Goal: Complete application form

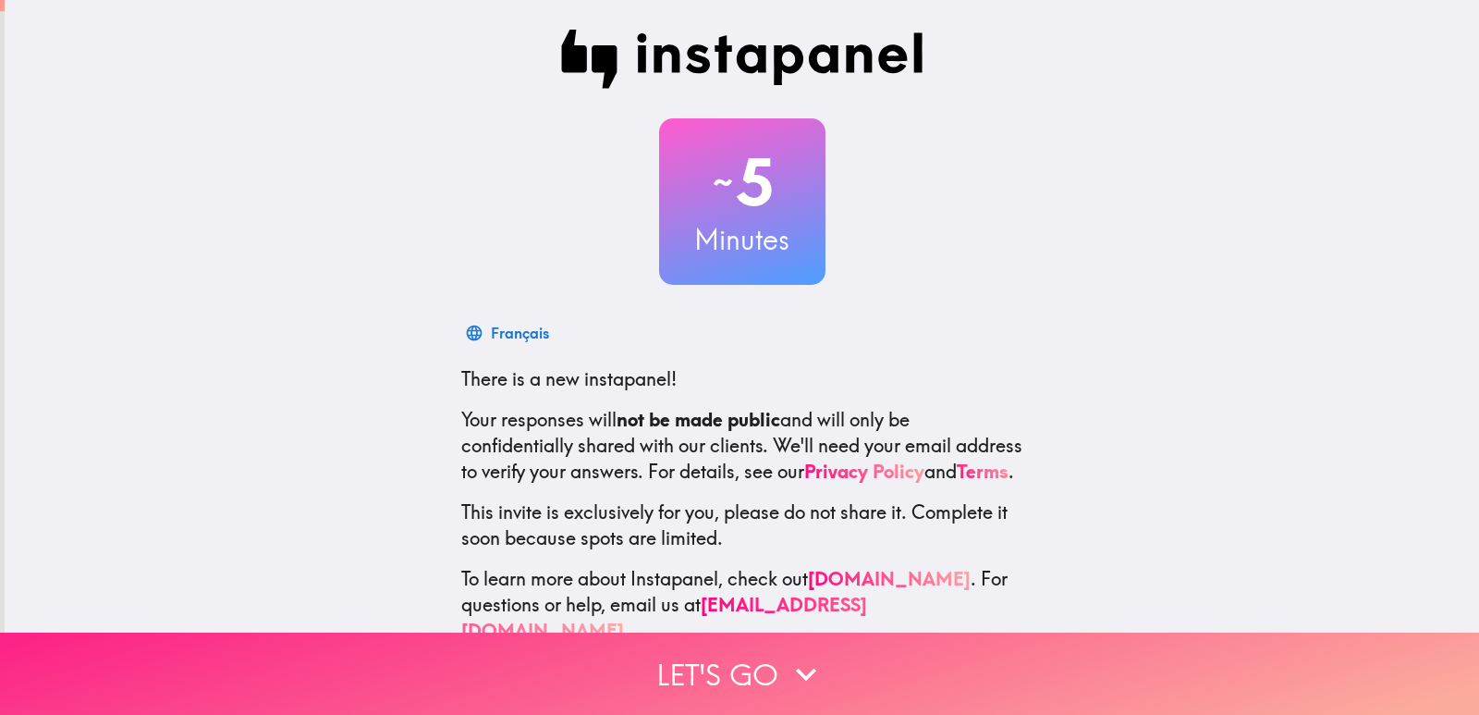
click at [807, 654] on icon "button" at bounding box center [806, 674] width 41 height 41
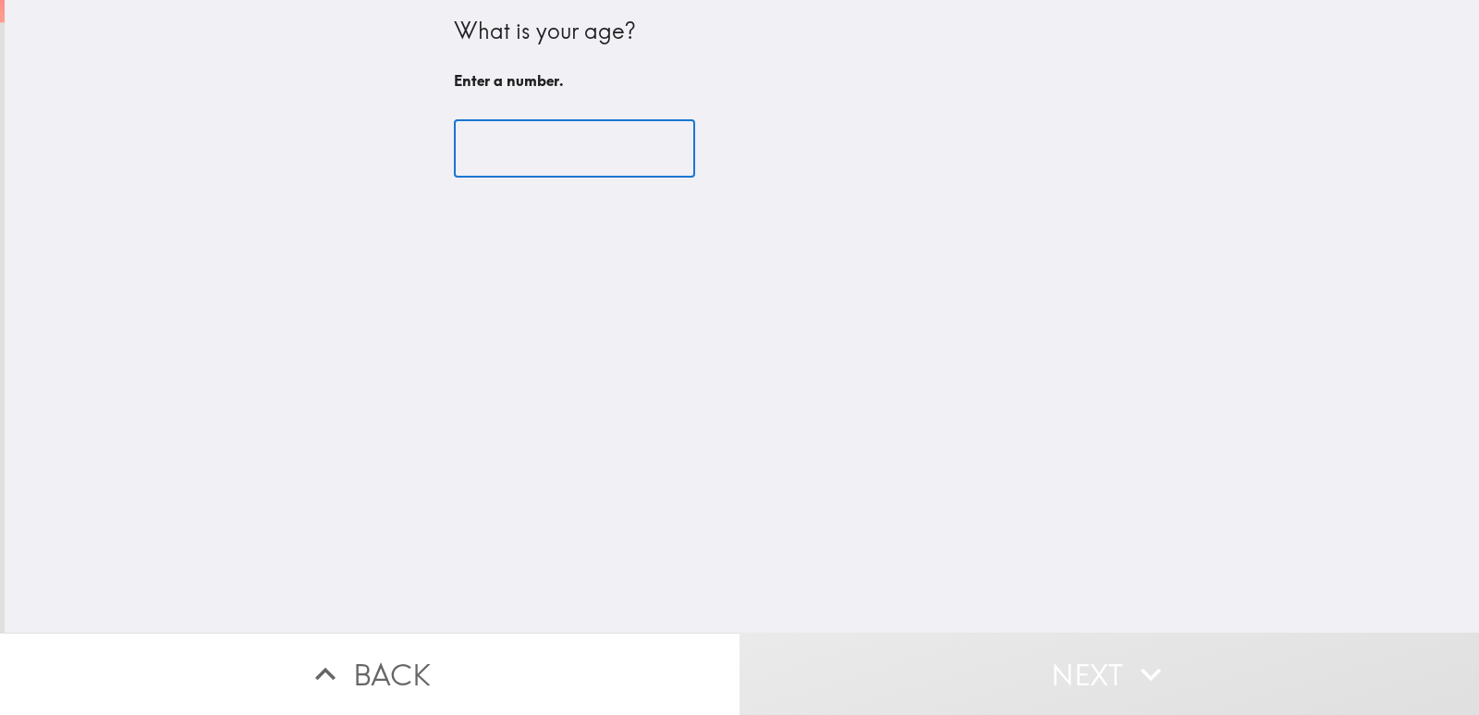
click at [539, 148] on input "number" at bounding box center [574, 148] width 241 height 57
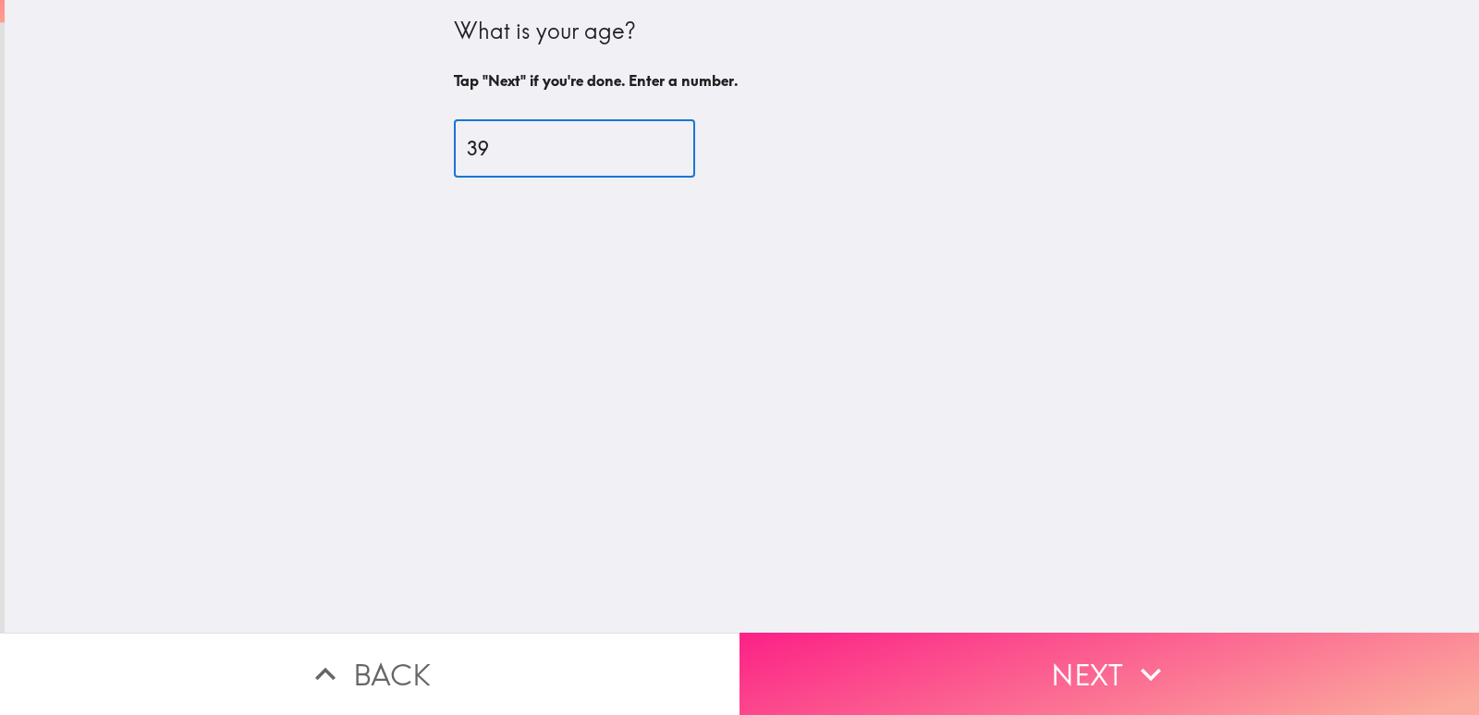
type input "39"
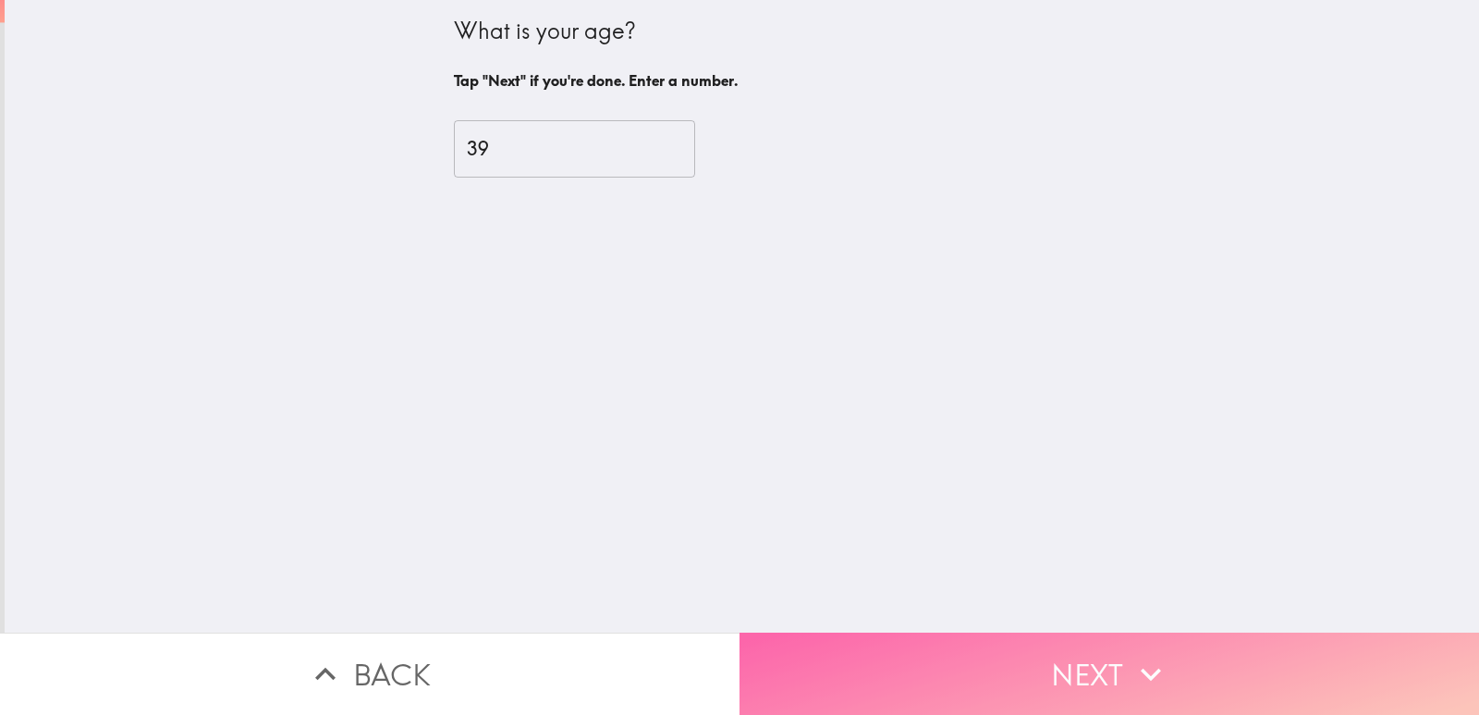
click at [1047, 665] on button "Next" at bounding box center [1110, 673] width 740 height 82
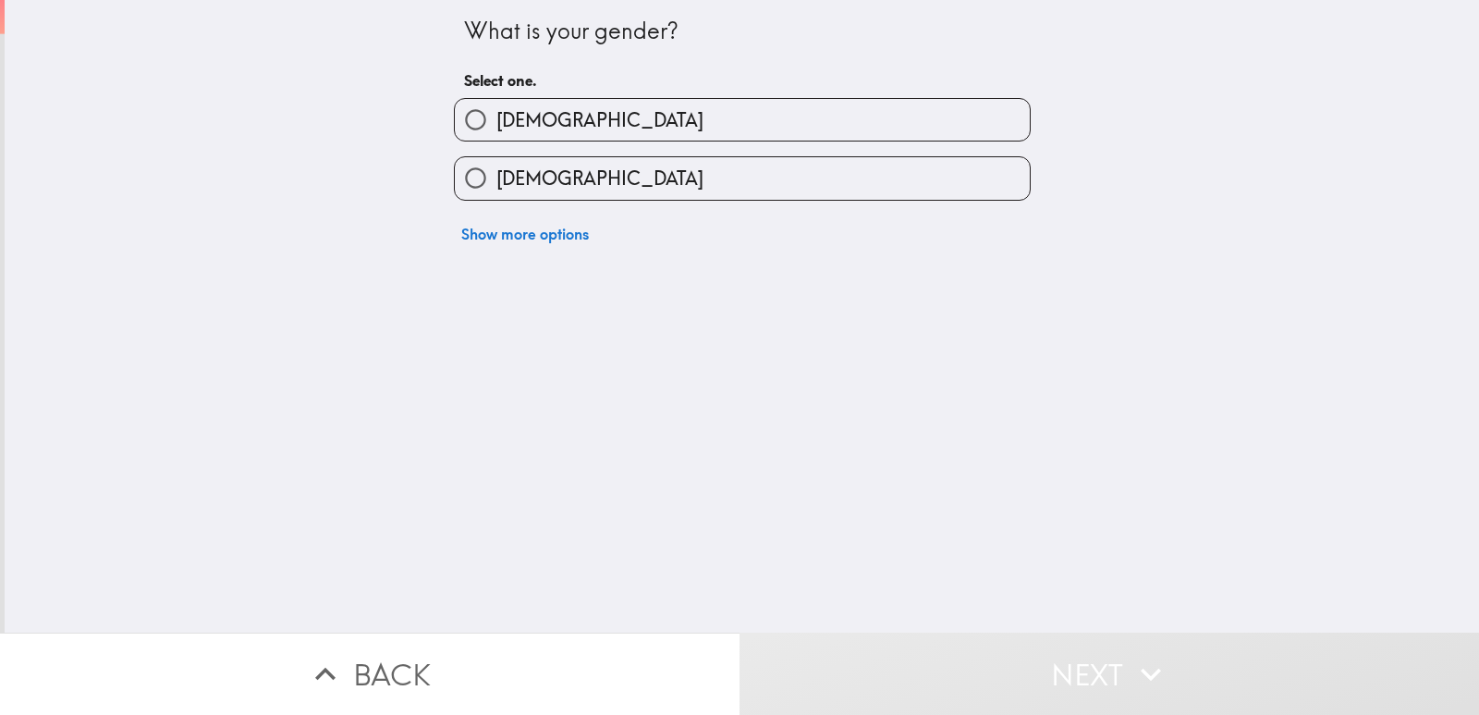
click at [556, 126] on label "[DEMOGRAPHIC_DATA]" at bounding box center [742, 120] width 575 height 42
click at [496, 126] on input "[DEMOGRAPHIC_DATA]" at bounding box center [476, 120] width 42 height 42
radio input "true"
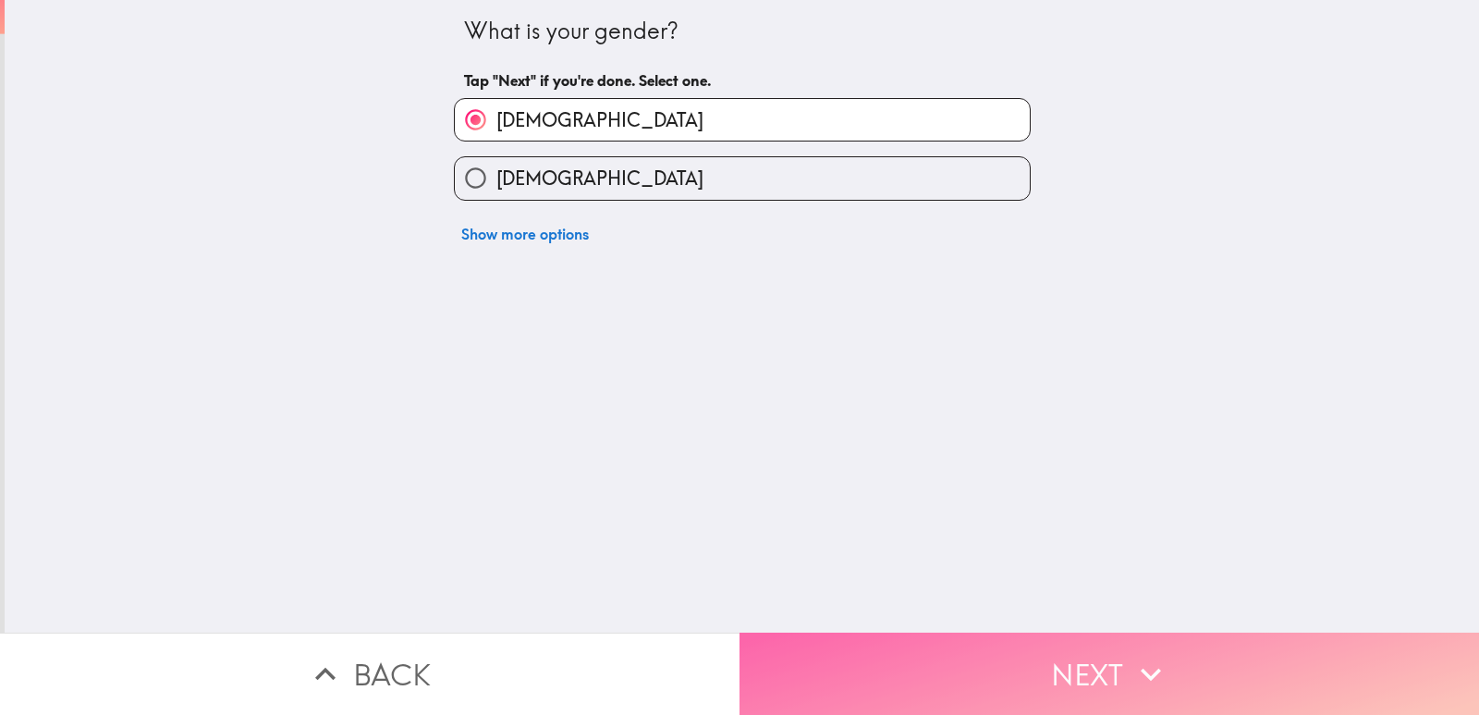
click at [1083, 666] on button "Next" at bounding box center [1110, 673] width 740 height 82
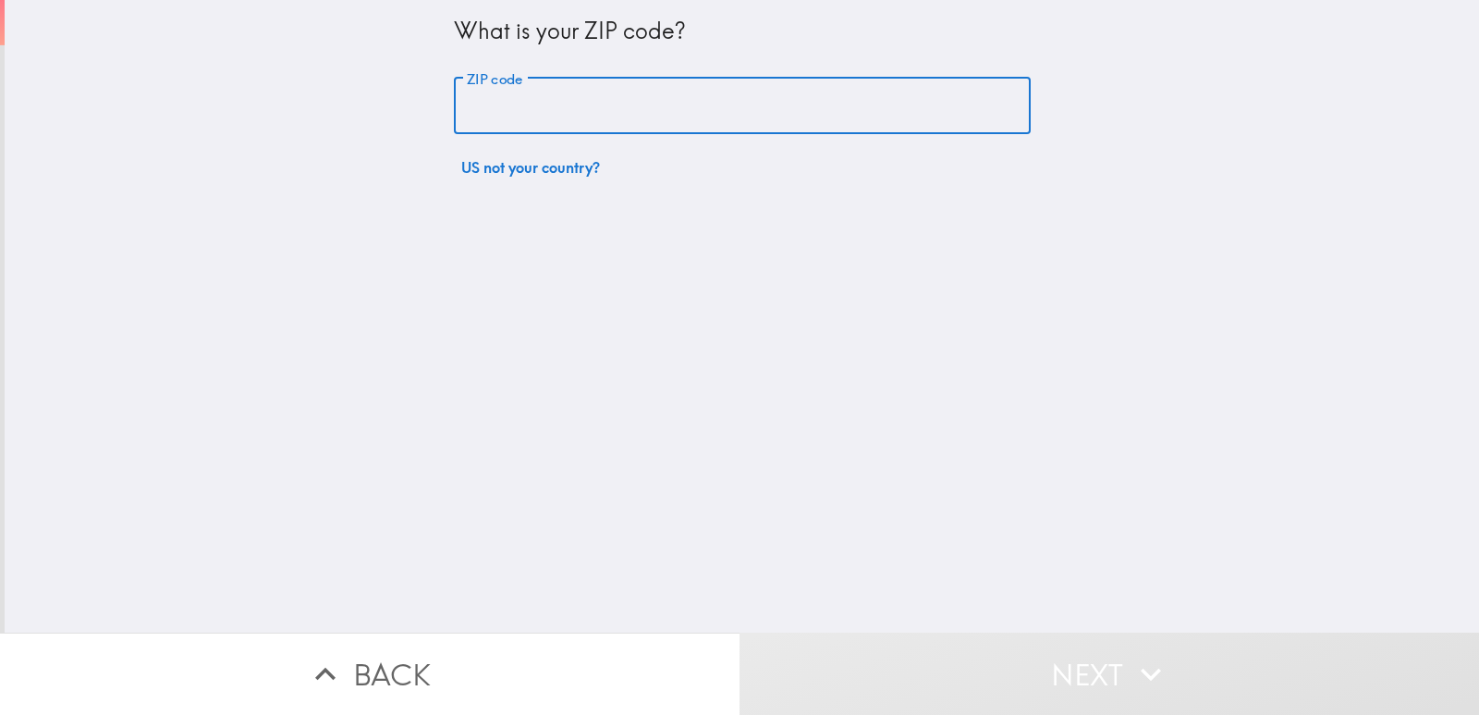
click at [554, 103] on input "ZIP code" at bounding box center [742, 106] width 577 height 57
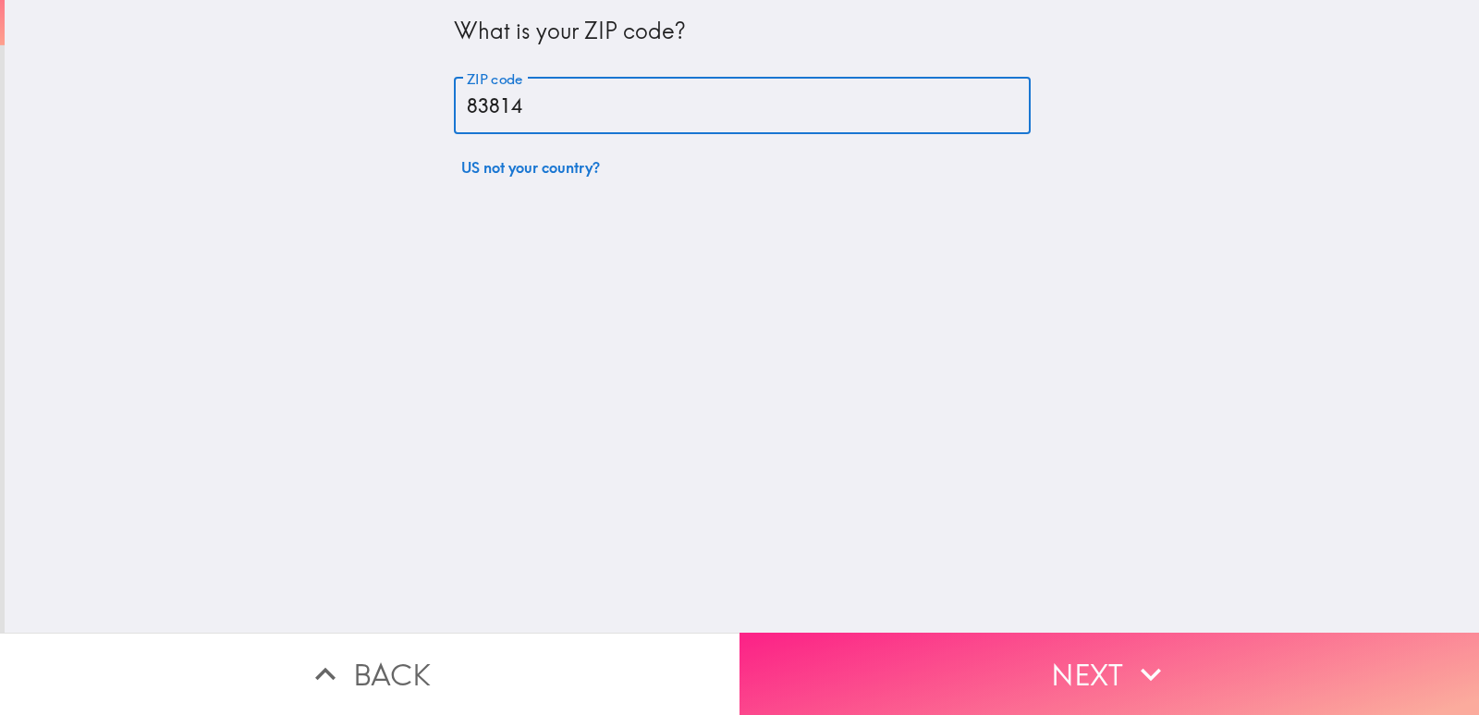
type input "83814"
click at [1038, 665] on button "Next" at bounding box center [1110, 673] width 740 height 82
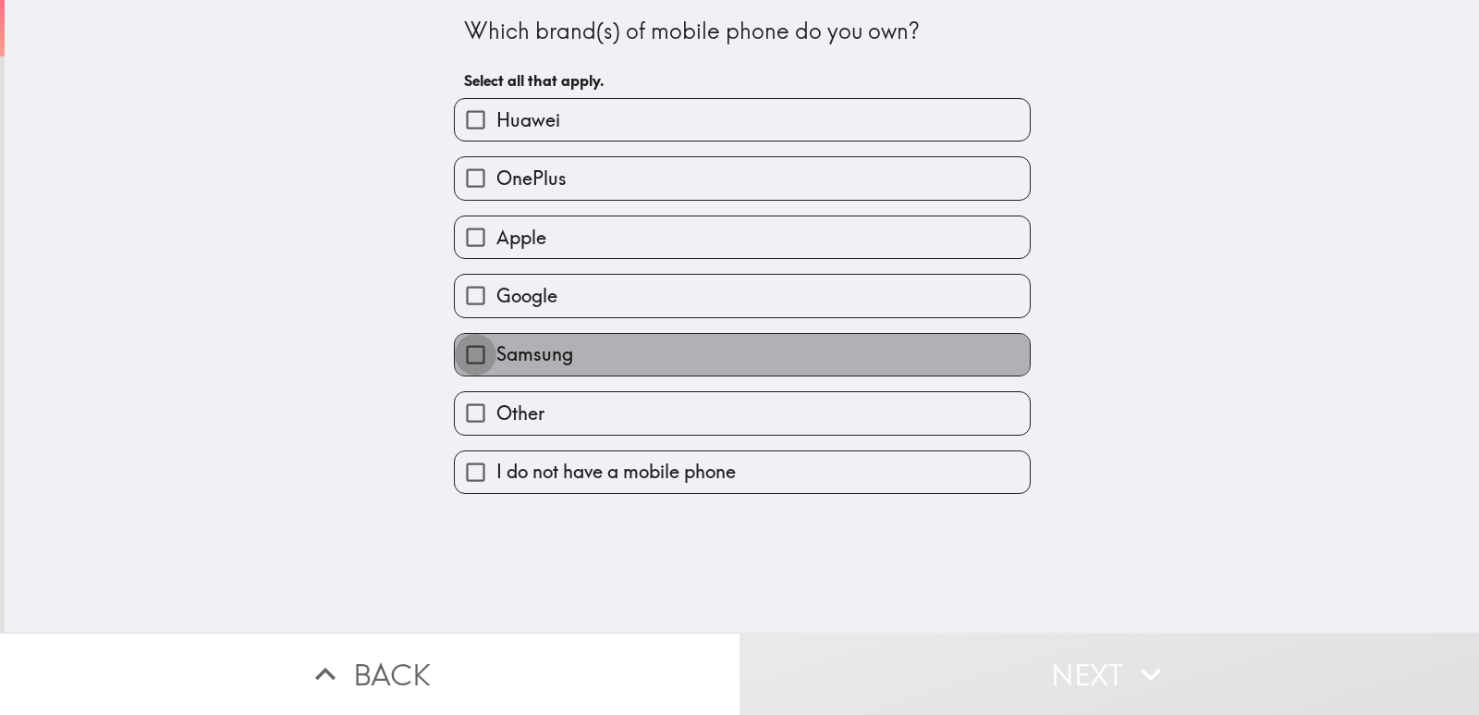
click at [476, 356] on input "Samsung" at bounding box center [476, 355] width 42 height 42
checkbox input "true"
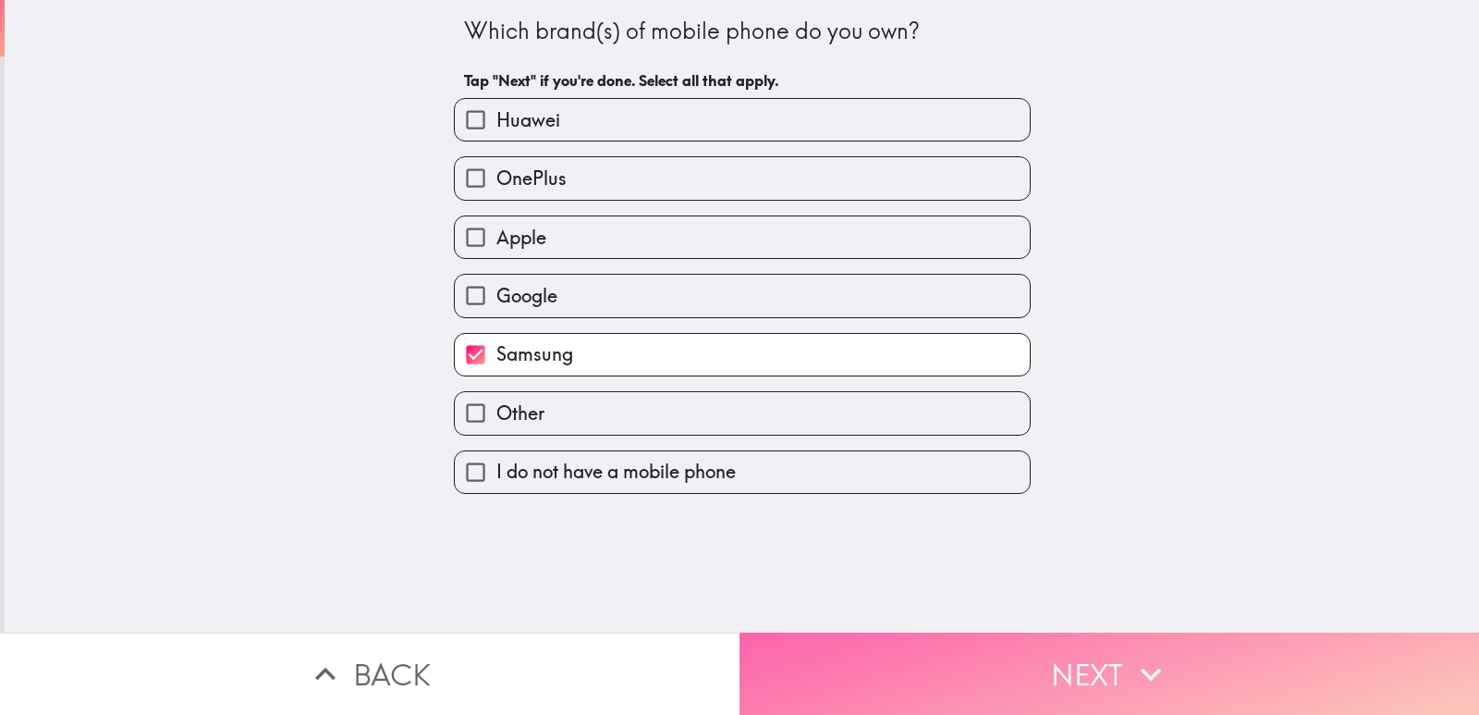
click at [1131, 659] on icon "button" at bounding box center [1151, 674] width 41 height 41
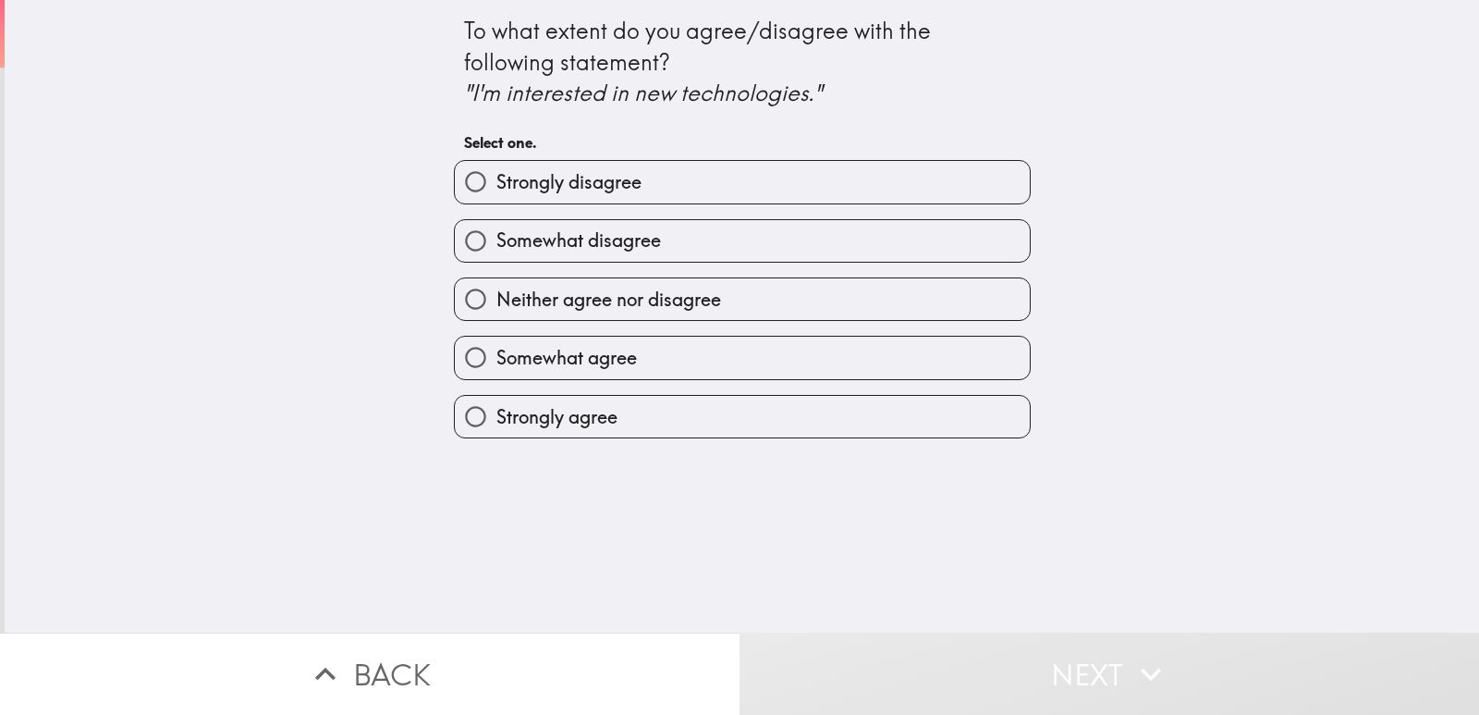
click at [569, 416] on span "Strongly agree" at bounding box center [556, 417] width 121 height 26
click at [496, 416] on input "Strongly agree" at bounding box center [476, 417] width 42 height 42
radio input "true"
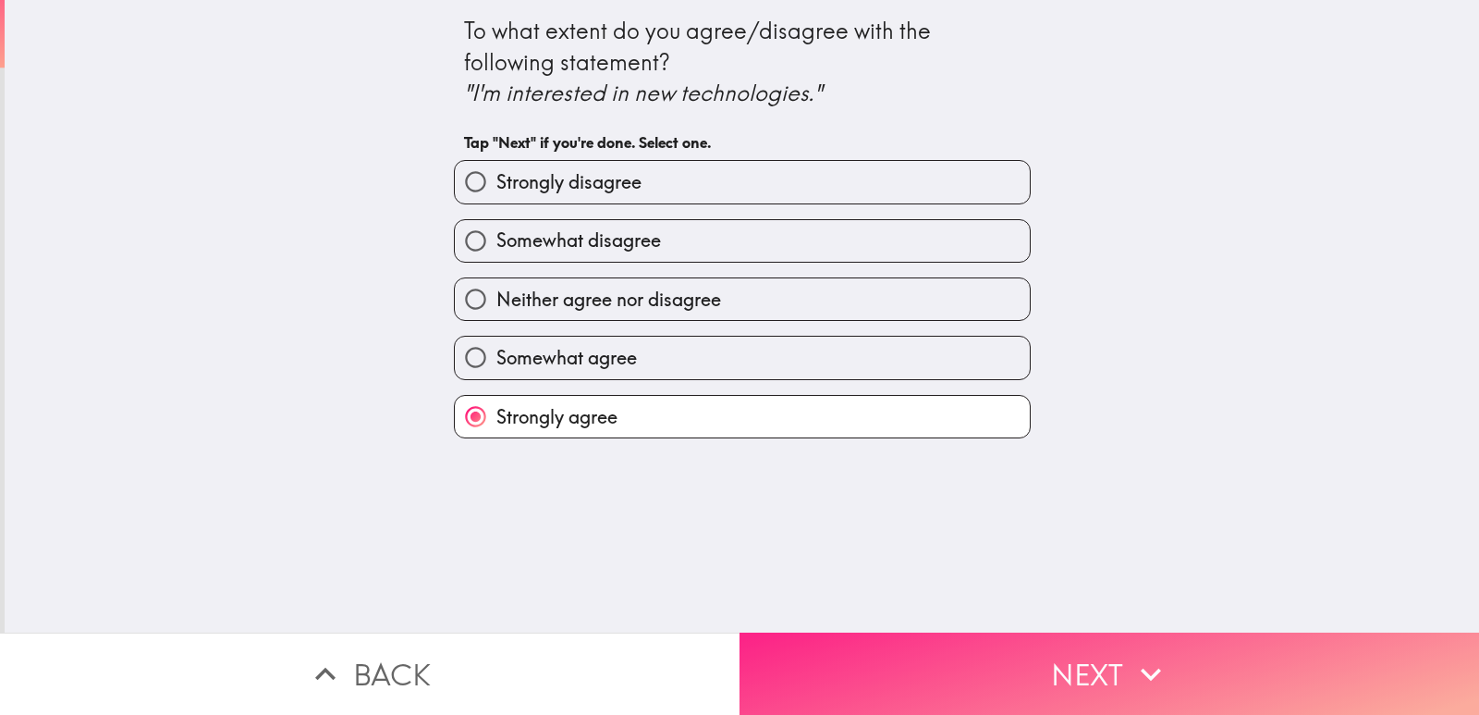
click at [1060, 657] on button "Next" at bounding box center [1110, 673] width 740 height 82
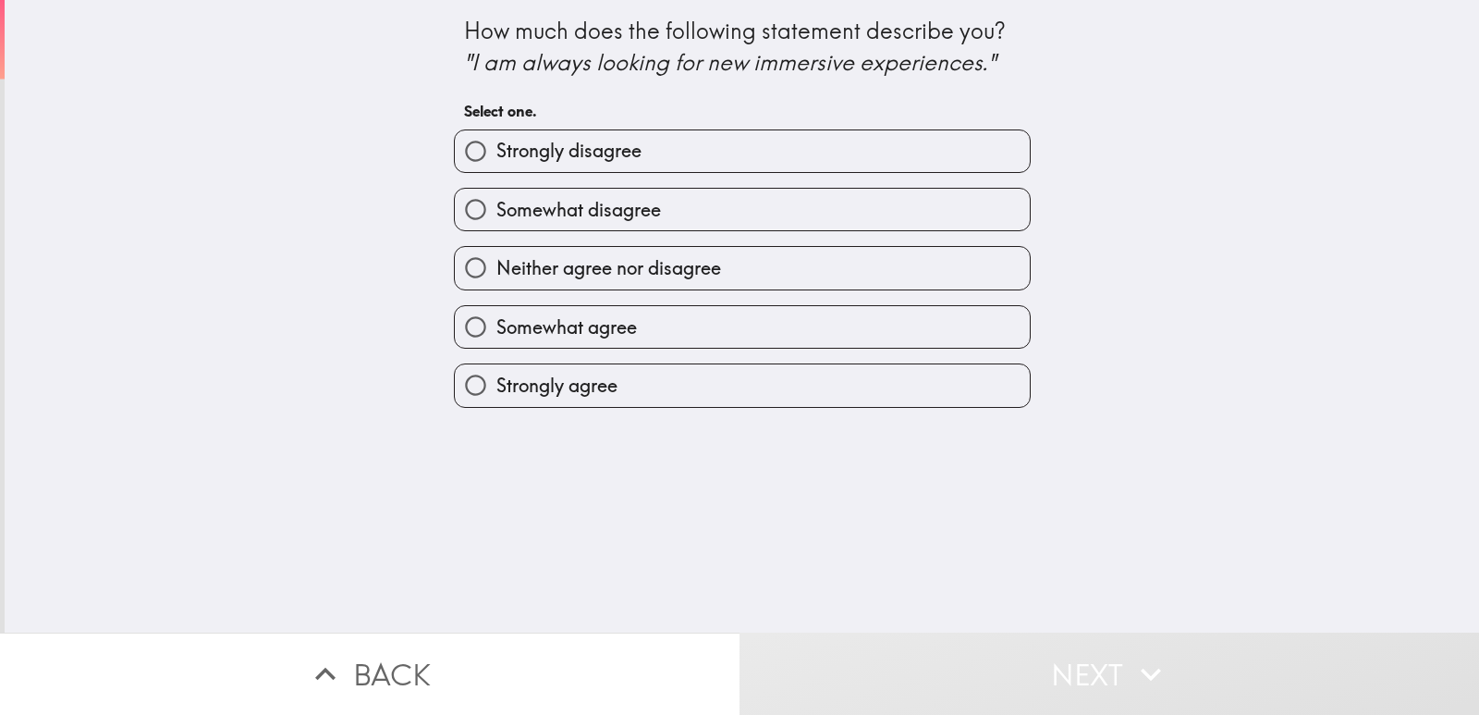
click at [590, 386] on span "Strongly agree" at bounding box center [556, 386] width 121 height 26
click at [496, 386] on input "Strongly agree" at bounding box center [476, 385] width 42 height 42
radio input "true"
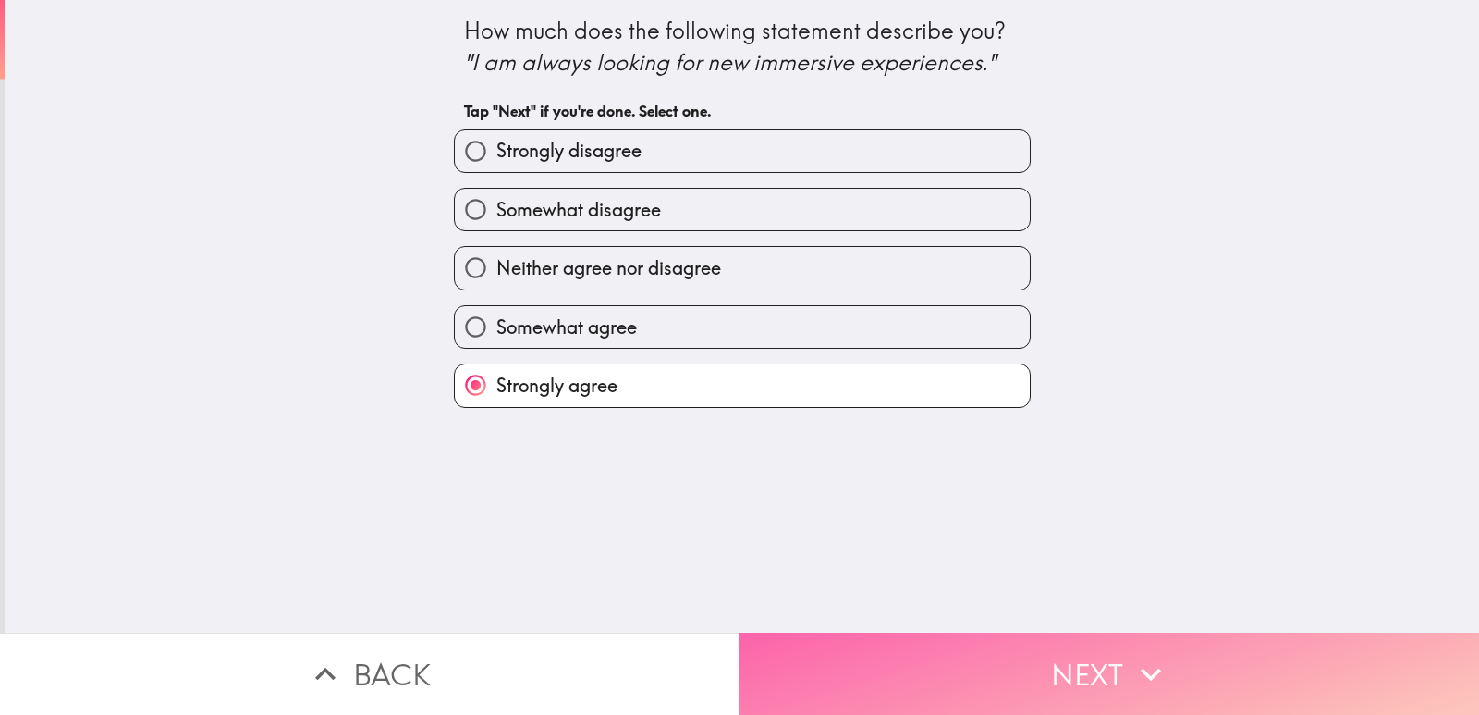
click at [990, 672] on button "Next" at bounding box center [1110, 673] width 740 height 82
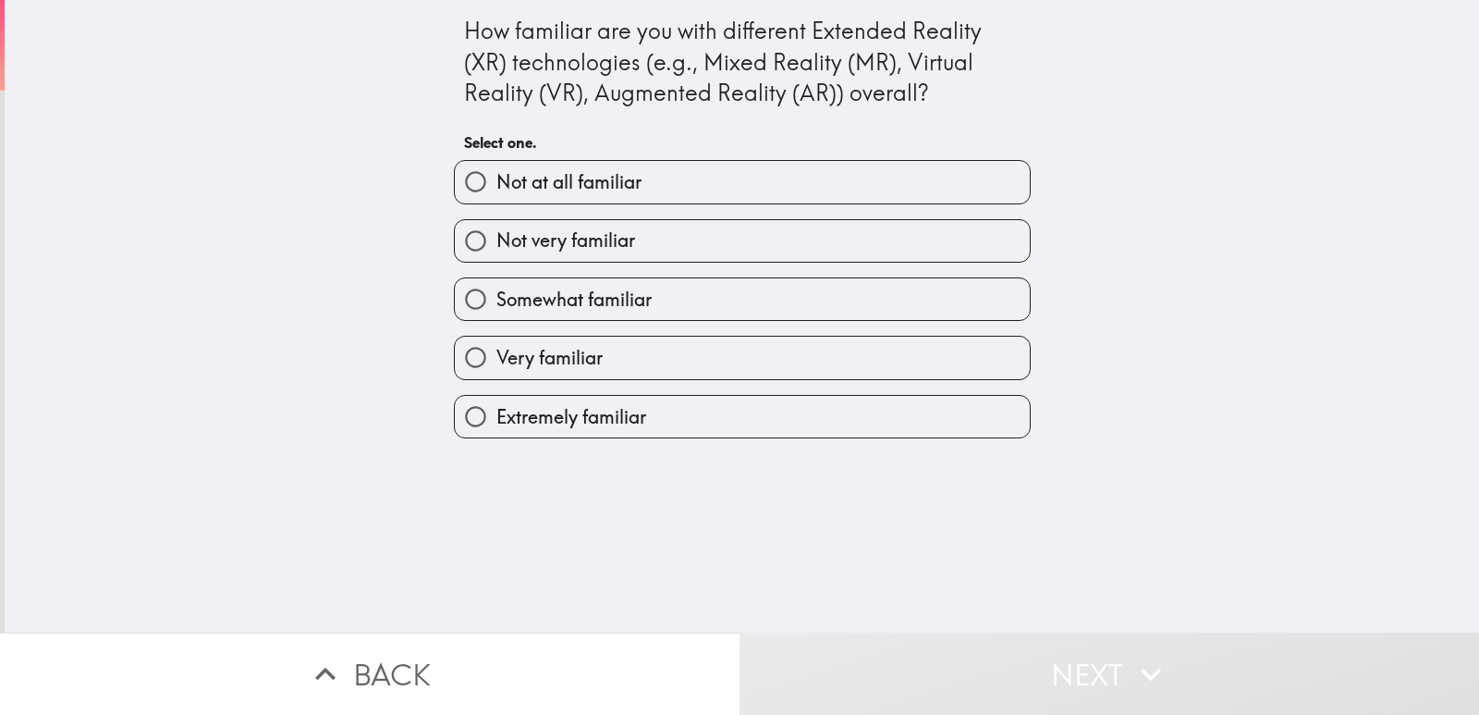
click at [573, 407] on span "Extremely familiar" at bounding box center [571, 417] width 150 height 26
click at [496, 407] on input "Extremely familiar" at bounding box center [476, 417] width 42 height 42
radio input "true"
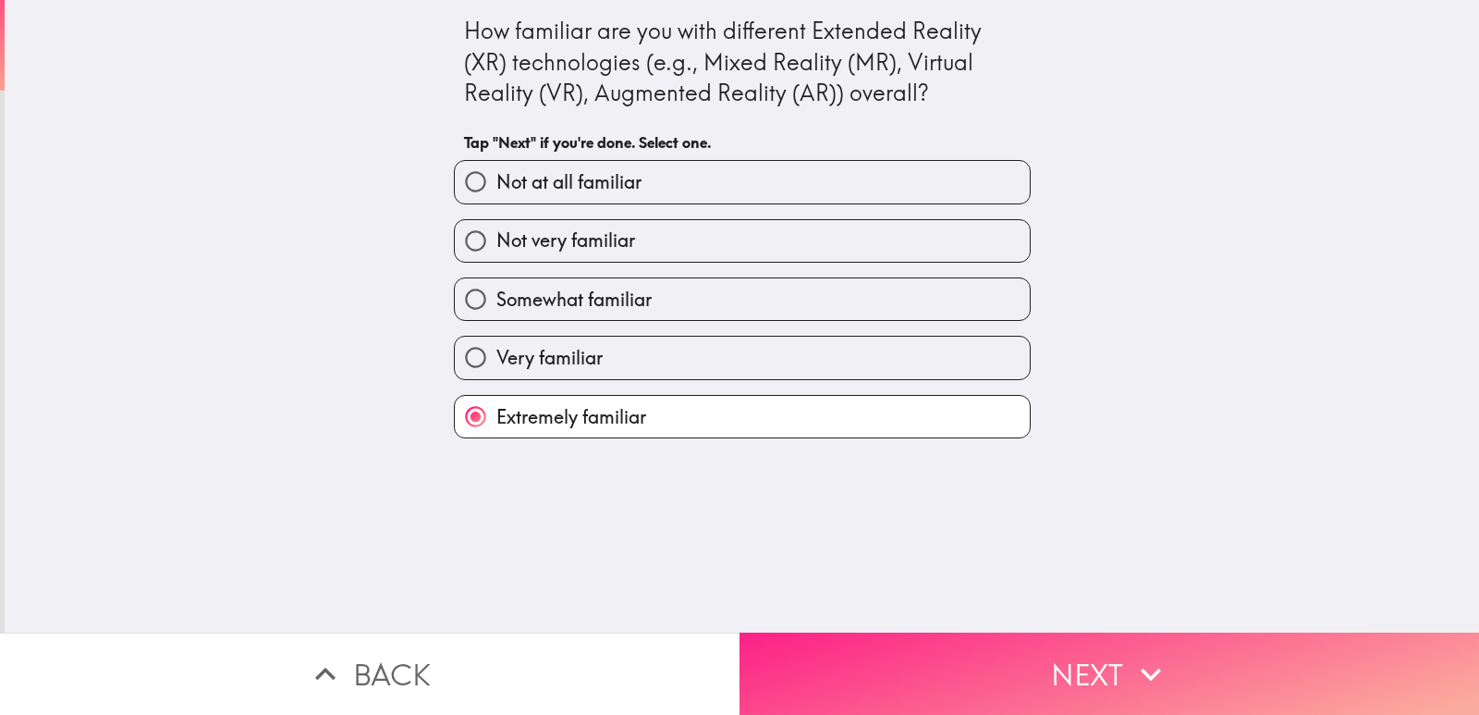
click at [945, 690] on button "Next" at bounding box center [1110, 673] width 740 height 82
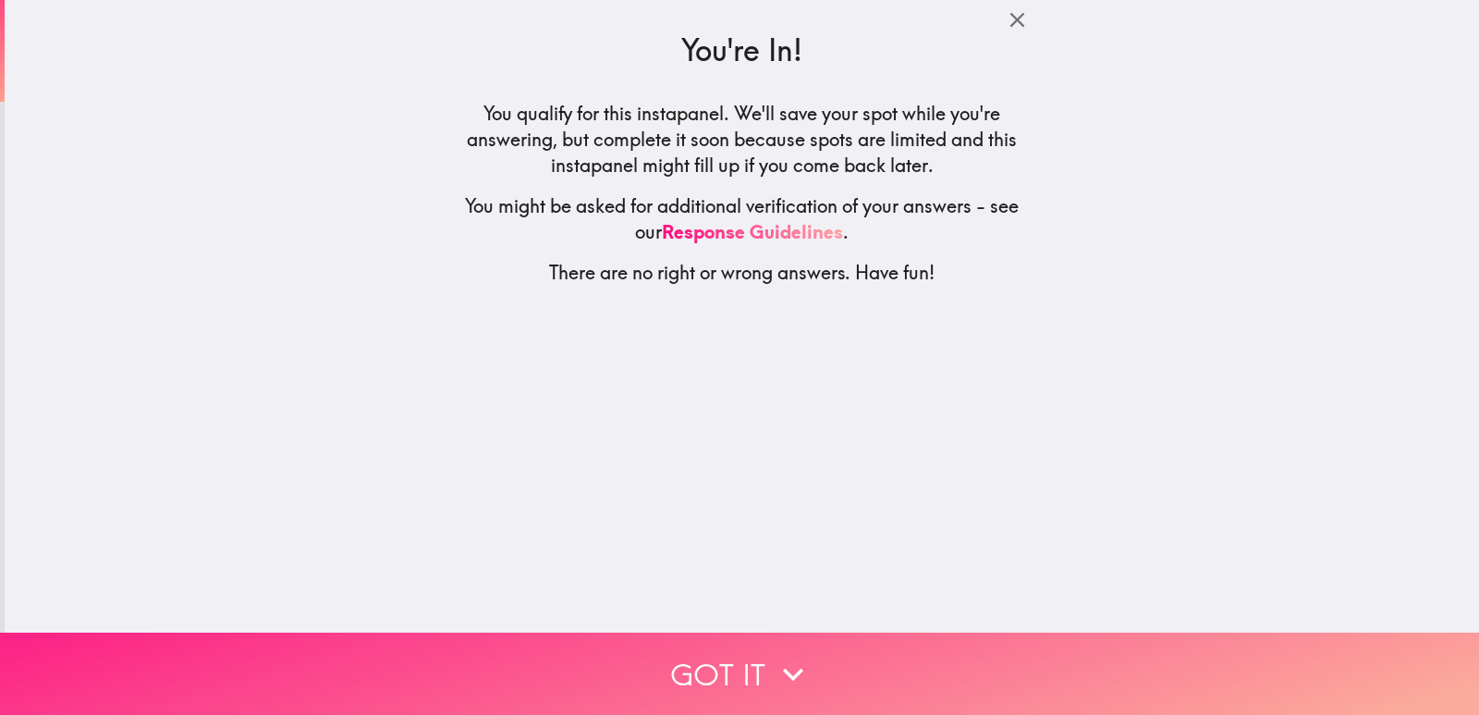
click at [773, 662] on icon "button" at bounding box center [793, 674] width 41 height 41
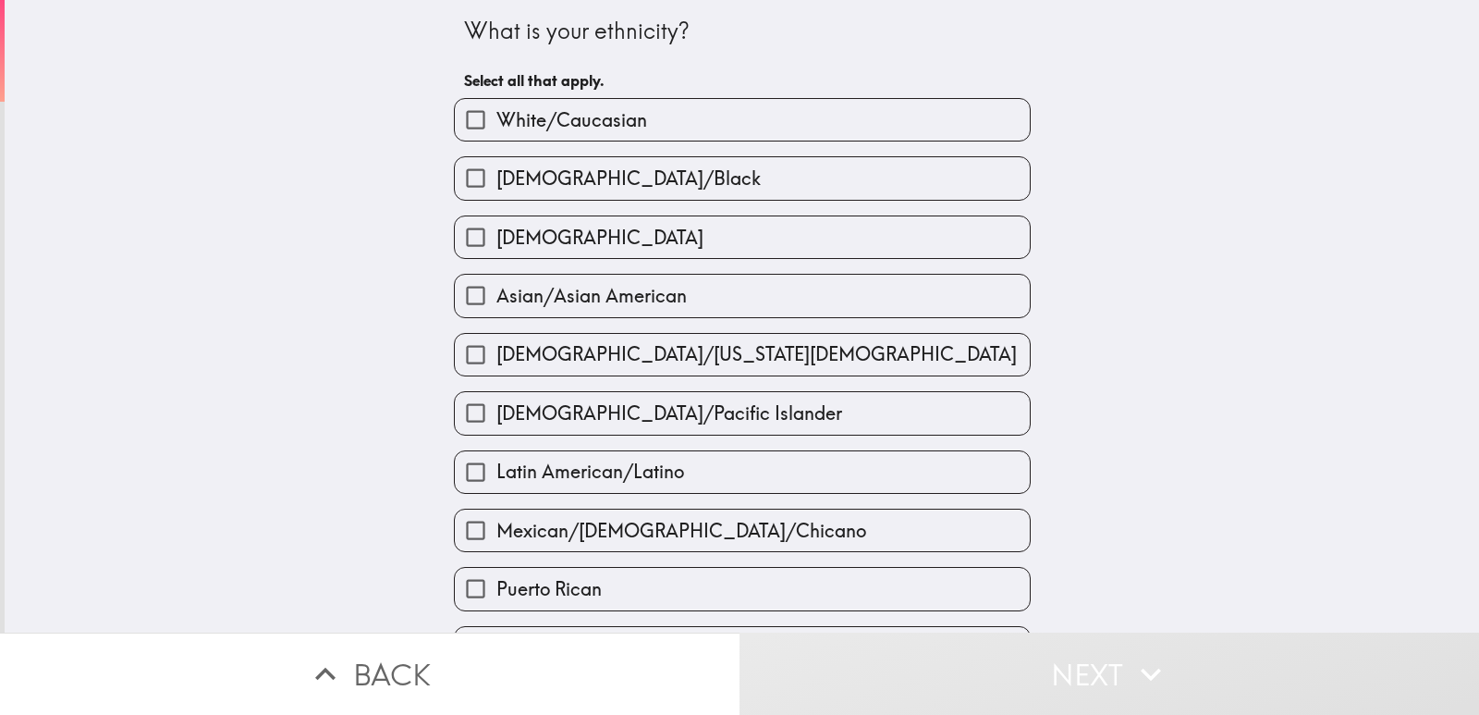
click at [555, 128] on span "White/Caucasian" at bounding box center [571, 120] width 151 height 26
click at [496, 128] on input "White/Caucasian" at bounding box center [476, 120] width 42 height 42
checkbox input "true"
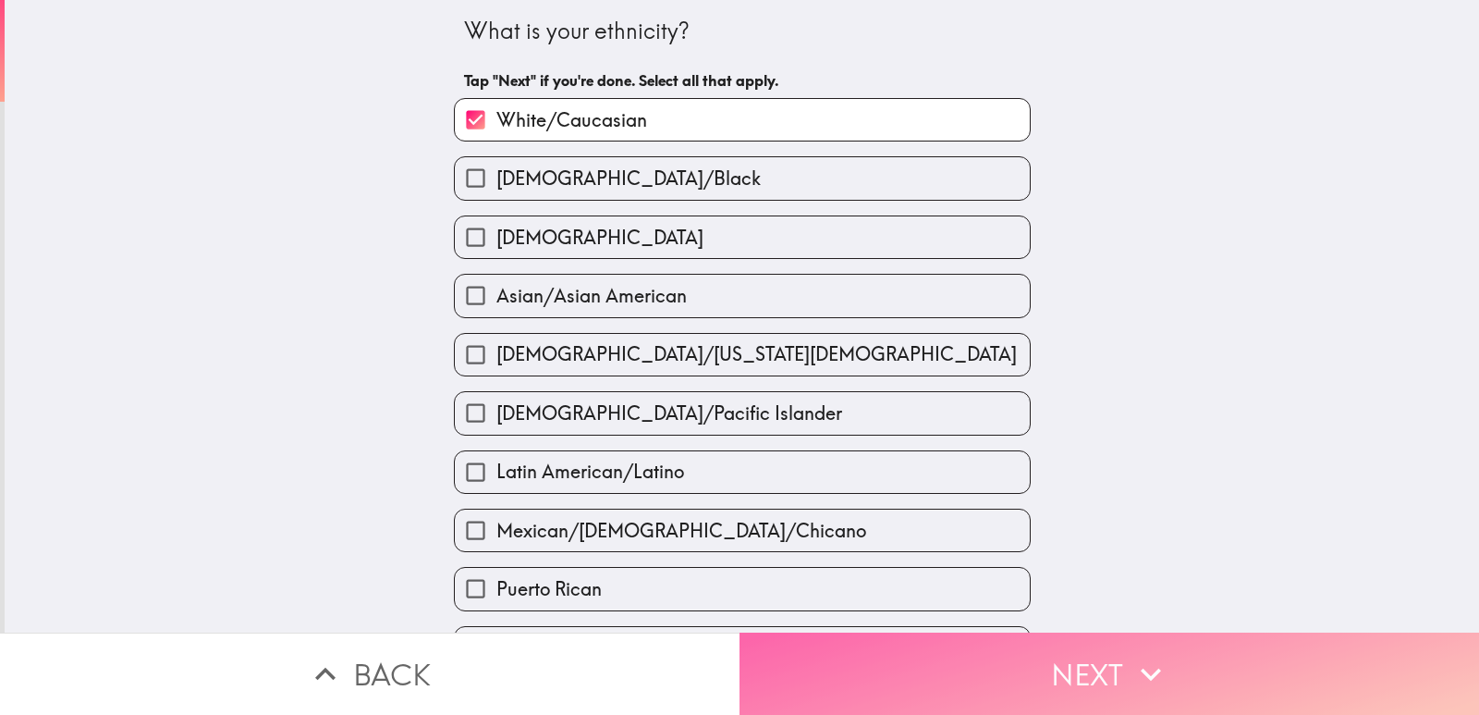
click at [961, 660] on button "Next" at bounding box center [1110, 673] width 740 height 82
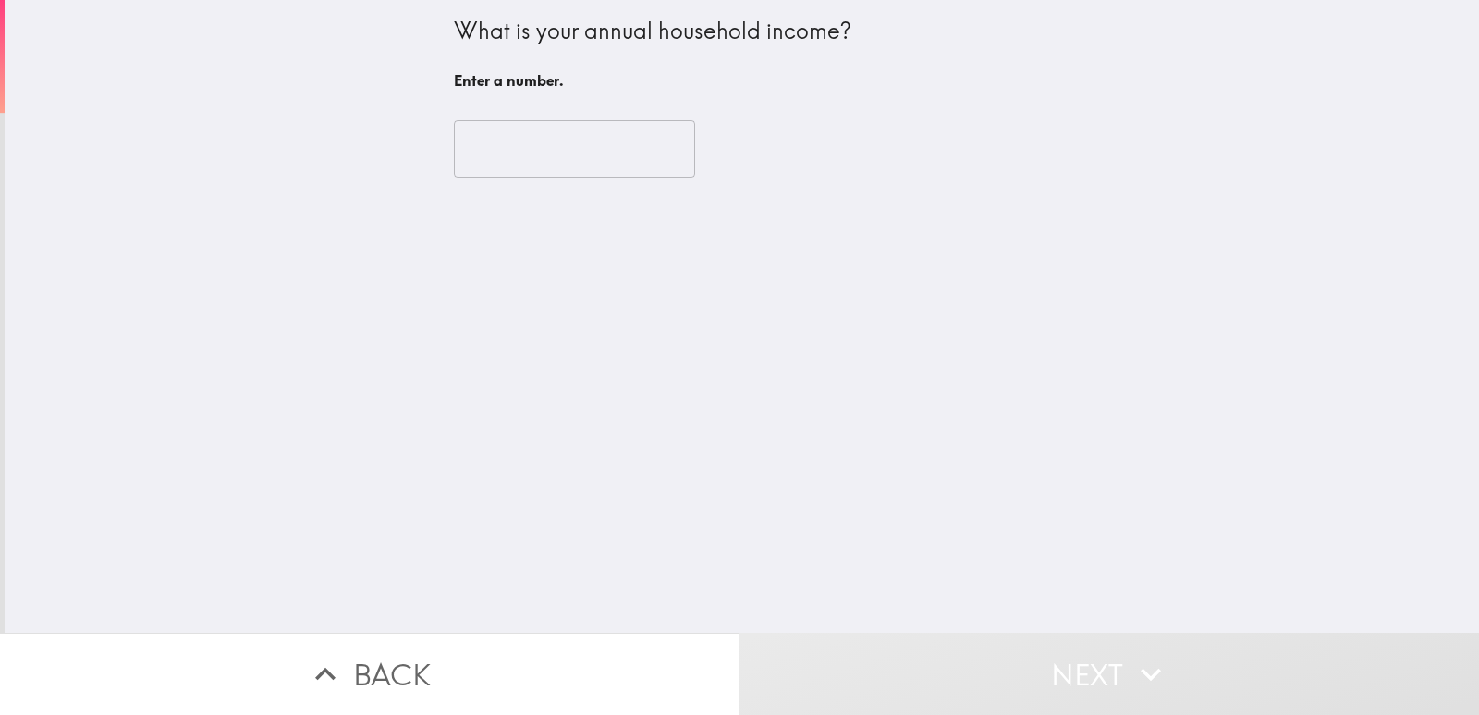
click at [610, 144] on input "number" at bounding box center [574, 148] width 241 height 57
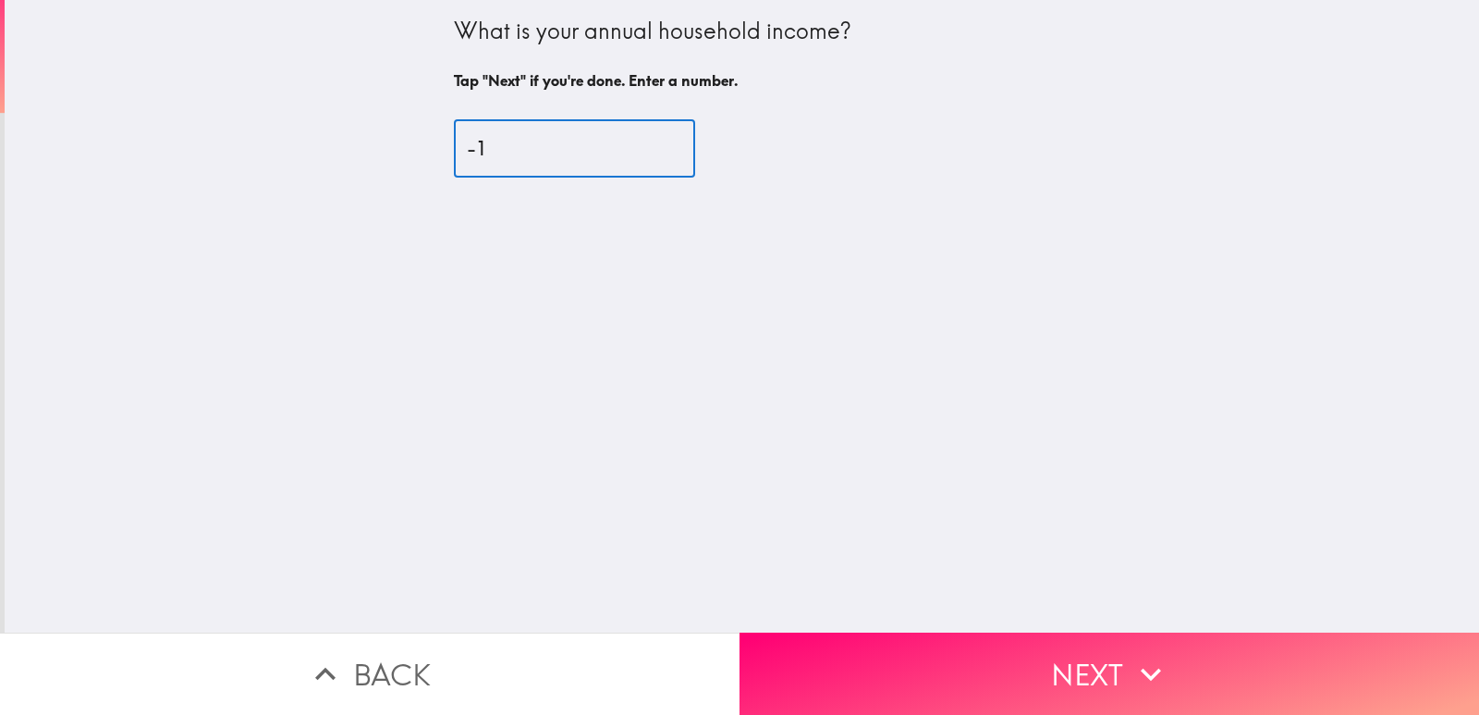
click at [643, 154] on input "-1" at bounding box center [574, 148] width 241 height 57
type input "0"
click at [643, 140] on input "0" at bounding box center [574, 148] width 241 height 57
click at [554, 157] on input "0" at bounding box center [574, 148] width 241 height 57
type input "100000"
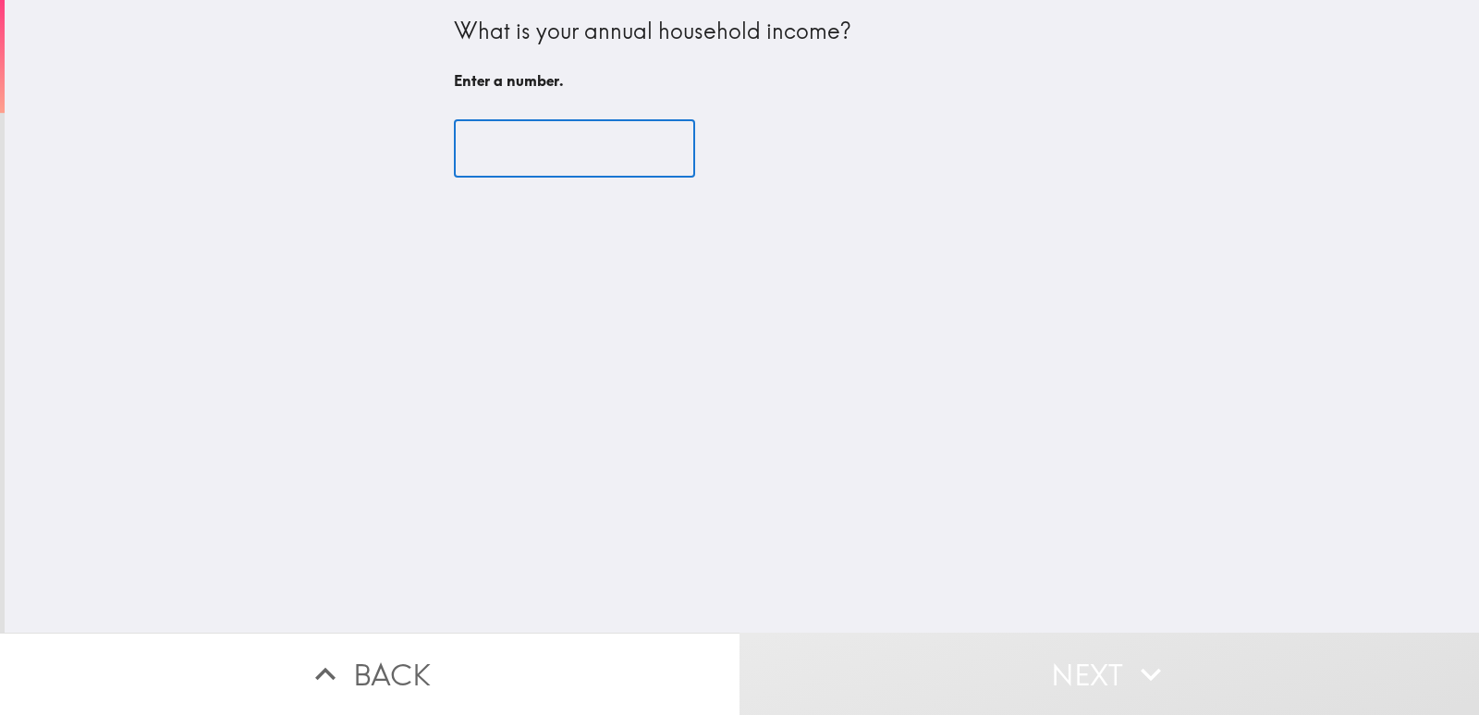
click at [516, 148] on input "number" at bounding box center [574, 148] width 241 height 57
click at [589, 149] on input "number" at bounding box center [574, 148] width 241 height 57
click at [507, 151] on input "number" at bounding box center [574, 148] width 241 height 57
click at [483, 149] on input "number" at bounding box center [574, 148] width 241 height 57
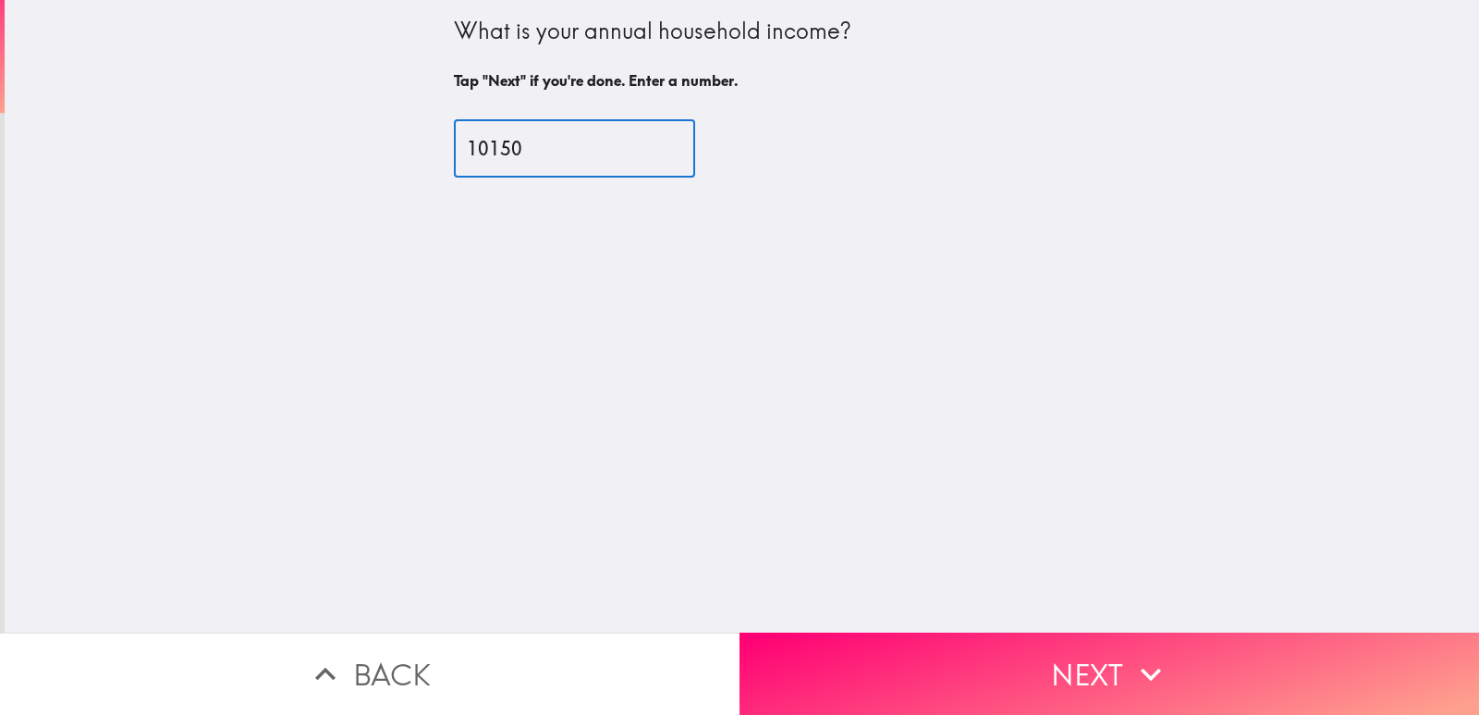
click at [510, 150] on input "10150" at bounding box center [574, 148] width 241 height 57
type input "1"
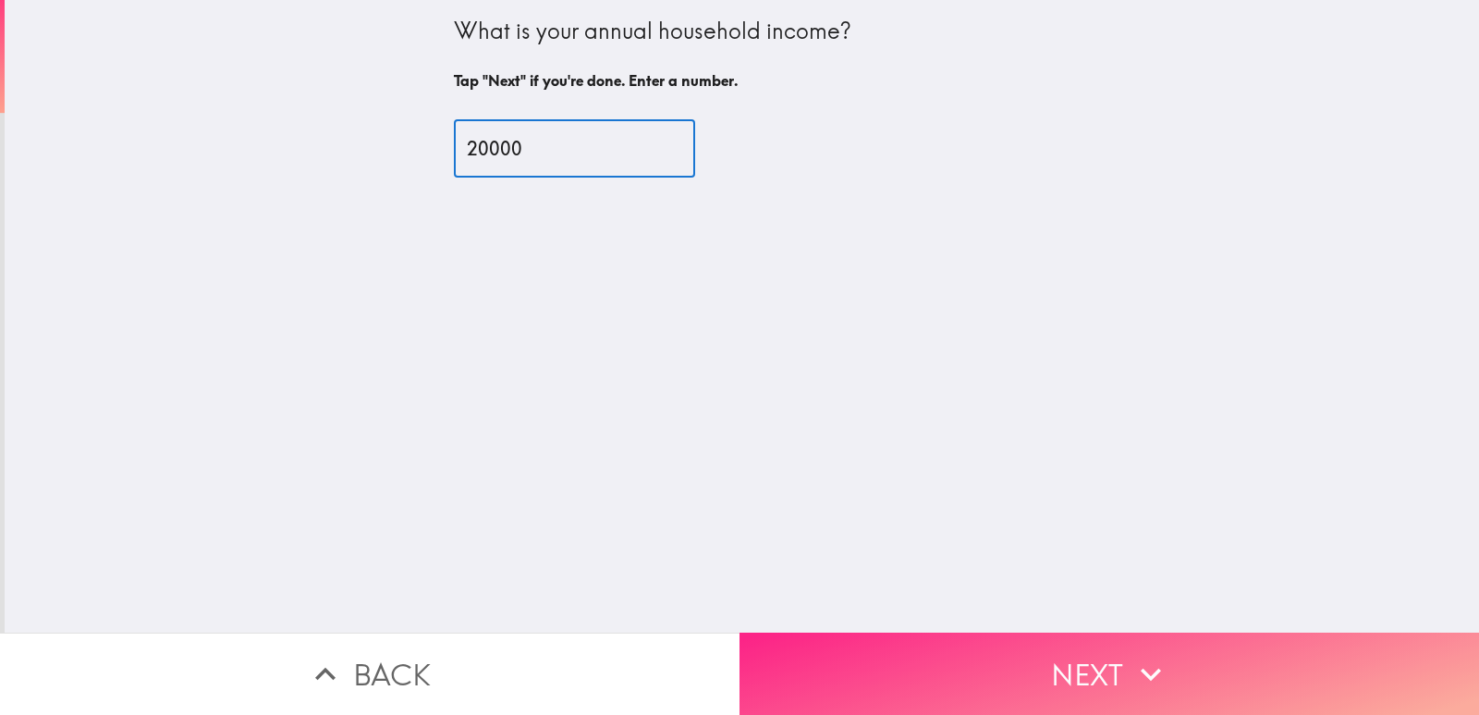
type input "20000"
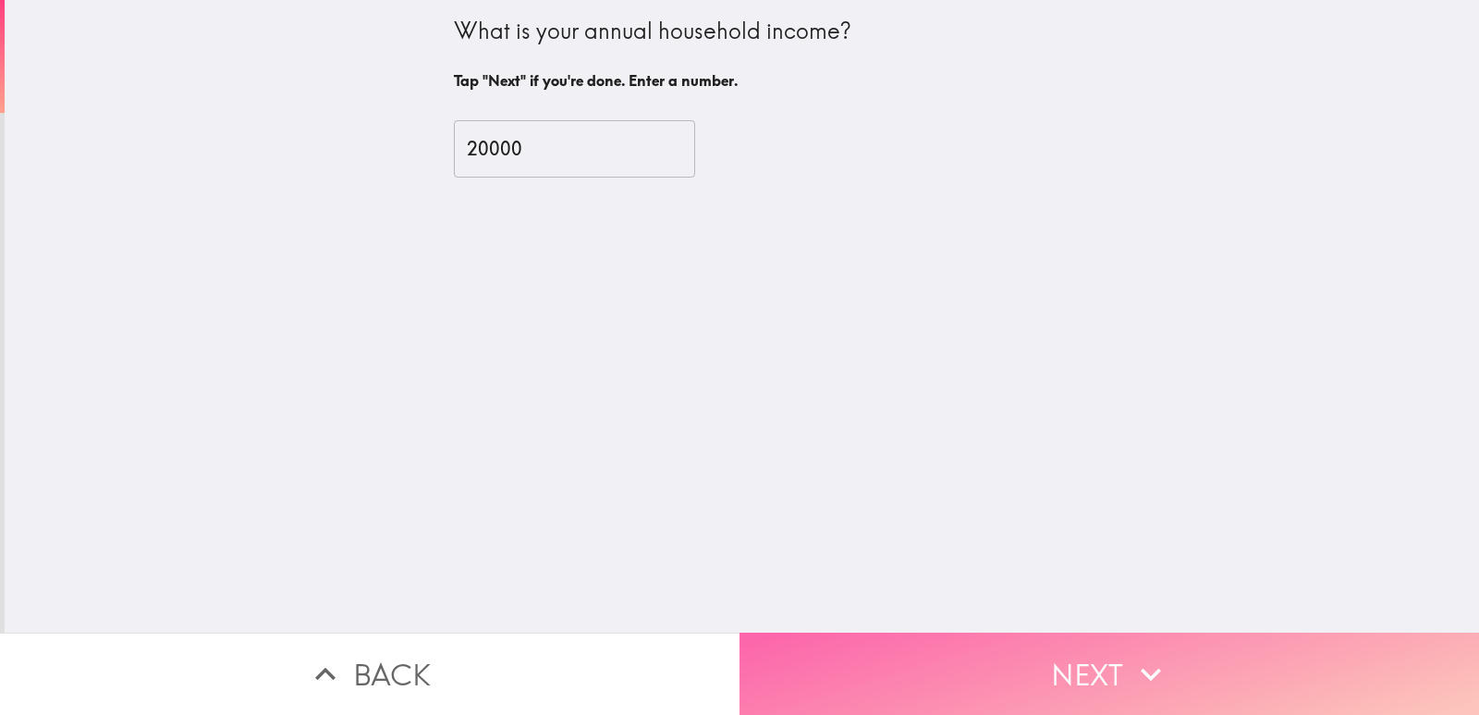
click at [959, 656] on button "Next" at bounding box center [1110, 673] width 740 height 82
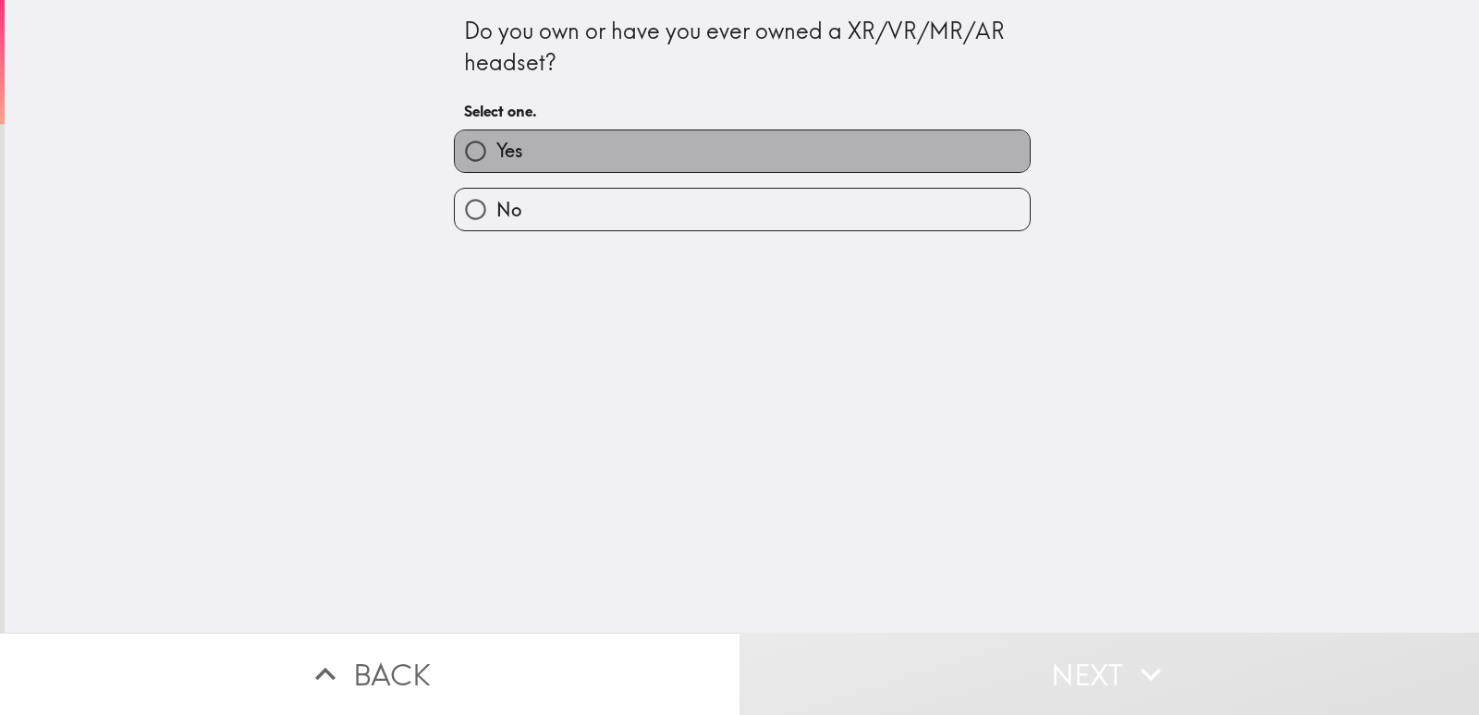
click at [548, 156] on label "Yes" at bounding box center [742, 151] width 575 height 42
click at [496, 156] on input "Yes" at bounding box center [476, 151] width 42 height 42
radio input "true"
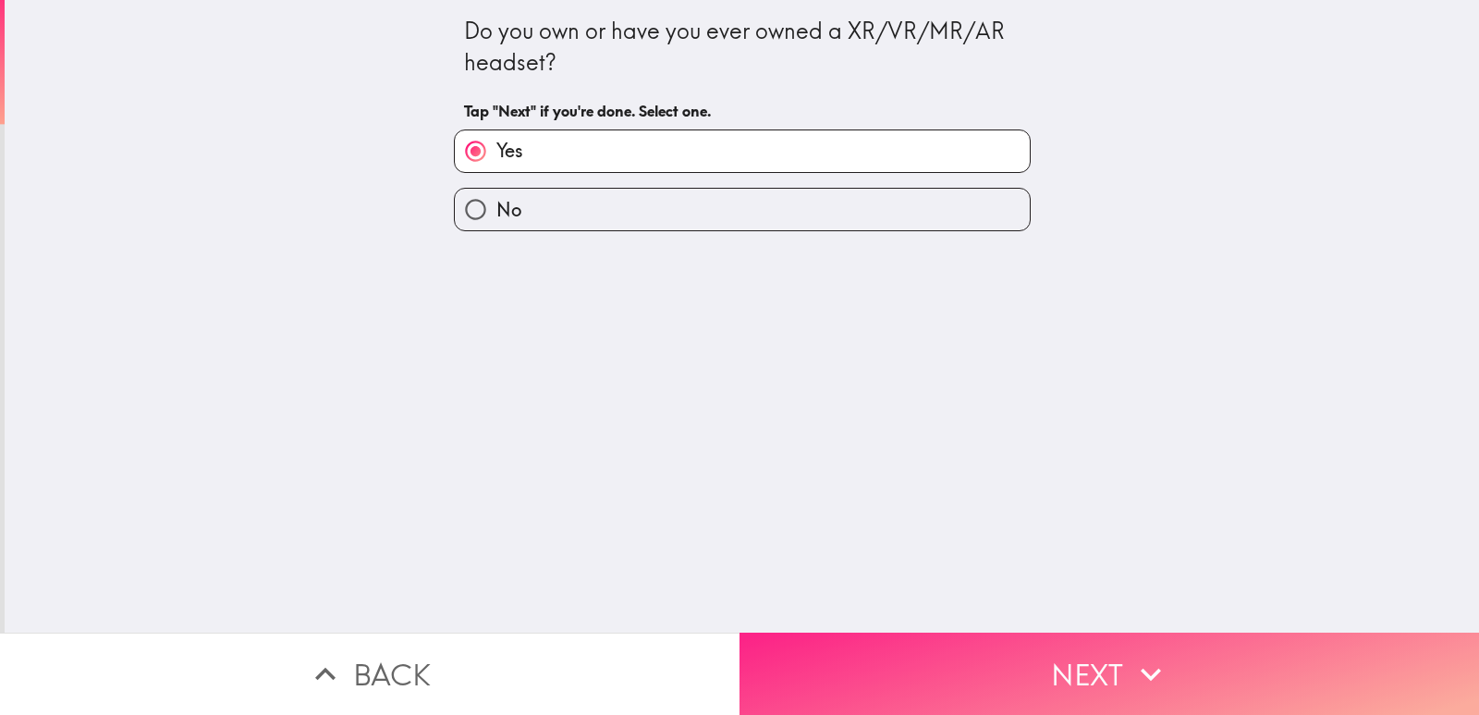
click at [952, 667] on button "Next" at bounding box center [1110, 673] width 740 height 82
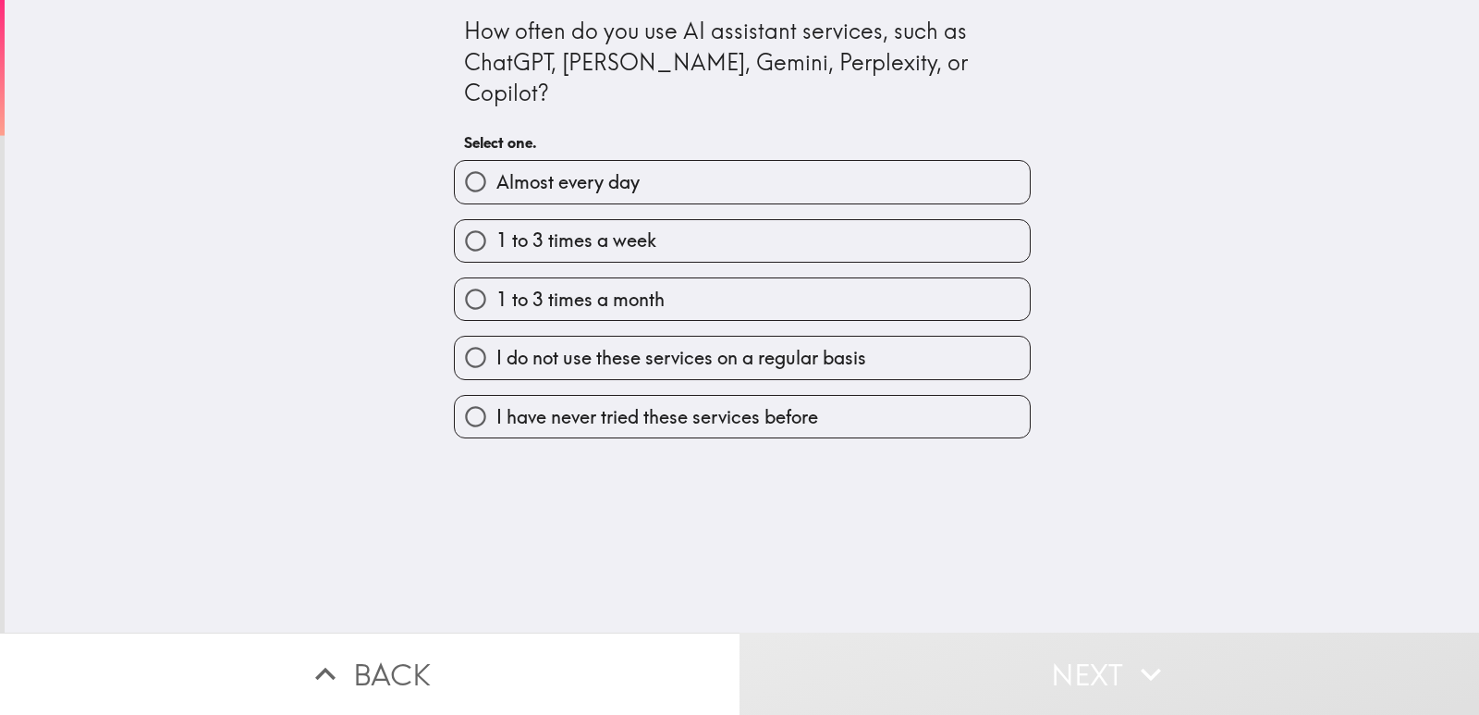
click at [646, 287] on span "1 to 3 times a month" at bounding box center [580, 300] width 168 height 26
click at [496, 278] on input "1 to 3 times a month" at bounding box center [476, 299] width 42 height 42
radio input "true"
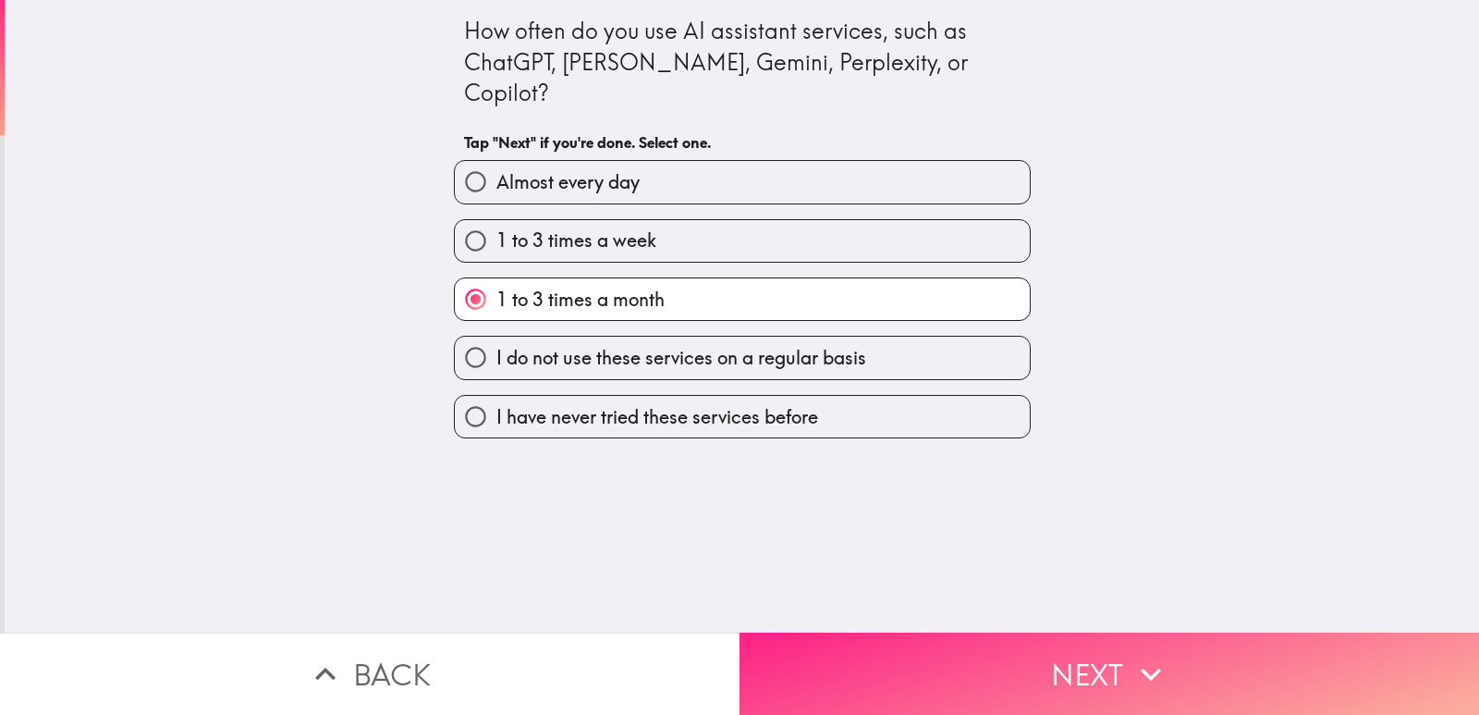
click at [923, 679] on button "Next" at bounding box center [1110, 673] width 740 height 82
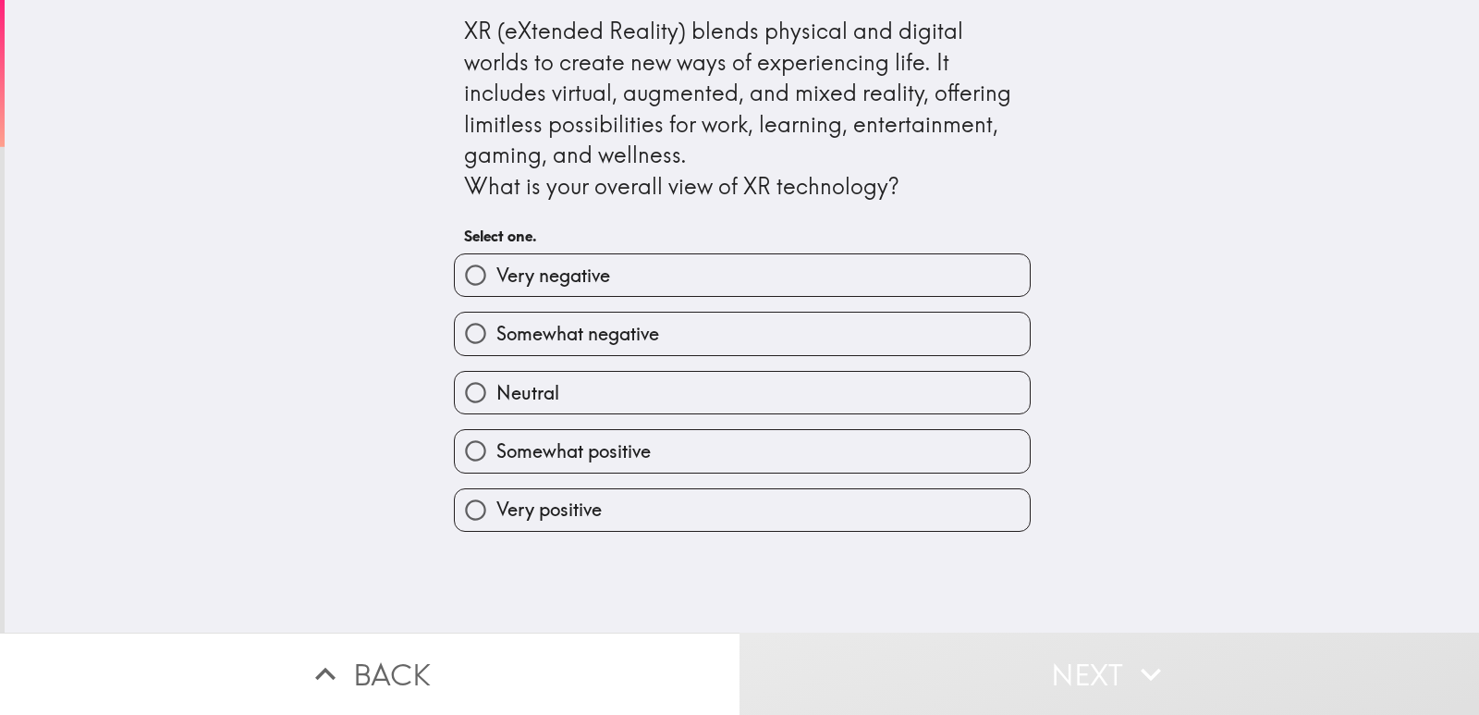
click at [567, 507] on span "Very positive" at bounding box center [548, 509] width 105 height 26
click at [496, 507] on input "Very positive" at bounding box center [476, 510] width 42 height 42
radio input "true"
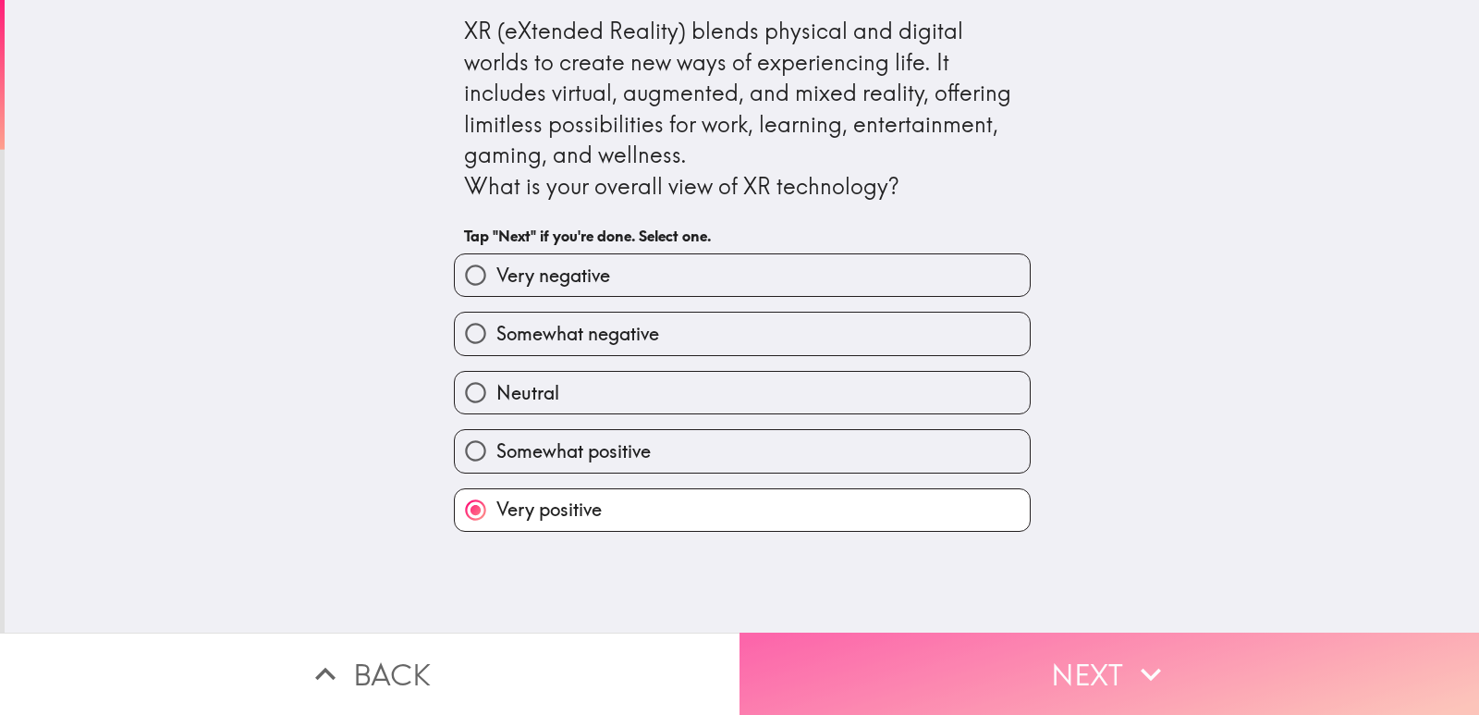
click at [961, 668] on button "Next" at bounding box center [1110, 673] width 740 height 82
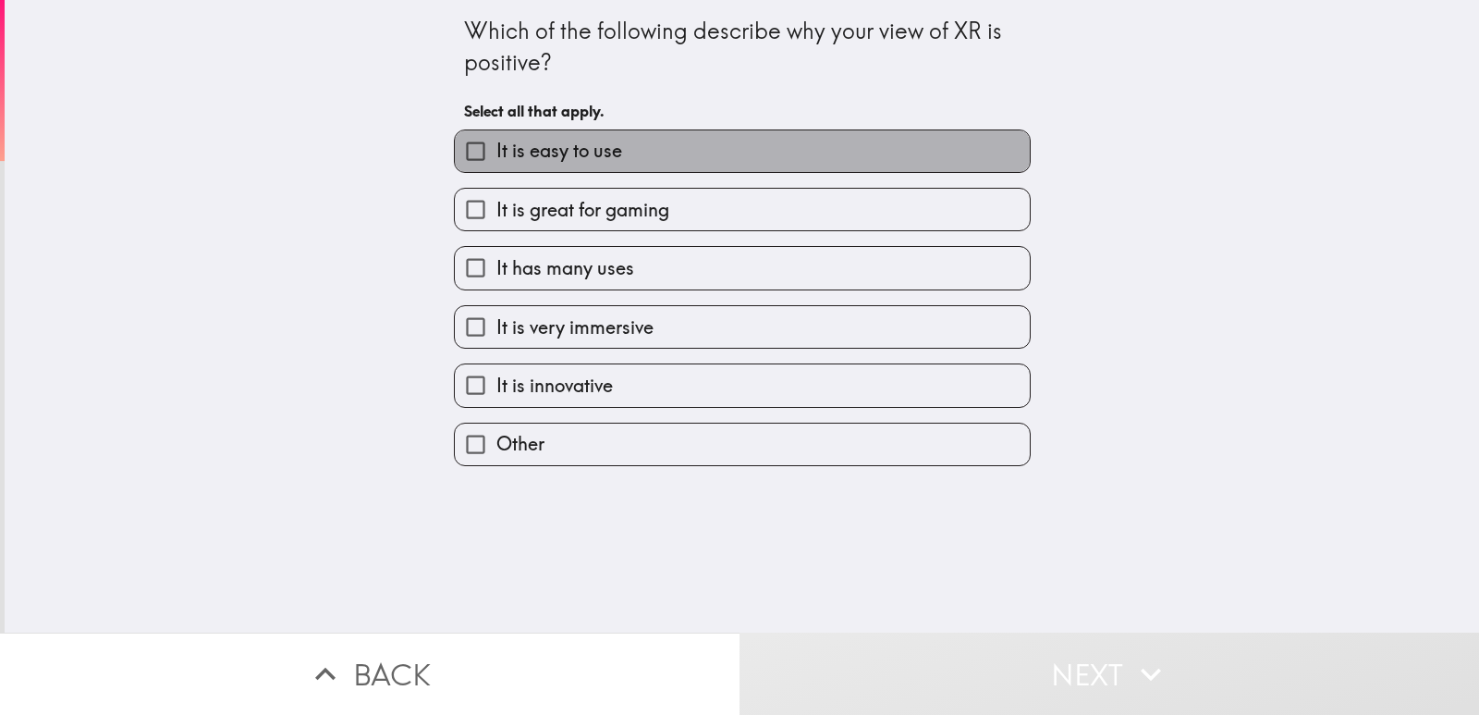
click at [606, 155] on span "It is easy to use" at bounding box center [559, 151] width 126 height 26
click at [496, 155] on input "It is easy to use" at bounding box center [476, 151] width 42 height 42
checkbox input "true"
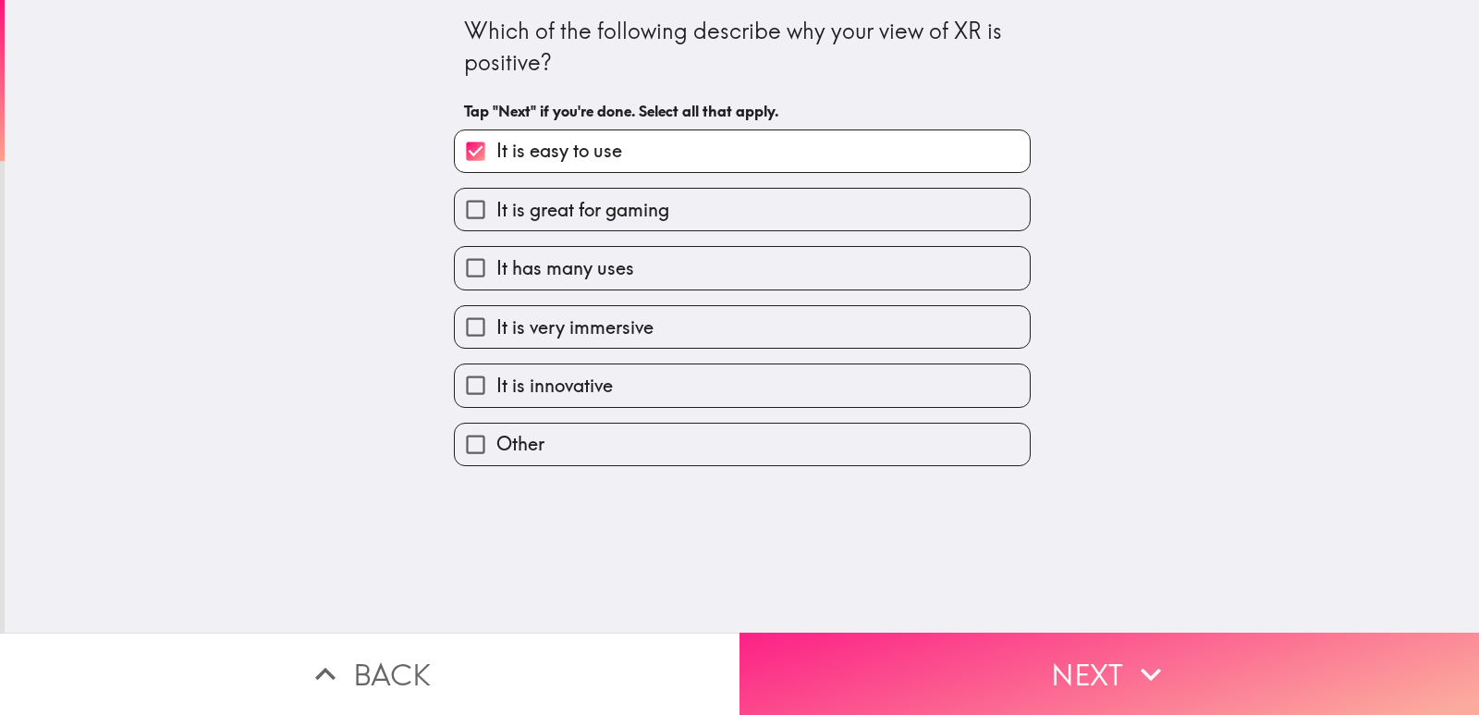
click at [939, 679] on button "Next" at bounding box center [1110, 673] width 740 height 82
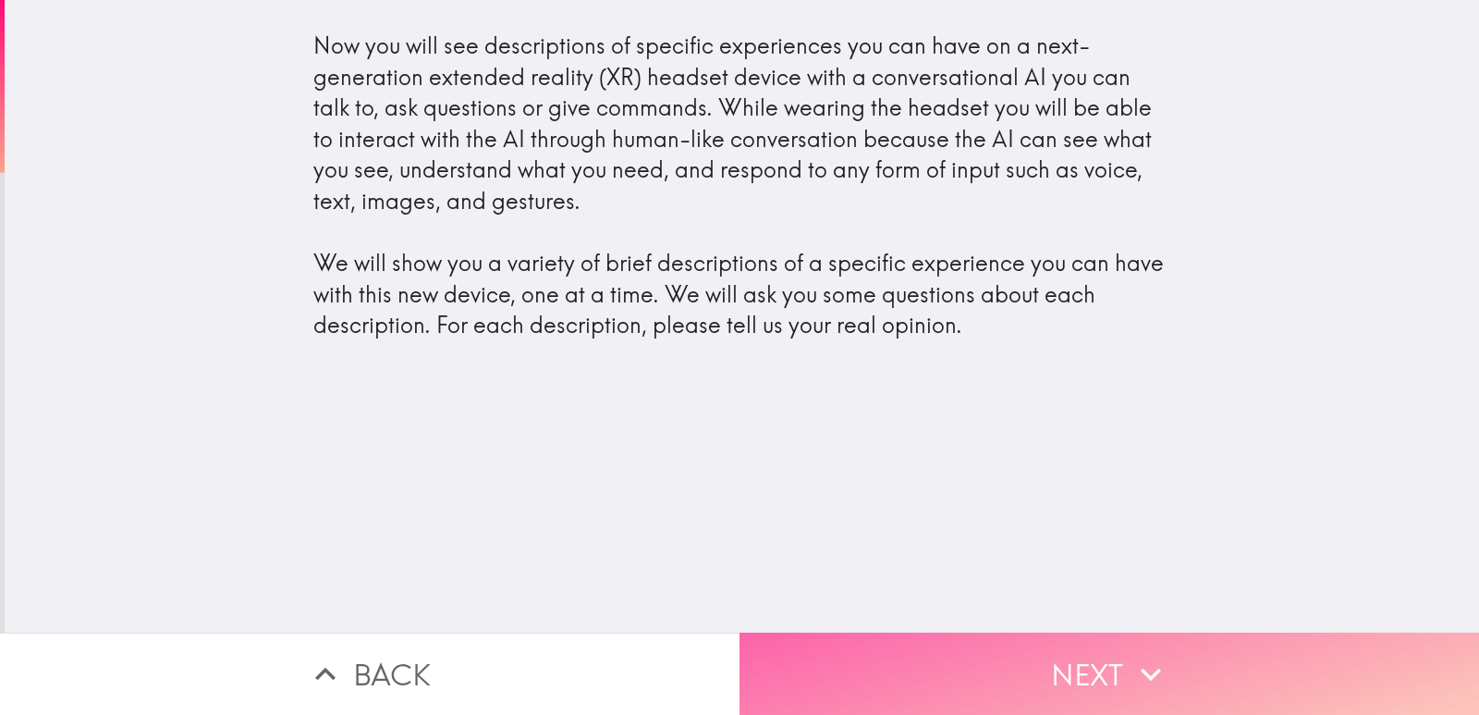
click at [1011, 655] on button "Next" at bounding box center [1110, 673] width 740 height 82
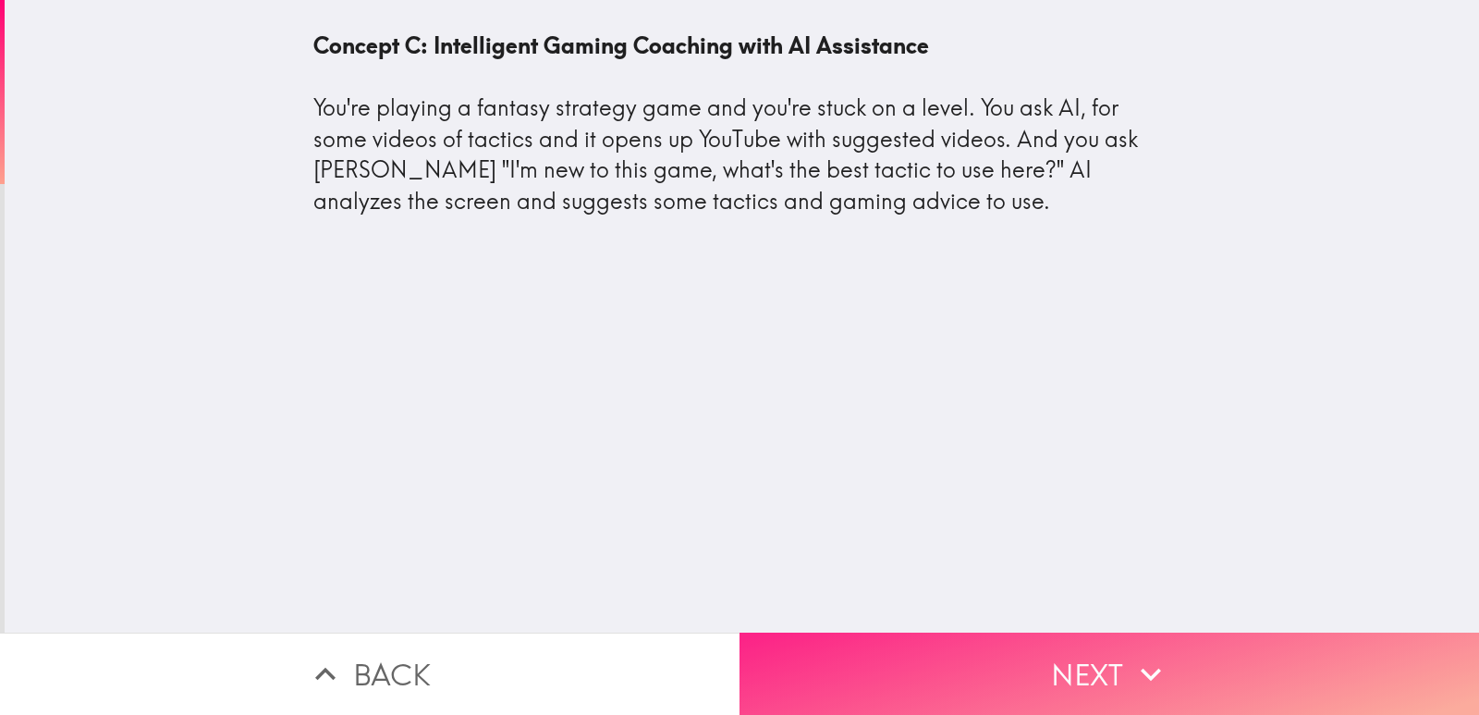
click at [1006, 665] on button "Next" at bounding box center [1110, 673] width 740 height 82
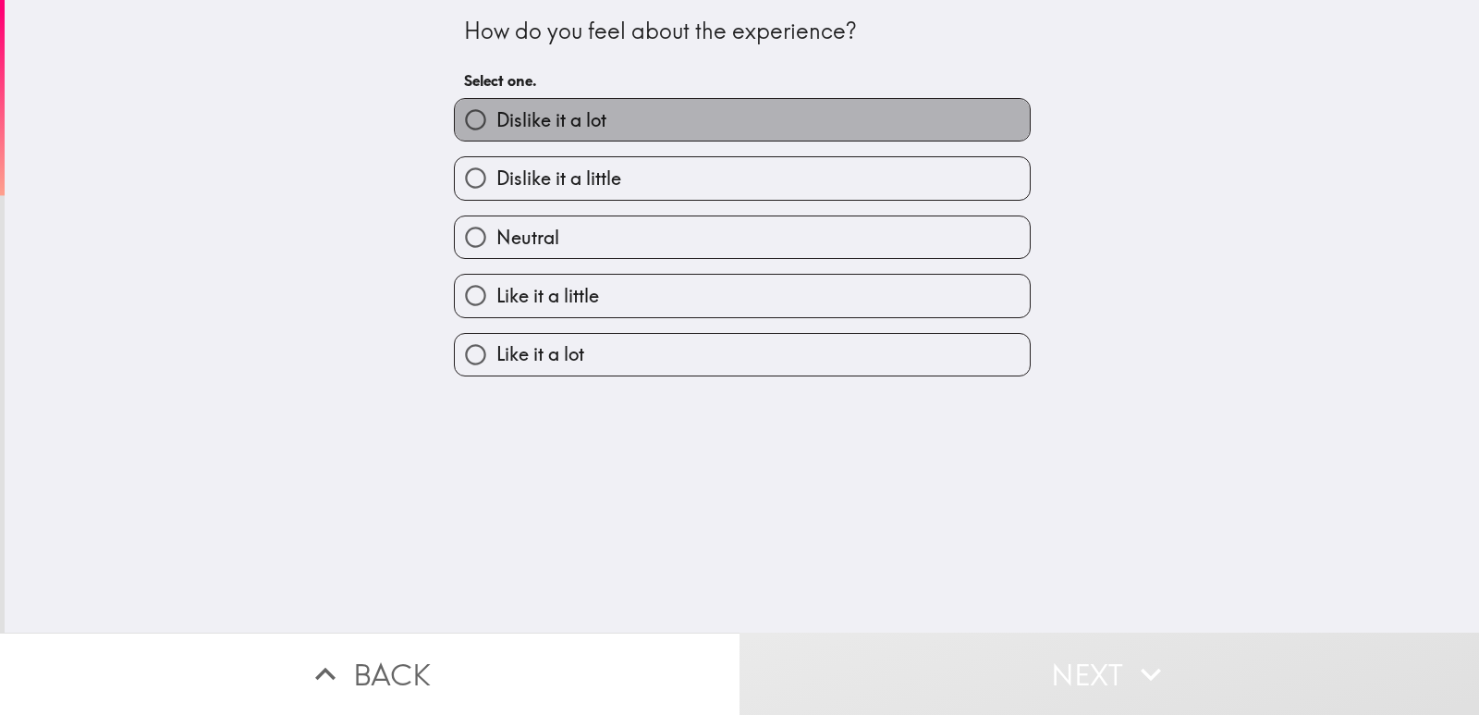
click at [580, 125] on span "Dislike it a lot" at bounding box center [551, 120] width 110 height 26
click at [496, 125] on input "Dislike it a lot" at bounding box center [476, 120] width 42 height 42
radio input "true"
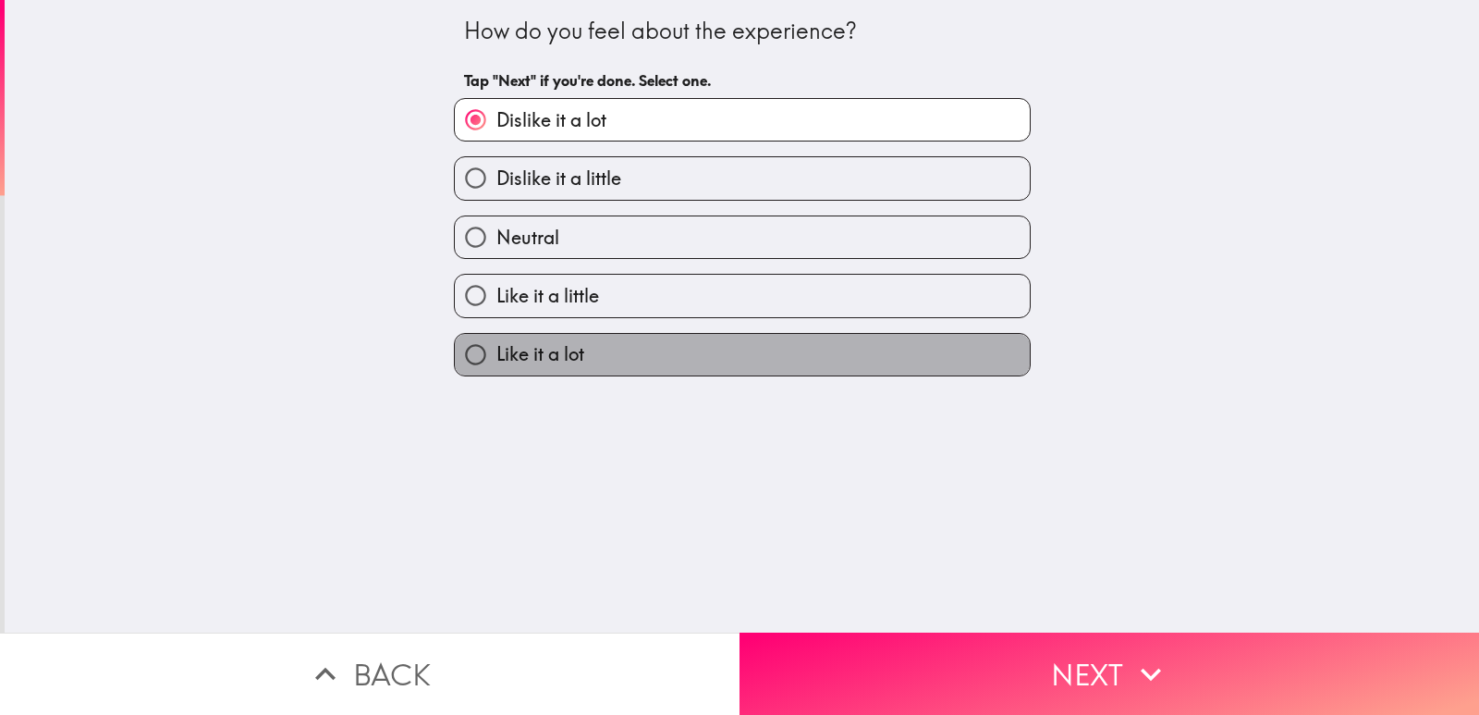
click at [556, 360] on span "Like it a lot" at bounding box center [540, 354] width 88 height 26
click at [496, 360] on input "Like it a lot" at bounding box center [476, 355] width 42 height 42
radio input "true"
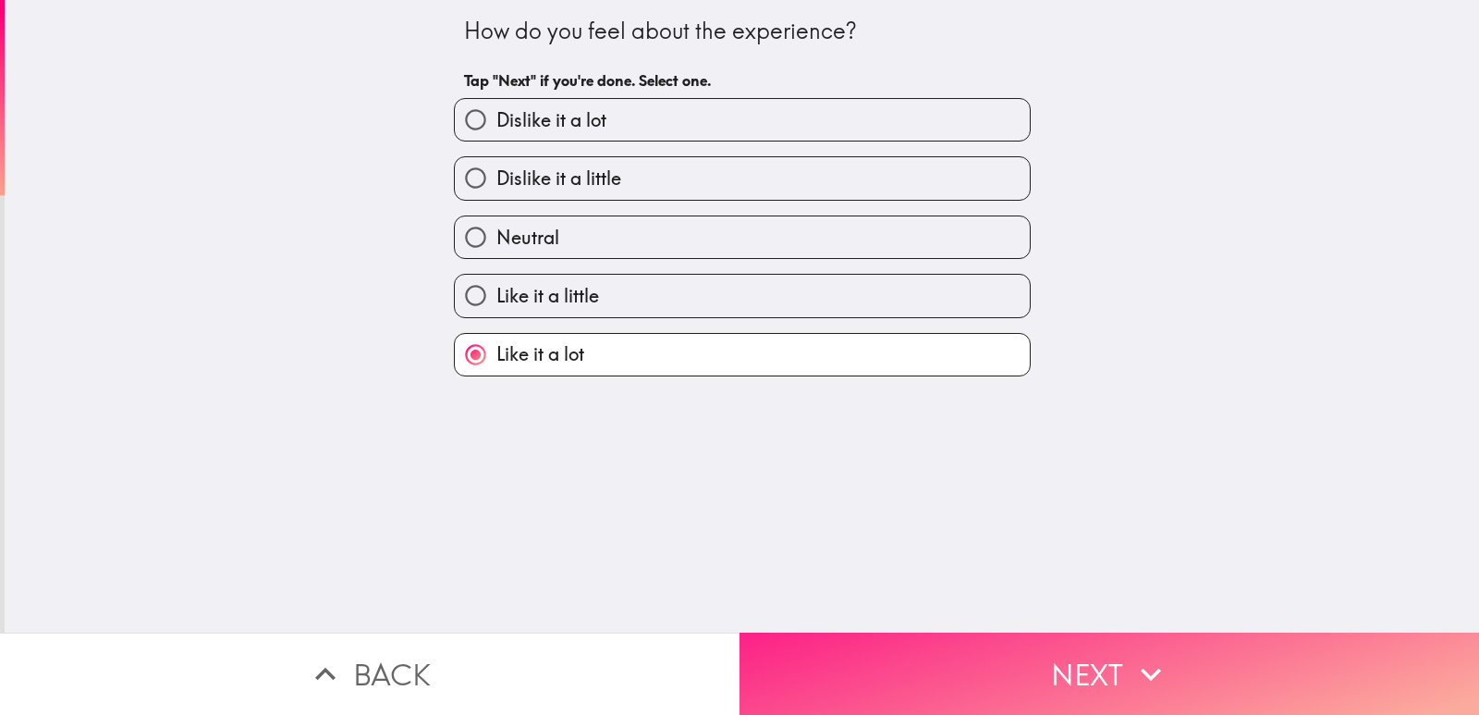
click at [925, 655] on button "Next" at bounding box center [1110, 673] width 740 height 82
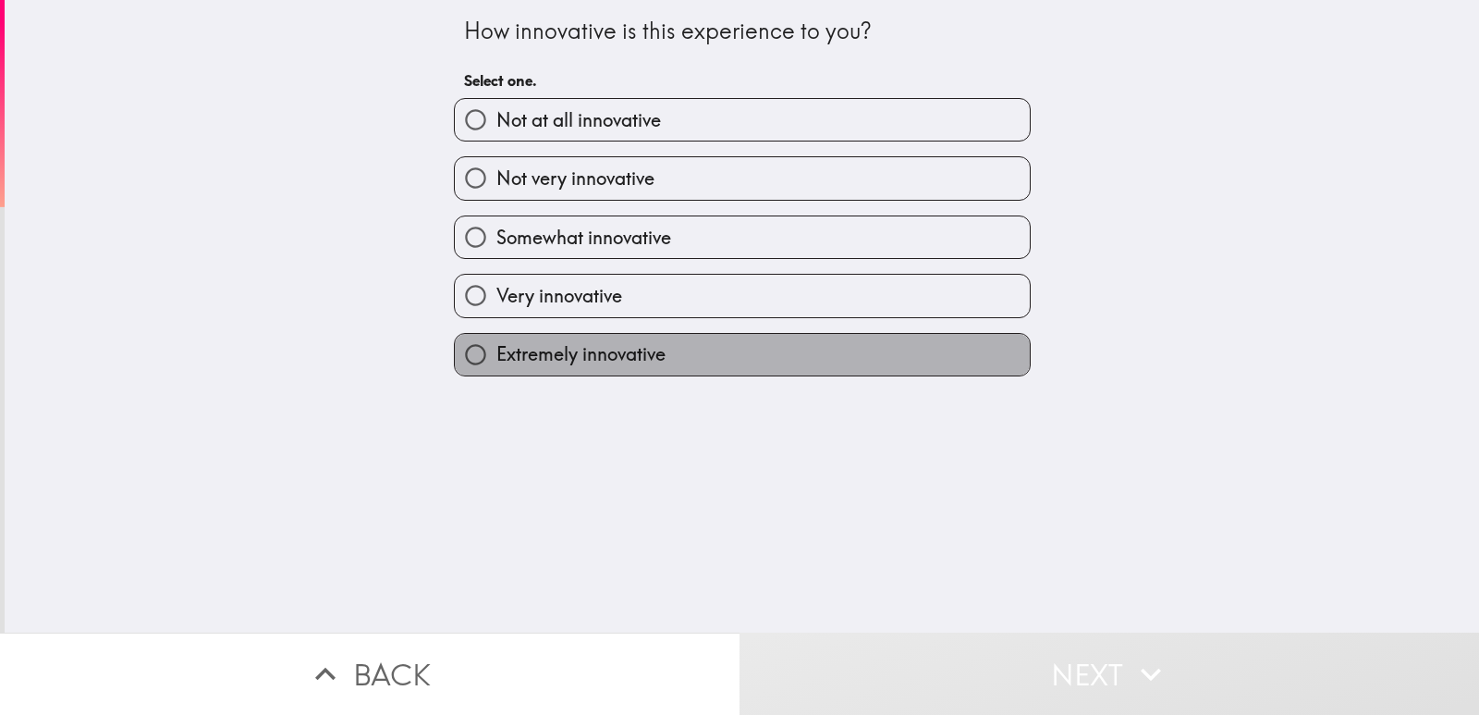
click at [594, 347] on span "Extremely innovative" at bounding box center [580, 354] width 169 height 26
click at [496, 347] on input "Extremely innovative" at bounding box center [476, 355] width 42 height 42
radio input "true"
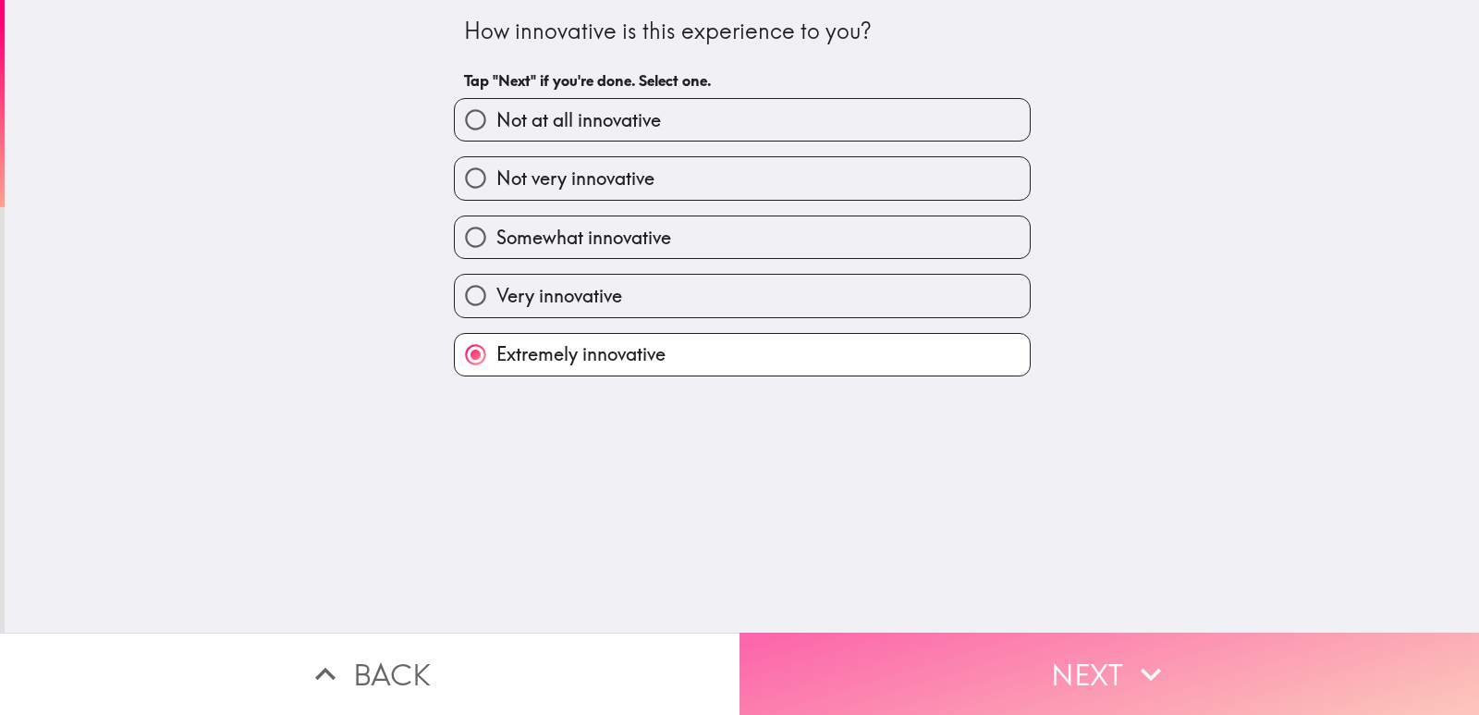
click at [1036, 665] on button "Next" at bounding box center [1110, 673] width 740 height 82
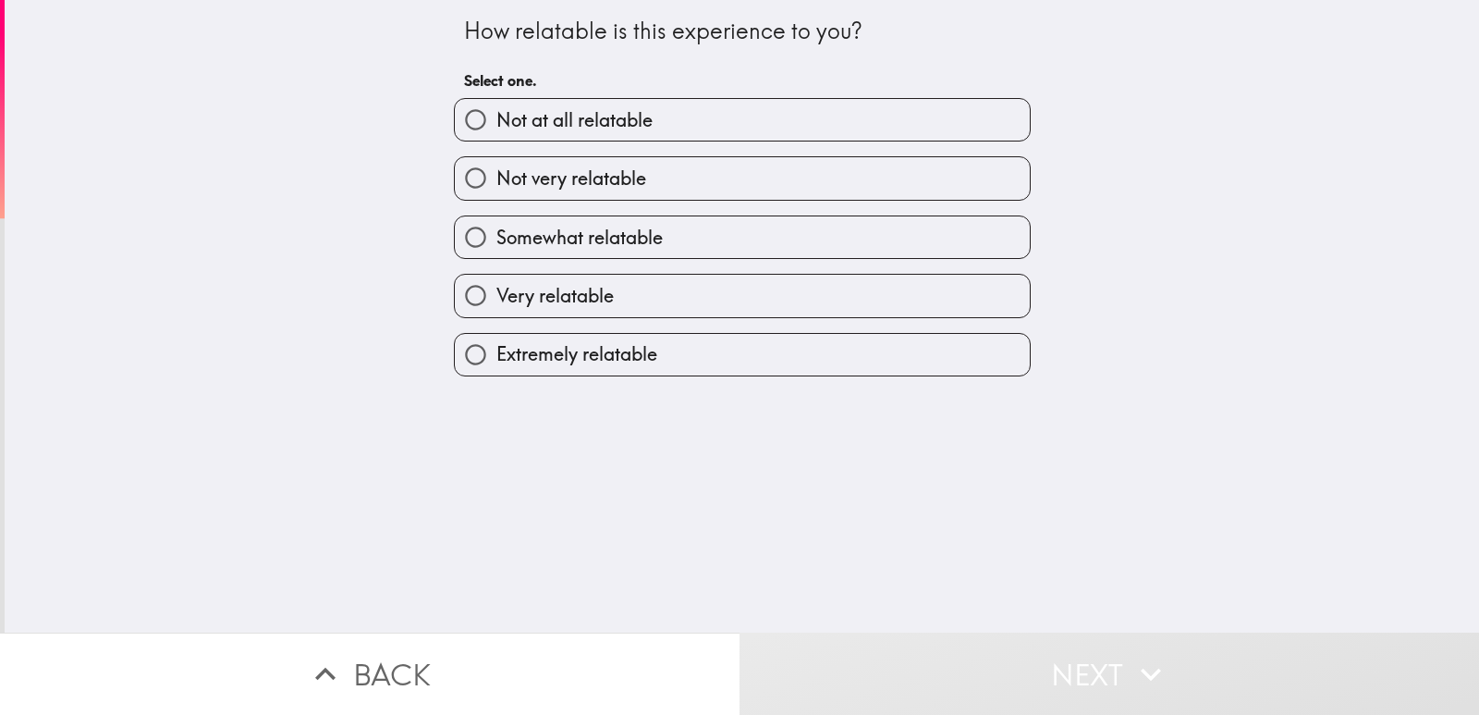
click at [569, 301] on span "Very relatable" at bounding box center [554, 296] width 117 height 26
click at [496, 301] on input "Very relatable" at bounding box center [476, 296] width 42 height 42
radio input "true"
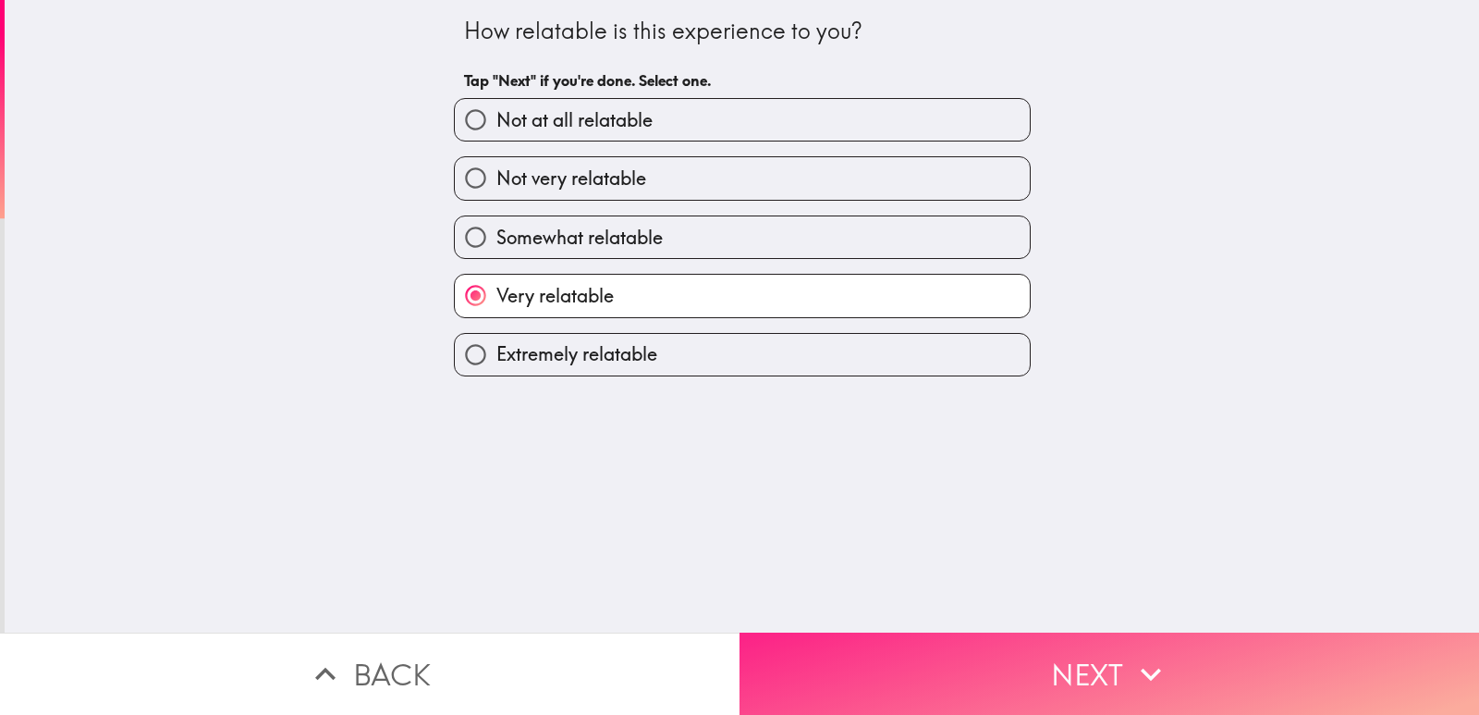
click at [879, 674] on button "Next" at bounding box center [1110, 673] width 740 height 82
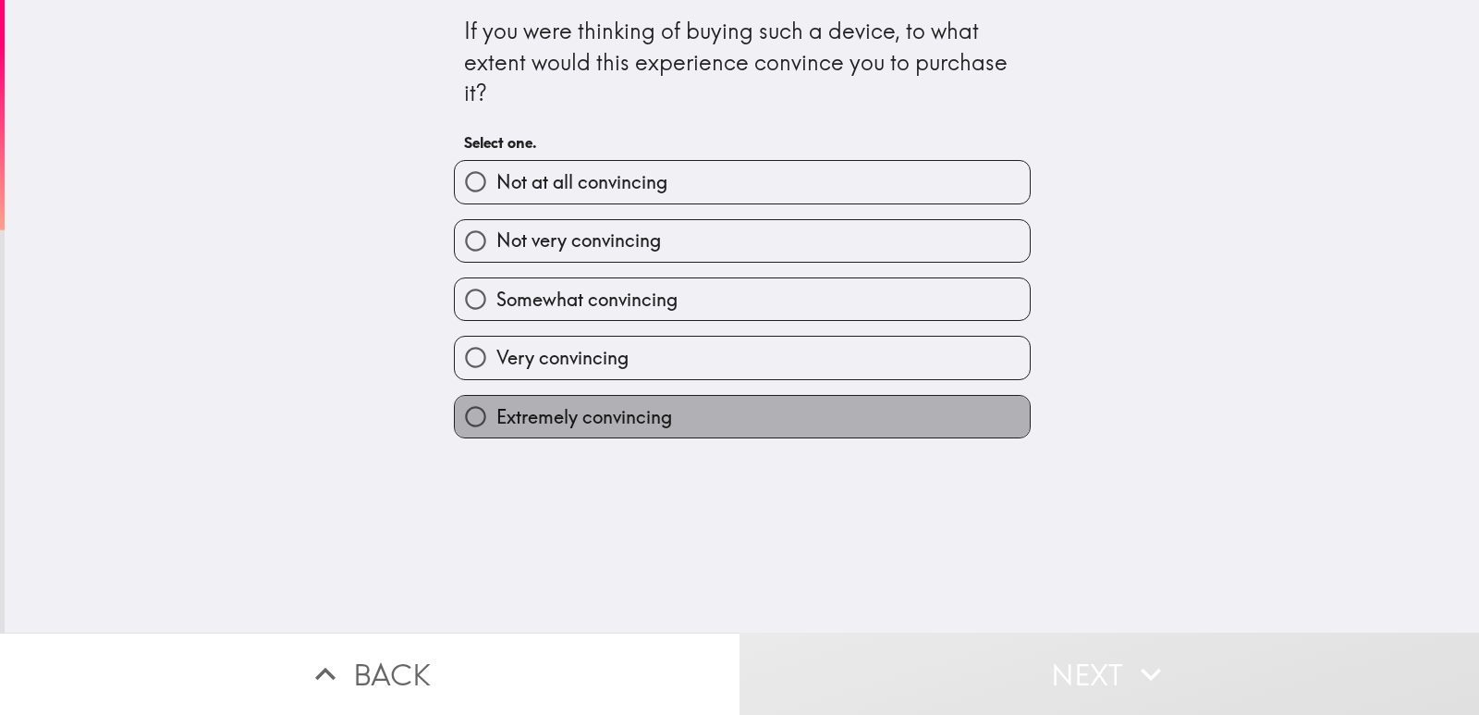
click at [581, 411] on span "Extremely convincing" at bounding box center [584, 417] width 176 height 26
click at [496, 411] on input "Extremely convincing" at bounding box center [476, 417] width 42 height 42
radio input "true"
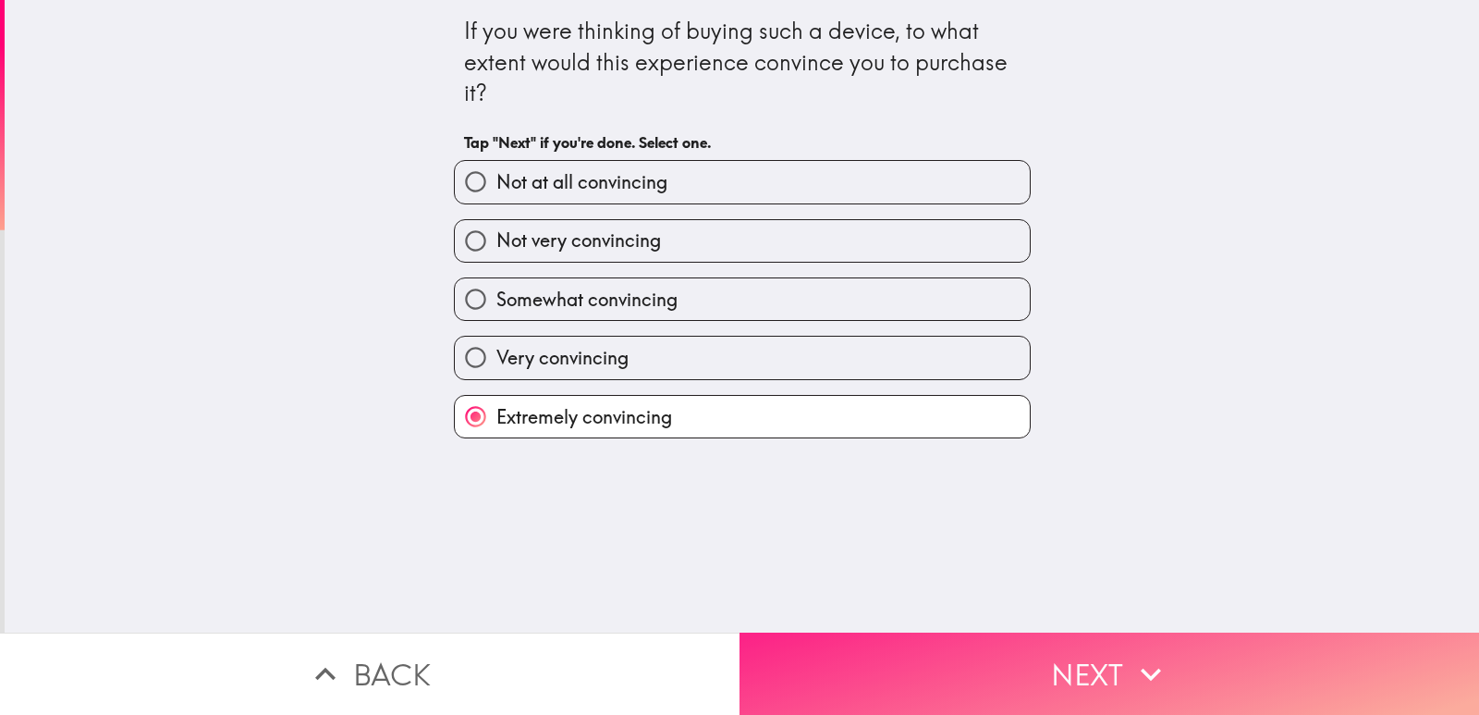
click at [915, 662] on button "Next" at bounding box center [1110, 673] width 740 height 82
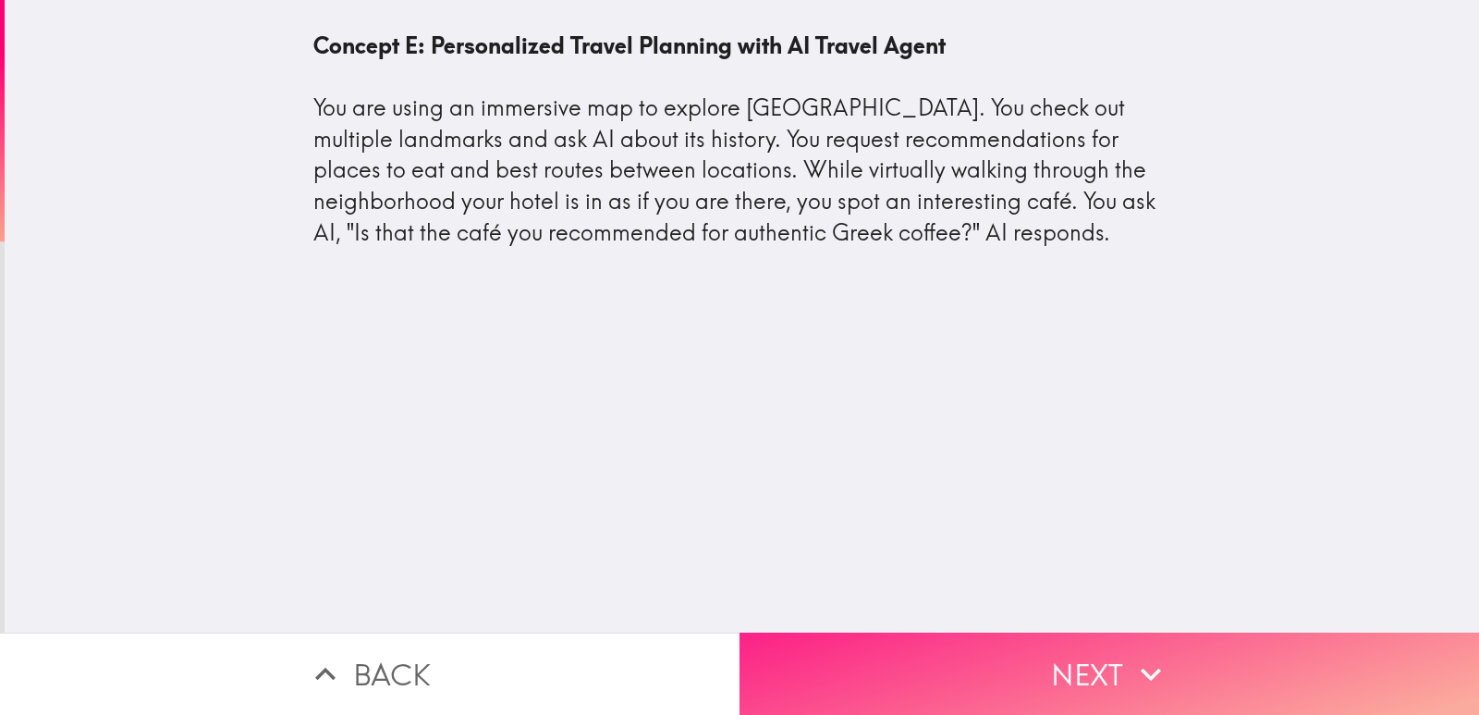
click at [915, 662] on button "Next" at bounding box center [1110, 673] width 740 height 82
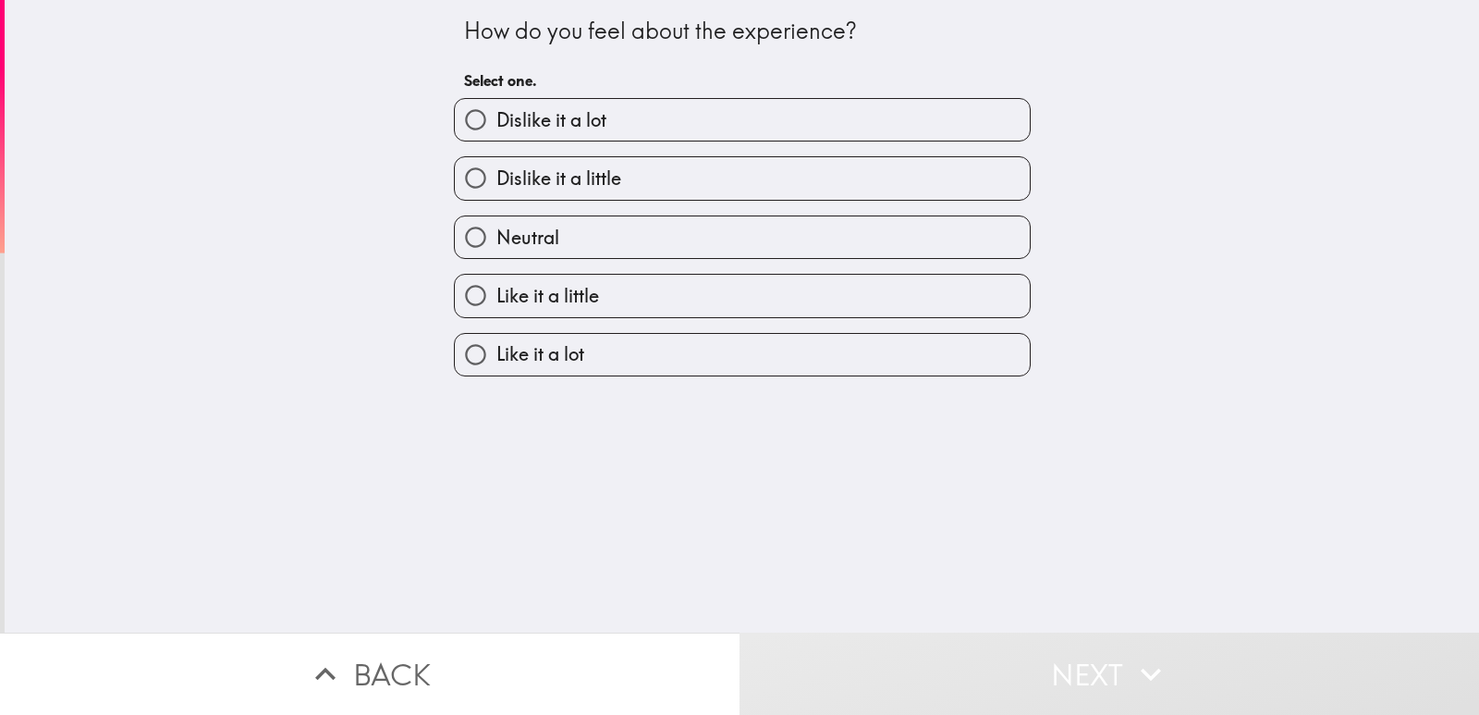
click at [600, 358] on label "Like it a lot" at bounding box center [742, 355] width 575 height 42
click at [496, 358] on input "Like it a lot" at bounding box center [476, 355] width 42 height 42
radio input "true"
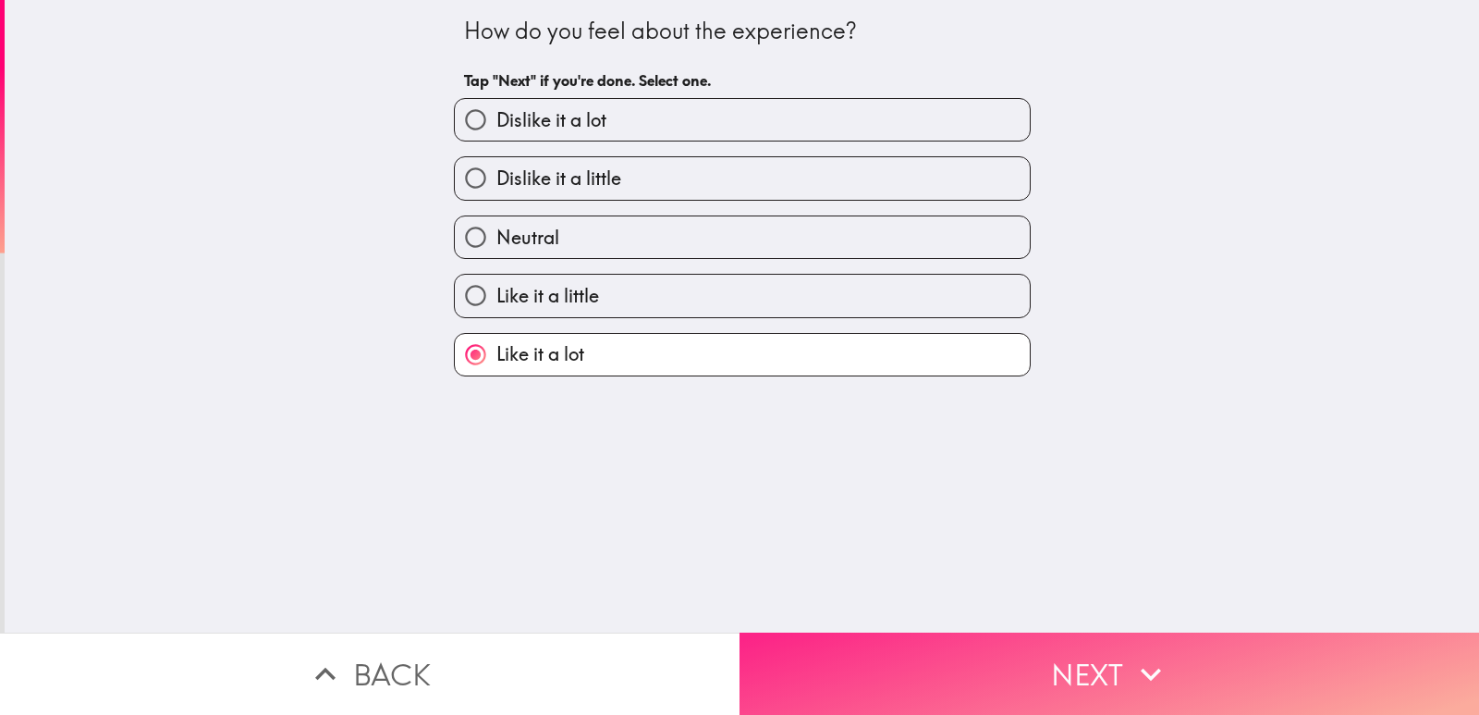
click at [912, 669] on button "Next" at bounding box center [1110, 673] width 740 height 82
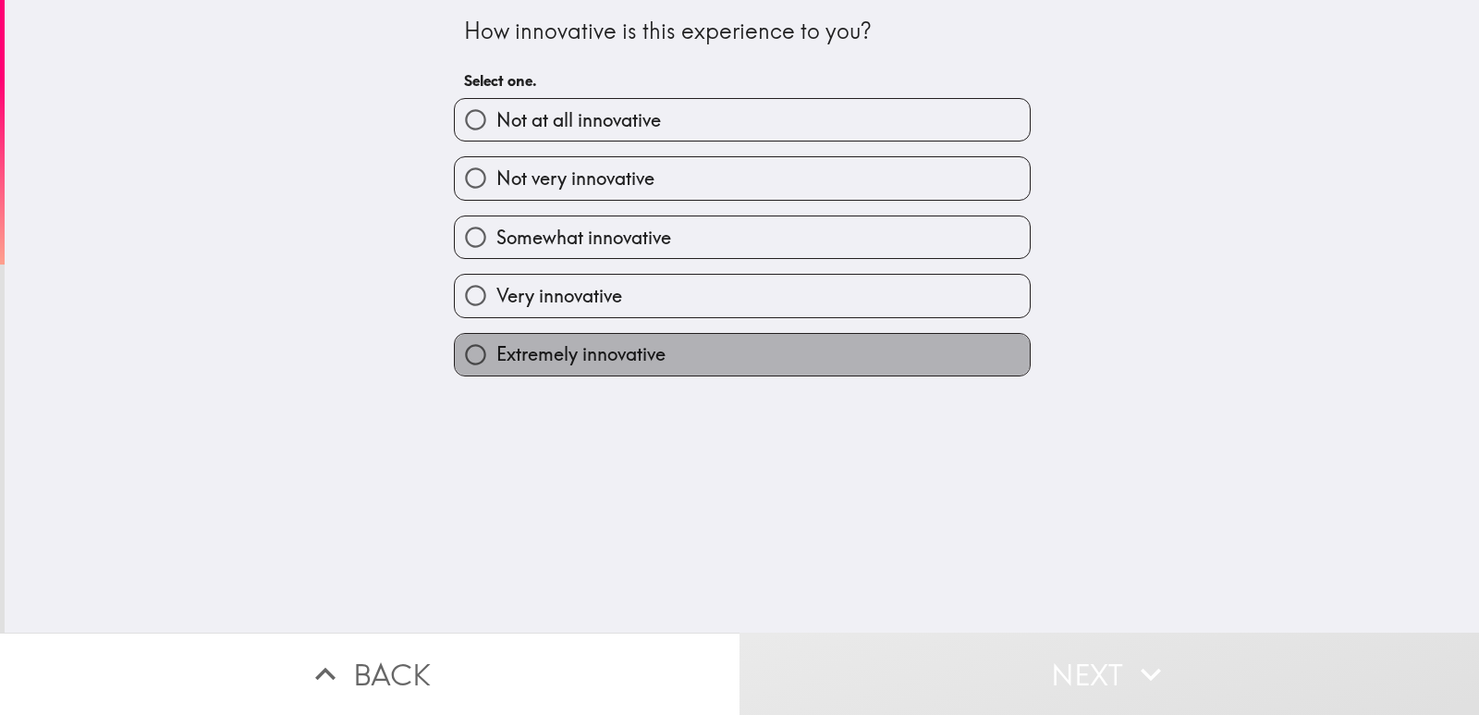
click at [633, 345] on span "Extremely innovative" at bounding box center [580, 354] width 169 height 26
click at [496, 345] on input "Extremely innovative" at bounding box center [476, 355] width 42 height 42
radio input "true"
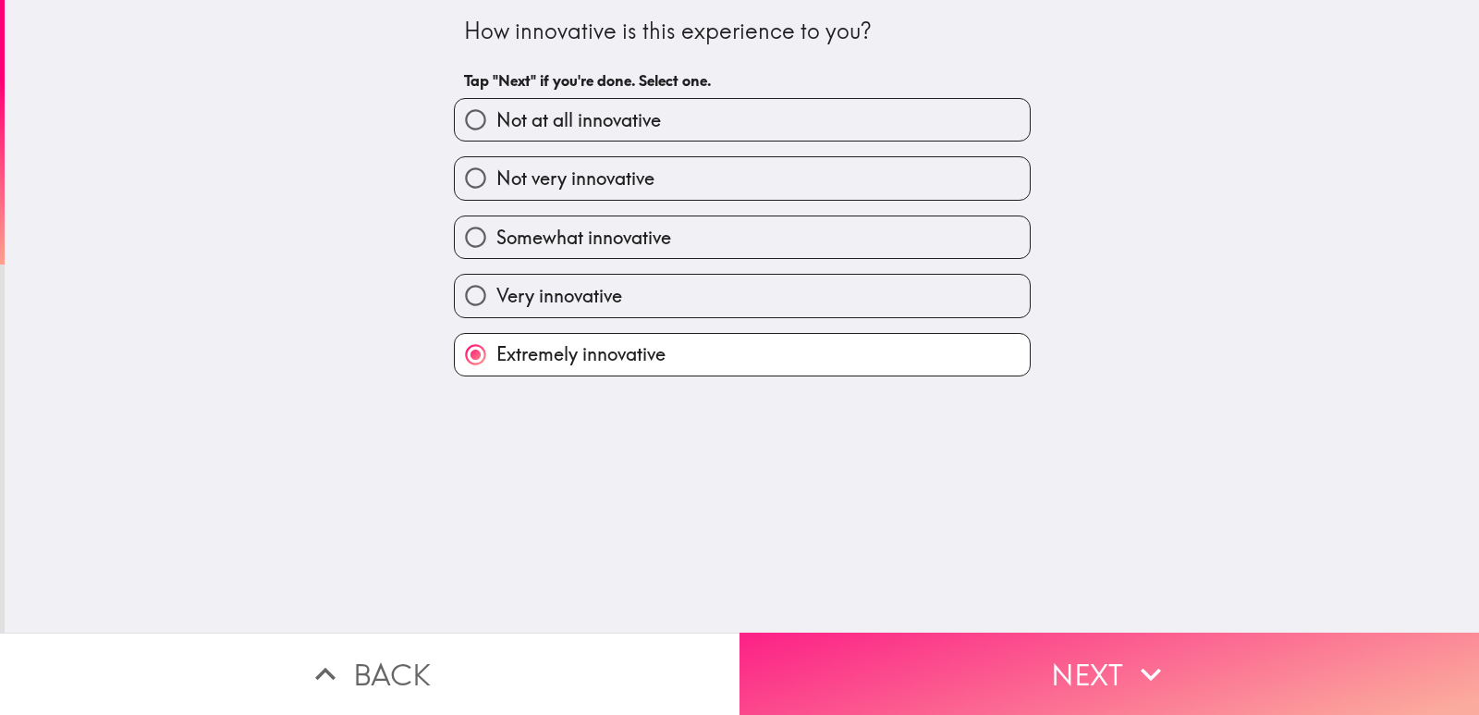
click at [874, 682] on button "Next" at bounding box center [1110, 673] width 740 height 82
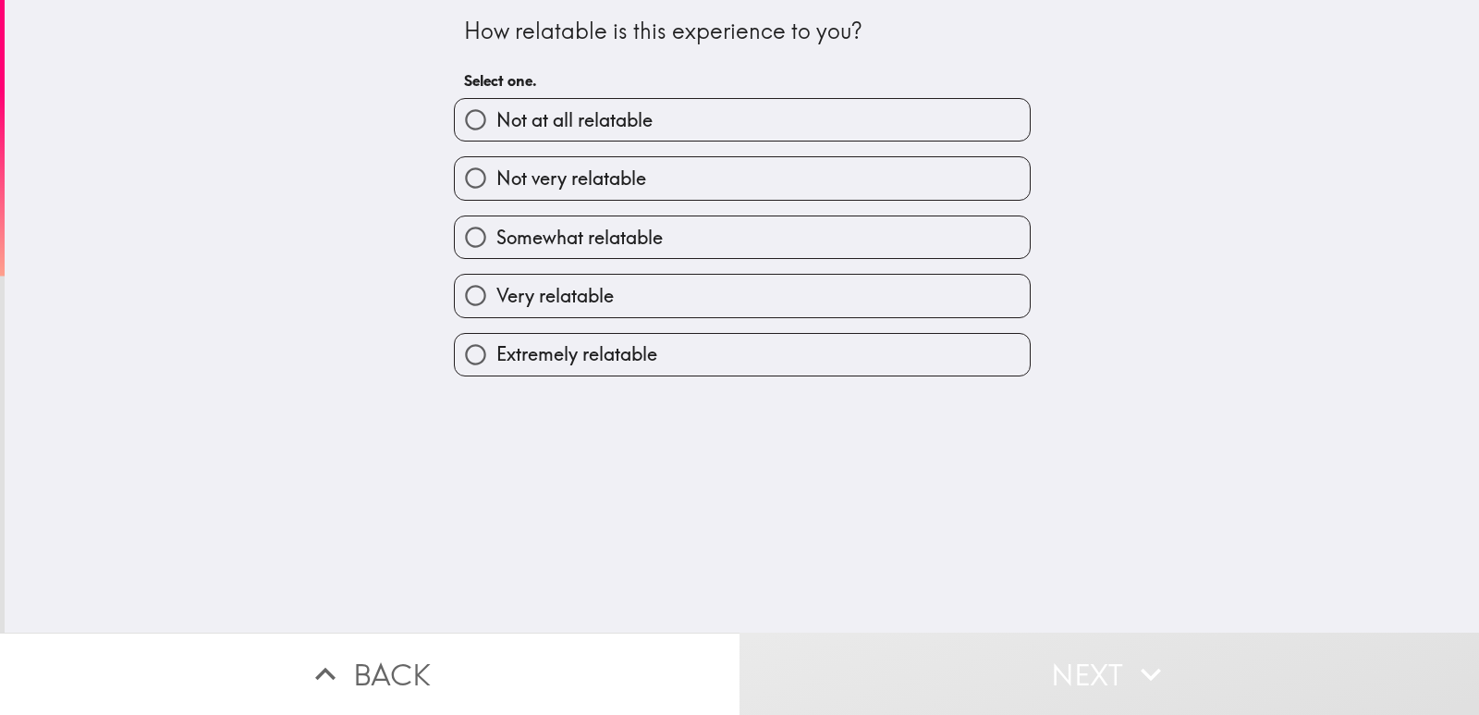
click at [568, 298] on span "Very relatable" at bounding box center [554, 296] width 117 height 26
click at [496, 298] on input "Very relatable" at bounding box center [476, 296] width 42 height 42
radio input "true"
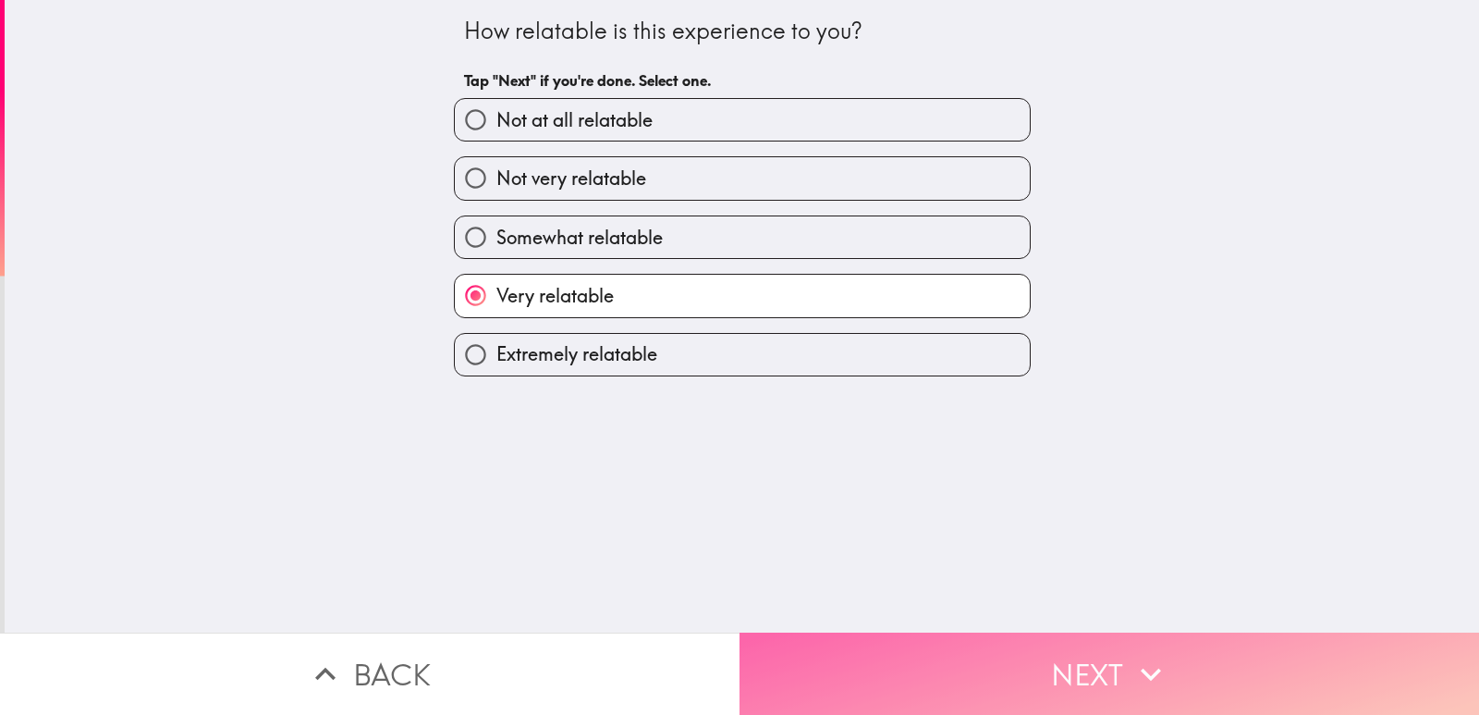
click at [851, 673] on button "Next" at bounding box center [1110, 673] width 740 height 82
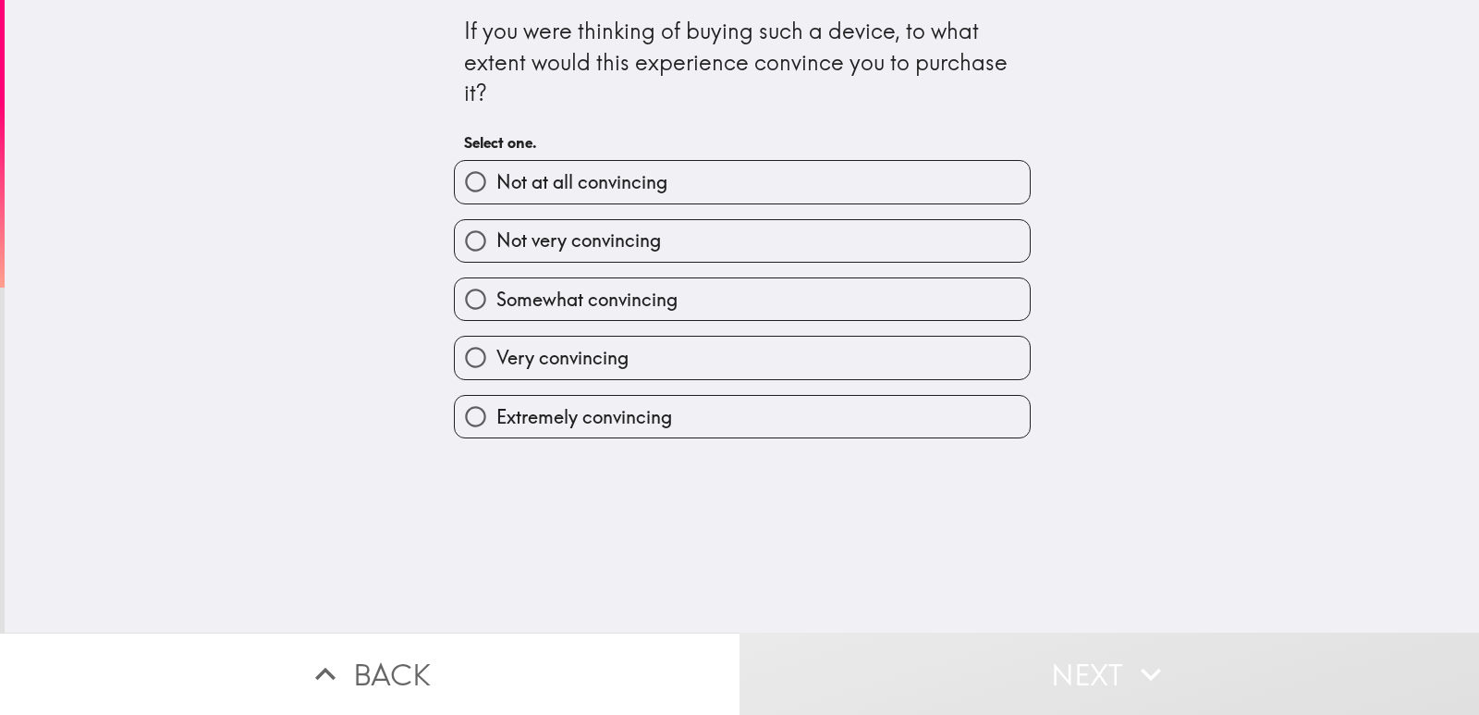
click at [589, 348] on span "Very convincing" at bounding box center [562, 358] width 132 height 26
click at [496, 348] on input "Very convincing" at bounding box center [476, 358] width 42 height 42
radio input "true"
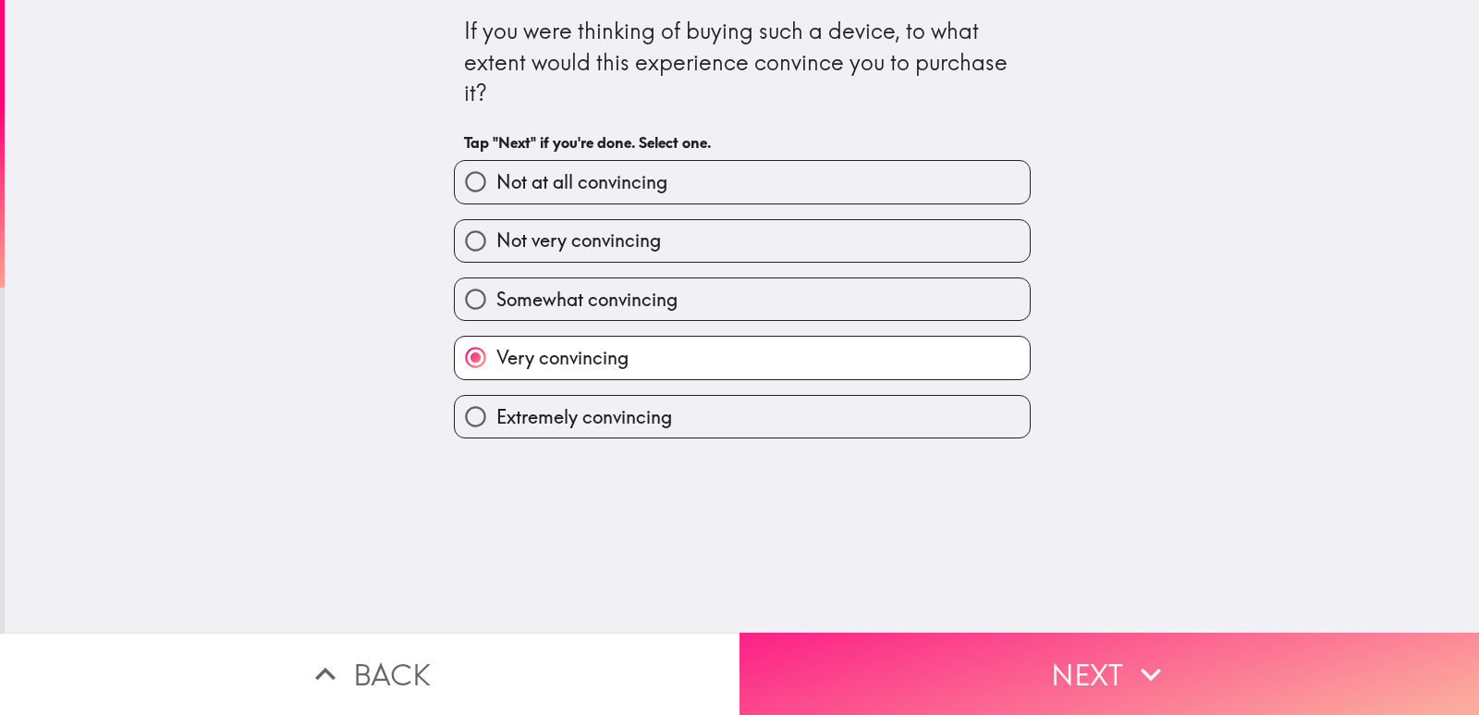
click at [864, 681] on button "Next" at bounding box center [1110, 673] width 740 height 82
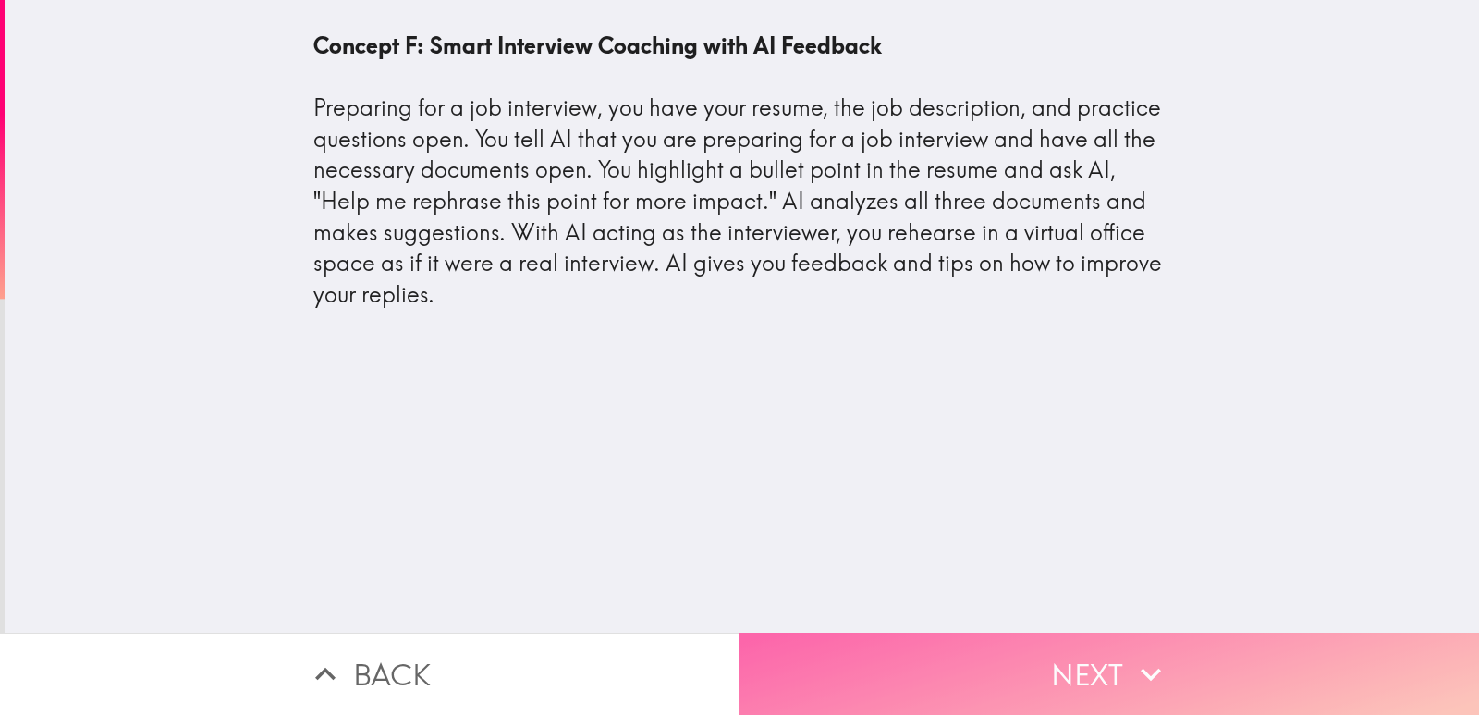
click at [876, 646] on button "Next" at bounding box center [1110, 673] width 740 height 82
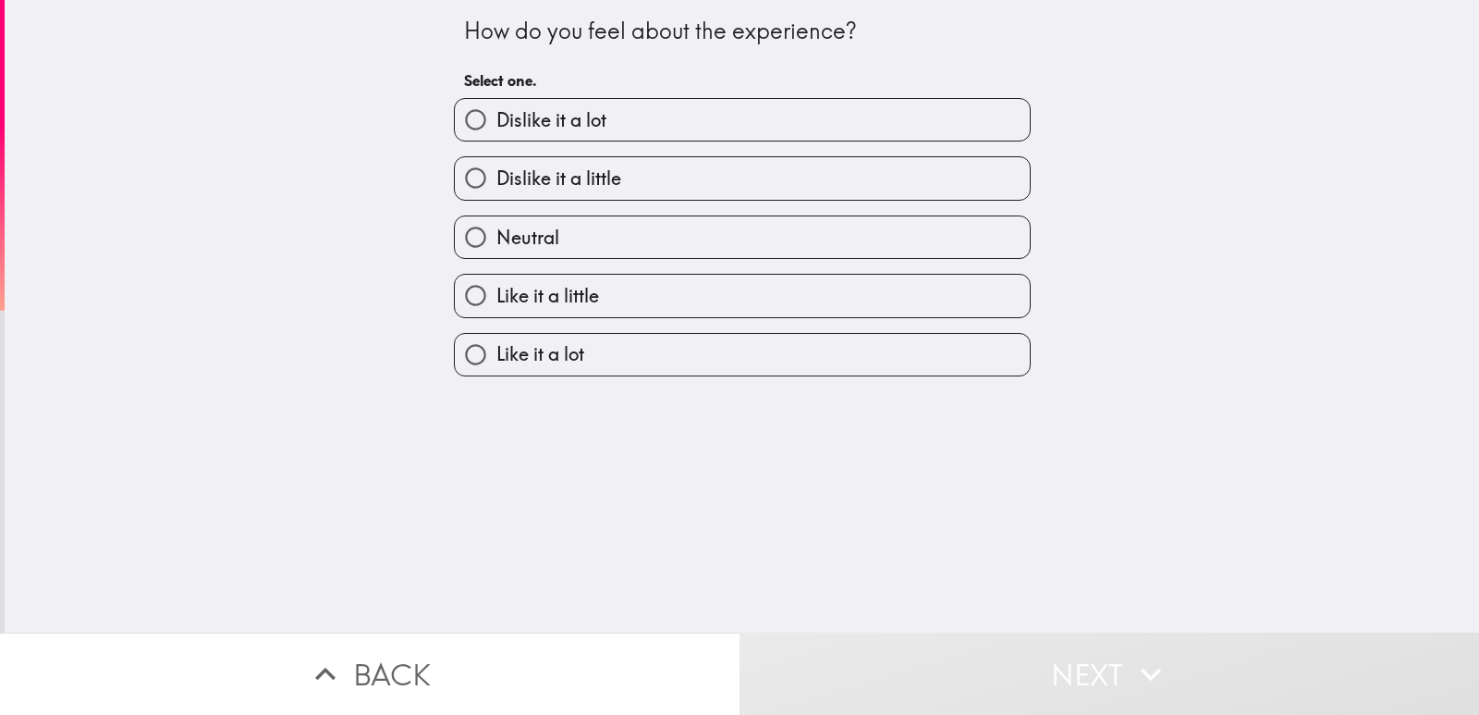
click at [553, 356] on span "Like it a lot" at bounding box center [540, 354] width 88 height 26
click at [496, 356] on input "Like it a lot" at bounding box center [476, 355] width 42 height 42
radio input "true"
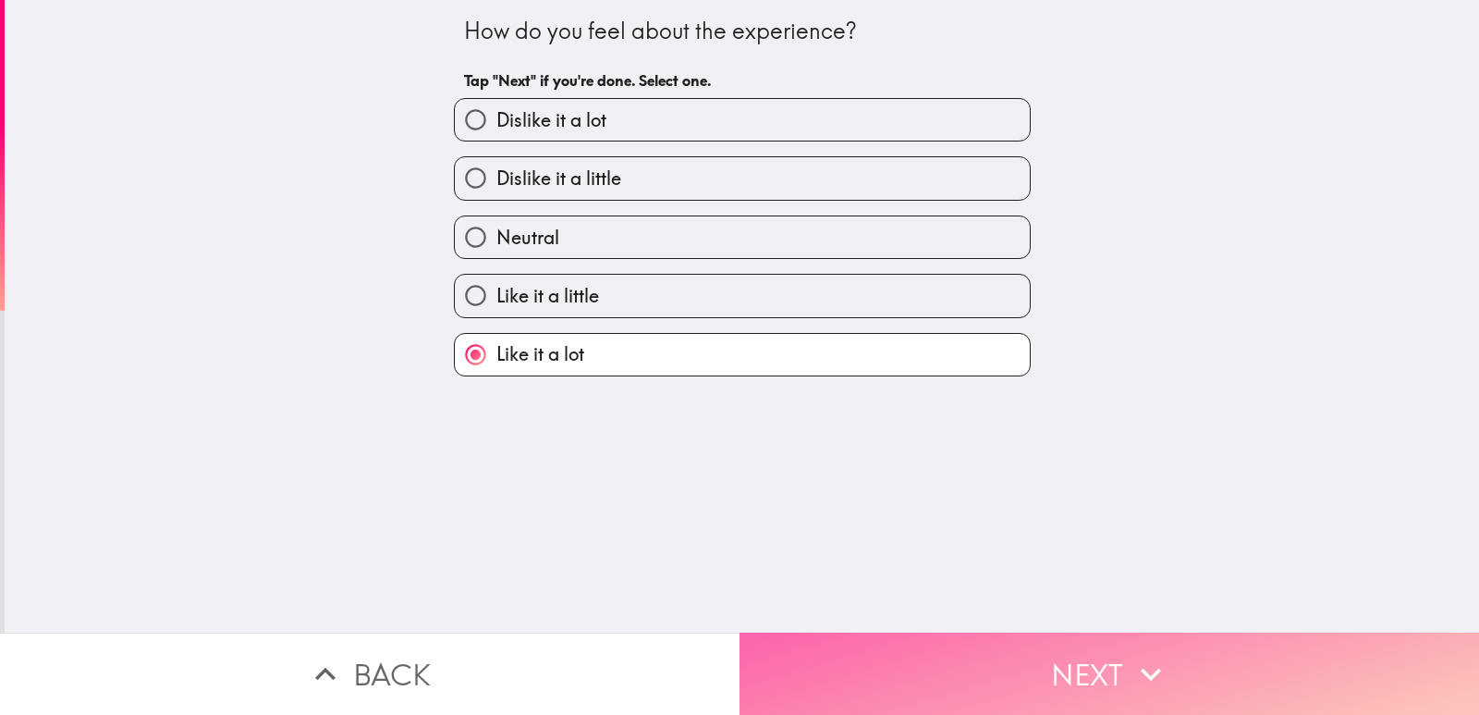
click at [865, 687] on button "Next" at bounding box center [1110, 673] width 740 height 82
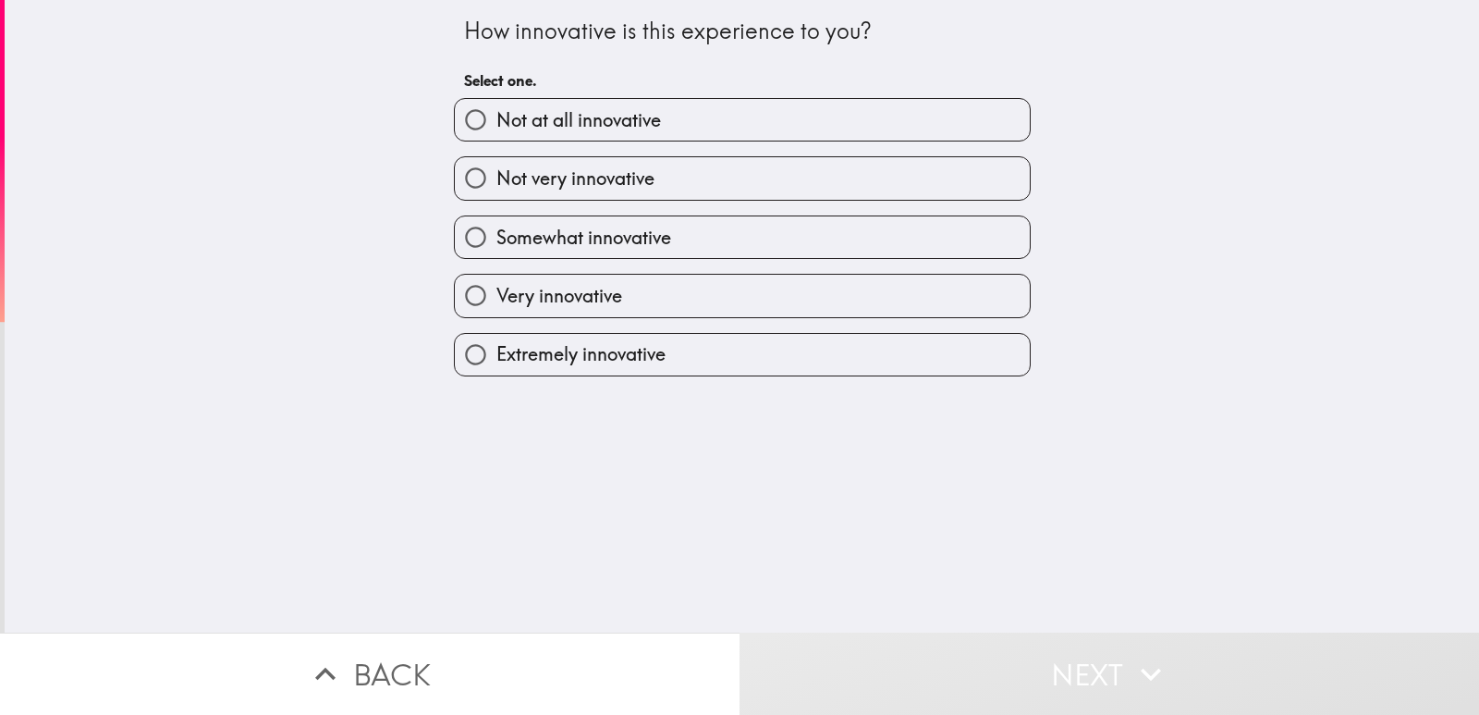
click at [592, 349] on span "Extremely innovative" at bounding box center [580, 354] width 169 height 26
click at [496, 349] on input "Extremely innovative" at bounding box center [476, 355] width 42 height 42
radio input "true"
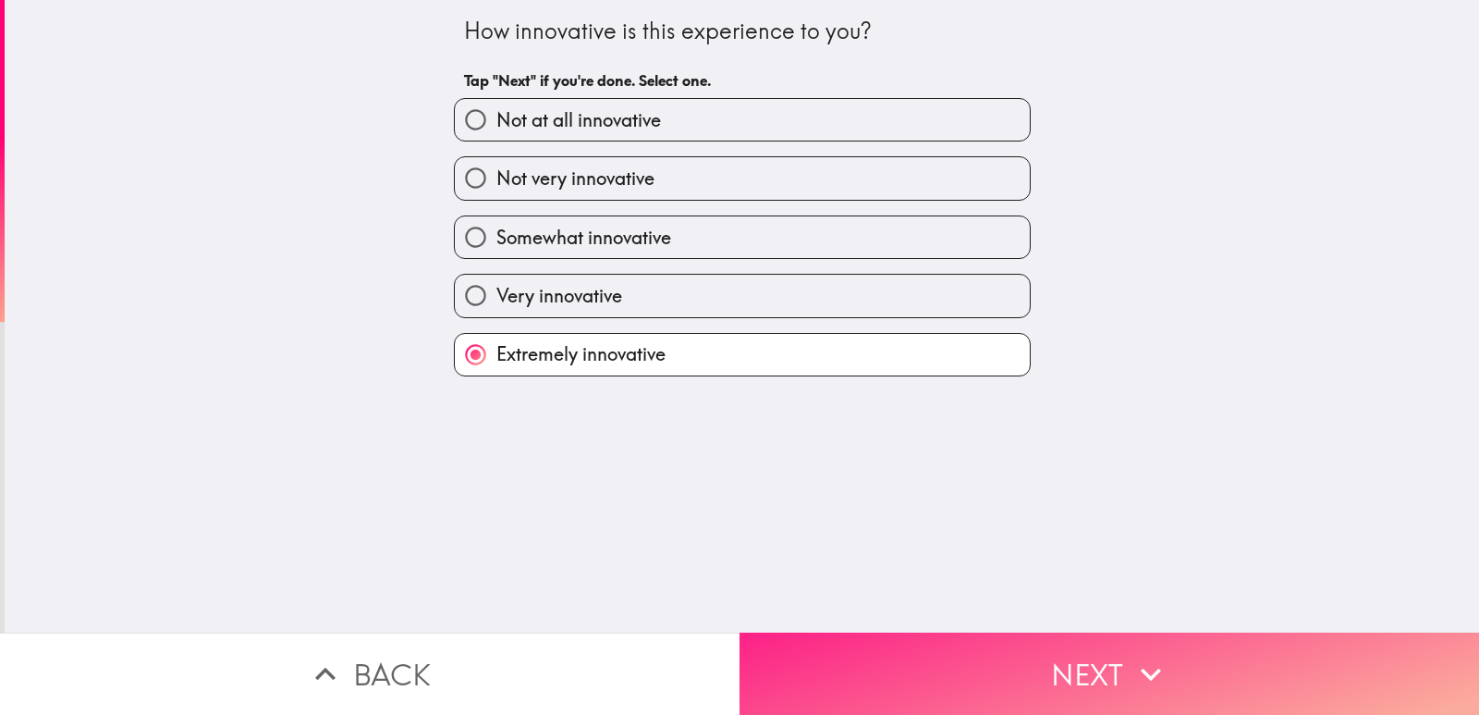
click at [822, 652] on button "Next" at bounding box center [1110, 673] width 740 height 82
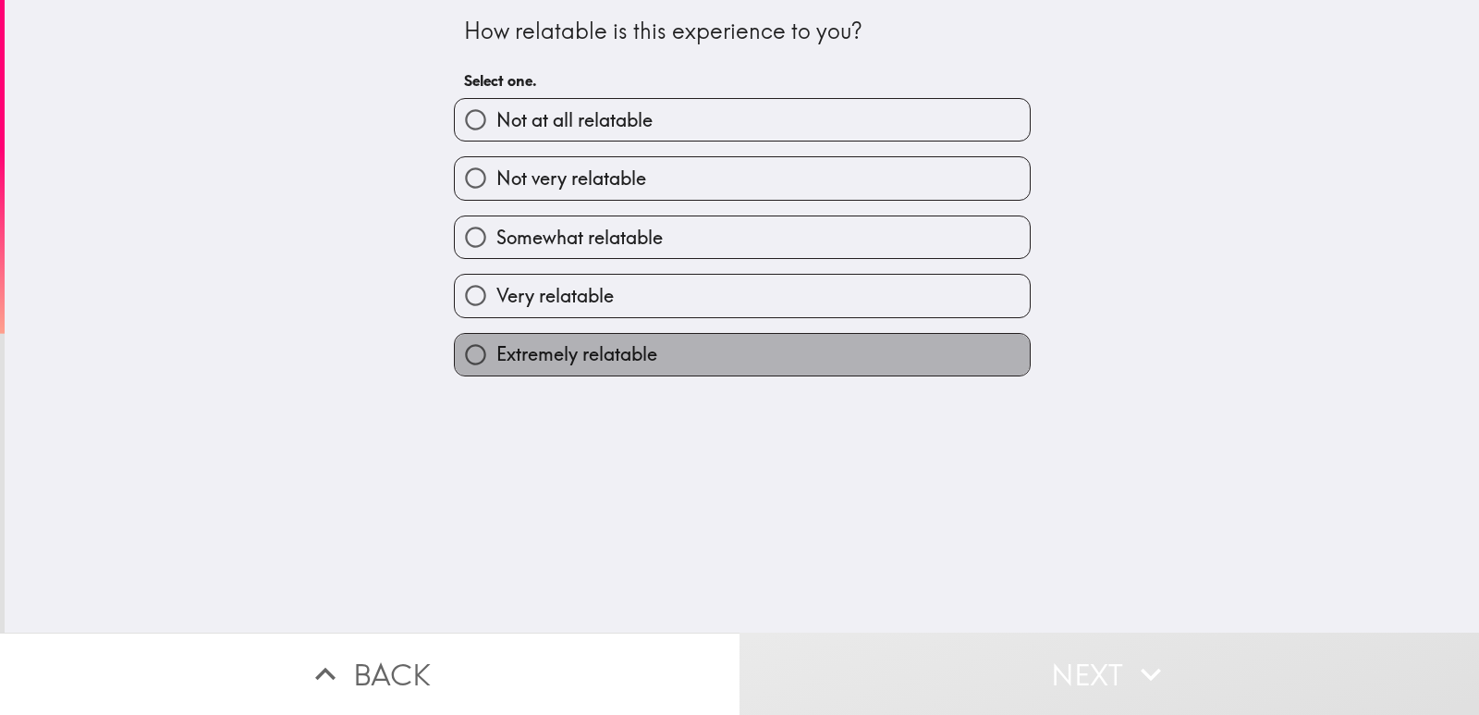
click at [571, 355] on span "Extremely relatable" at bounding box center [576, 354] width 161 height 26
click at [496, 355] on input "Extremely relatable" at bounding box center [476, 355] width 42 height 42
radio input "true"
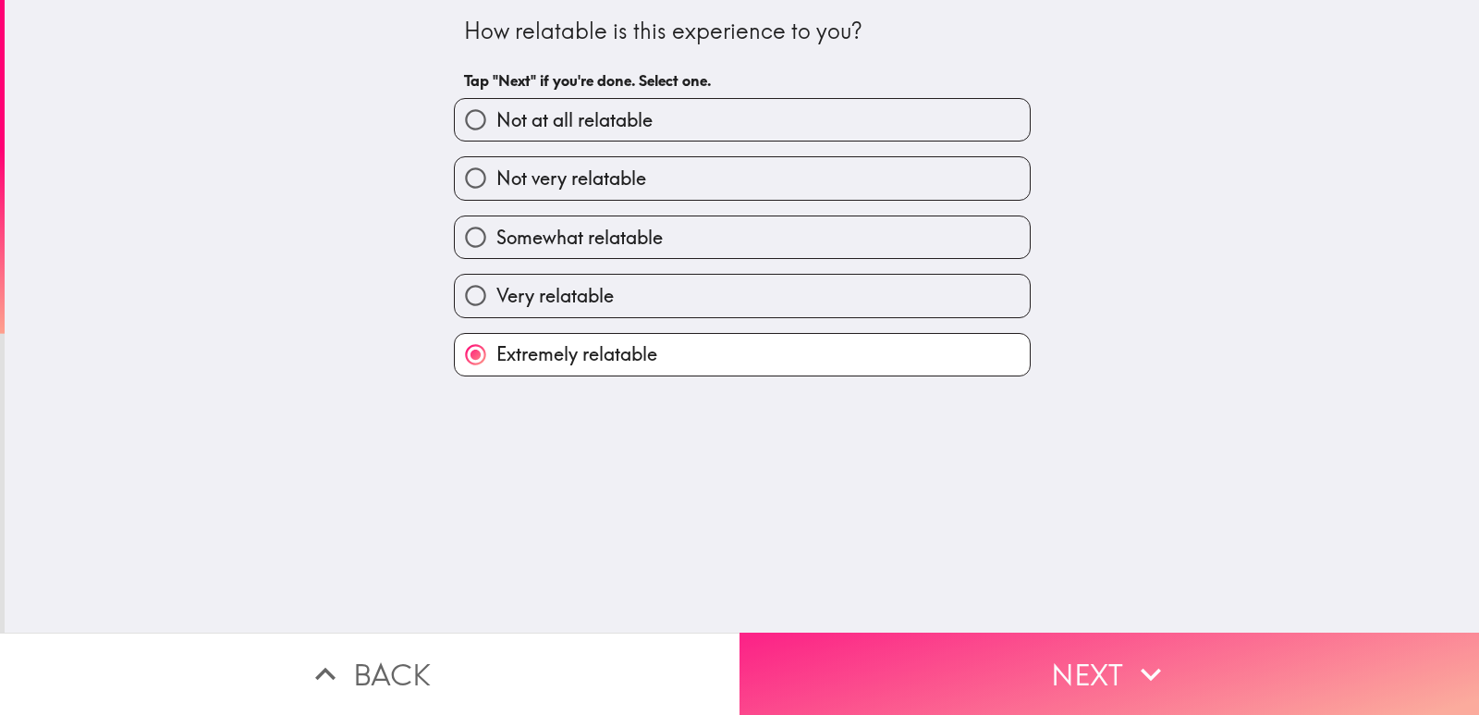
click at [839, 655] on button "Next" at bounding box center [1110, 673] width 740 height 82
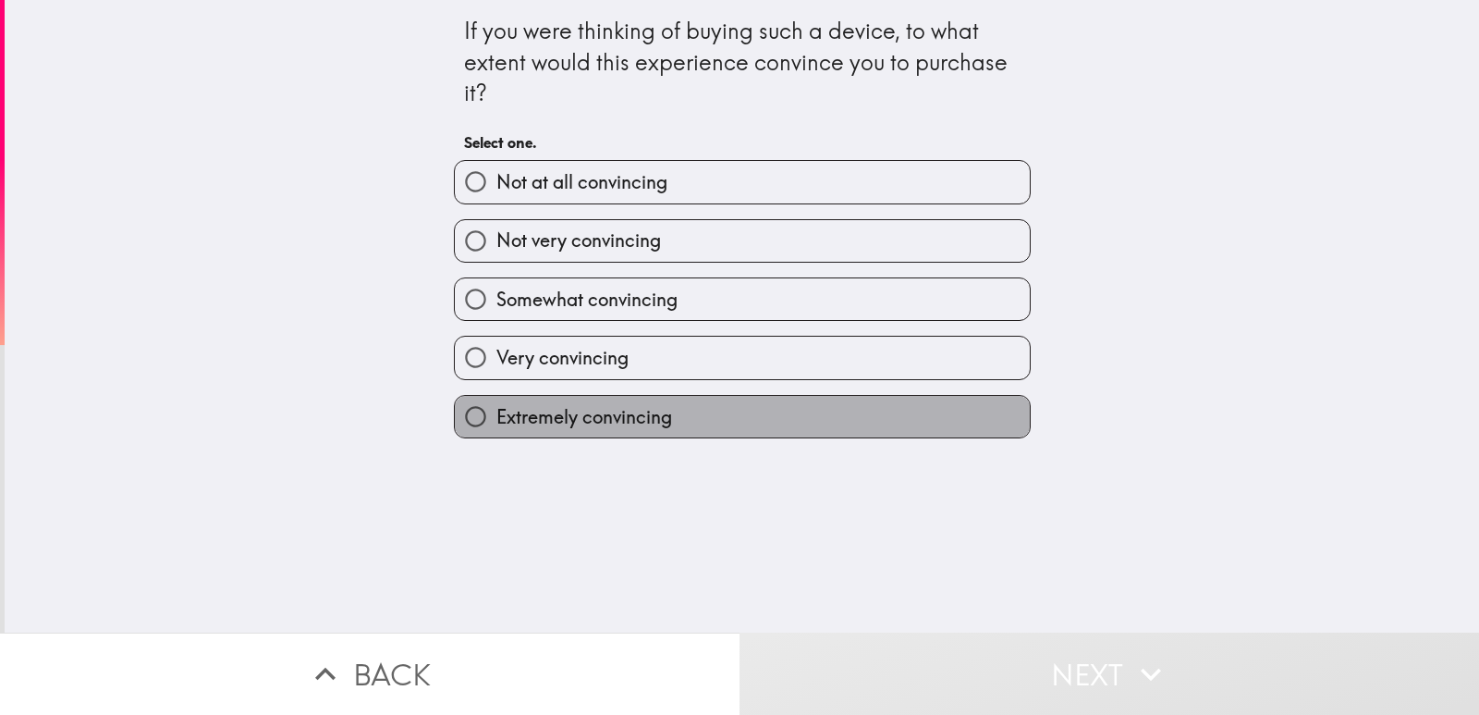
click at [604, 416] on span "Extremely convincing" at bounding box center [584, 417] width 176 height 26
click at [496, 416] on input "Extremely convincing" at bounding box center [476, 417] width 42 height 42
radio input "true"
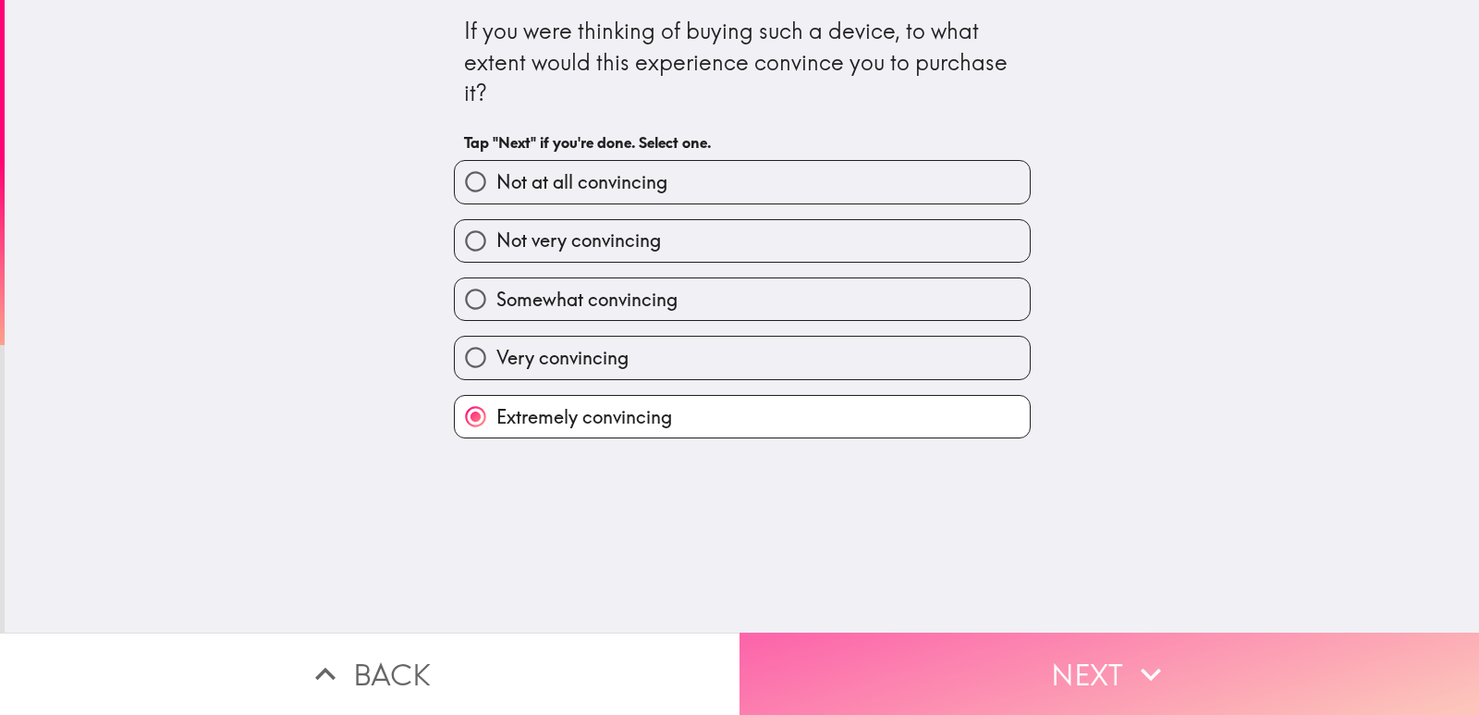
click at [863, 659] on button "Next" at bounding box center [1110, 673] width 740 height 82
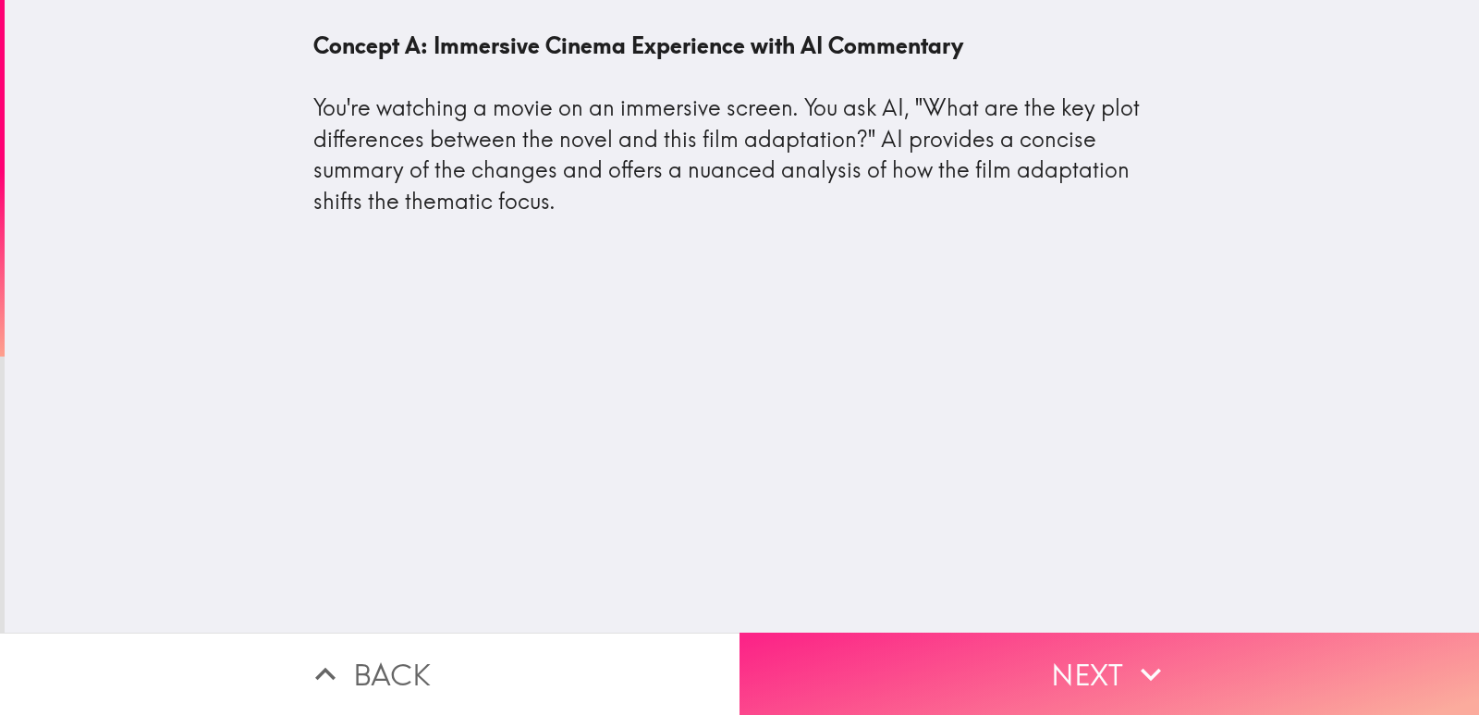
click at [856, 667] on button "Next" at bounding box center [1110, 673] width 740 height 82
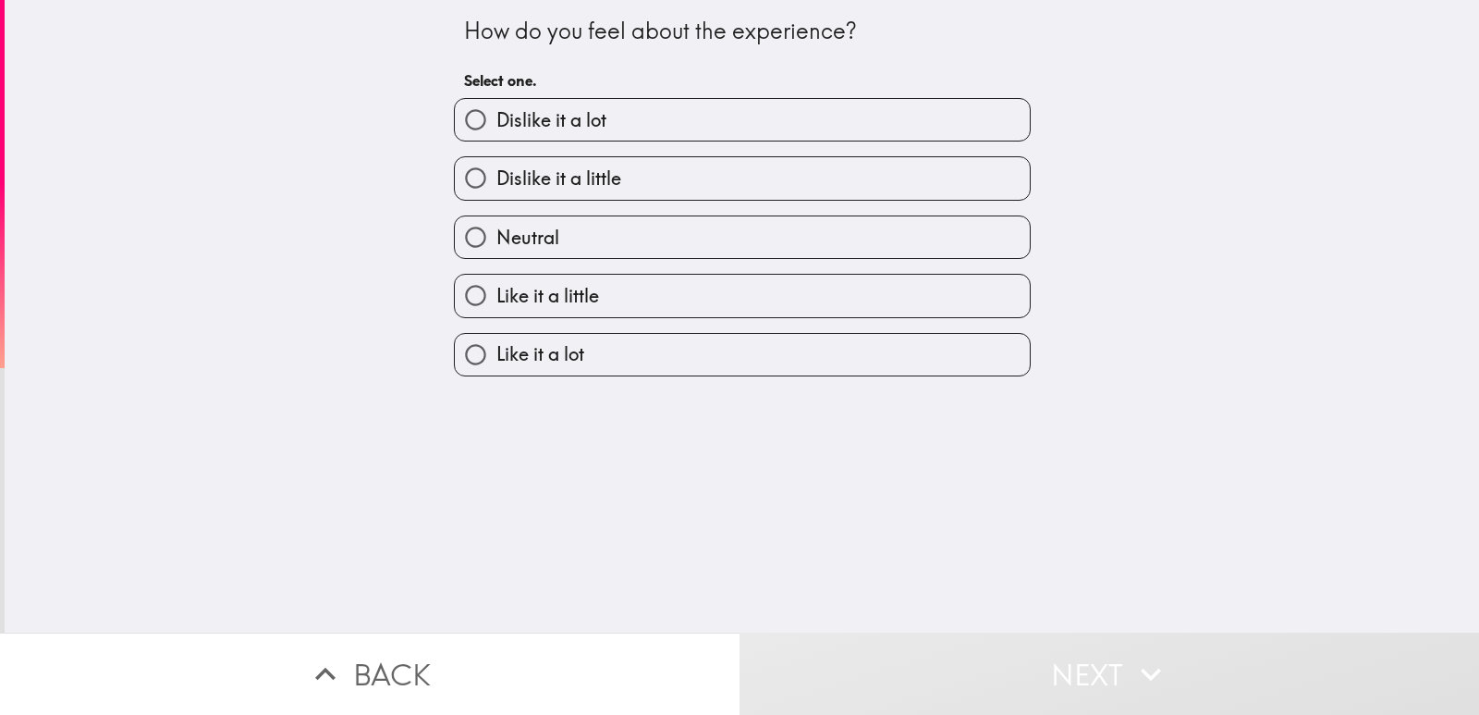
click at [581, 351] on label "Like it a lot" at bounding box center [742, 355] width 575 height 42
click at [496, 351] on input "Like it a lot" at bounding box center [476, 355] width 42 height 42
radio input "true"
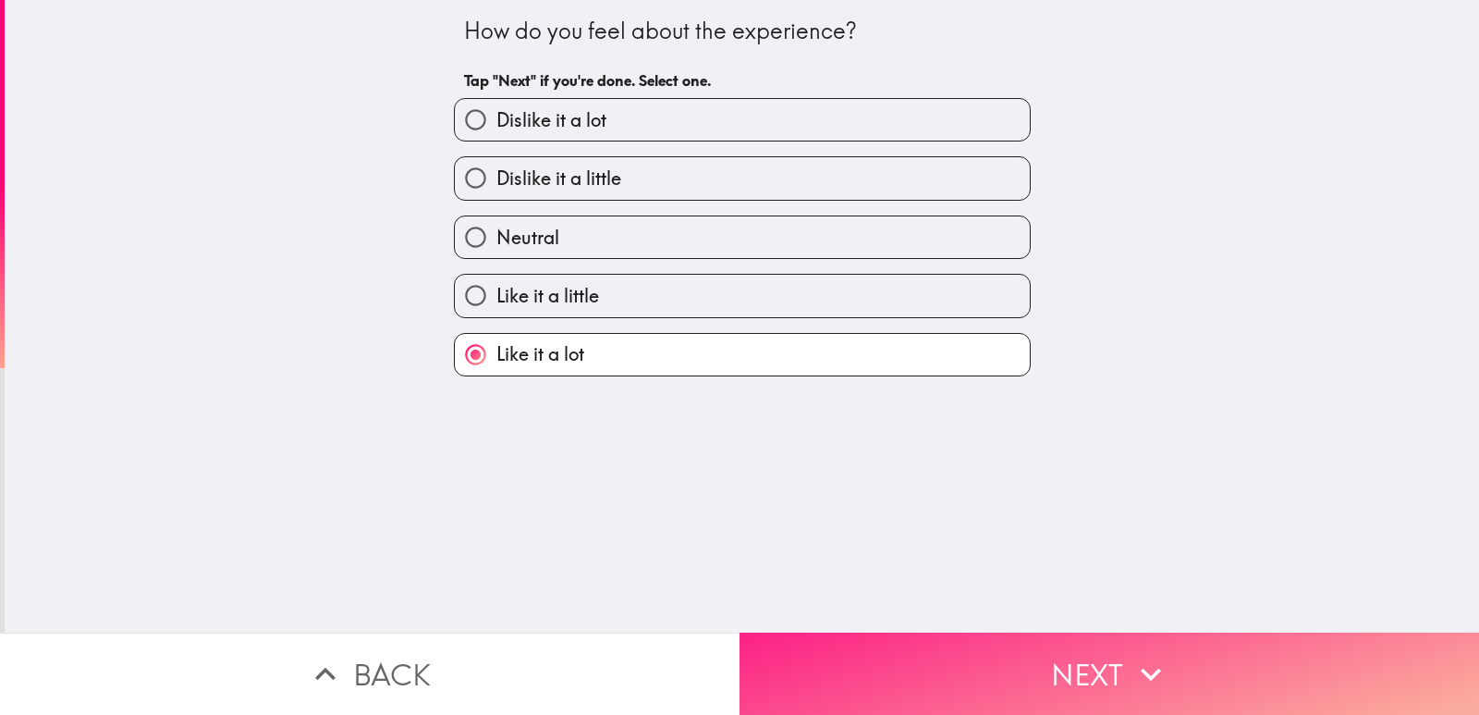
click at [942, 675] on button "Next" at bounding box center [1110, 673] width 740 height 82
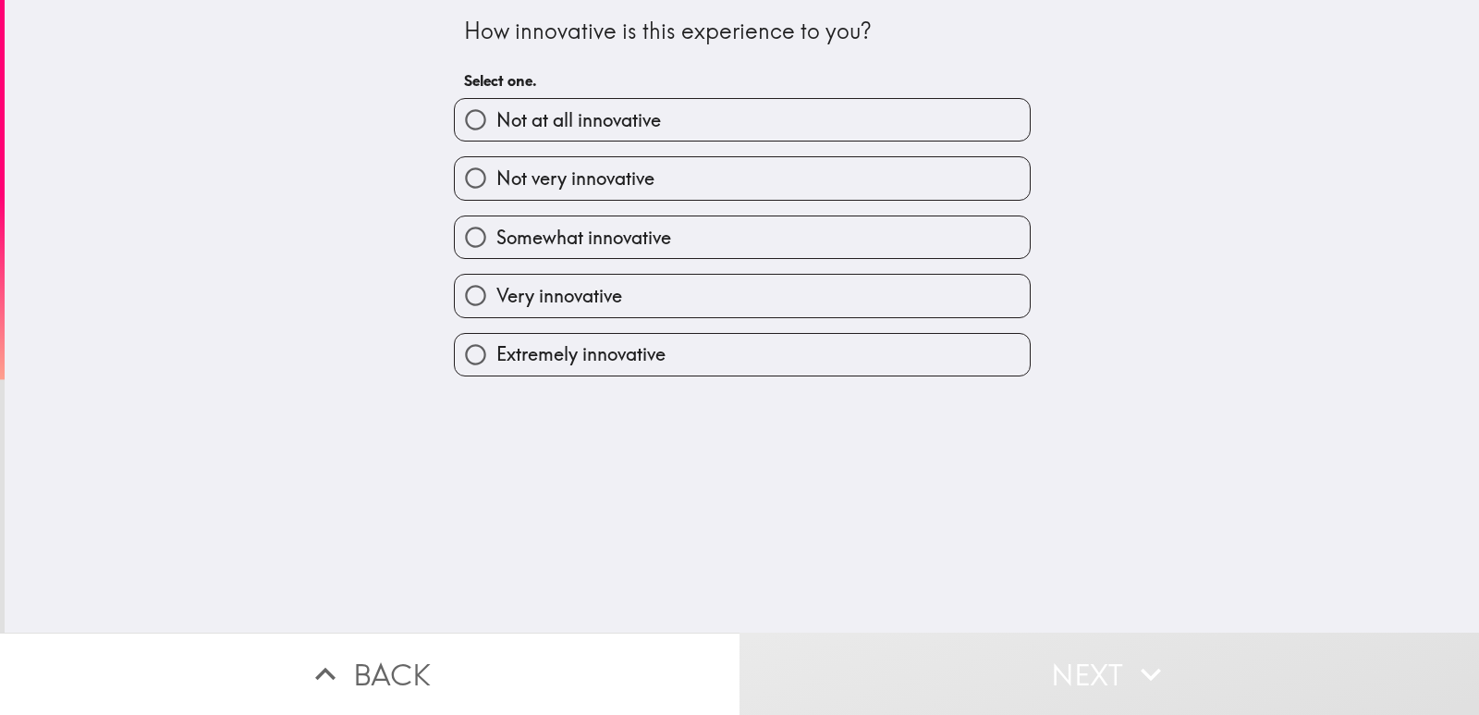
click at [631, 351] on span "Extremely innovative" at bounding box center [580, 354] width 169 height 26
click at [496, 351] on input "Extremely innovative" at bounding box center [476, 355] width 42 height 42
radio input "true"
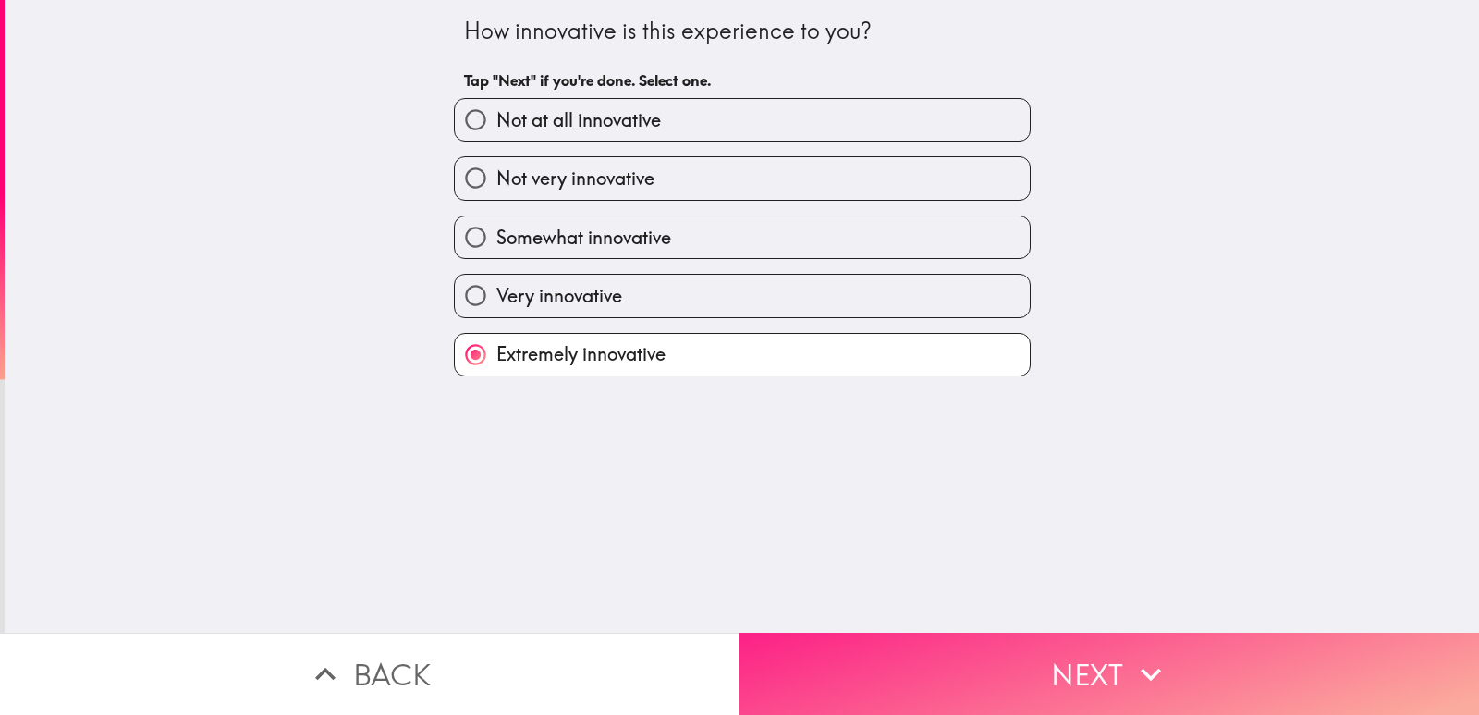
click at [883, 670] on button "Next" at bounding box center [1110, 673] width 740 height 82
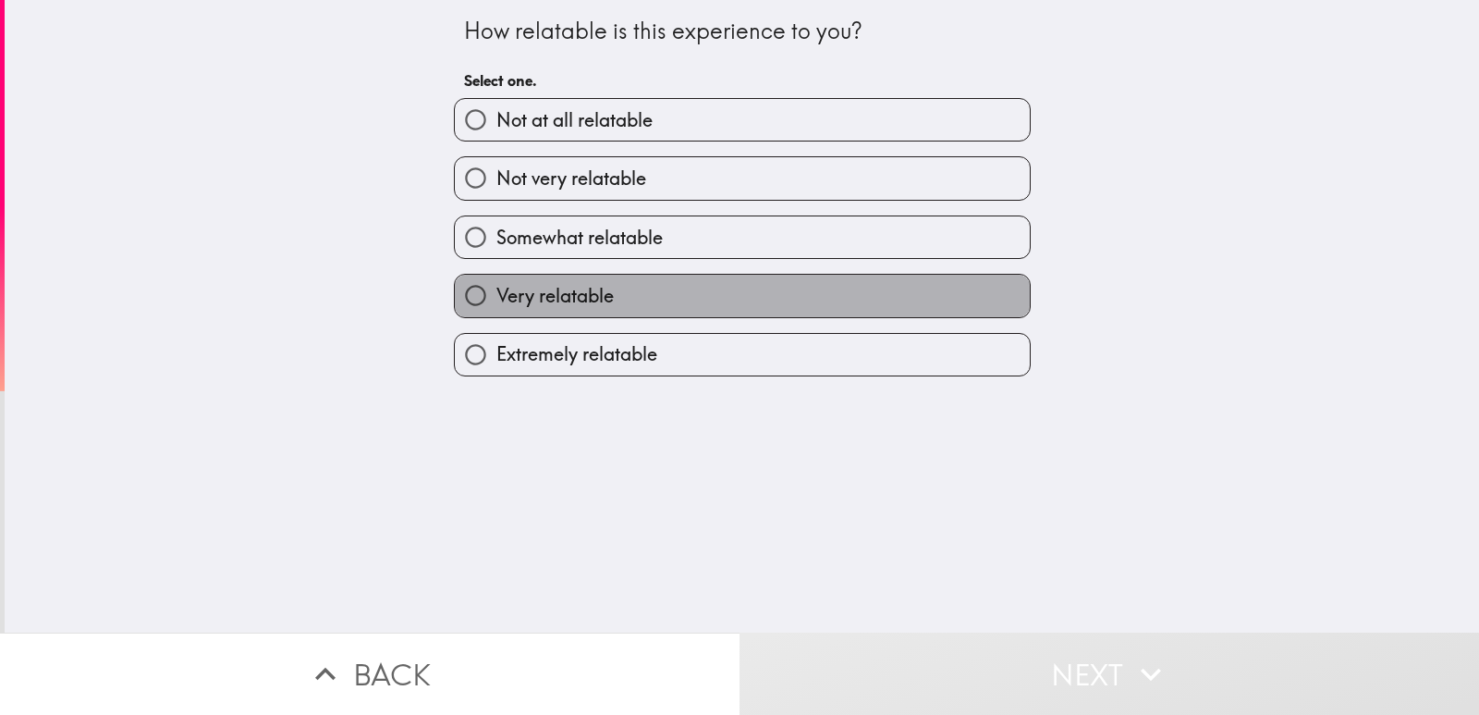
click at [591, 300] on span "Very relatable" at bounding box center [554, 296] width 117 height 26
click at [496, 300] on input "Very relatable" at bounding box center [476, 296] width 42 height 42
radio input "true"
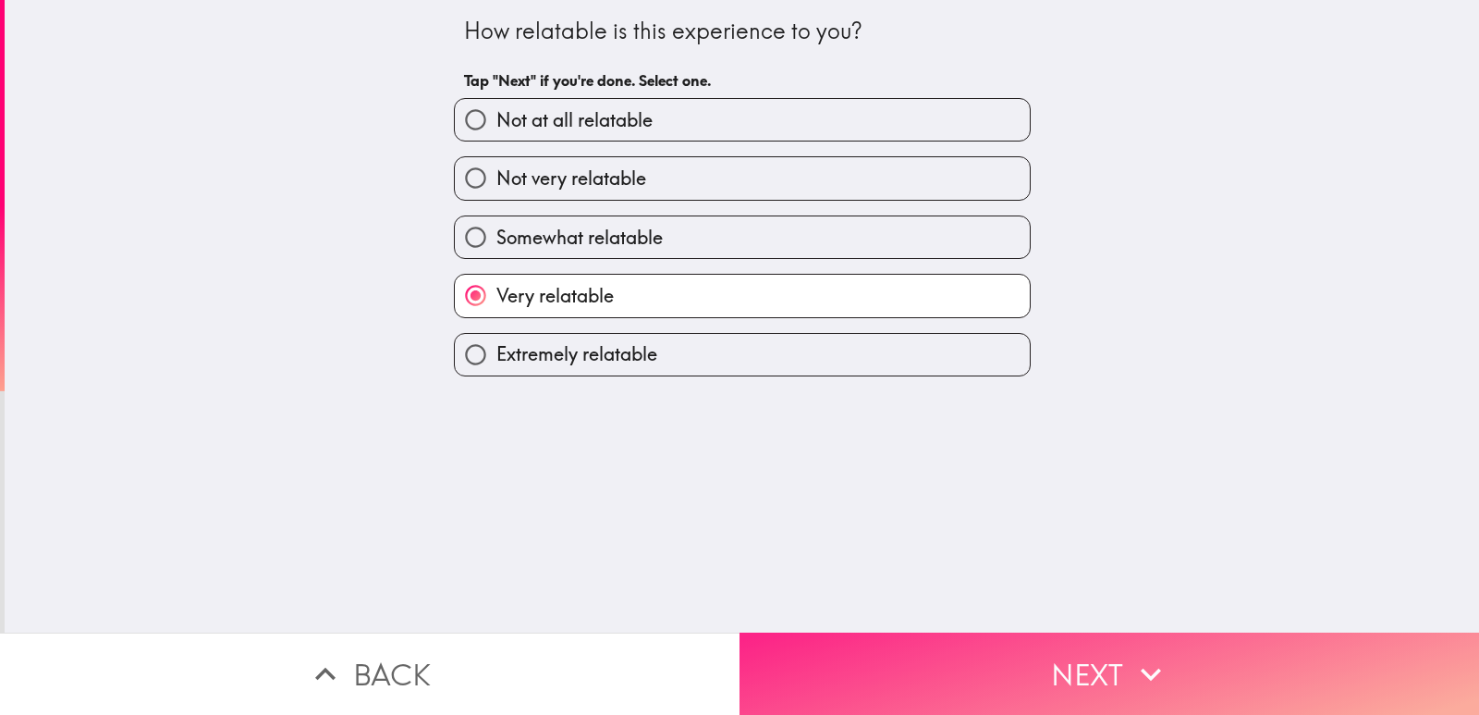
click at [841, 647] on button "Next" at bounding box center [1110, 673] width 740 height 82
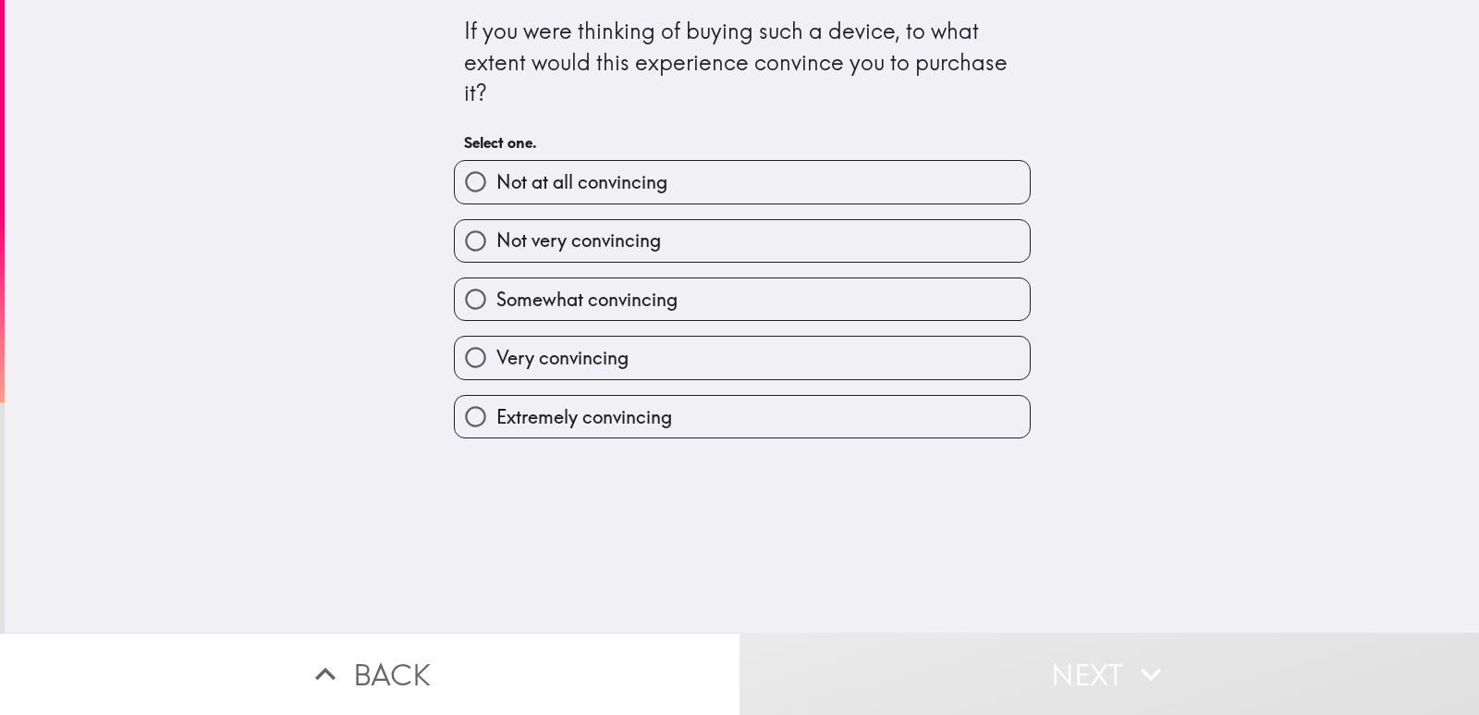
click at [604, 412] on span "Extremely convincing" at bounding box center [584, 417] width 176 height 26
click at [496, 412] on input "Extremely convincing" at bounding box center [476, 417] width 42 height 42
radio input "true"
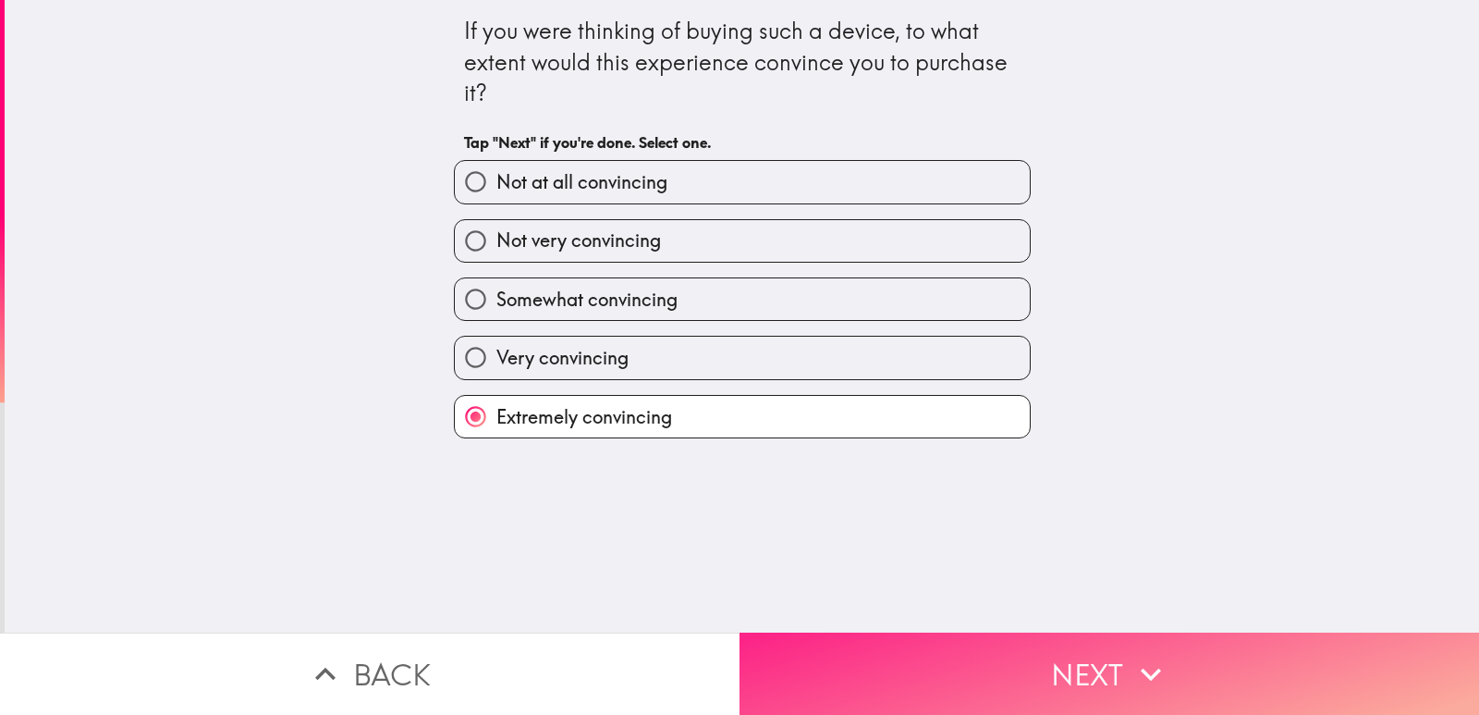
click at [907, 668] on button "Next" at bounding box center [1110, 673] width 740 height 82
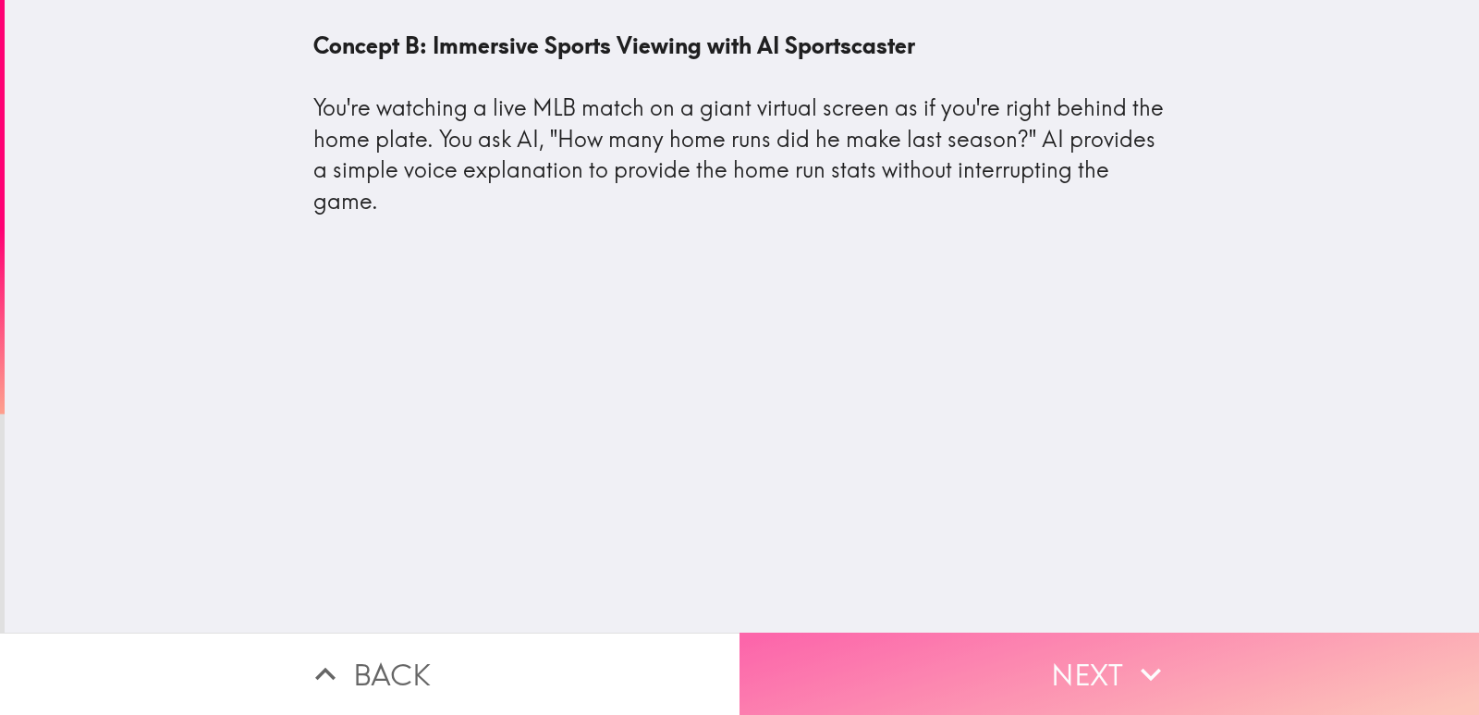
click at [906, 669] on button "Next" at bounding box center [1110, 673] width 740 height 82
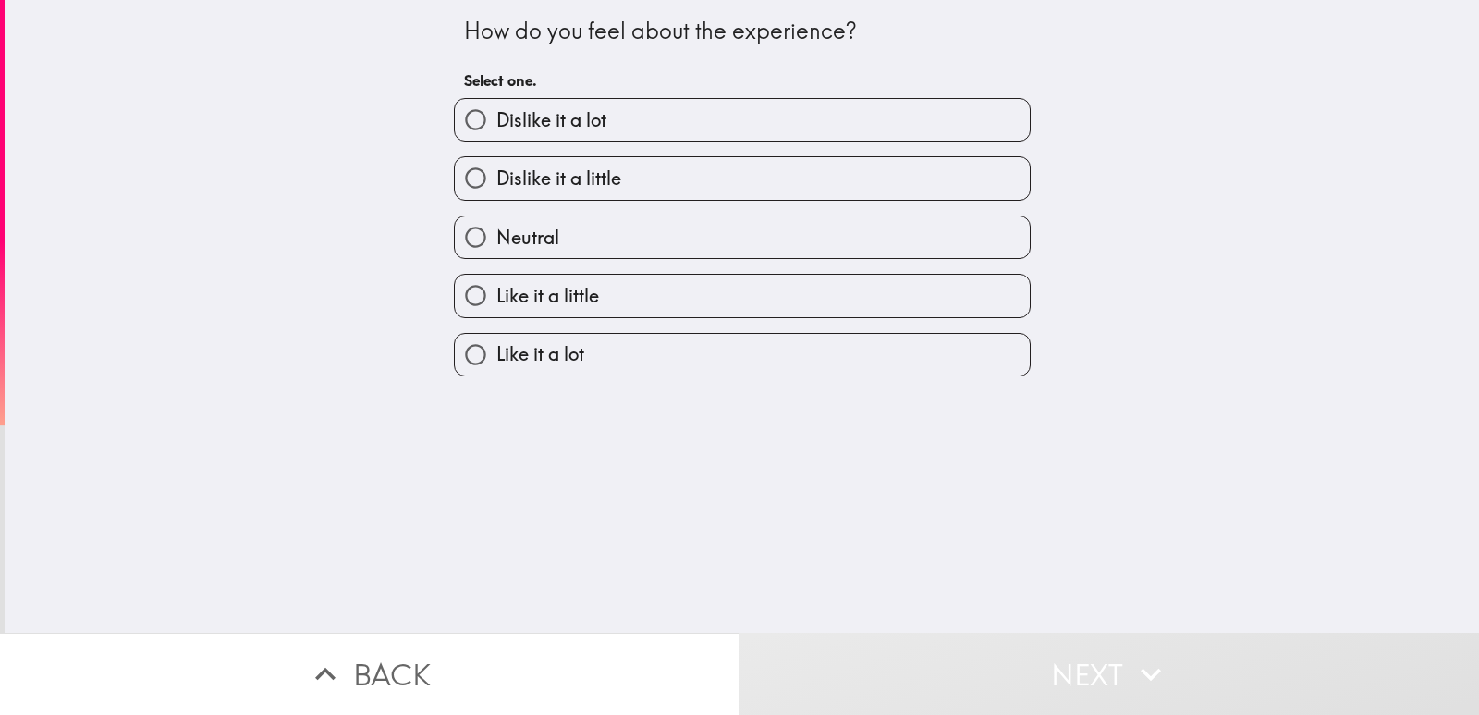
click at [585, 353] on label "Like it a lot" at bounding box center [742, 355] width 575 height 42
click at [496, 353] on input "Like it a lot" at bounding box center [476, 355] width 42 height 42
radio input "true"
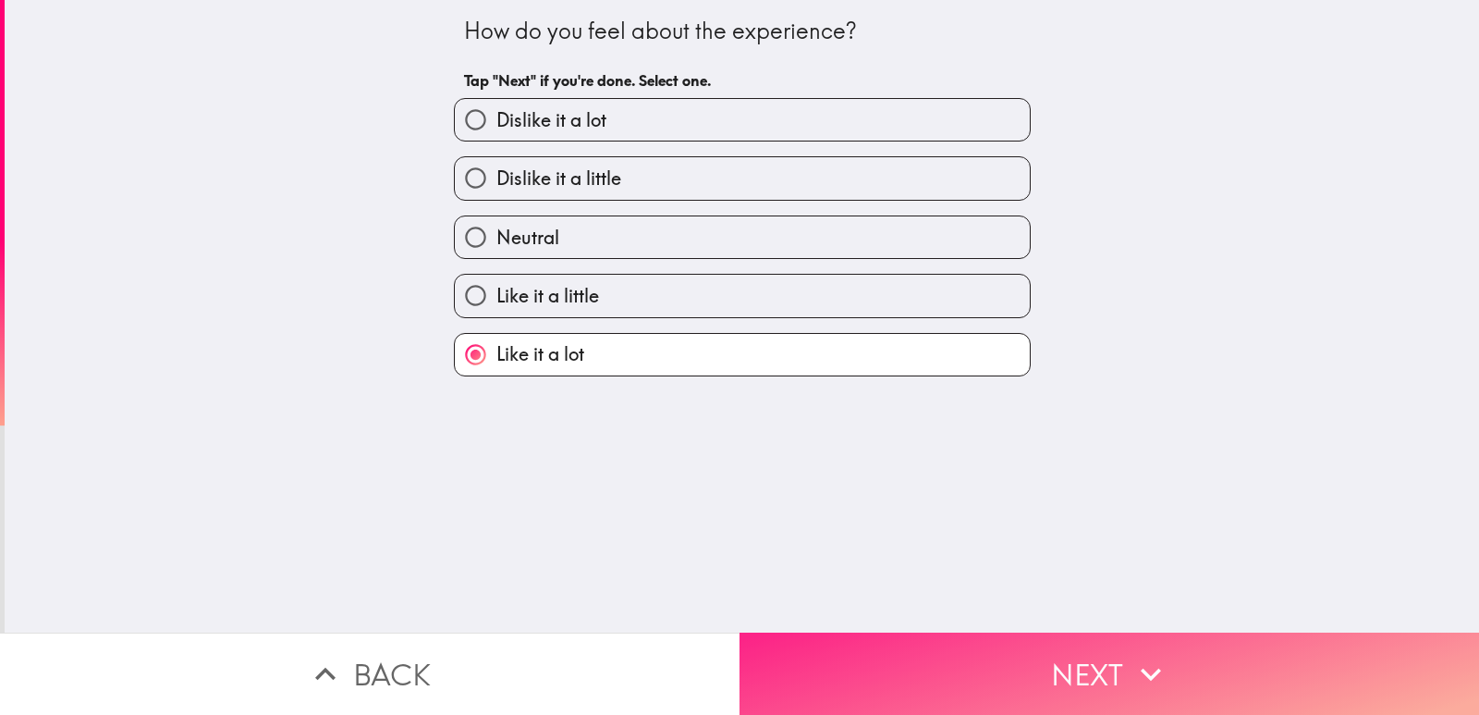
click at [828, 643] on button "Next" at bounding box center [1110, 673] width 740 height 82
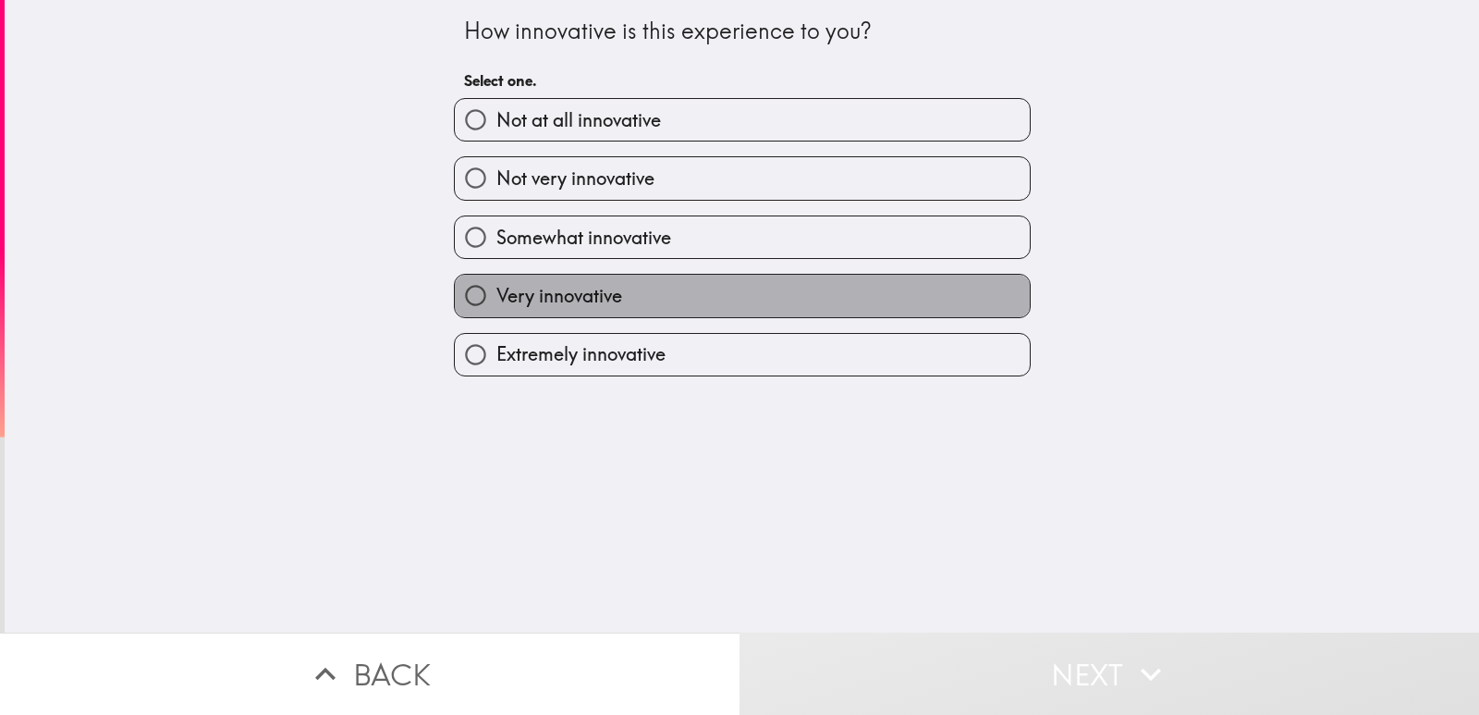
click at [584, 301] on span "Very innovative" at bounding box center [559, 296] width 126 height 26
click at [496, 301] on input "Very innovative" at bounding box center [476, 296] width 42 height 42
radio input "true"
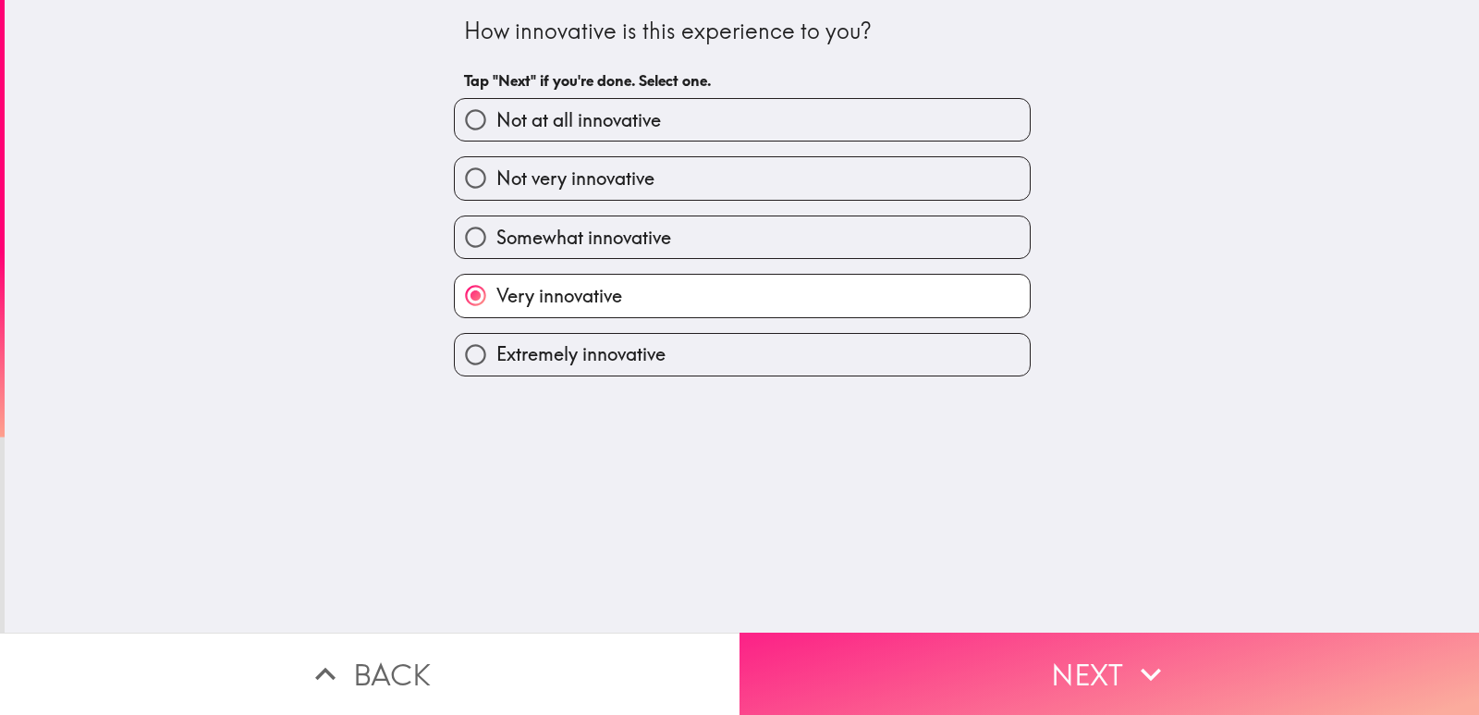
click at [830, 671] on button "Next" at bounding box center [1110, 673] width 740 height 82
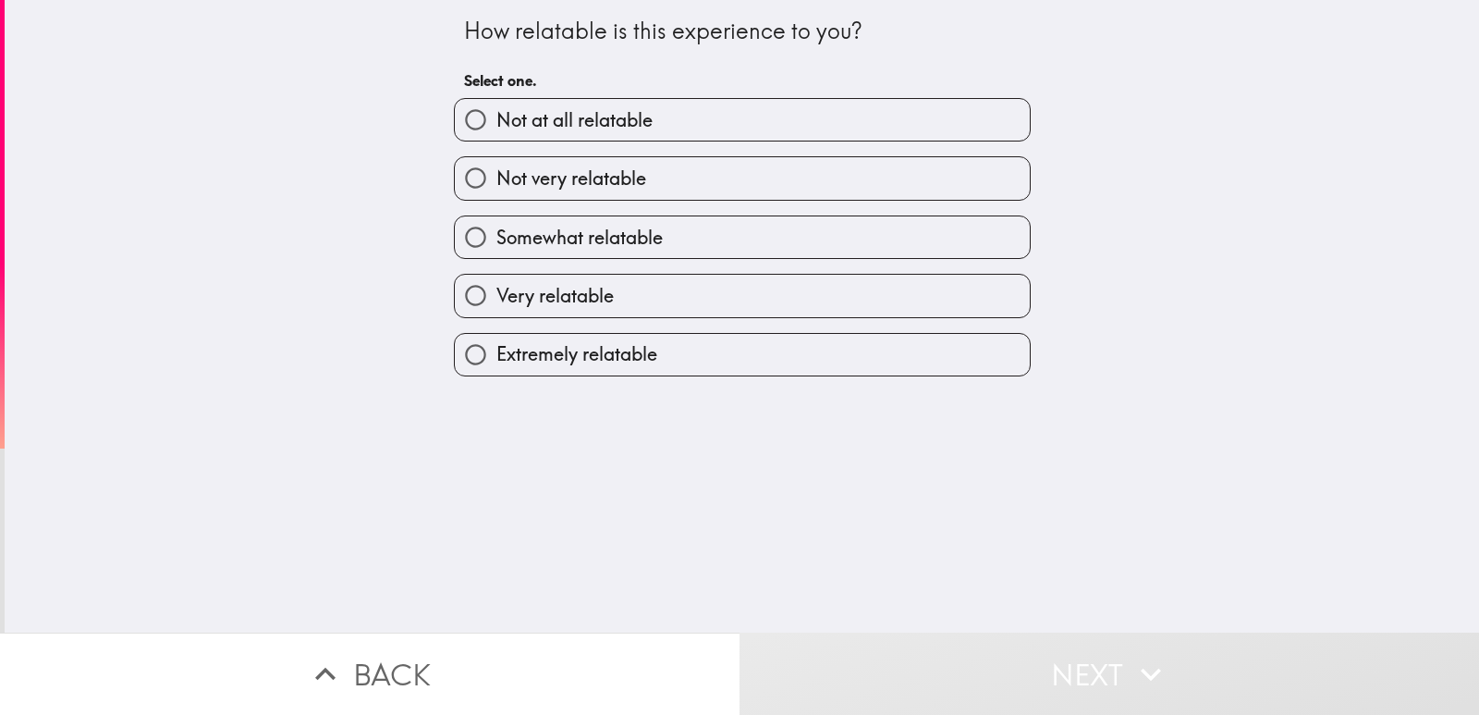
click at [613, 355] on span "Extremely relatable" at bounding box center [576, 354] width 161 height 26
click at [496, 355] on input "Extremely relatable" at bounding box center [476, 355] width 42 height 42
radio input "true"
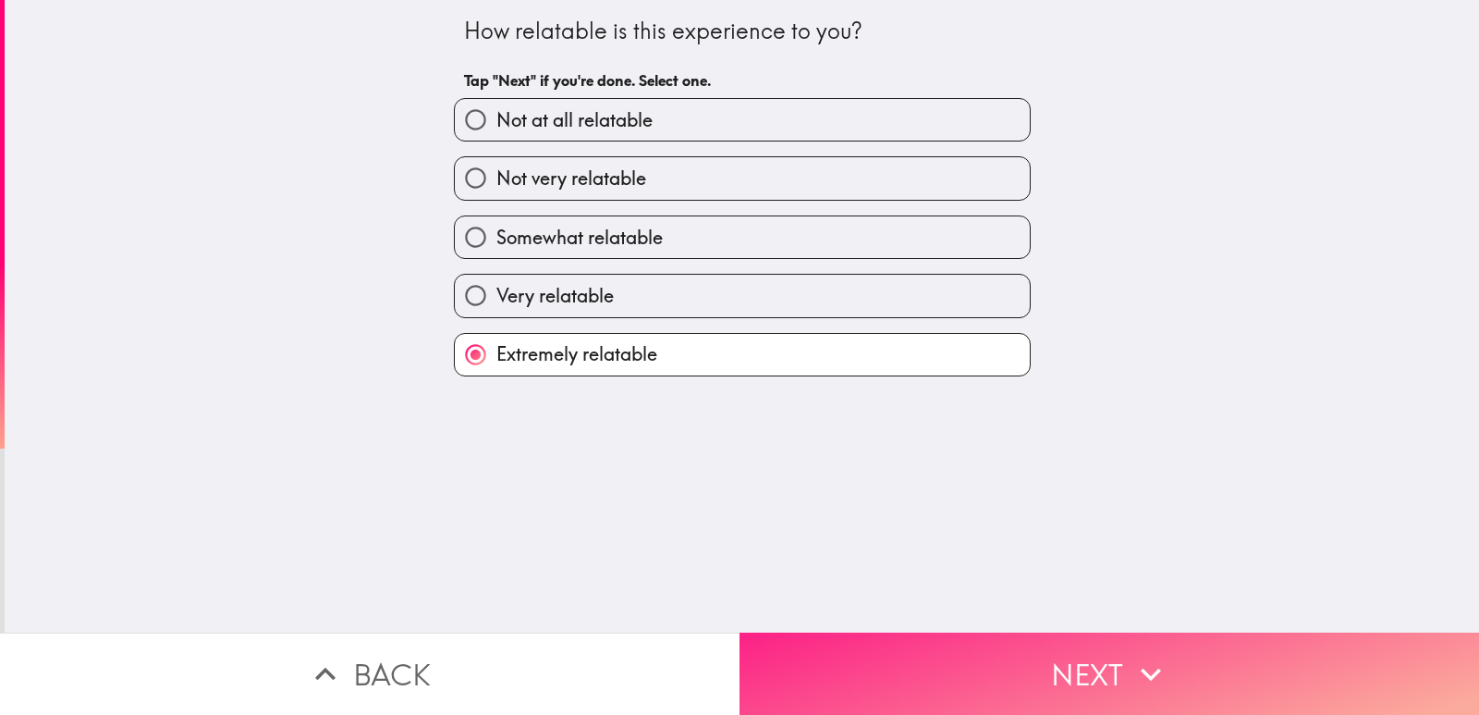
click at [853, 643] on button "Next" at bounding box center [1110, 673] width 740 height 82
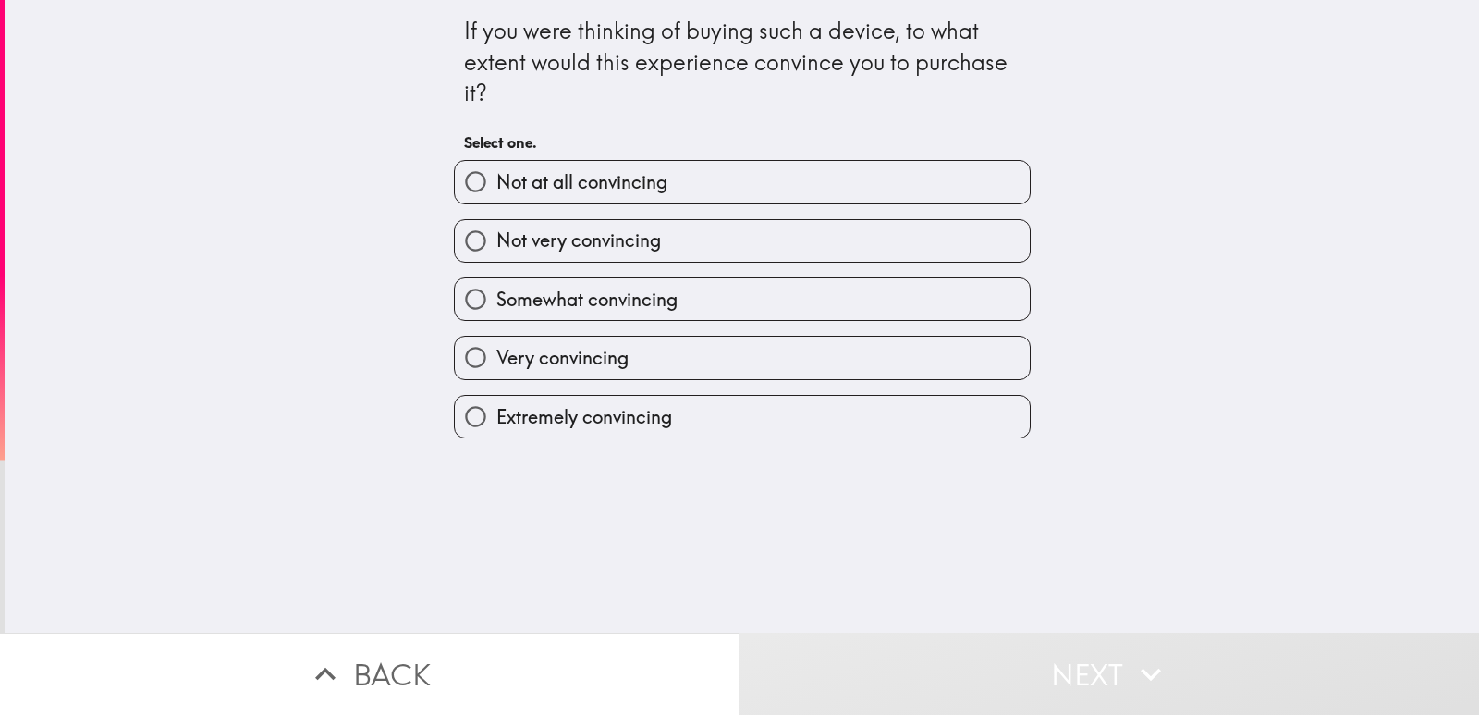
click at [614, 370] on span "Very convincing" at bounding box center [562, 358] width 132 height 26
click at [496, 370] on input "Very convincing" at bounding box center [476, 358] width 42 height 42
radio input "true"
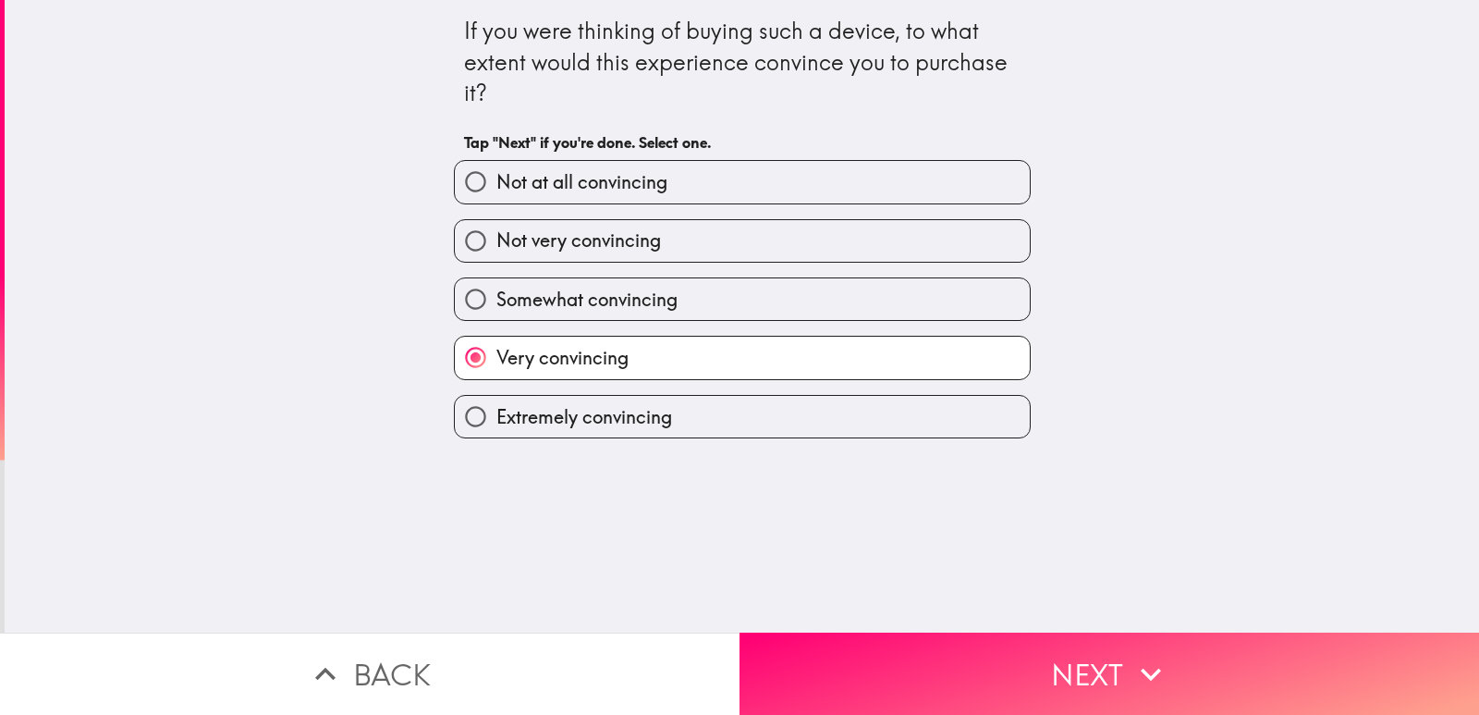
click at [618, 410] on span "Extremely convincing" at bounding box center [584, 417] width 176 height 26
click at [496, 410] on input "Extremely convincing" at bounding box center [476, 417] width 42 height 42
radio input "true"
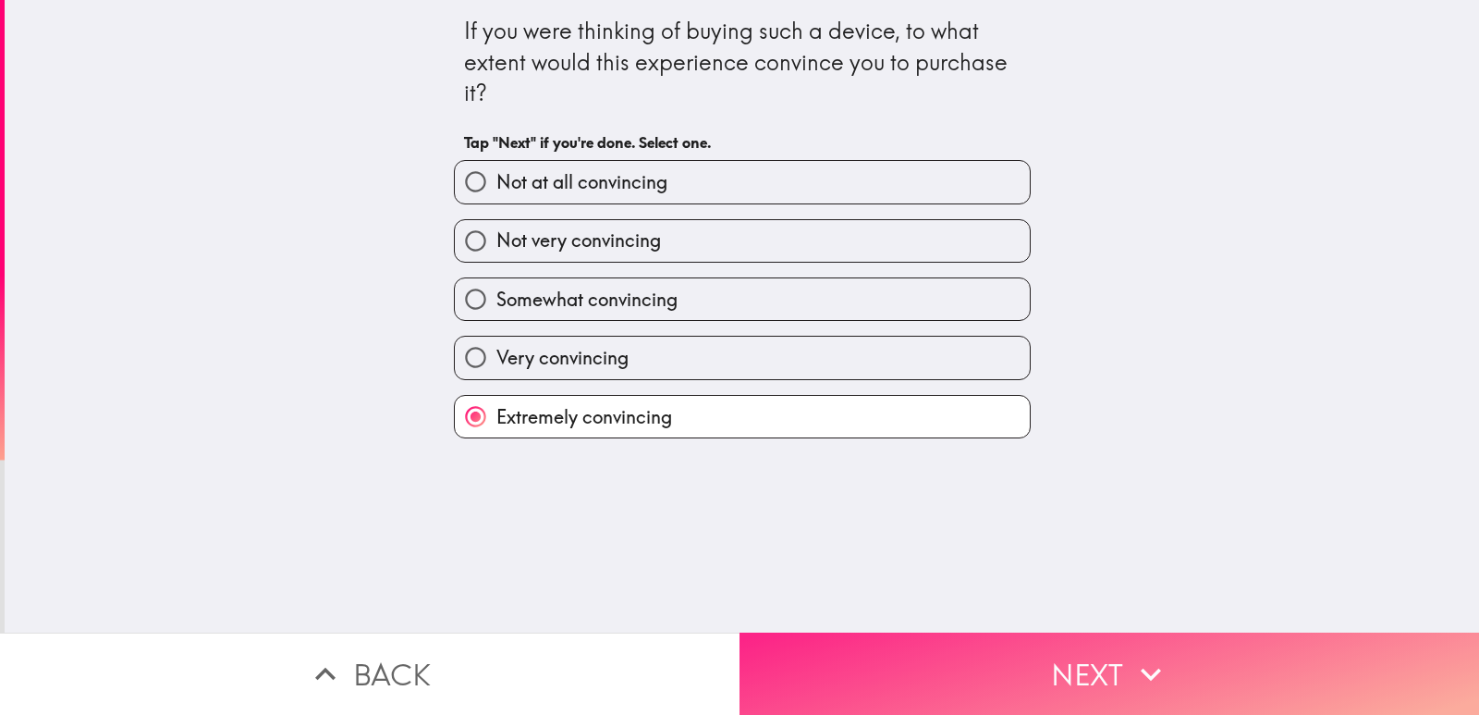
click at [830, 640] on button "Next" at bounding box center [1110, 673] width 740 height 82
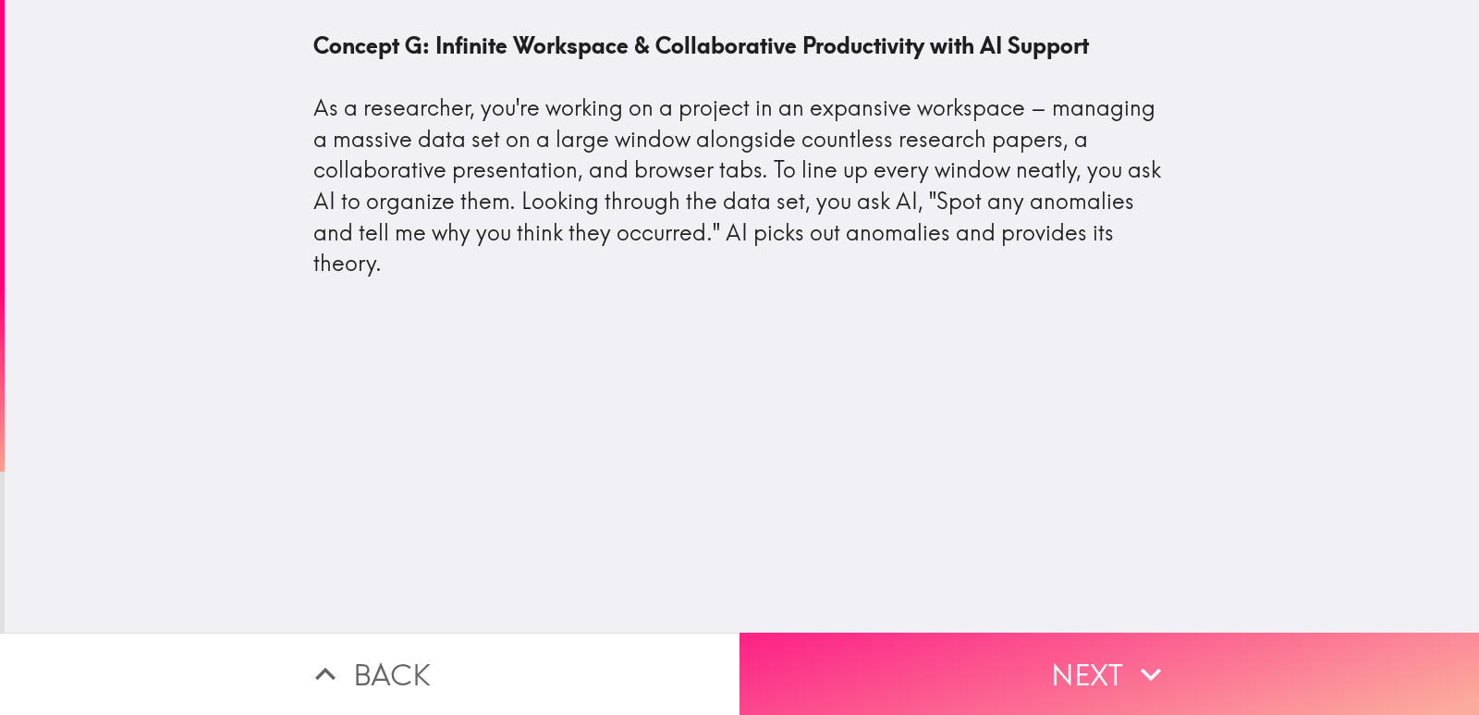
click at [876, 671] on button "Next" at bounding box center [1110, 673] width 740 height 82
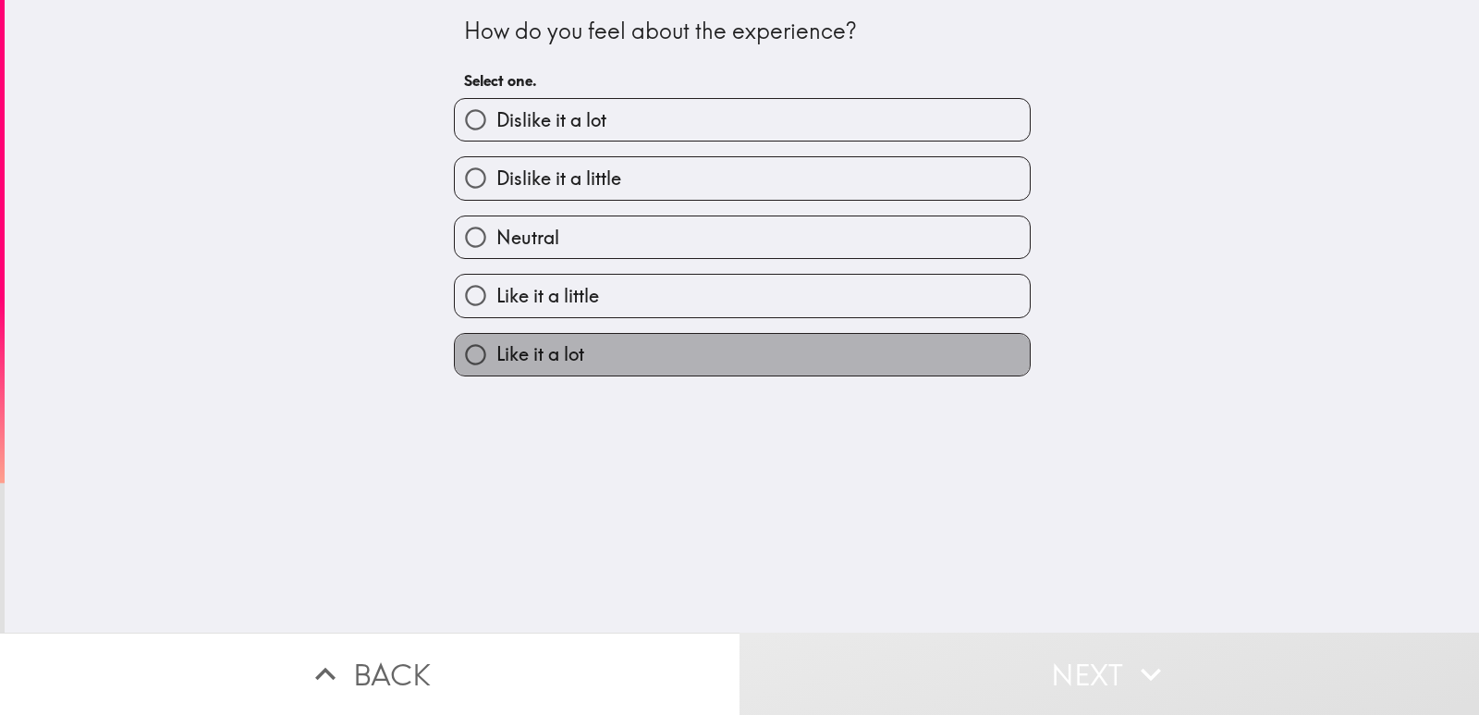
click at [586, 354] on label "Like it a lot" at bounding box center [742, 355] width 575 height 42
click at [496, 354] on input "Like it a lot" at bounding box center [476, 355] width 42 height 42
radio input "true"
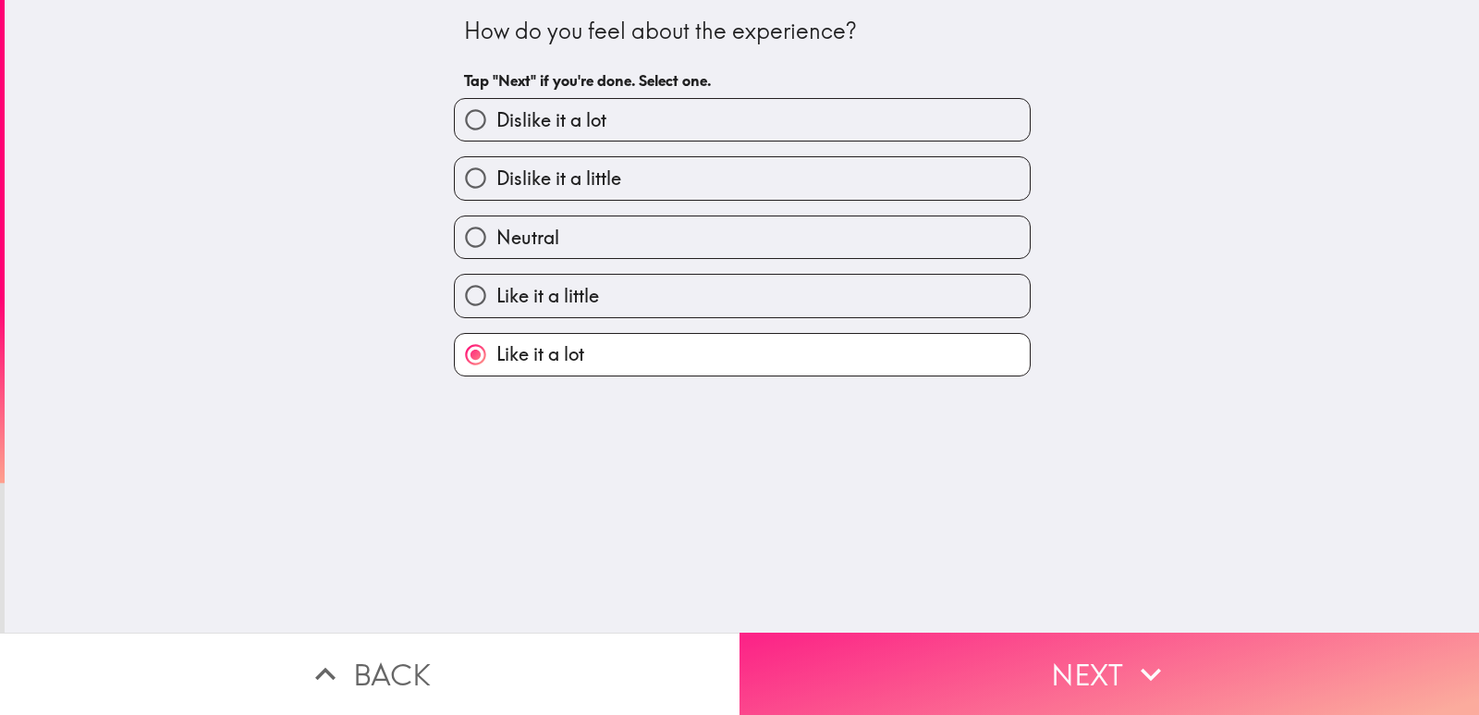
click at [905, 673] on button "Next" at bounding box center [1110, 673] width 740 height 82
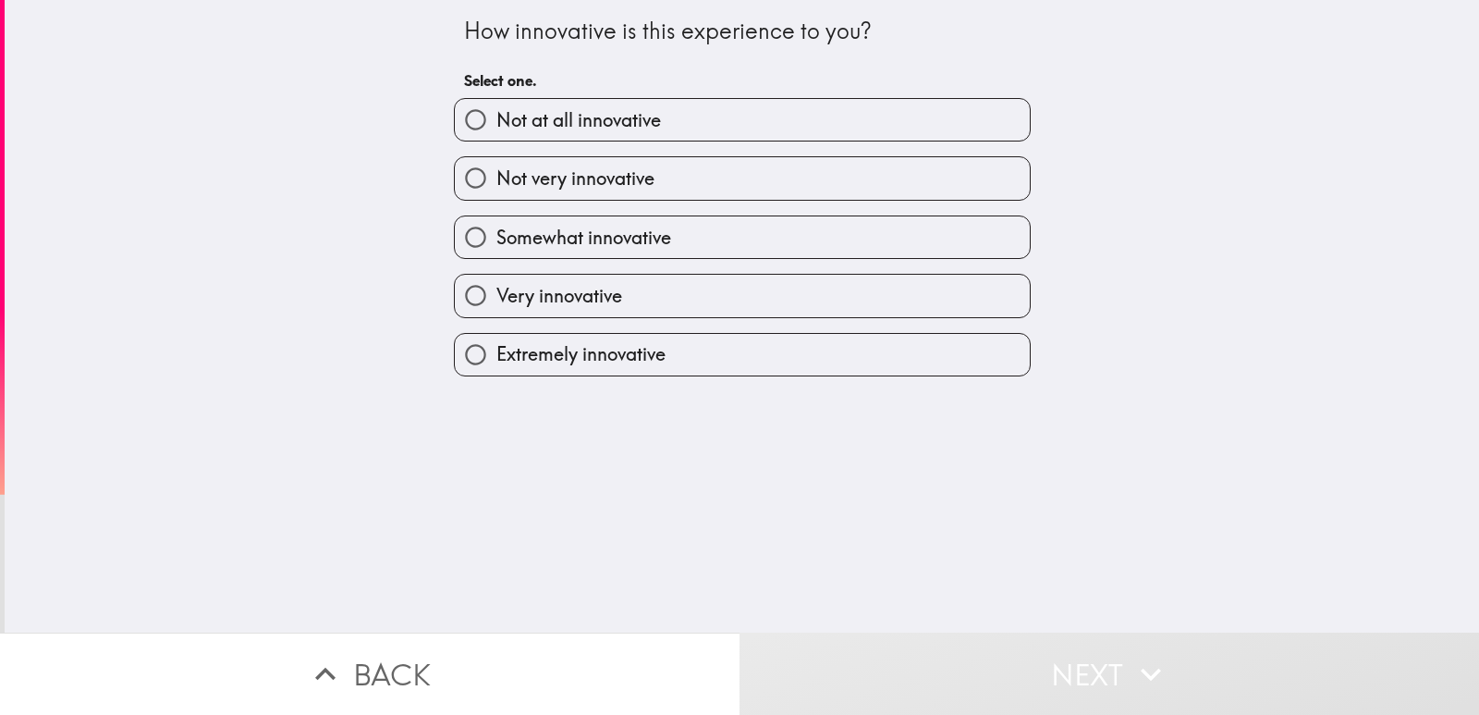
click at [552, 360] on span "Extremely innovative" at bounding box center [580, 354] width 169 height 26
click at [496, 360] on input "Extremely innovative" at bounding box center [476, 355] width 42 height 42
radio input "true"
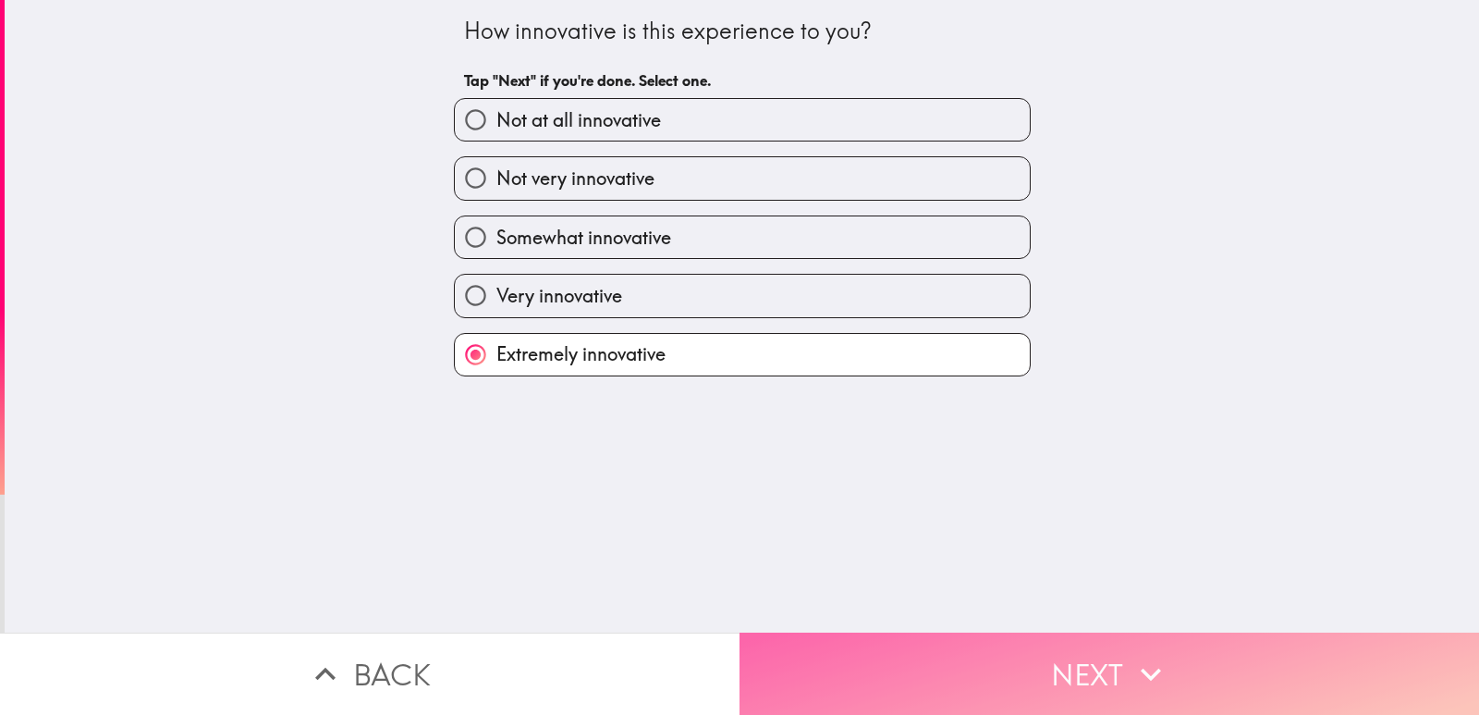
click at [873, 658] on button "Next" at bounding box center [1110, 673] width 740 height 82
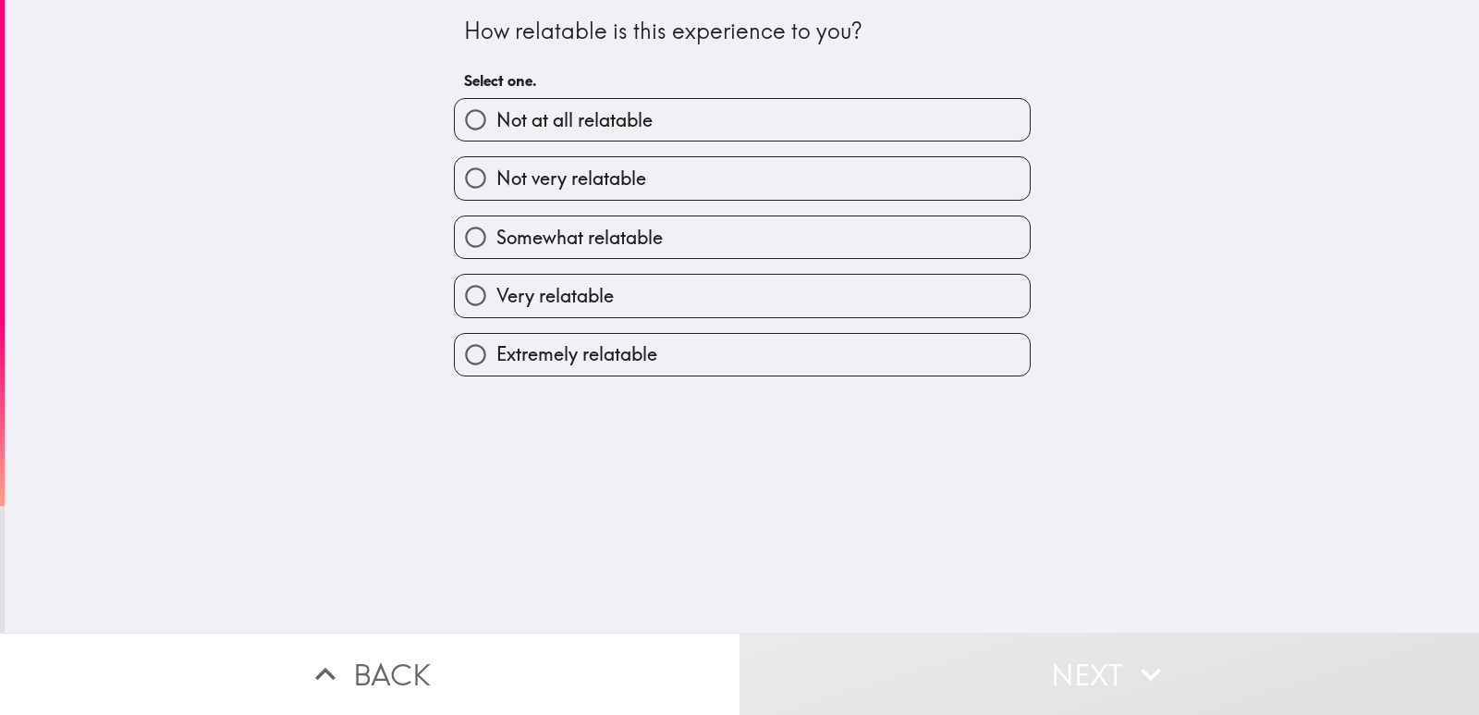
click at [586, 293] on span "Very relatable" at bounding box center [554, 296] width 117 height 26
click at [496, 293] on input "Very relatable" at bounding box center [476, 296] width 42 height 42
radio input "true"
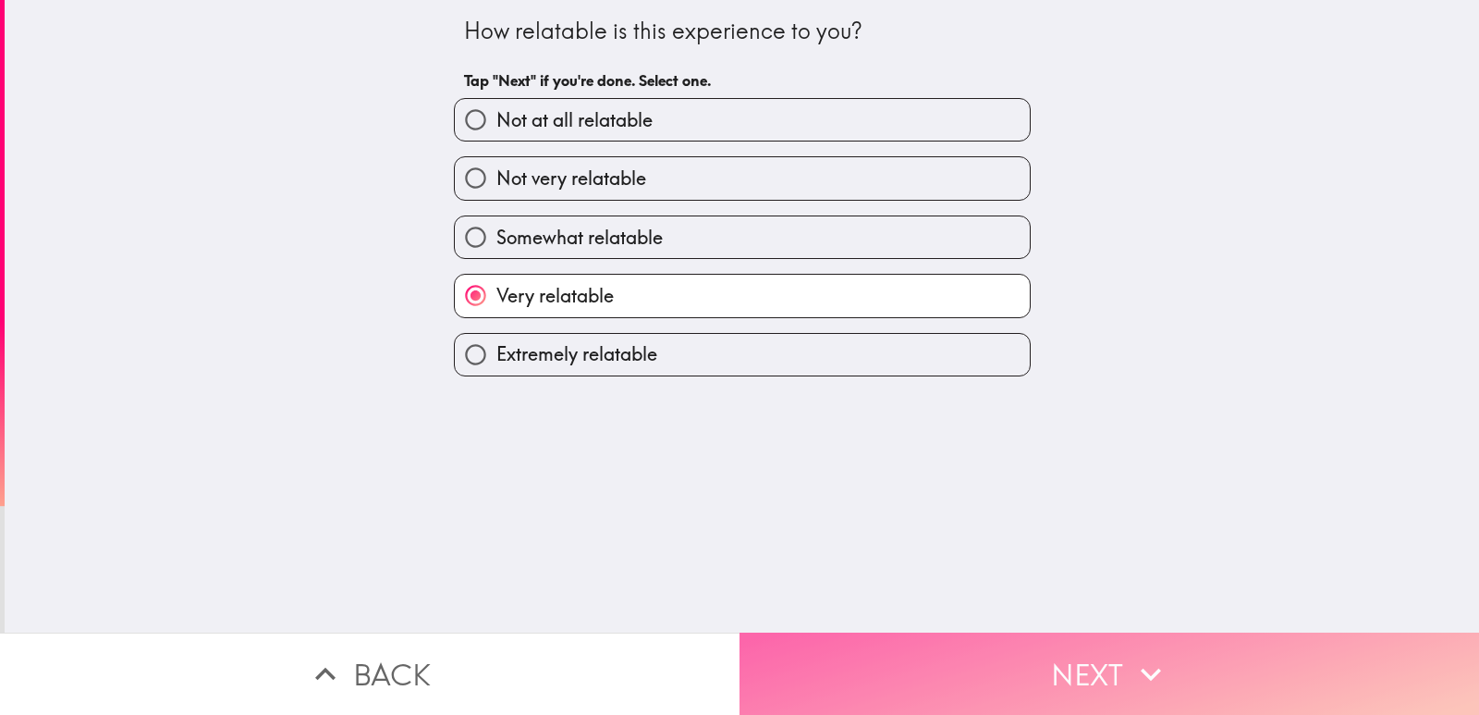
click at [823, 636] on button "Next" at bounding box center [1110, 673] width 740 height 82
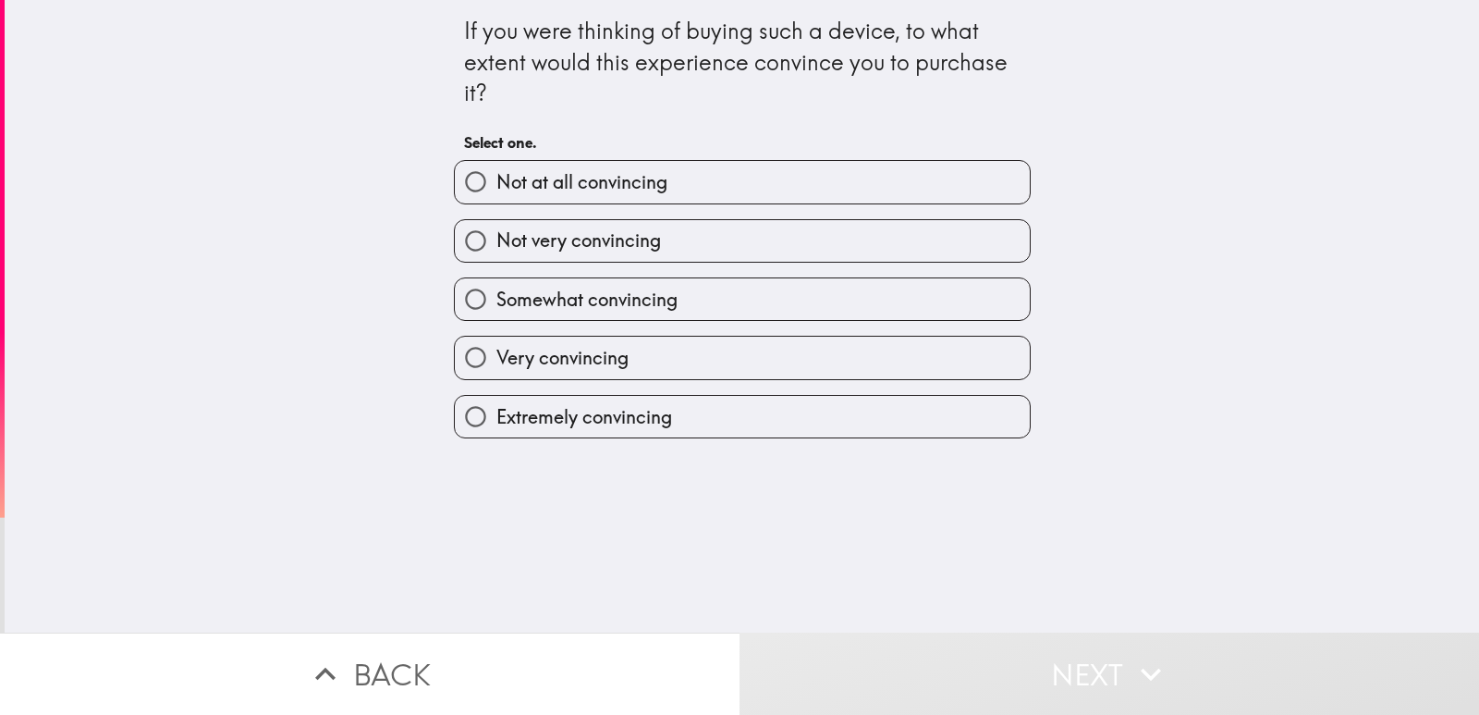
click at [573, 418] on span "Extremely convincing" at bounding box center [584, 417] width 176 height 26
click at [496, 418] on input "Extremely convincing" at bounding box center [476, 417] width 42 height 42
radio input "true"
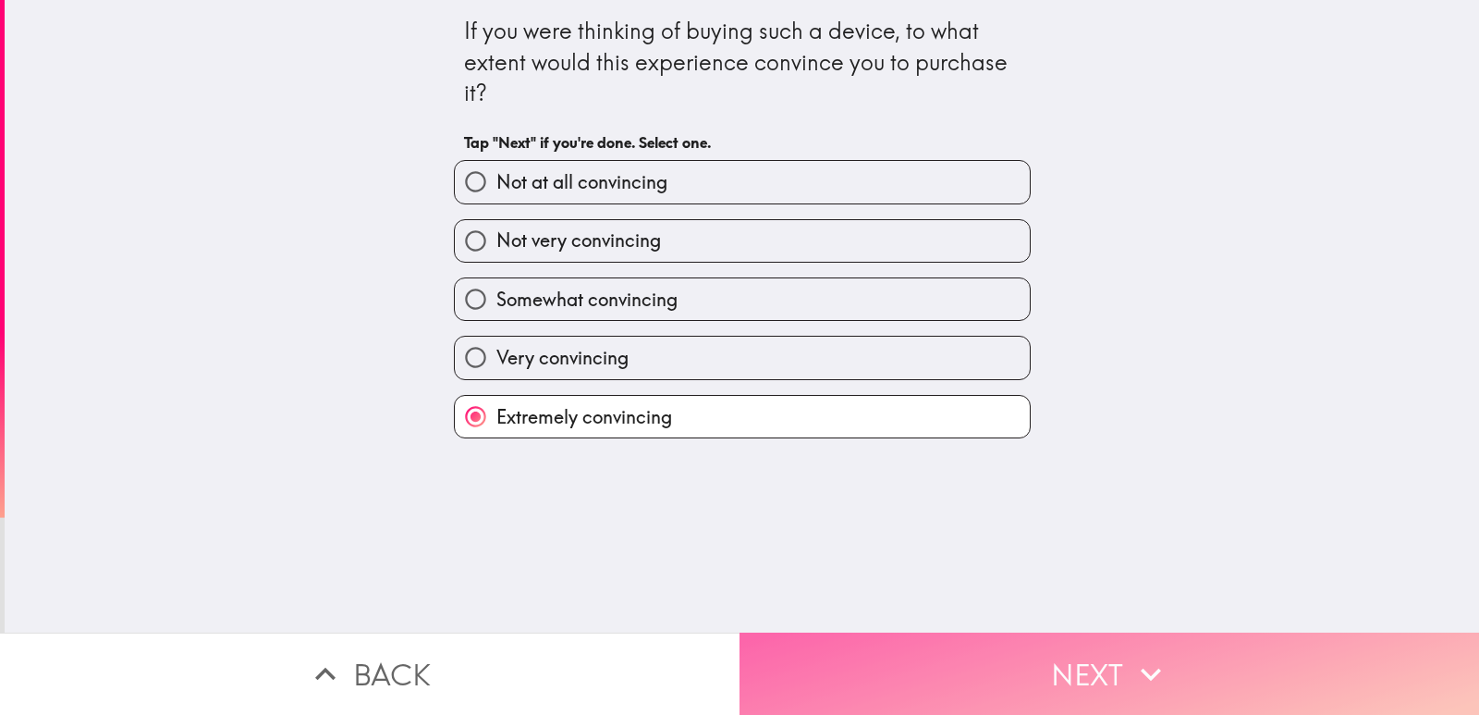
click at [845, 652] on button "Next" at bounding box center [1110, 673] width 740 height 82
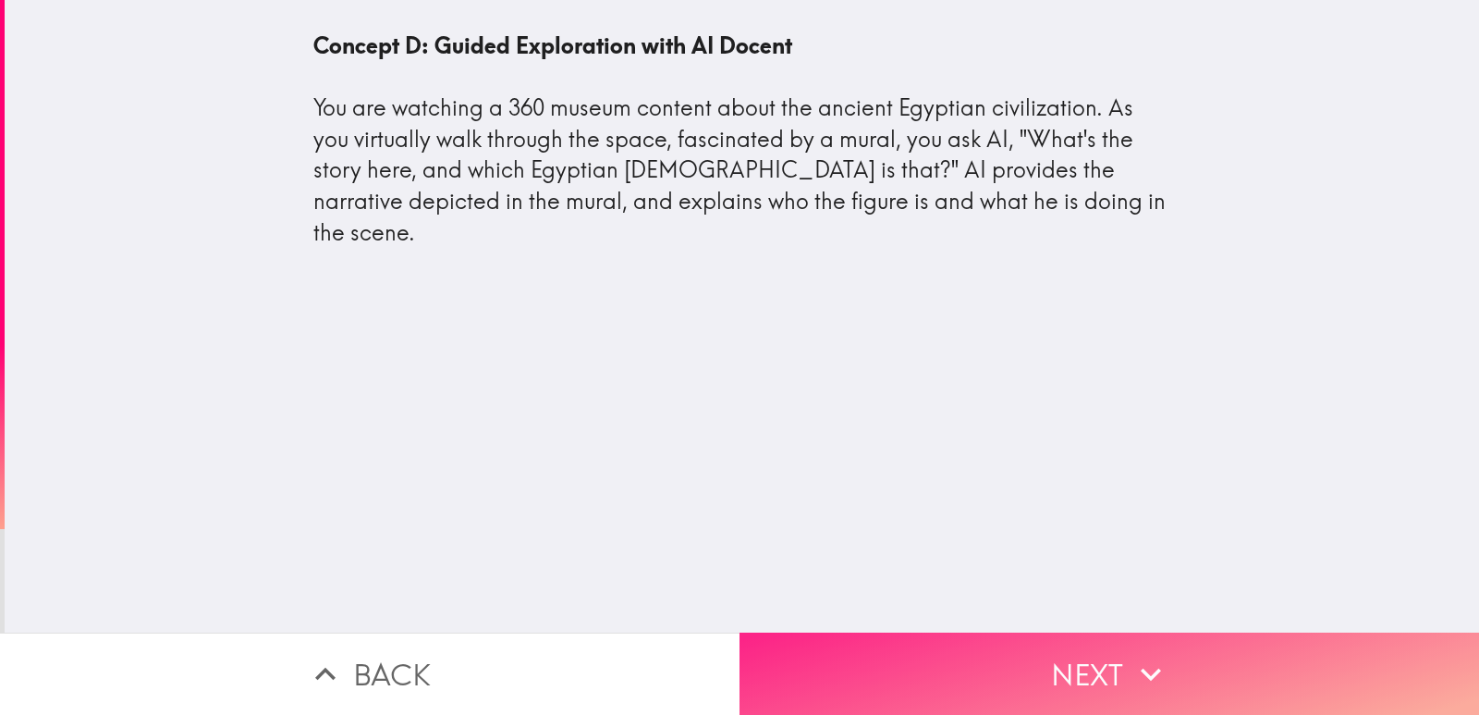
click at [876, 660] on button "Next" at bounding box center [1110, 673] width 740 height 82
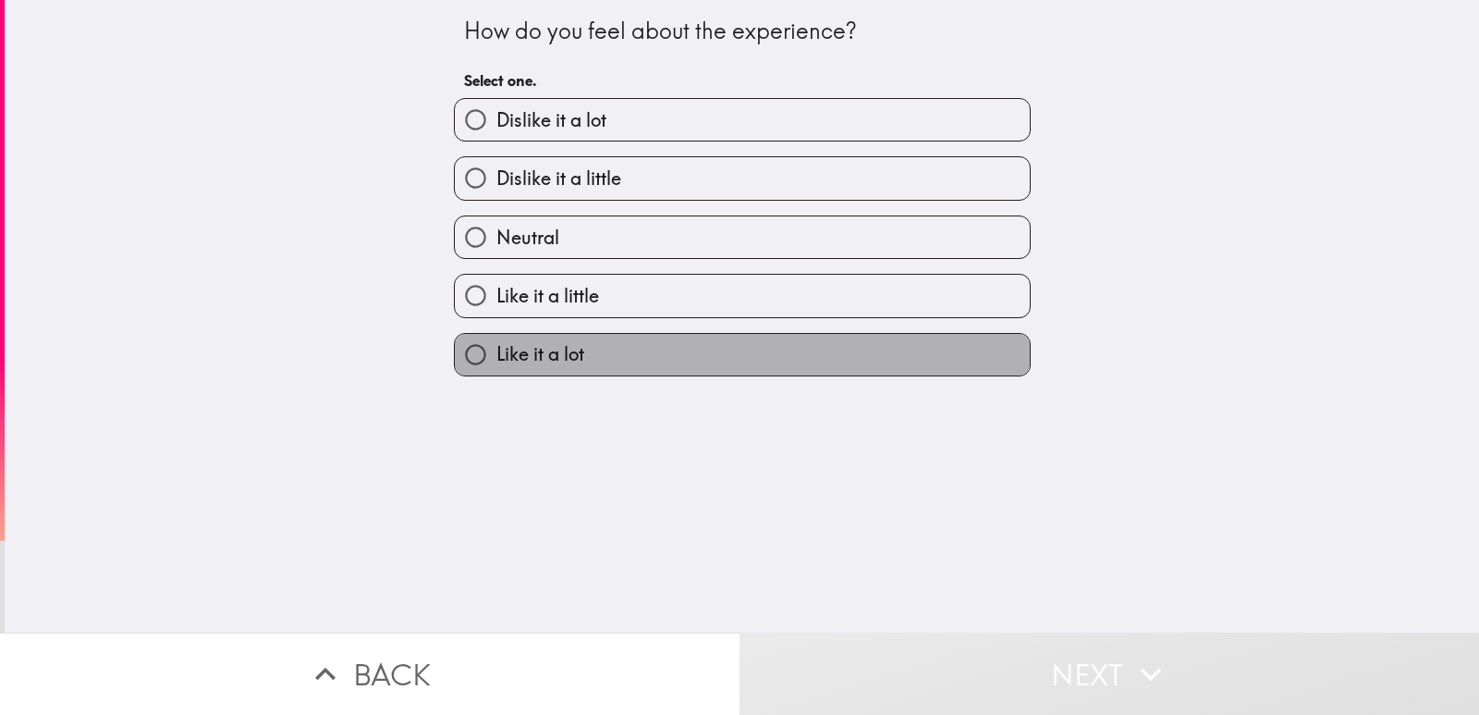
click at [557, 351] on span "Like it a lot" at bounding box center [540, 354] width 88 height 26
click at [496, 351] on input "Like it a lot" at bounding box center [476, 355] width 42 height 42
radio input "true"
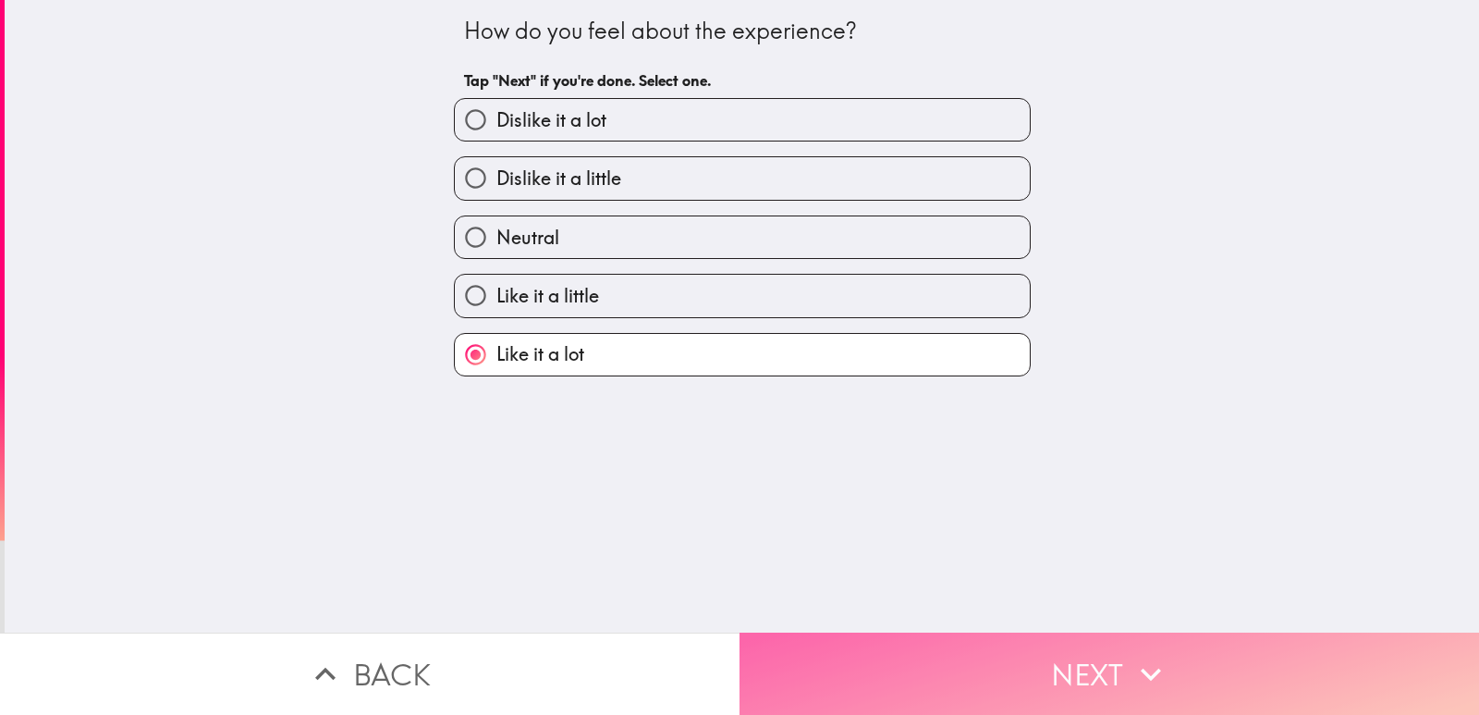
click at [851, 660] on button "Next" at bounding box center [1110, 673] width 740 height 82
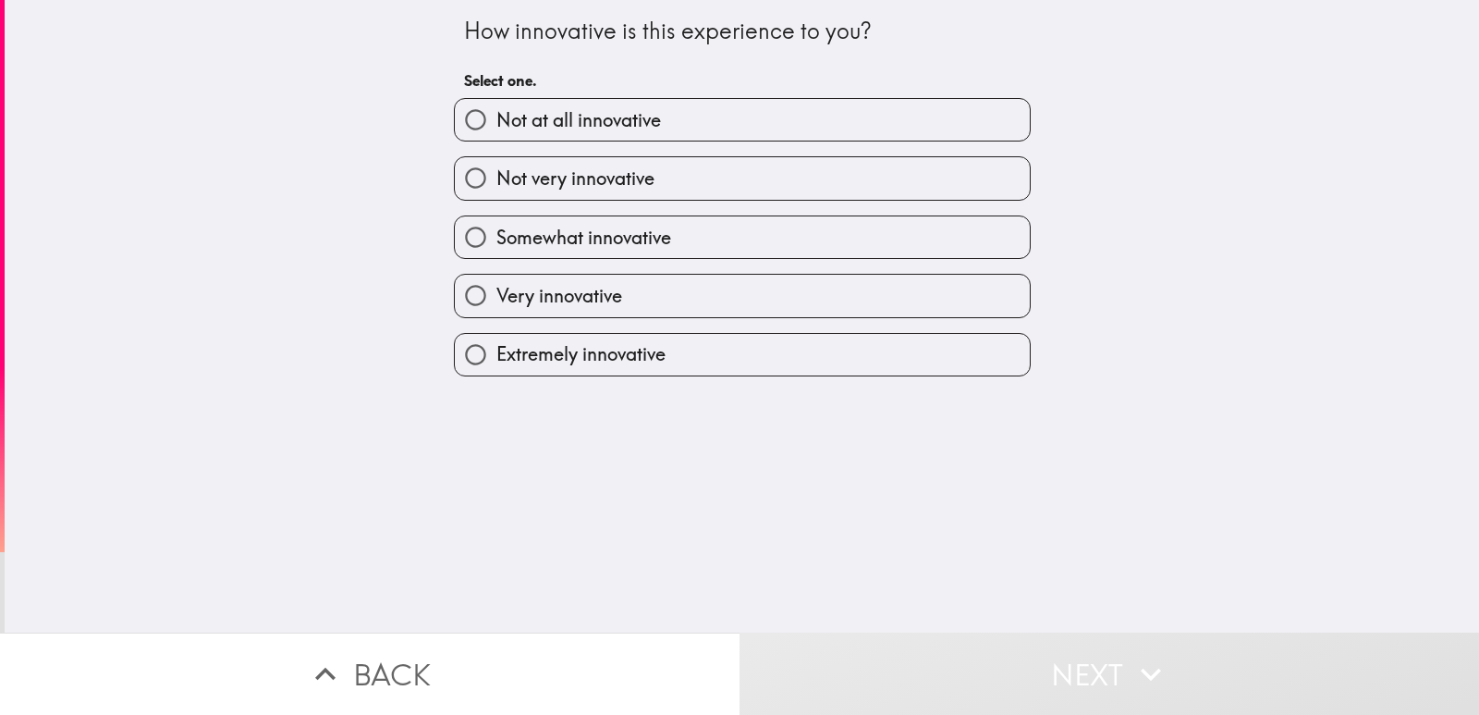
click at [570, 351] on span "Extremely innovative" at bounding box center [580, 354] width 169 height 26
click at [496, 351] on input "Extremely innovative" at bounding box center [476, 355] width 42 height 42
radio input "true"
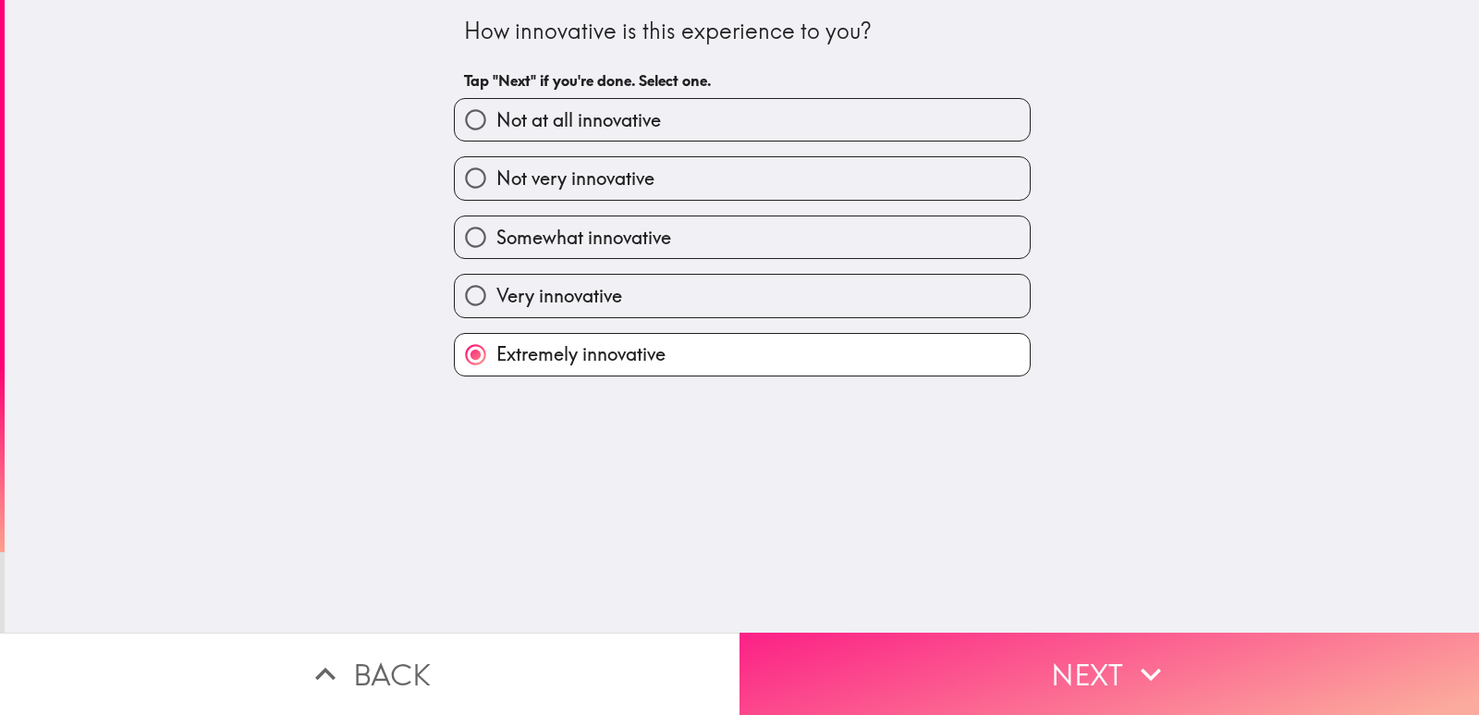
click at [838, 674] on button "Next" at bounding box center [1110, 673] width 740 height 82
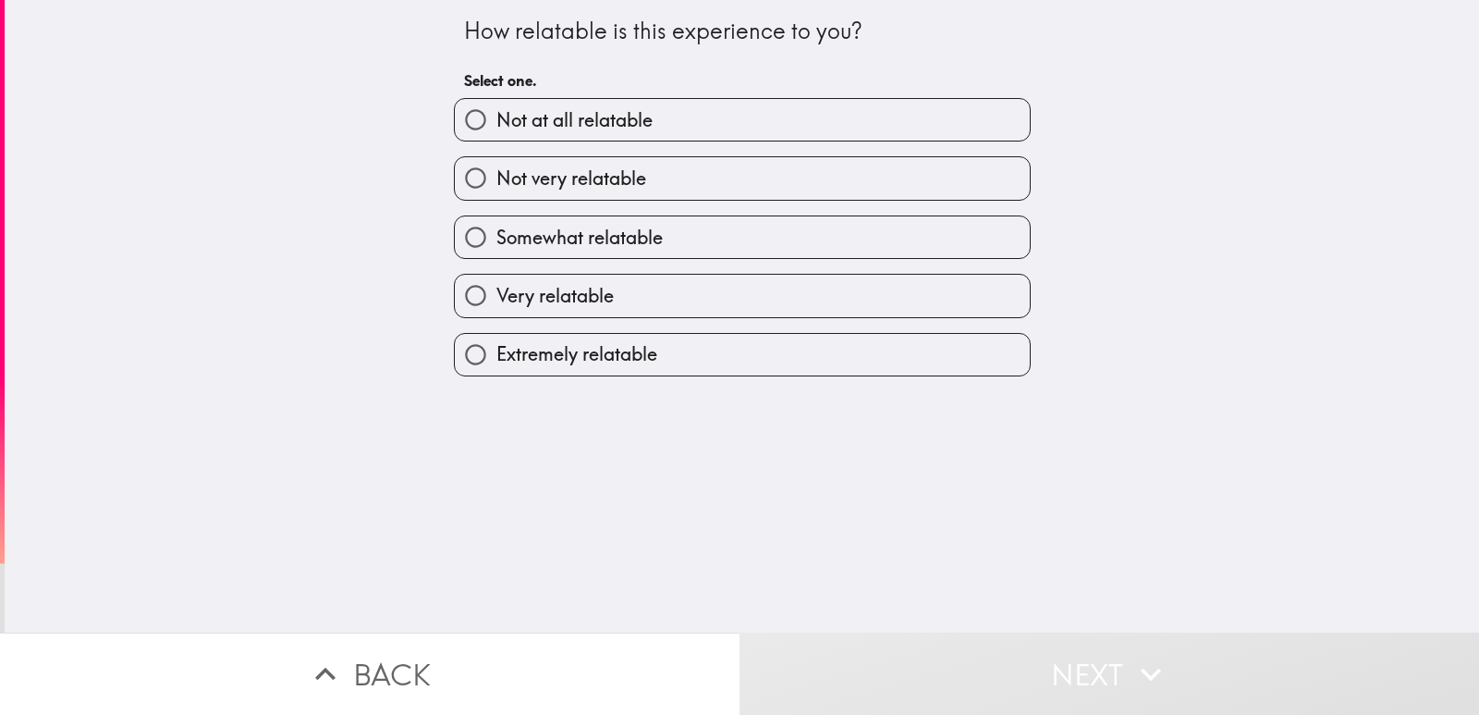
click at [585, 361] on span "Extremely relatable" at bounding box center [576, 354] width 161 height 26
click at [496, 361] on input "Extremely relatable" at bounding box center [476, 355] width 42 height 42
radio input "true"
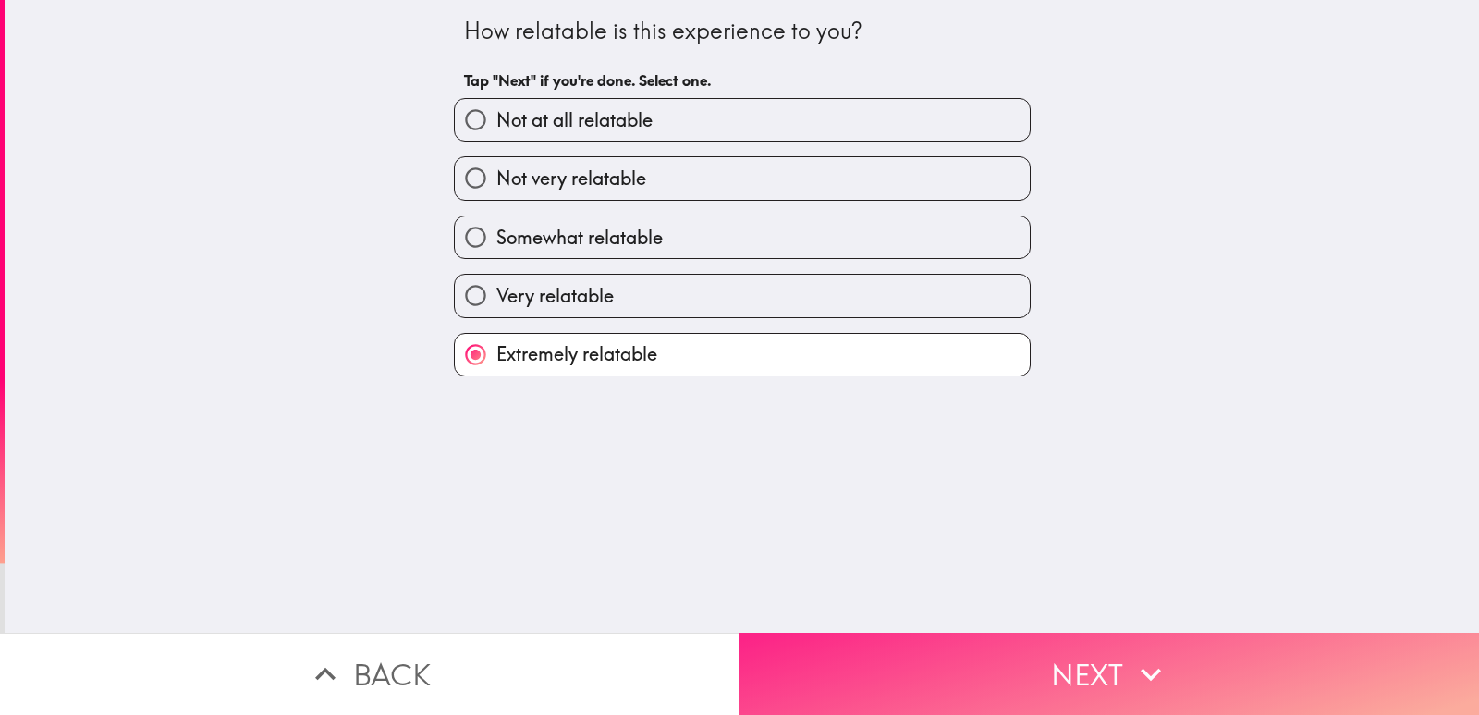
click at [855, 659] on button "Next" at bounding box center [1110, 673] width 740 height 82
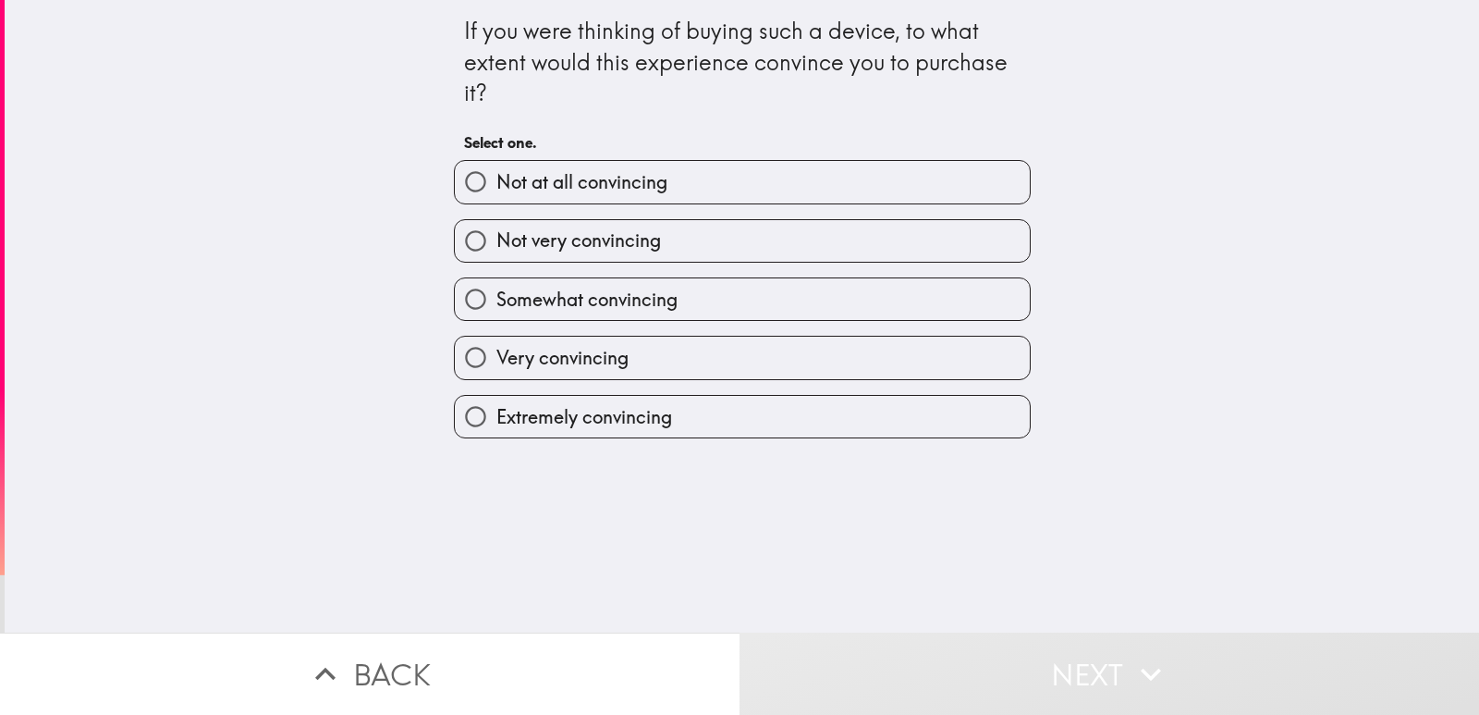
click at [568, 361] on span "Very convincing" at bounding box center [562, 358] width 132 height 26
click at [496, 361] on input "Very convincing" at bounding box center [476, 358] width 42 height 42
radio input "true"
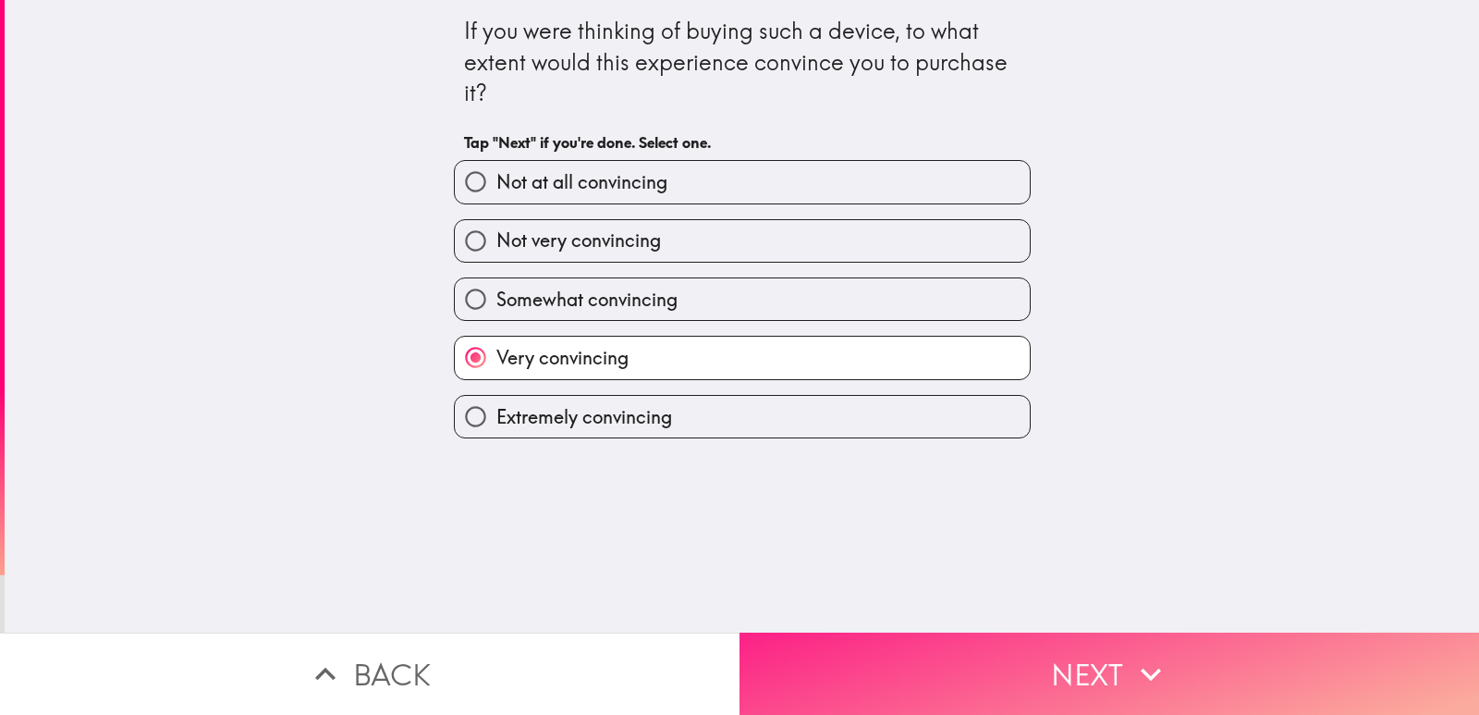
click at [819, 662] on button "Next" at bounding box center [1110, 673] width 740 height 82
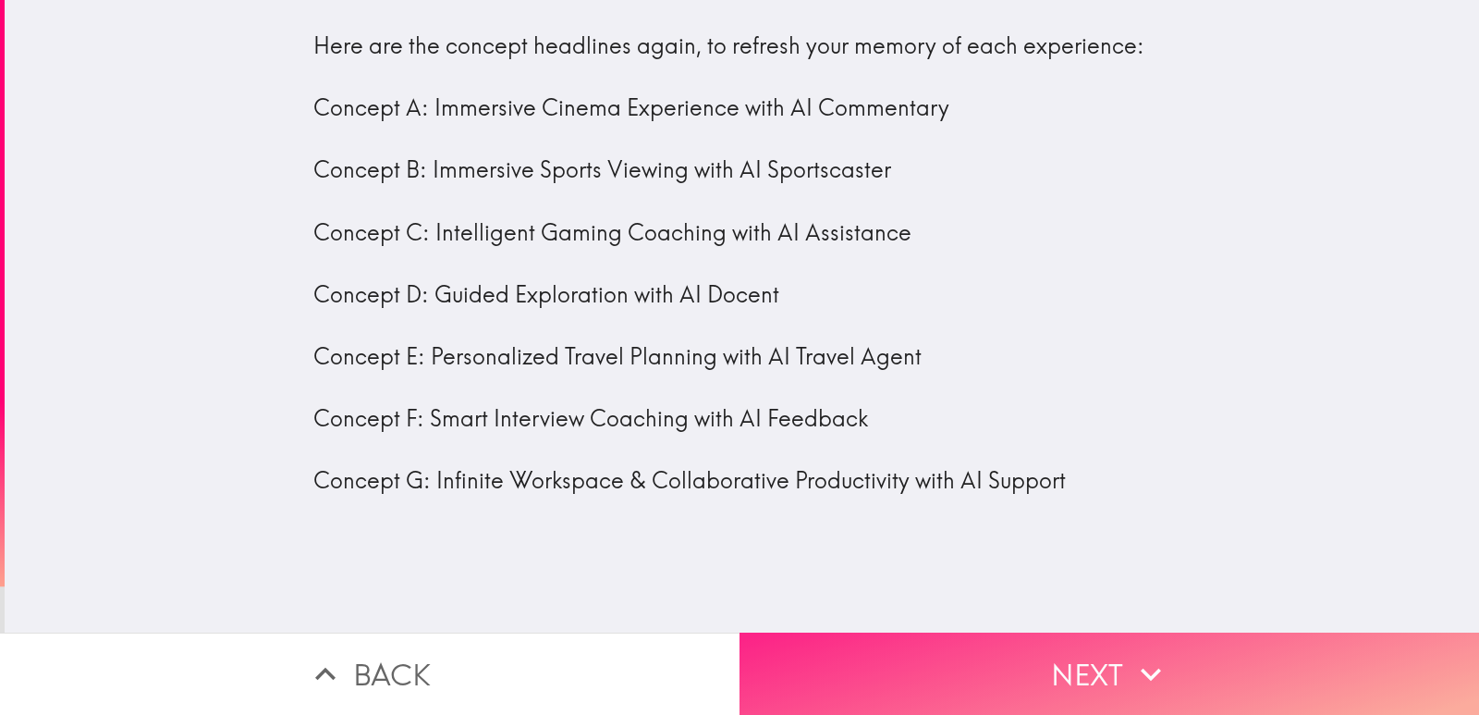
click at [900, 667] on button "Next" at bounding box center [1110, 673] width 740 height 82
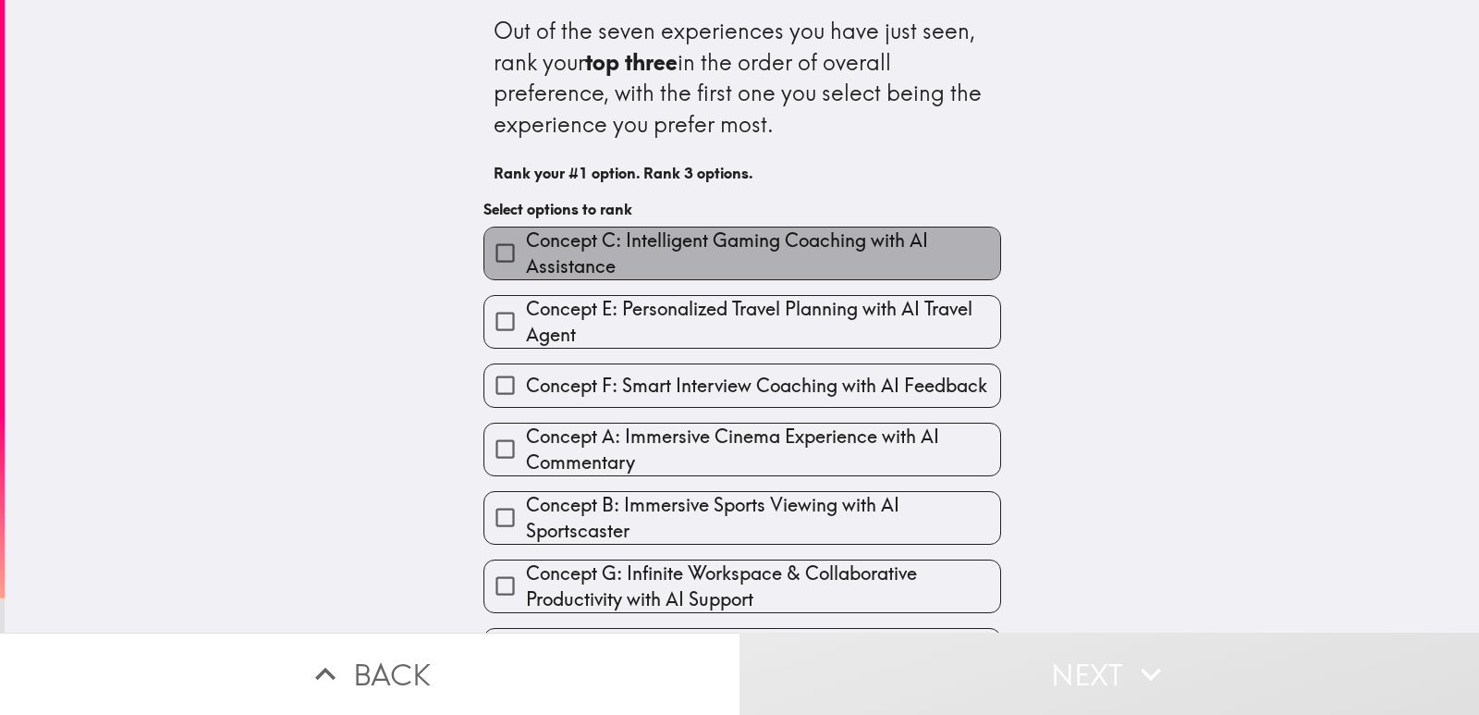
click at [695, 251] on span "Concept C: Intelligent Gaming Coaching with AI Assistance" at bounding box center [763, 253] width 474 height 52
click at [526, 251] on input "Concept C: Intelligent Gaming Coaching with AI Assistance" at bounding box center [505, 253] width 42 height 42
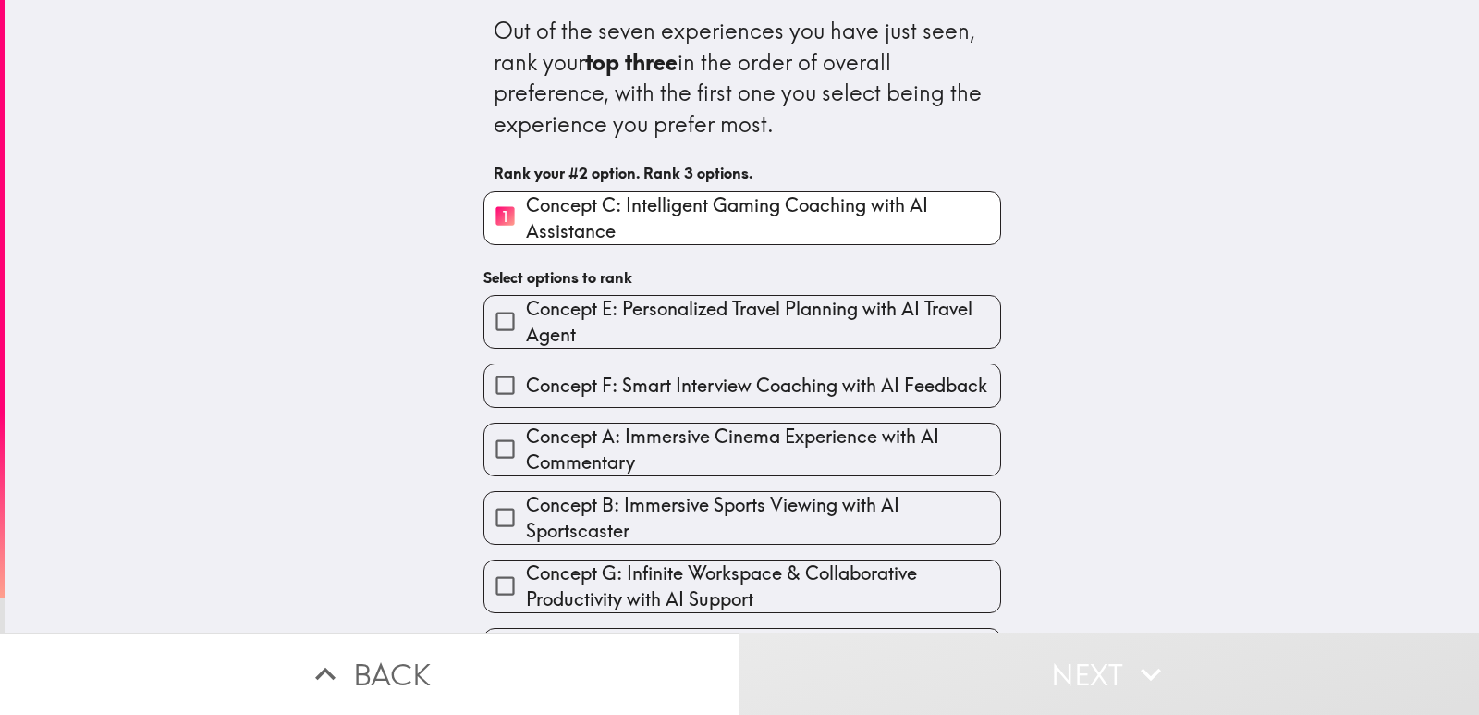
click at [624, 332] on span "Concept E: Personalized Travel Planning with AI Travel Agent" at bounding box center [763, 322] width 474 height 52
click at [526, 332] on input "Concept E: Personalized Travel Planning with AI Travel Agent" at bounding box center [505, 321] width 42 height 42
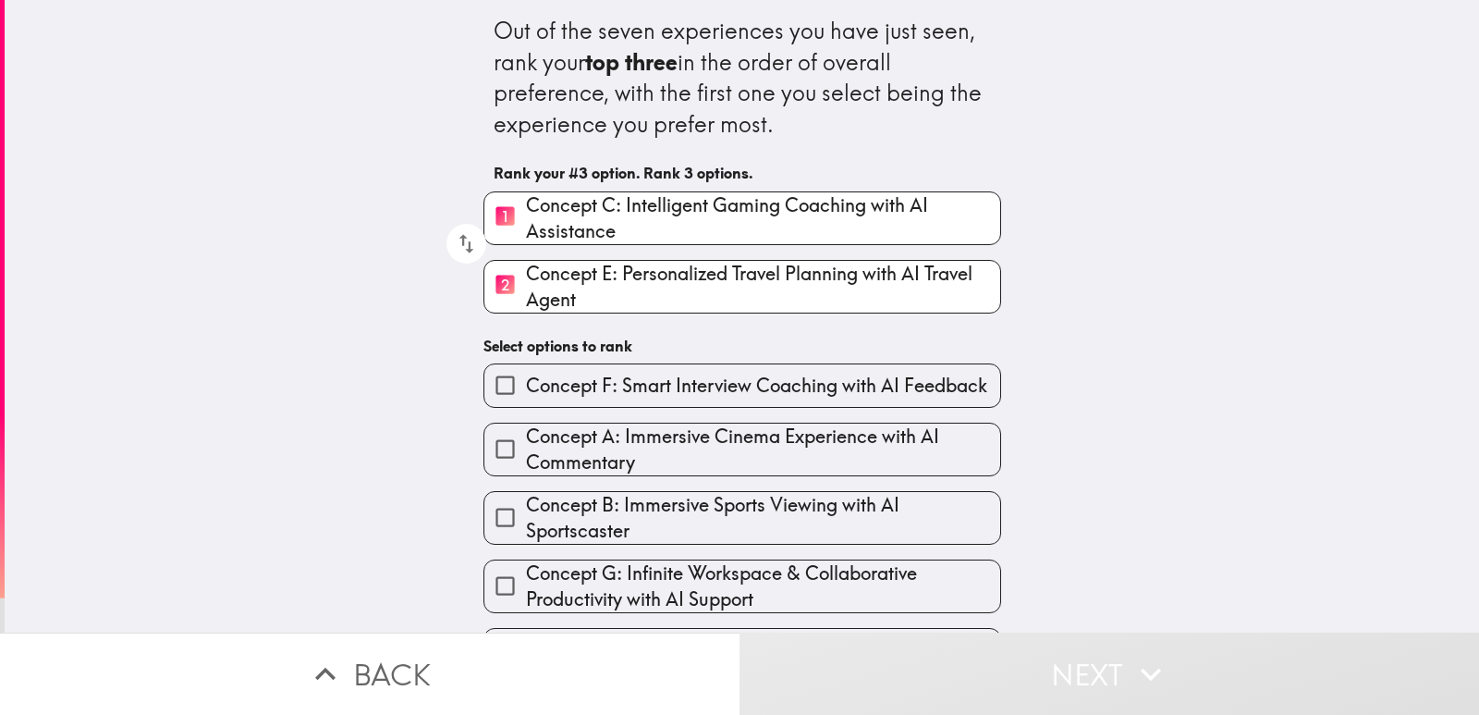
click at [617, 398] on label "Concept F: Smart Interview Coaching with AI Feedback" at bounding box center [742, 385] width 516 height 42
click at [526, 398] on input "Concept F: Smart Interview Coaching with AI Feedback" at bounding box center [505, 385] width 42 height 42
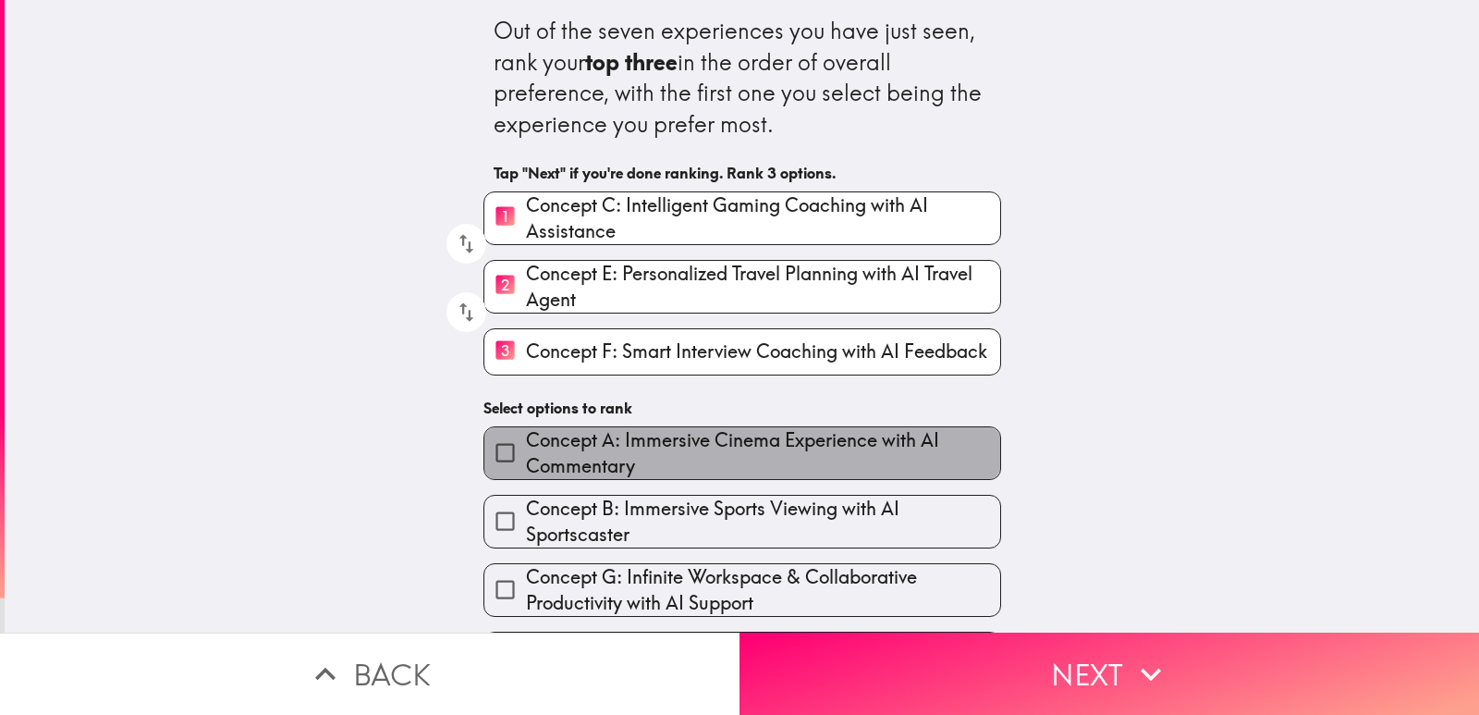
click at [627, 462] on span "Concept A: Immersive Cinema Experience with AI Commentary" at bounding box center [763, 453] width 474 height 52
click at [526, 462] on input "Concept A: Immersive Cinema Experience with AI Commentary" at bounding box center [505, 453] width 42 height 42
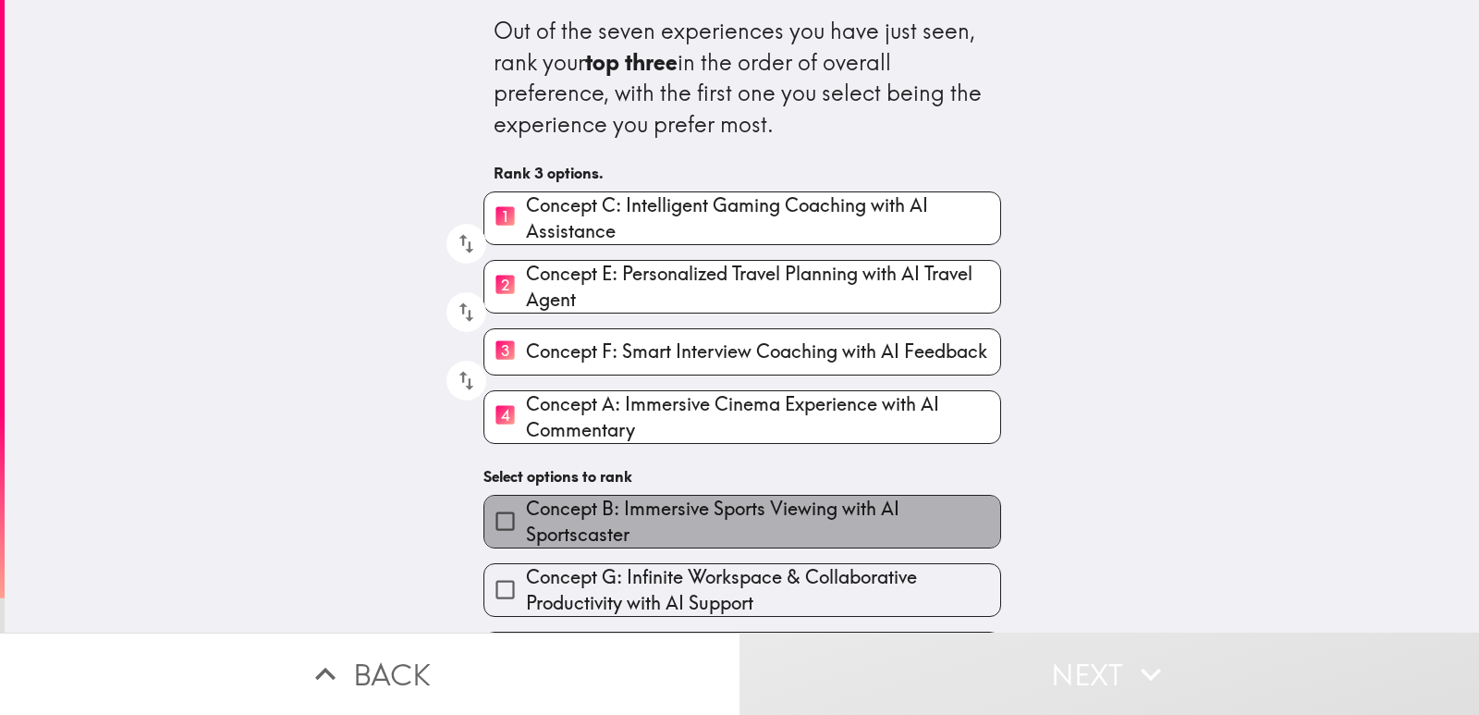
click at [599, 529] on span "Concept B: Immersive Sports Viewing with AI Sportscaster" at bounding box center [763, 522] width 474 height 52
click at [526, 529] on input "Concept B: Immersive Sports Viewing with AI Sportscaster" at bounding box center [505, 521] width 42 height 42
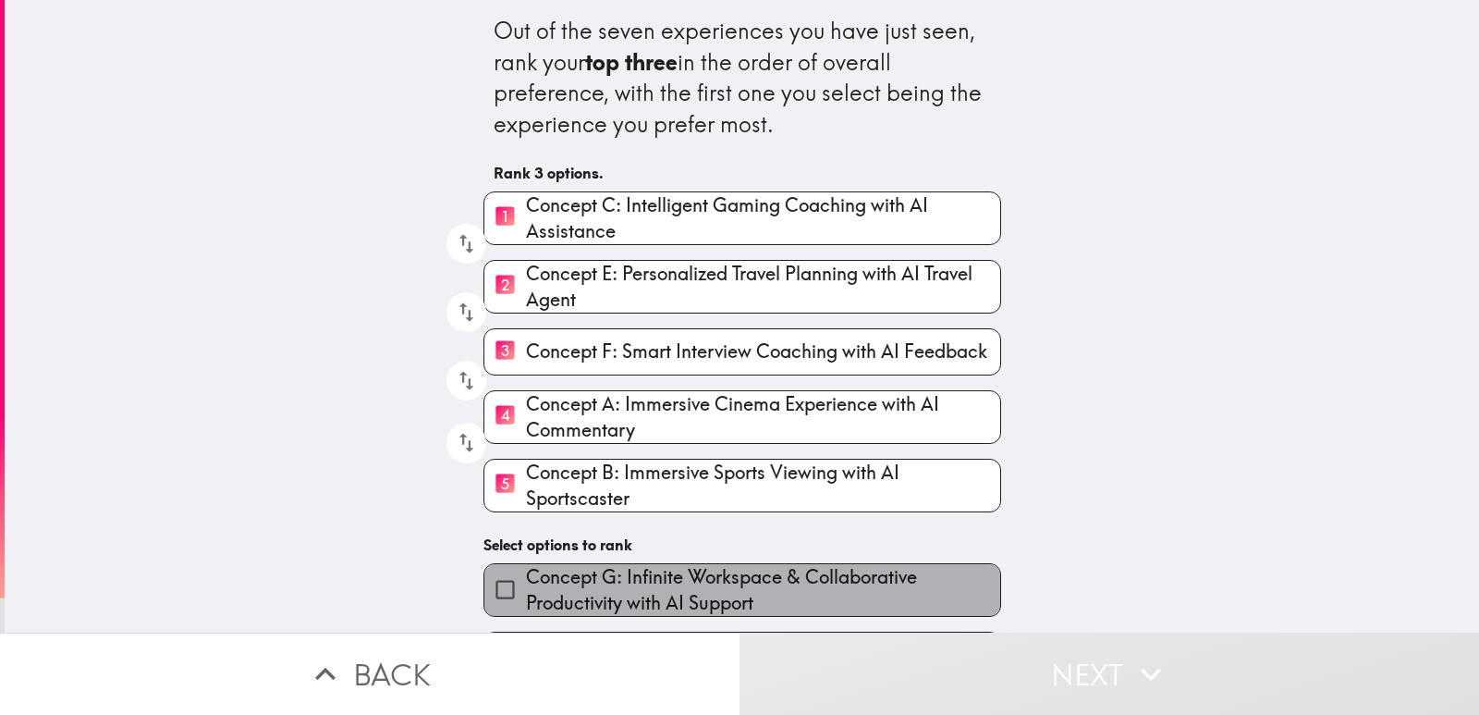
click at [586, 587] on span "Concept G: Infinite Workspace & Collaborative Productivity with AI Support" at bounding box center [763, 590] width 474 height 52
click at [526, 587] on input "Concept G: Infinite Workspace & Collaborative Productivity with AI Support" at bounding box center [505, 590] width 42 height 42
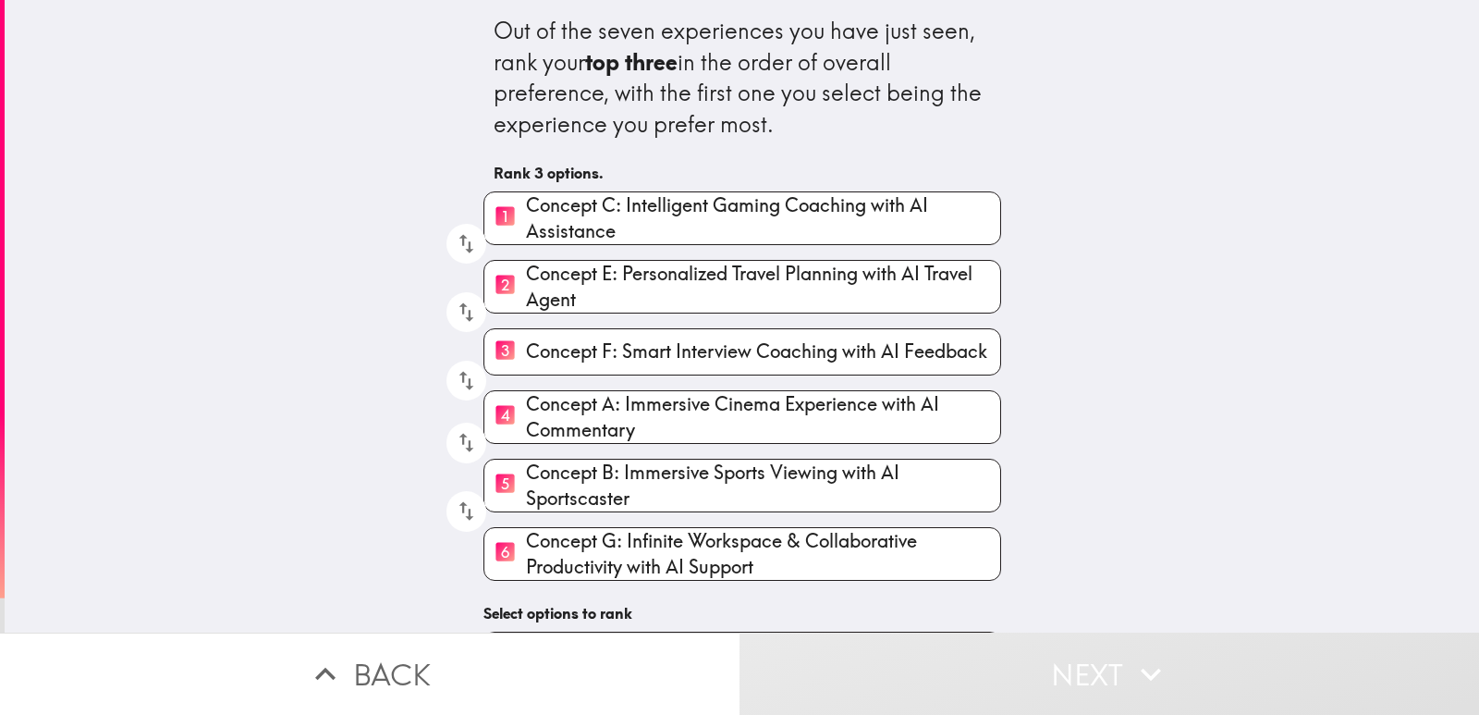
scroll to position [56, 0]
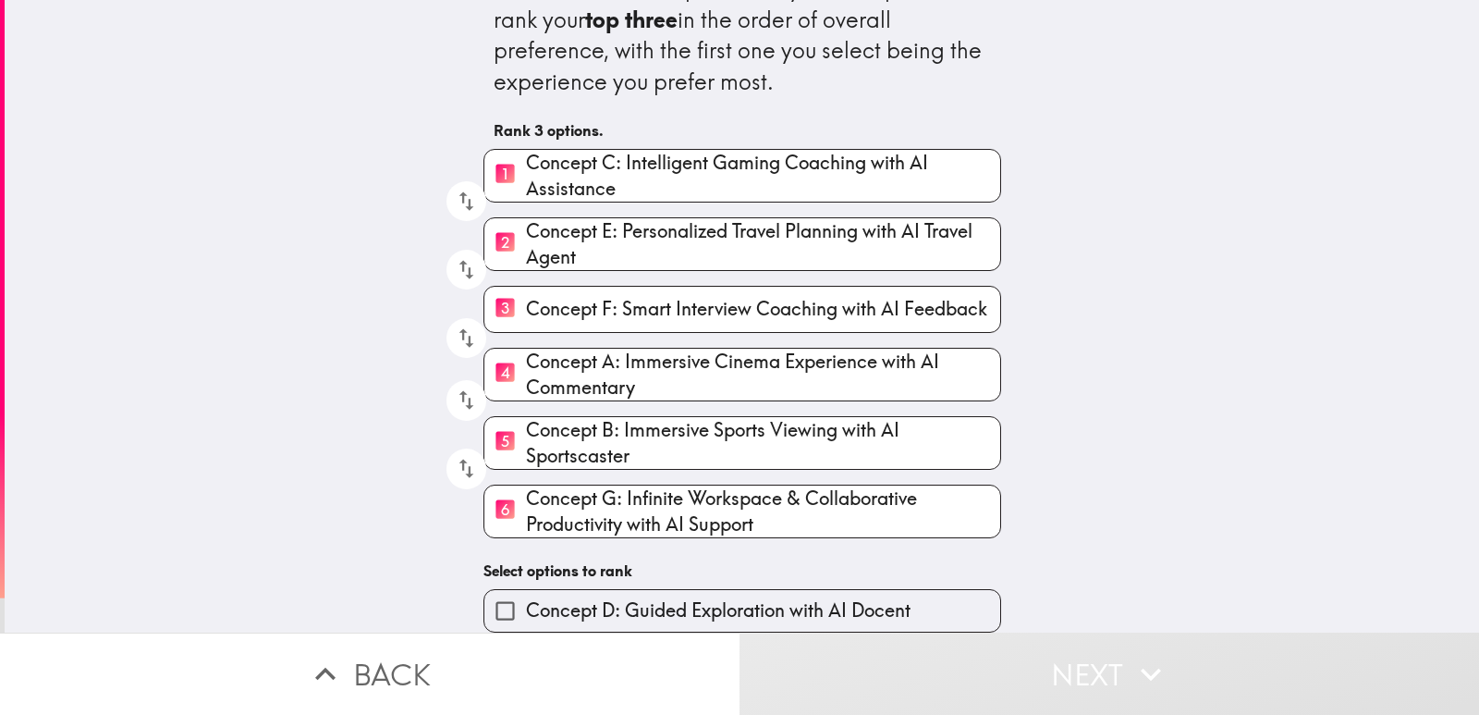
click at [691, 597] on span "Concept D: Guided Exploration with AI Docent" at bounding box center [718, 610] width 385 height 26
click at [526, 594] on input "Concept D: Guided Exploration with AI Docent" at bounding box center [505, 611] width 42 height 42
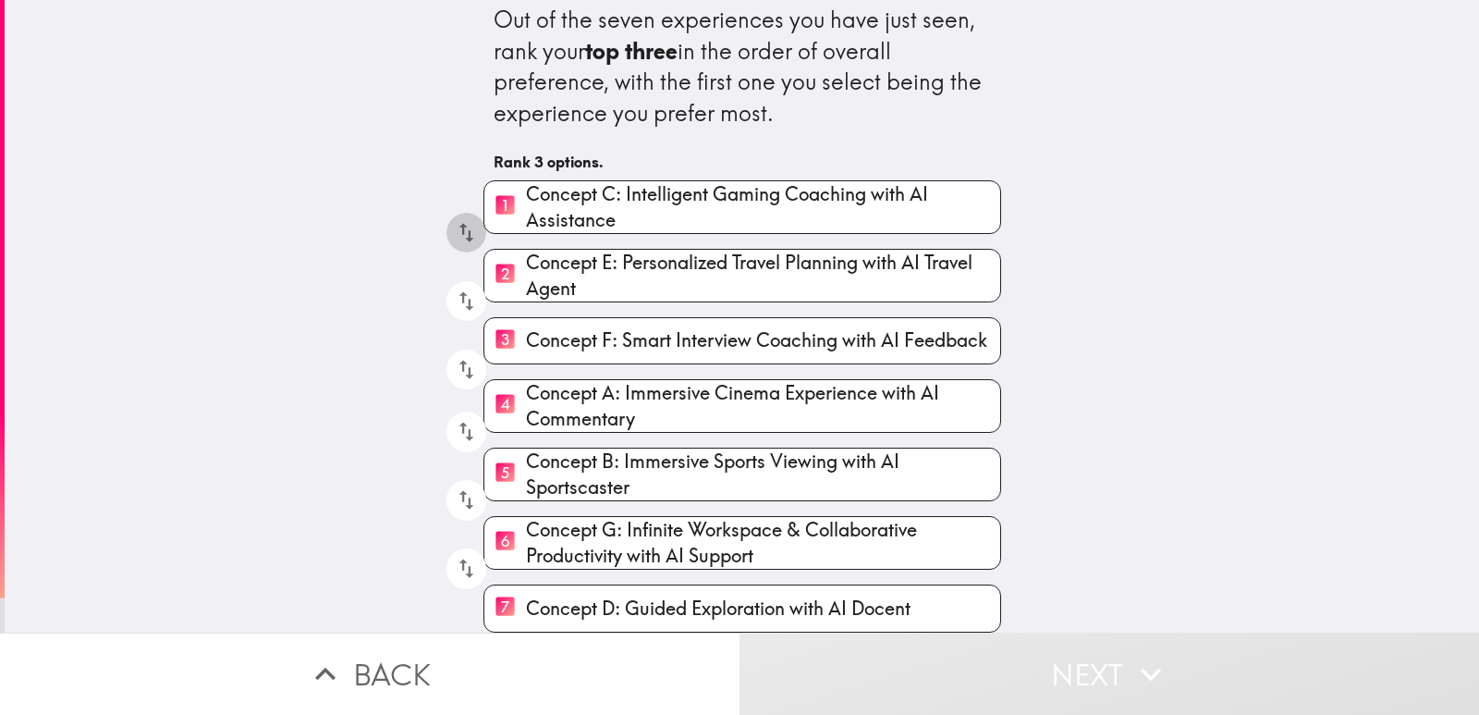
click at [454, 223] on icon "button" at bounding box center [466, 232] width 25 height 25
click at [457, 220] on icon "button" at bounding box center [466, 232] width 25 height 25
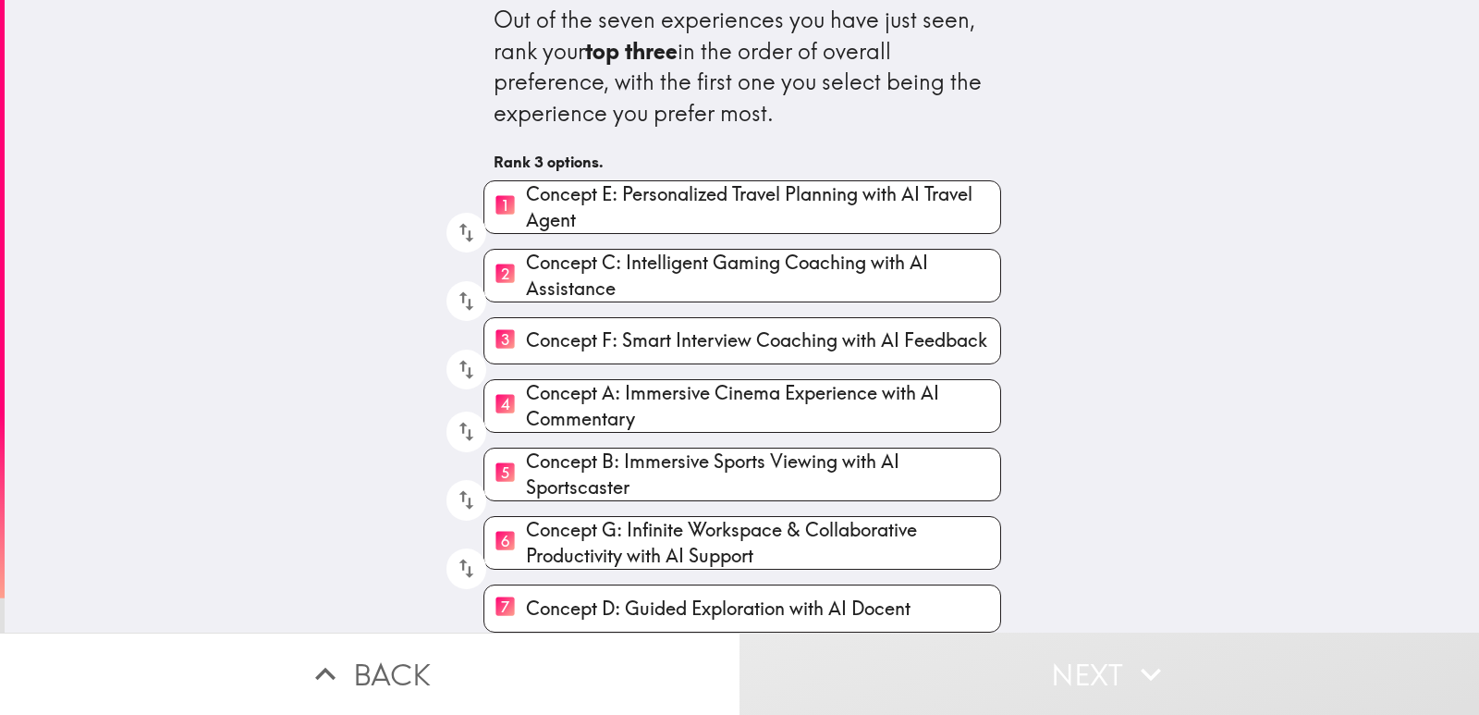
click at [457, 220] on icon "button" at bounding box center [466, 232] width 25 height 25
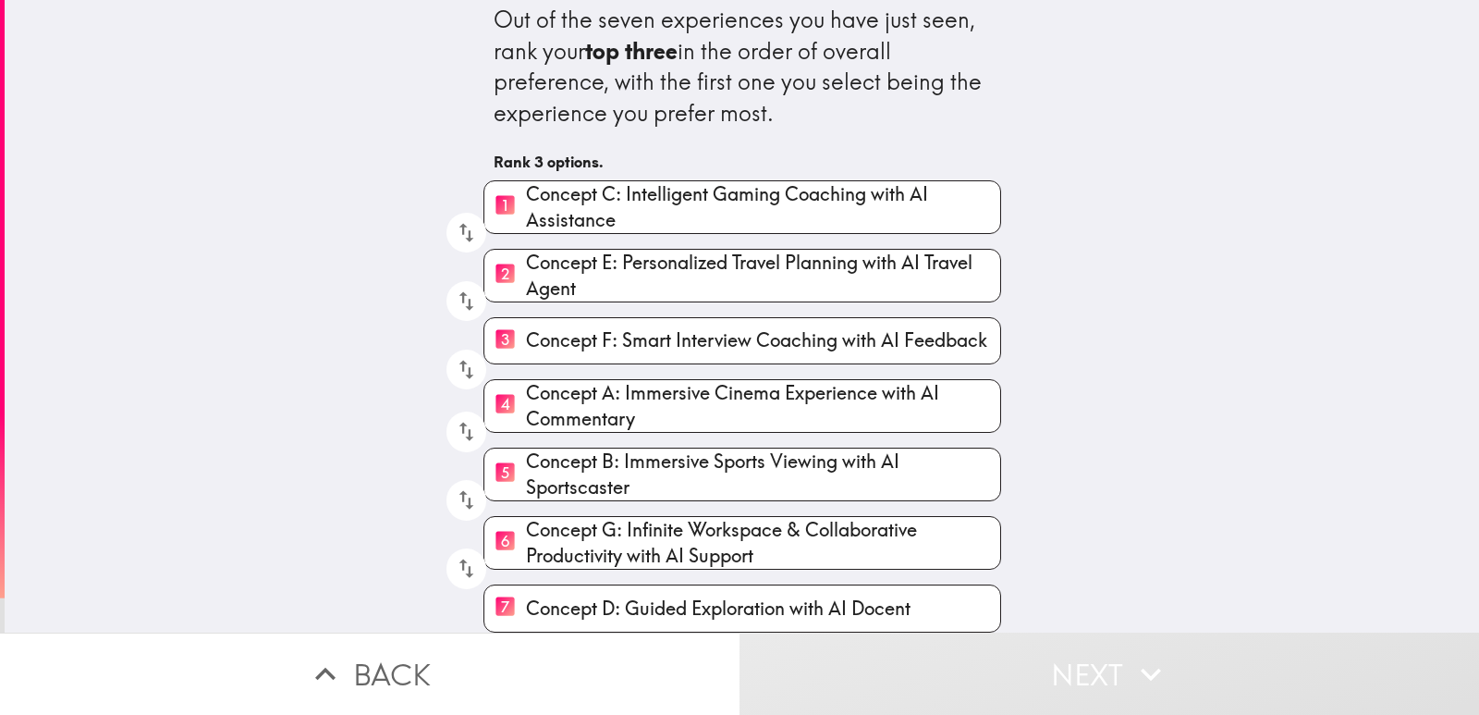
click at [457, 220] on icon "button" at bounding box center [466, 232] width 25 height 25
click at [457, 556] on icon "button" at bounding box center [466, 568] width 25 height 25
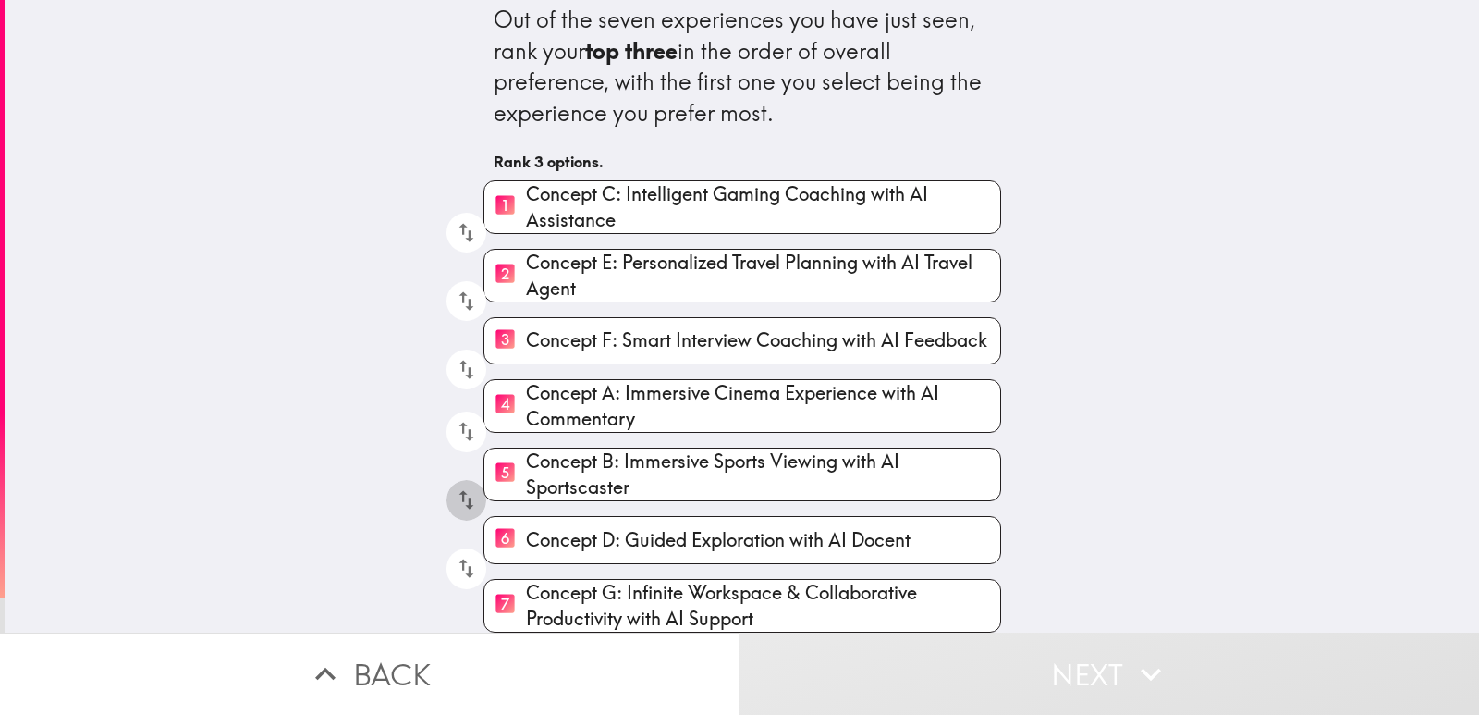
click at [457, 487] on icon "button" at bounding box center [466, 499] width 25 height 25
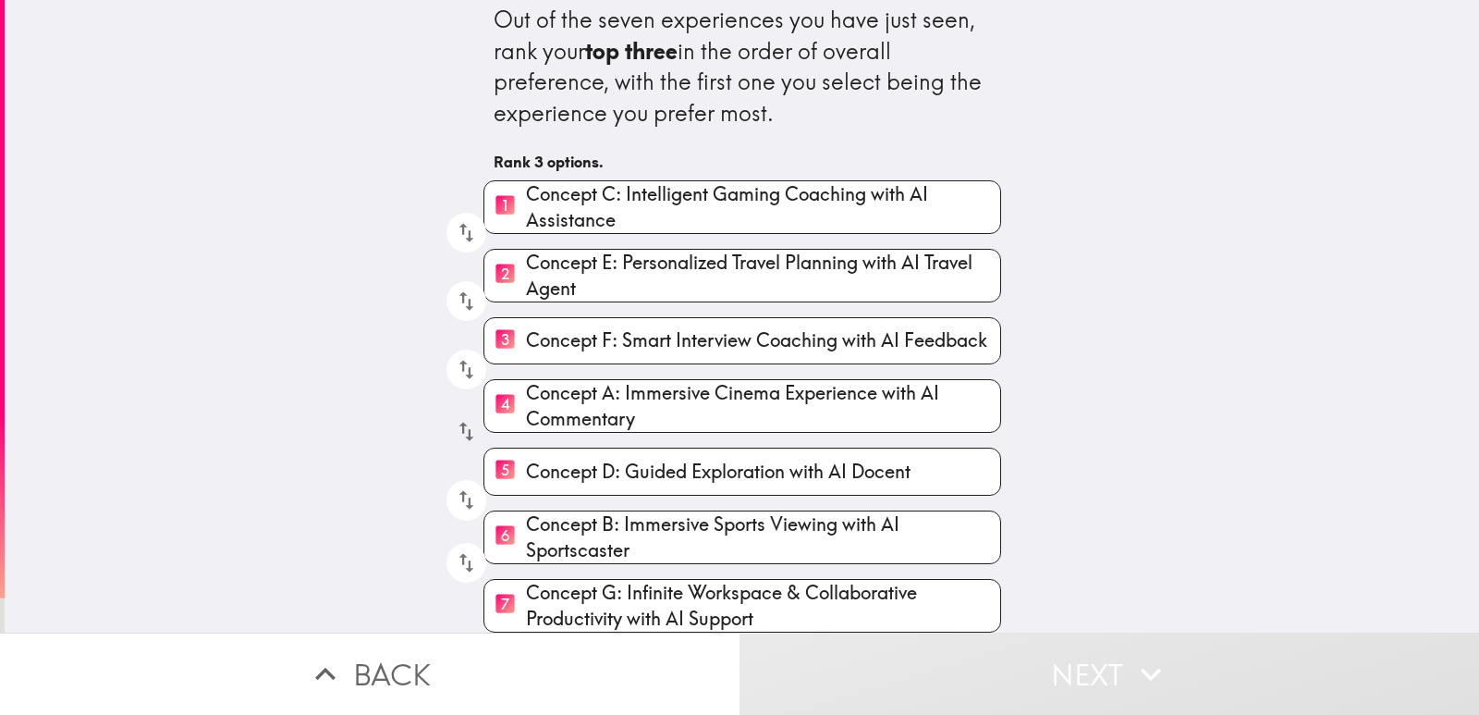
click at [457, 420] on icon "button" at bounding box center [466, 431] width 25 height 25
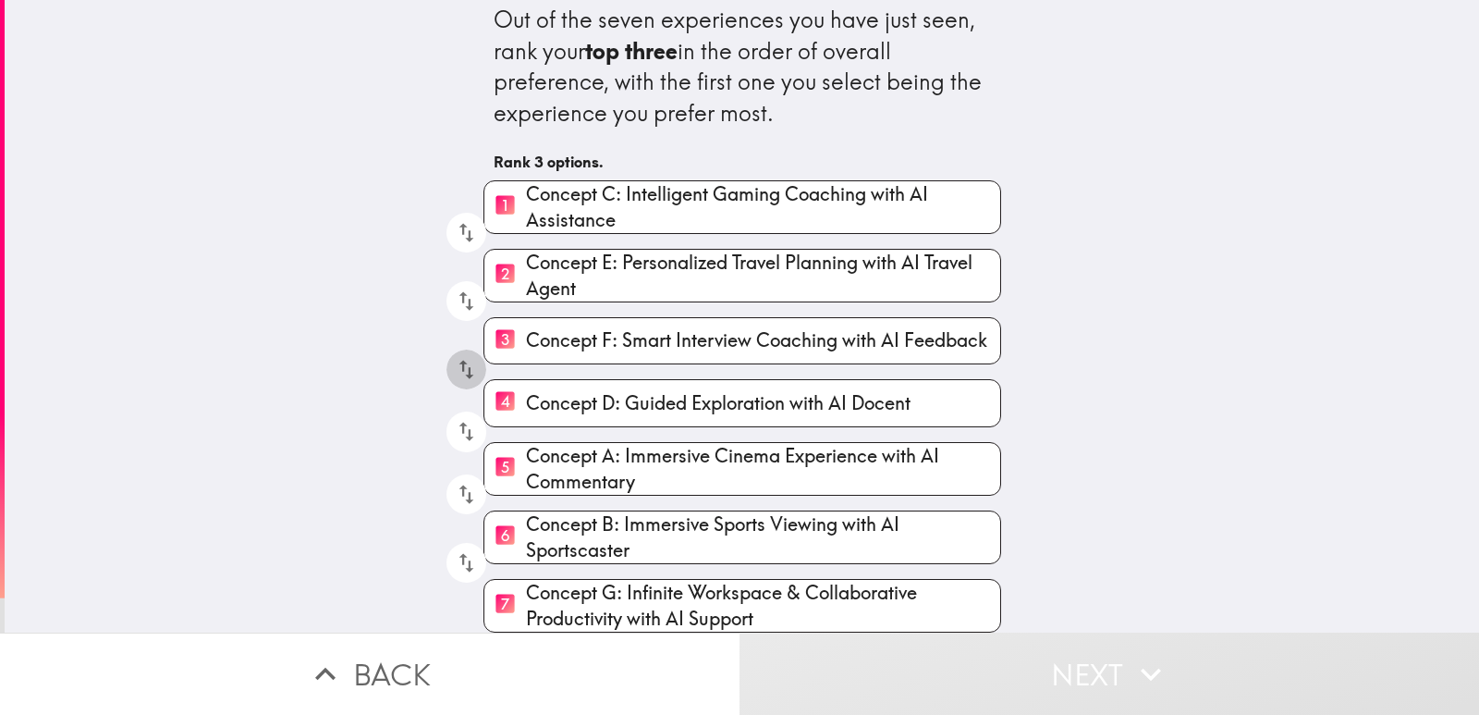
click at [454, 364] on icon "button" at bounding box center [466, 369] width 25 height 25
click at [454, 292] on icon "button" at bounding box center [466, 300] width 25 height 25
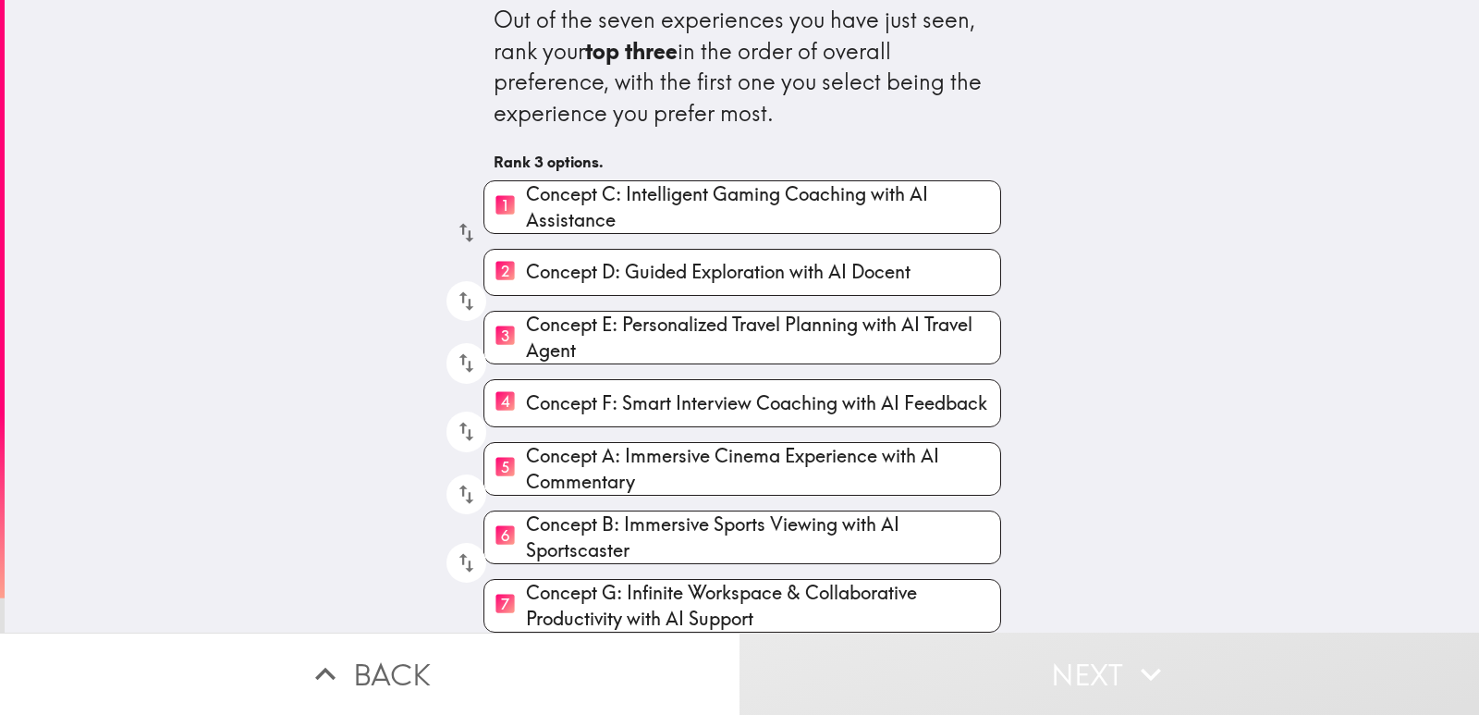
click at [454, 227] on icon "button" at bounding box center [466, 232] width 25 height 25
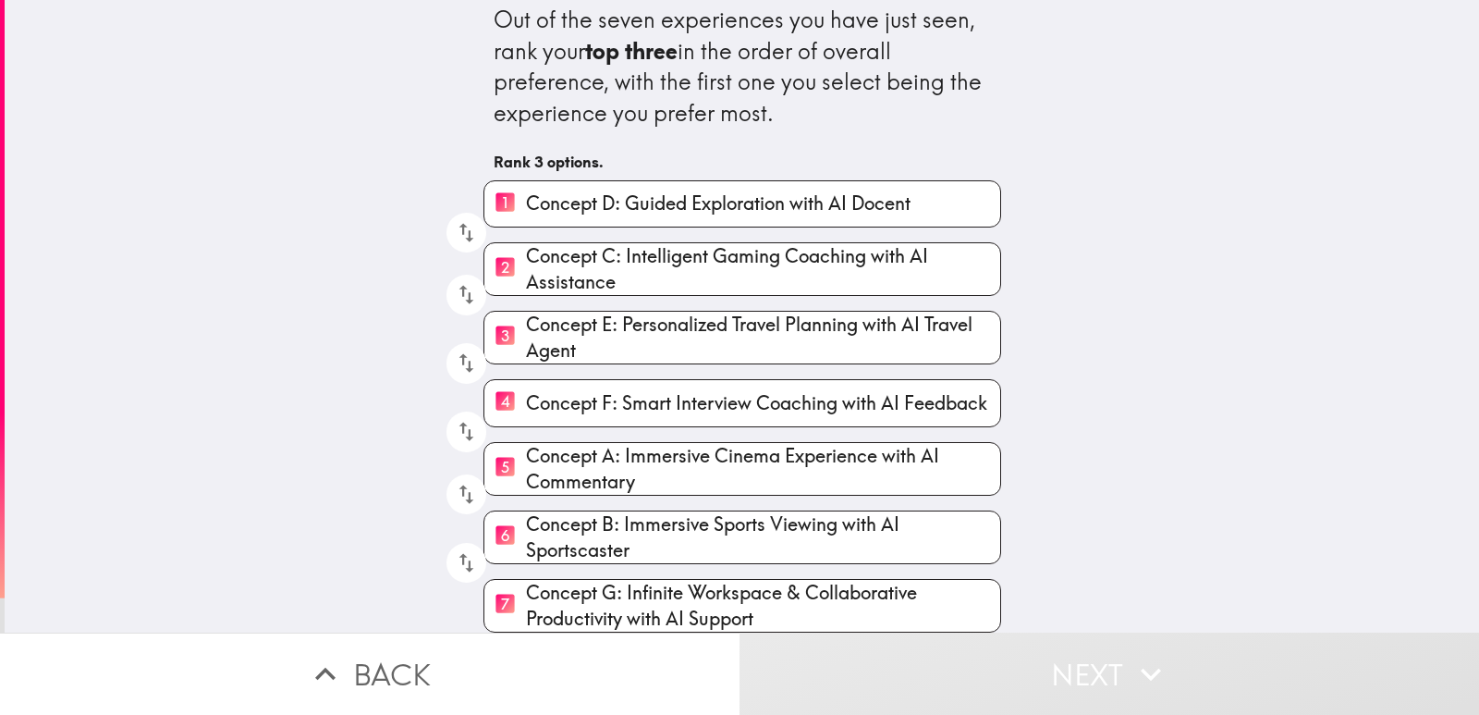
click at [555, 152] on h6 "Rank 3 options." at bounding box center [742, 162] width 497 height 20
click at [454, 220] on icon "button" at bounding box center [466, 232] width 25 height 25
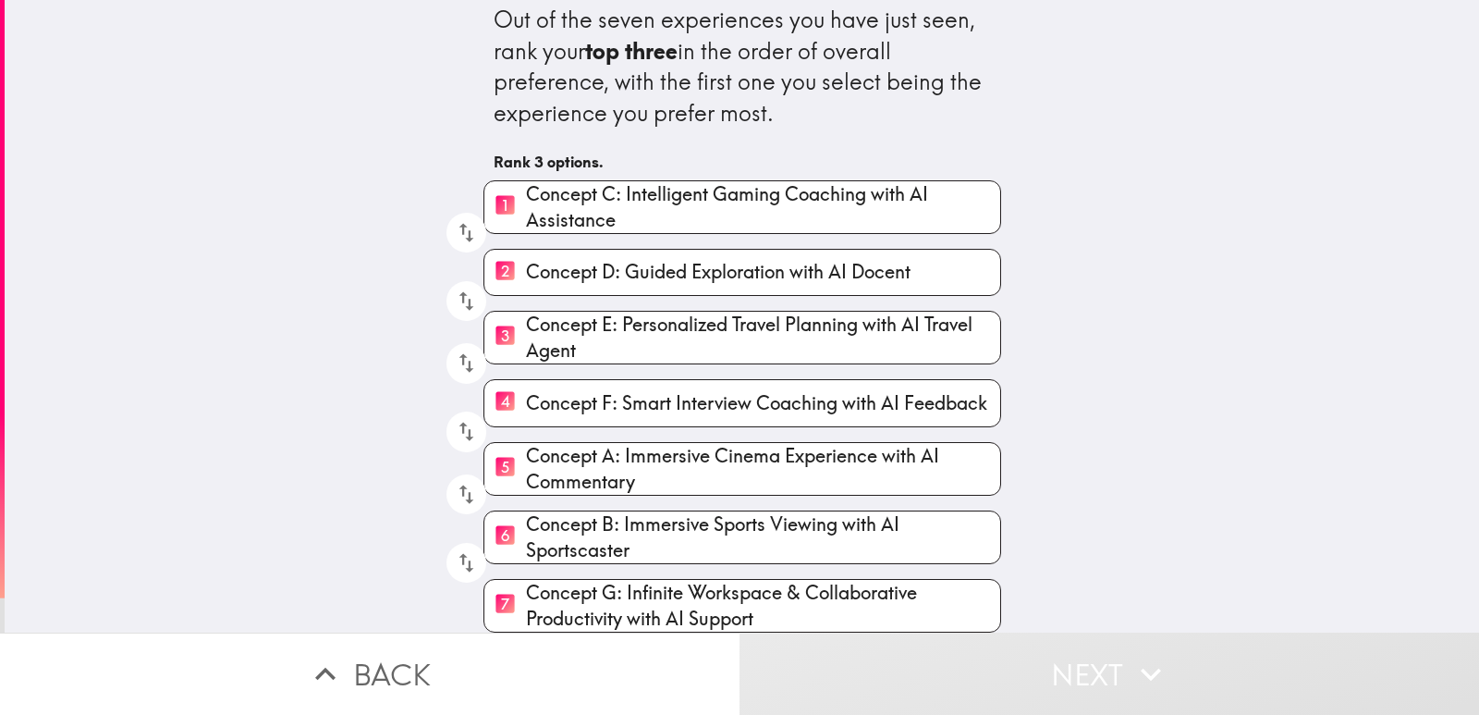
scroll to position [0, 0]
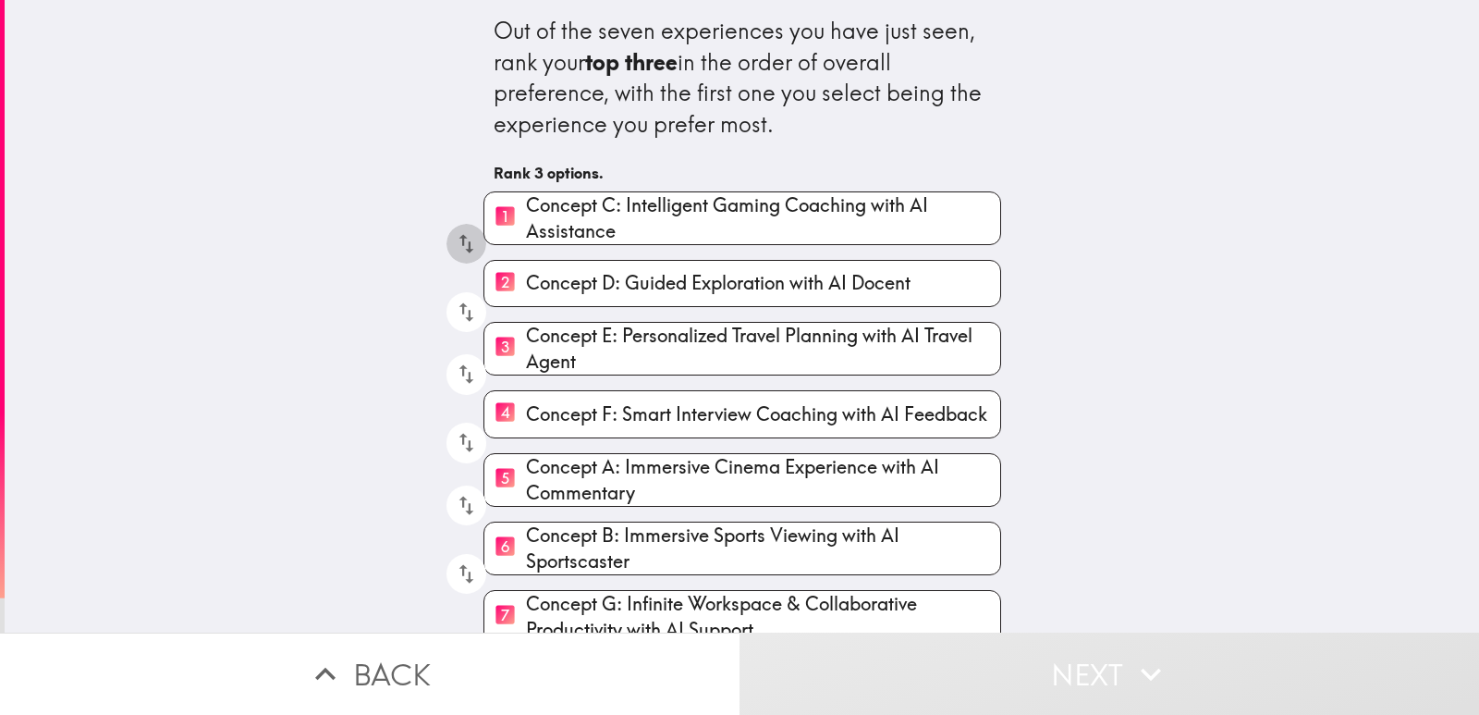
click at [457, 240] on icon "button" at bounding box center [466, 243] width 25 height 25
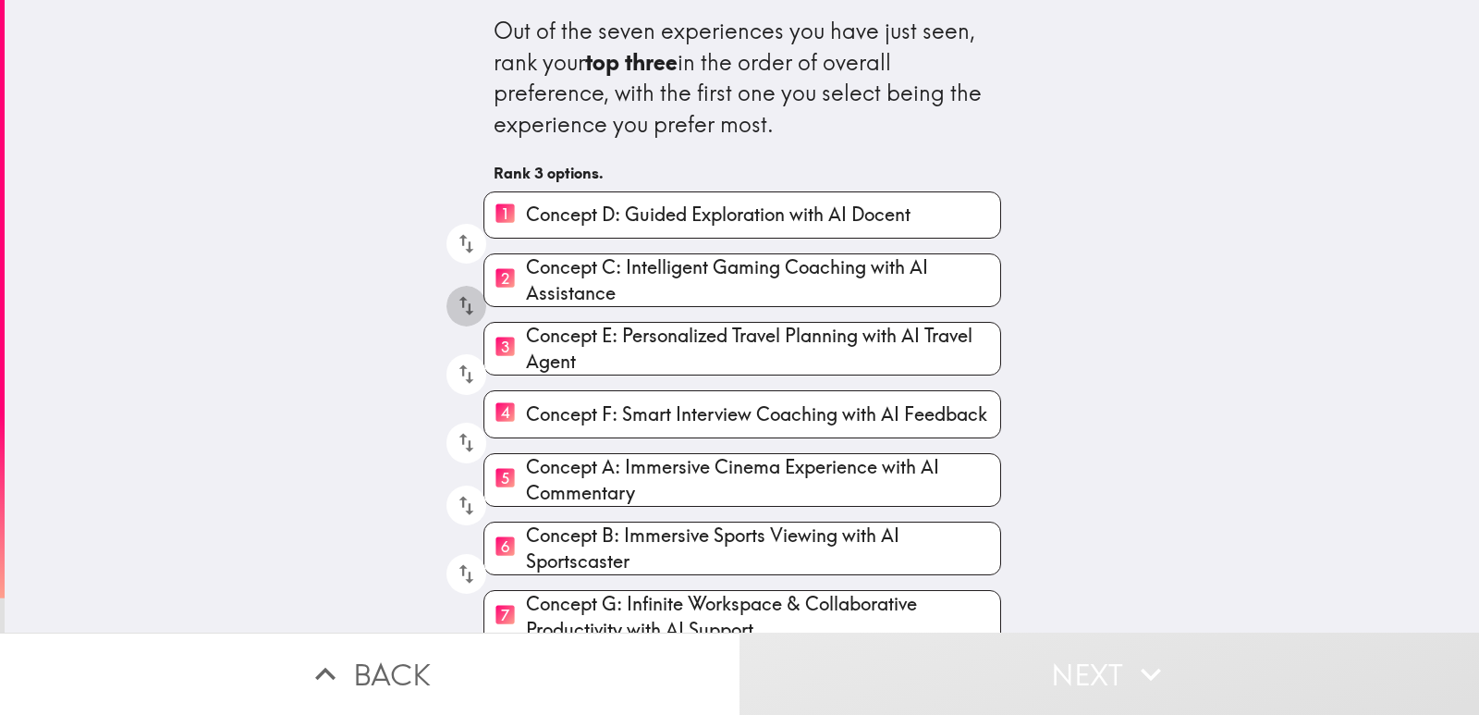
click at [459, 310] on icon "button" at bounding box center [466, 305] width 25 height 25
click at [457, 370] on icon "button" at bounding box center [466, 373] width 25 height 25
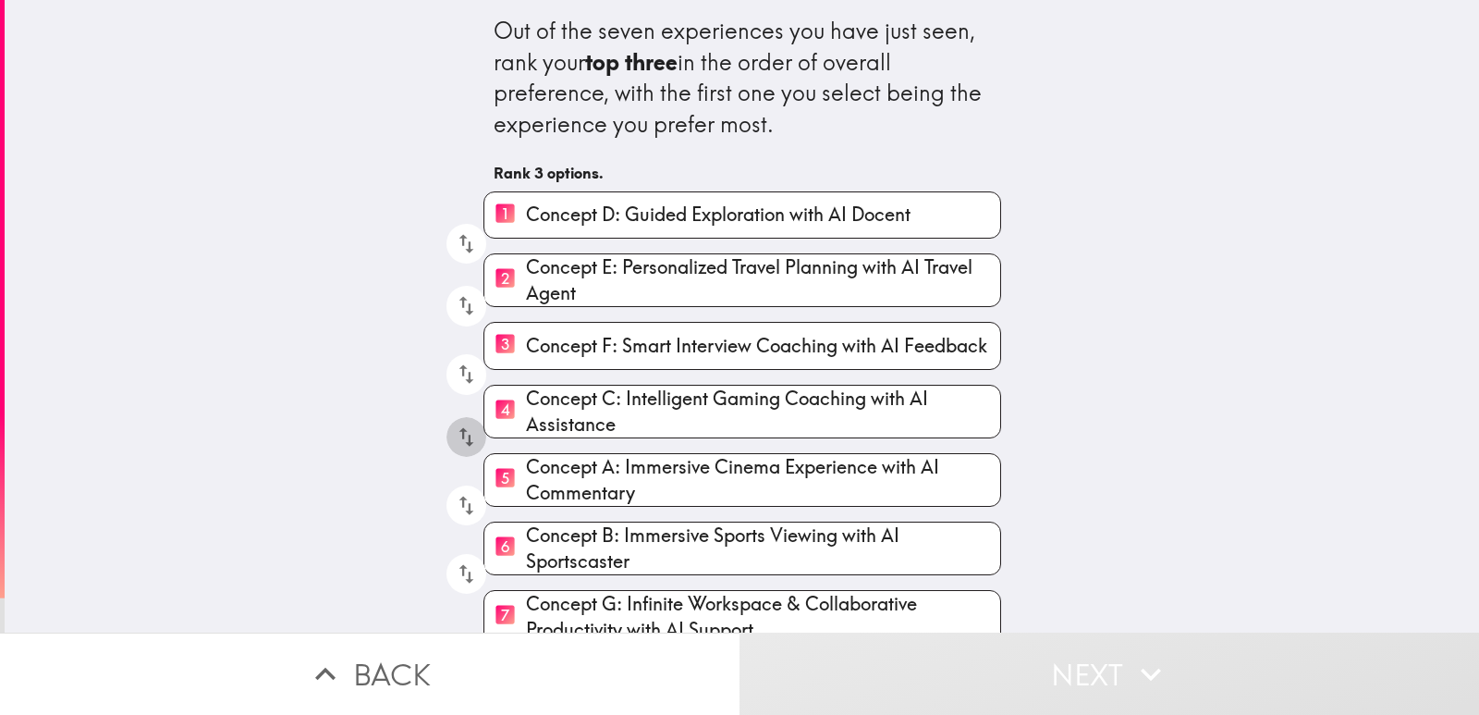
click at [454, 440] on icon "button" at bounding box center [466, 436] width 25 height 25
click at [459, 507] on icon "button" at bounding box center [466, 505] width 15 height 19
drag, startPoint x: 457, startPoint y: 550, endPoint x: 455, endPoint y: 573, distance: 23.2
click at [469, 573] on div "6 Concept C: Intelligent Gaming Coaching with AI Assistance" at bounding box center [735, 541] width 533 height 68
click at [459, 573] on icon "button" at bounding box center [466, 573] width 15 height 19
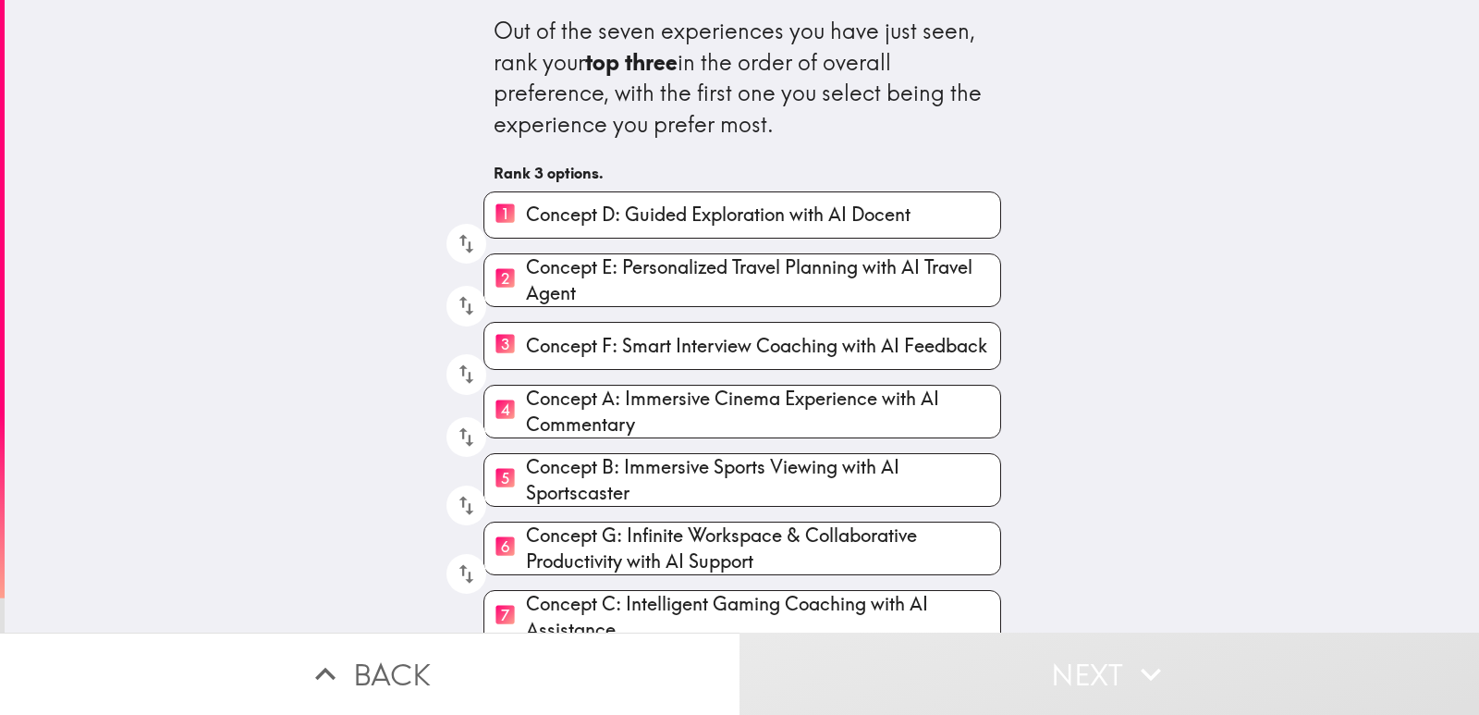
scroll to position [25, 0]
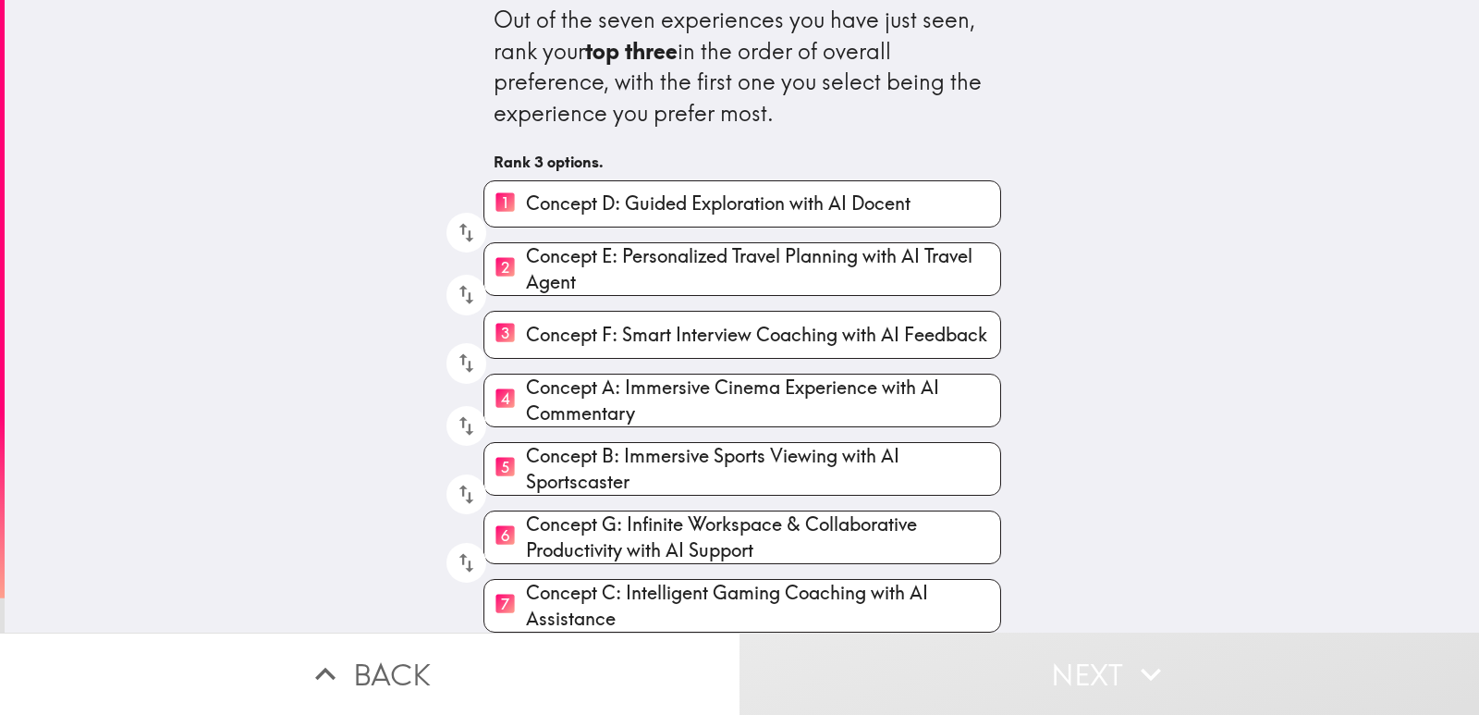
click at [368, 668] on button "Back" at bounding box center [370, 673] width 740 height 82
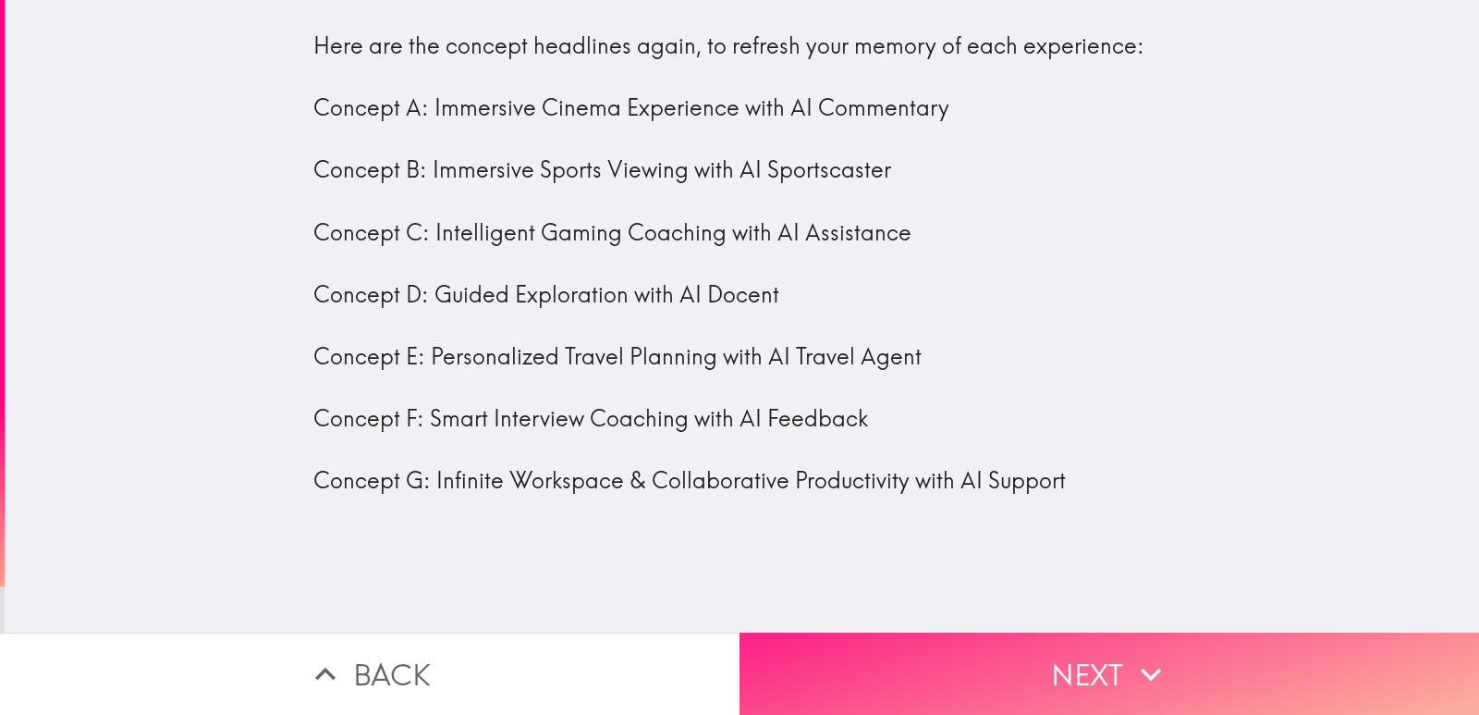
click at [900, 664] on button "Next" at bounding box center [1110, 673] width 740 height 82
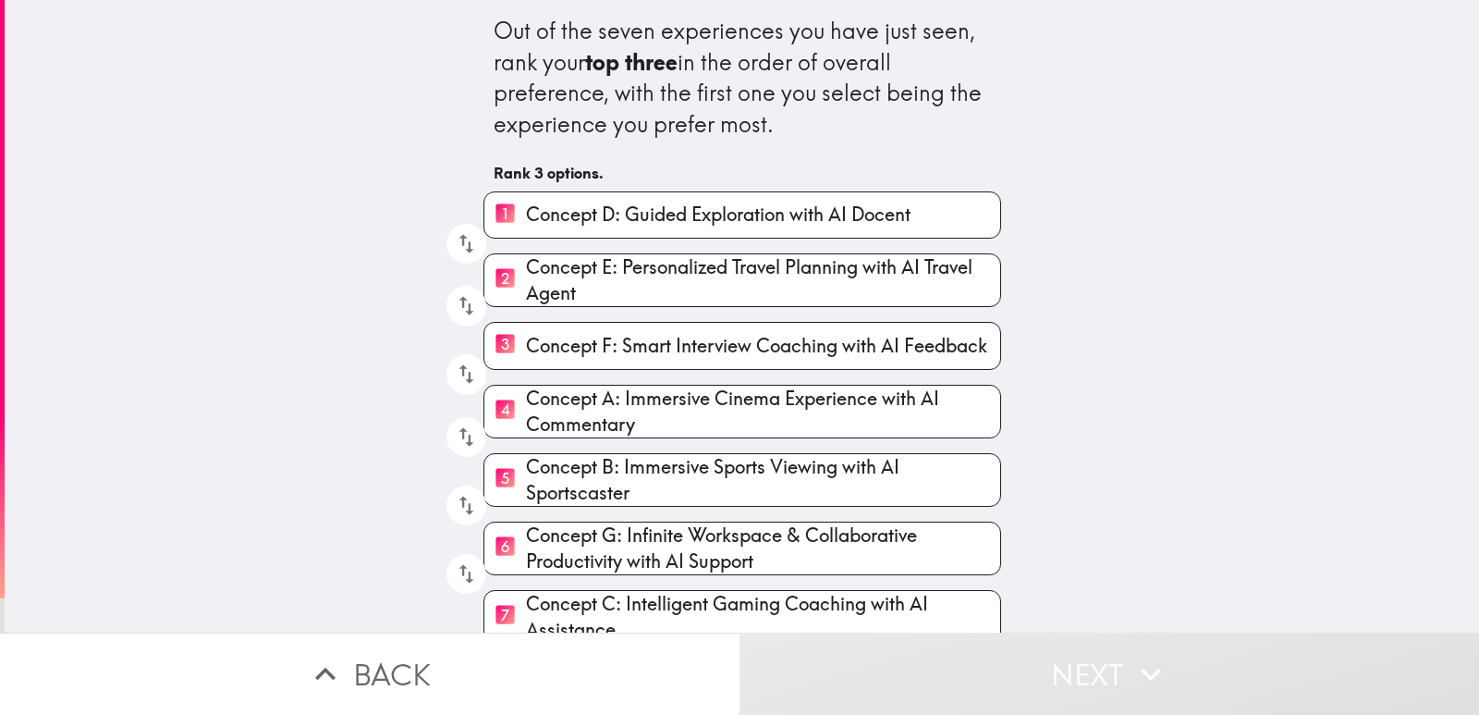
drag, startPoint x: 515, startPoint y: 394, endPoint x: 529, endPoint y: 299, distance: 96.2
click at [529, 299] on div "1 Concept D: Guided Exploration with AI Docent 2 Concept E: Personalized Travel…" at bounding box center [735, 410] width 533 height 467
drag, startPoint x: 630, startPoint y: 422, endPoint x: 582, endPoint y: 214, distance: 212.4
click at [582, 214] on div "1 Concept D: Guided Exploration with AI Docent 2 Concept E: Personalized Travel…" at bounding box center [735, 410] width 533 height 467
click at [459, 244] on icon "button" at bounding box center [466, 243] width 15 height 19
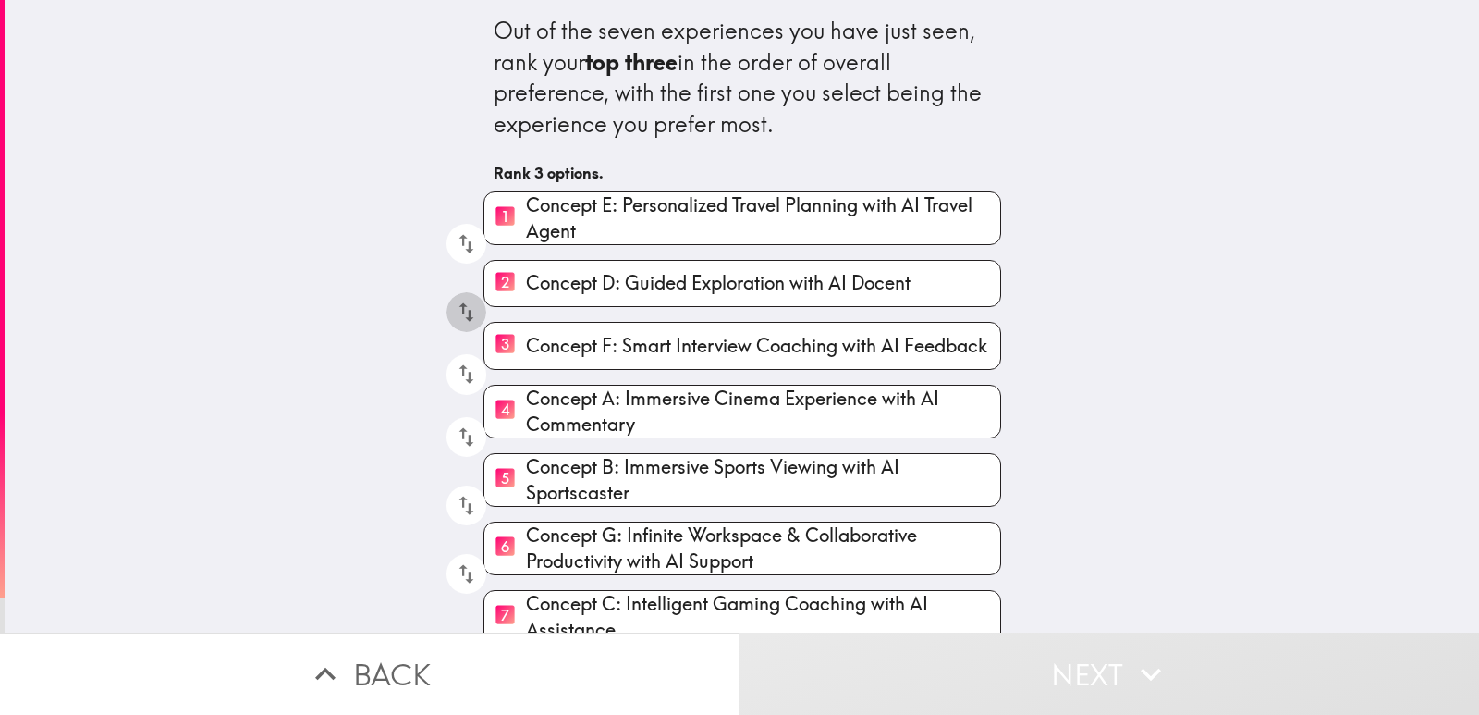
click at [457, 312] on icon "button" at bounding box center [466, 312] width 25 height 25
click at [462, 375] on icon "button" at bounding box center [466, 373] width 25 height 25
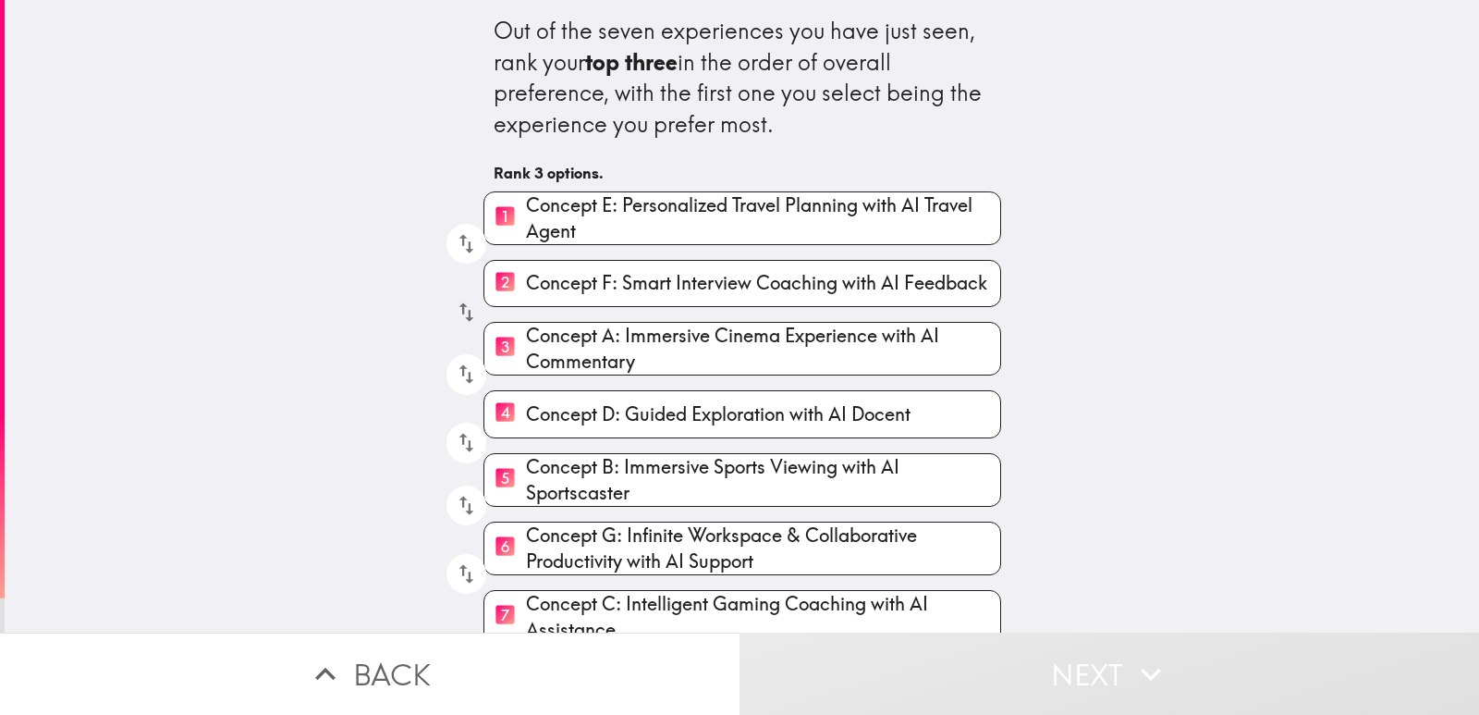
click at [455, 305] on icon "button" at bounding box center [466, 312] width 25 height 25
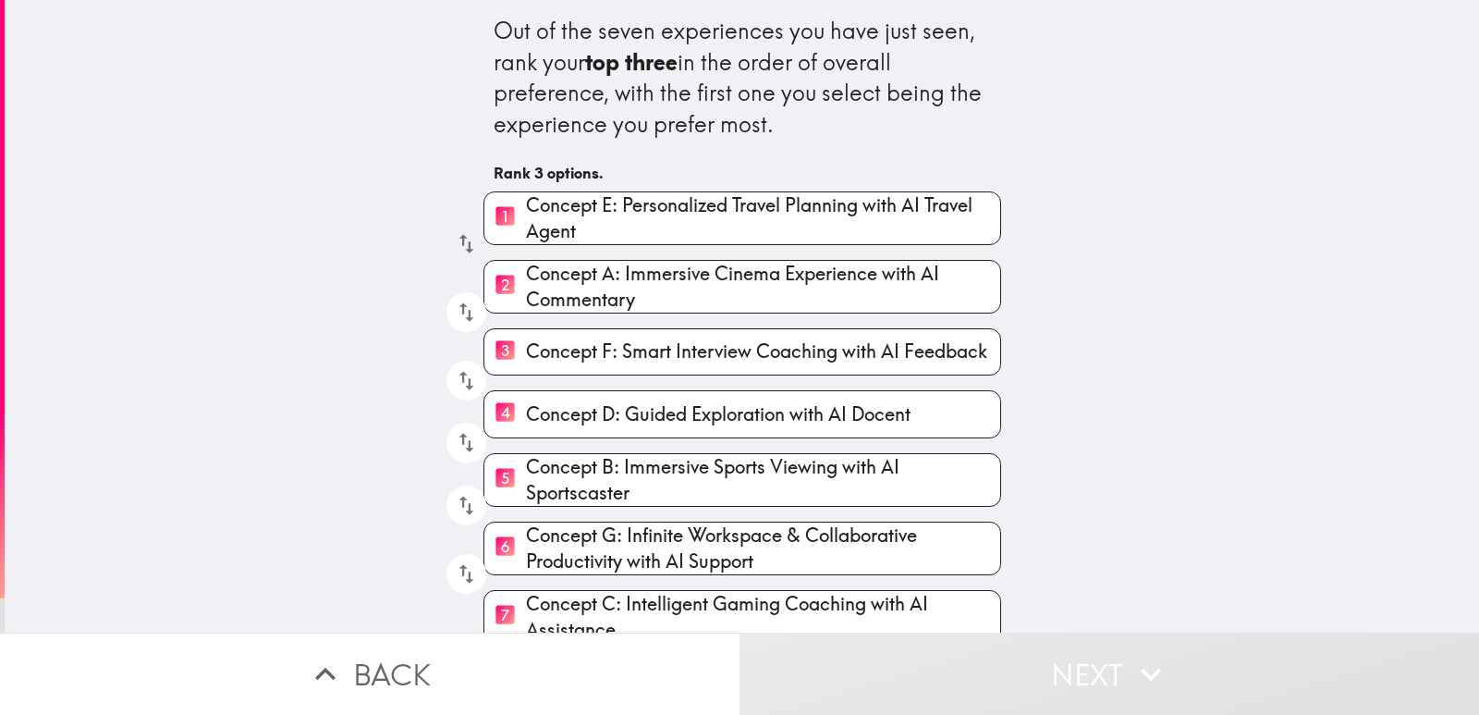
click at [459, 249] on icon "button" at bounding box center [466, 243] width 15 height 19
click at [459, 507] on icon "button" at bounding box center [466, 505] width 15 height 19
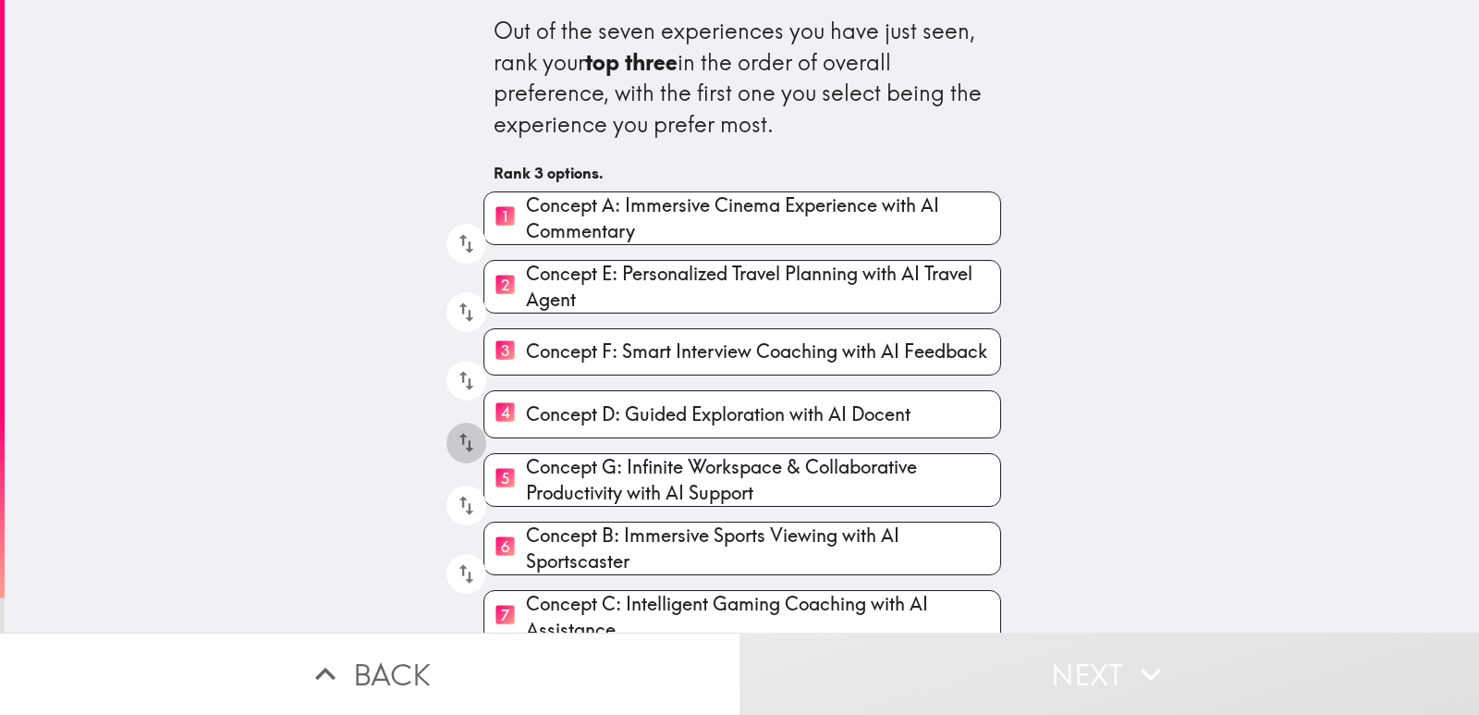
click at [454, 444] on icon "button" at bounding box center [466, 442] width 25 height 25
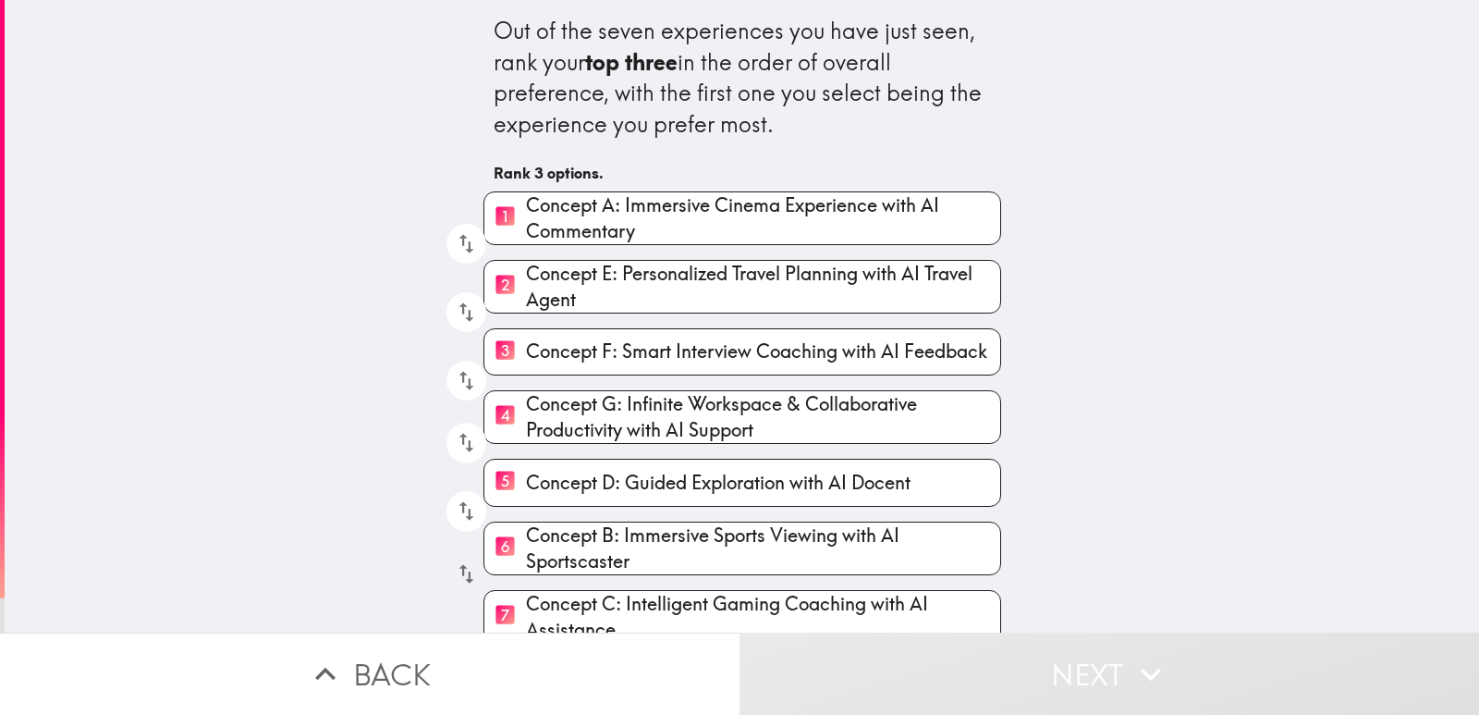
click at [457, 579] on icon "button" at bounding box center [466, 573] width 25 height 25
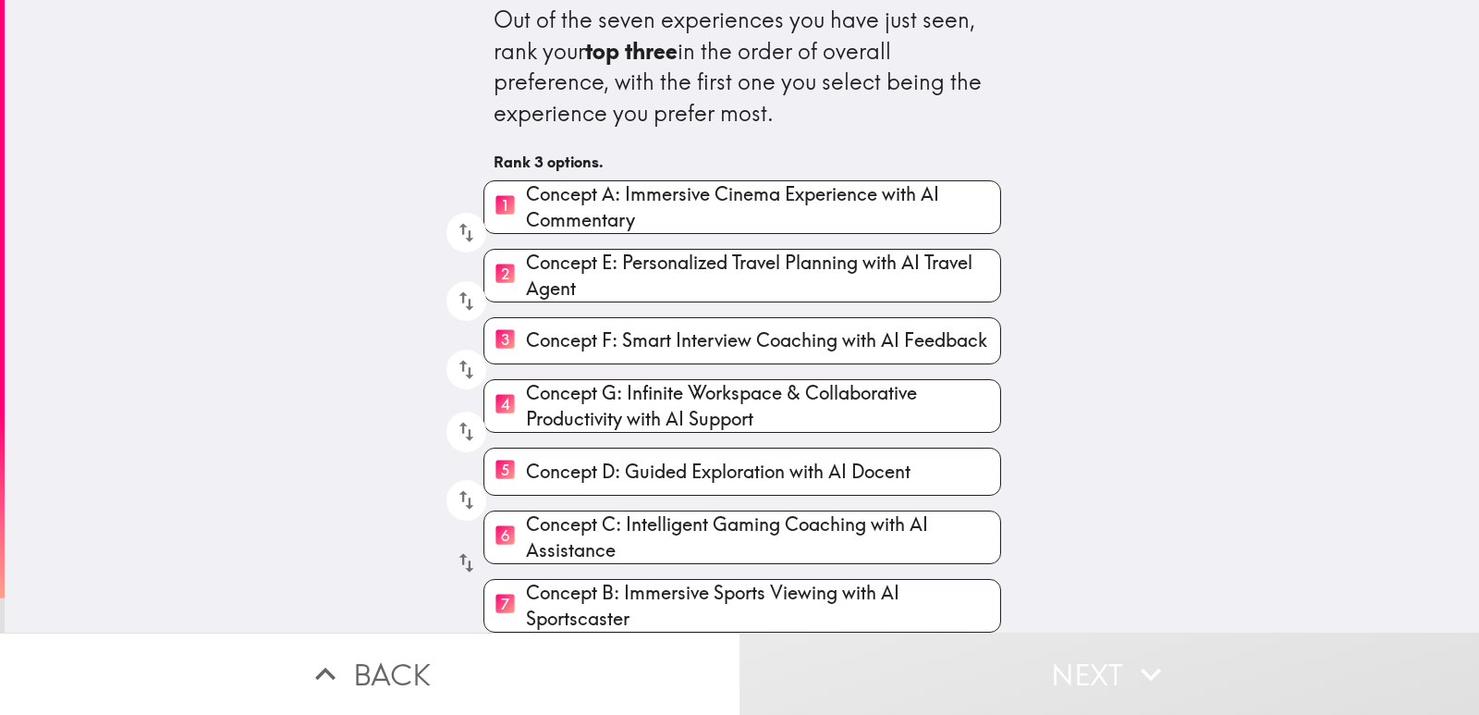
click at [454, 553] on icon "button" at bounding box center [466, 562] width 25 height 25
click at [454, 489] on icon "button" at bounding box center [466, 499] width 25 height 25
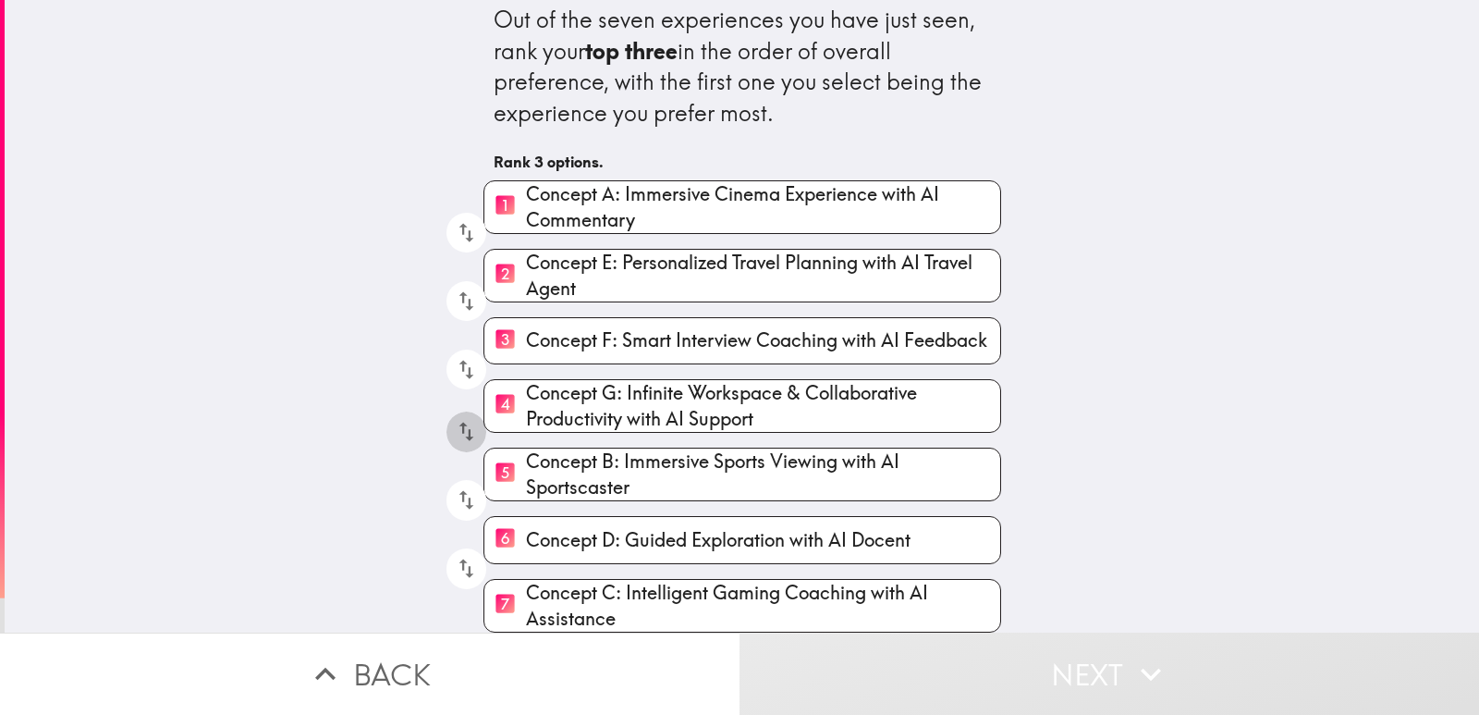
click at [458, 419] on icon "button" at bounding box center [466, 431] width 25 height 25
click at [459, 360] on icon "button" at bounding box center [466, 369] width 15 height 19
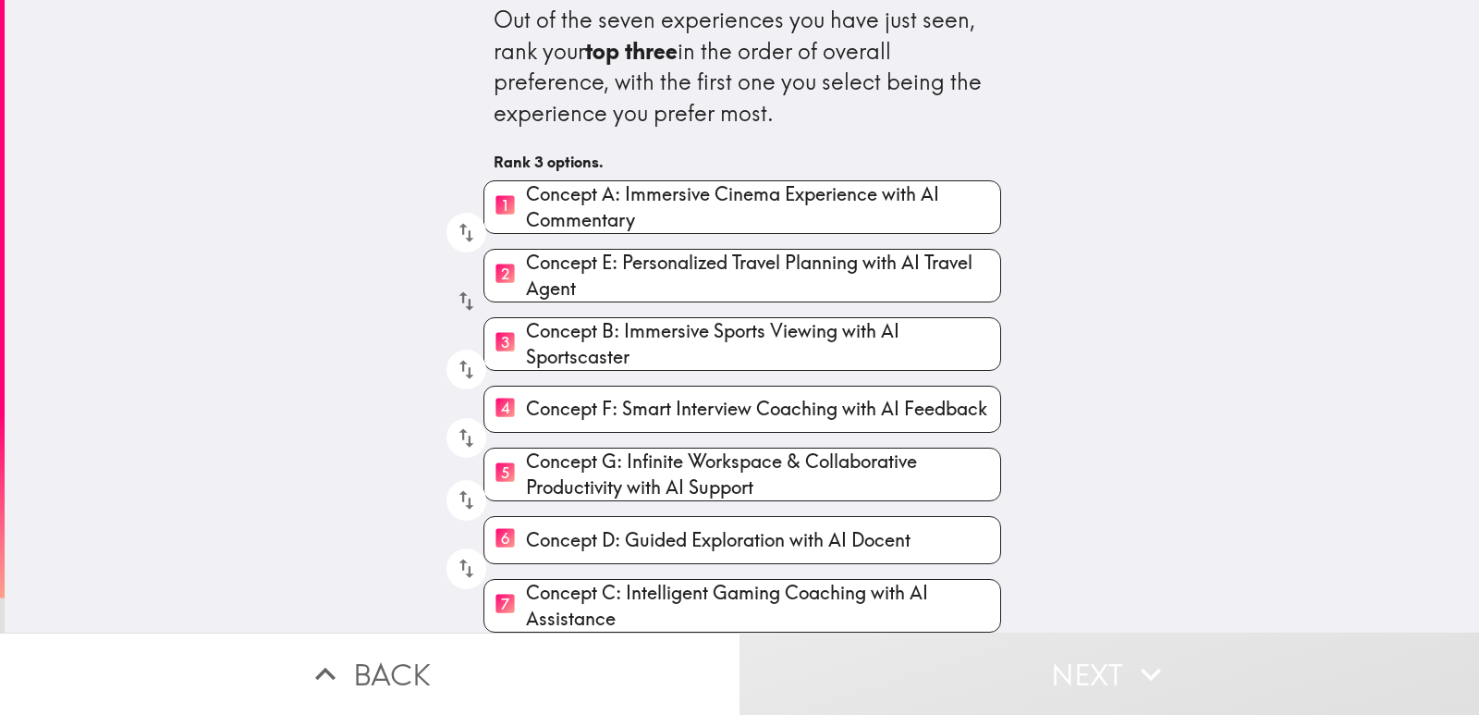
click at [454, 289] on icon "button" at bounding box center [466, 300] width 25 height 25
click at [454, 558] on icon "button" at bounding box center [466, 568] width 25 height 25
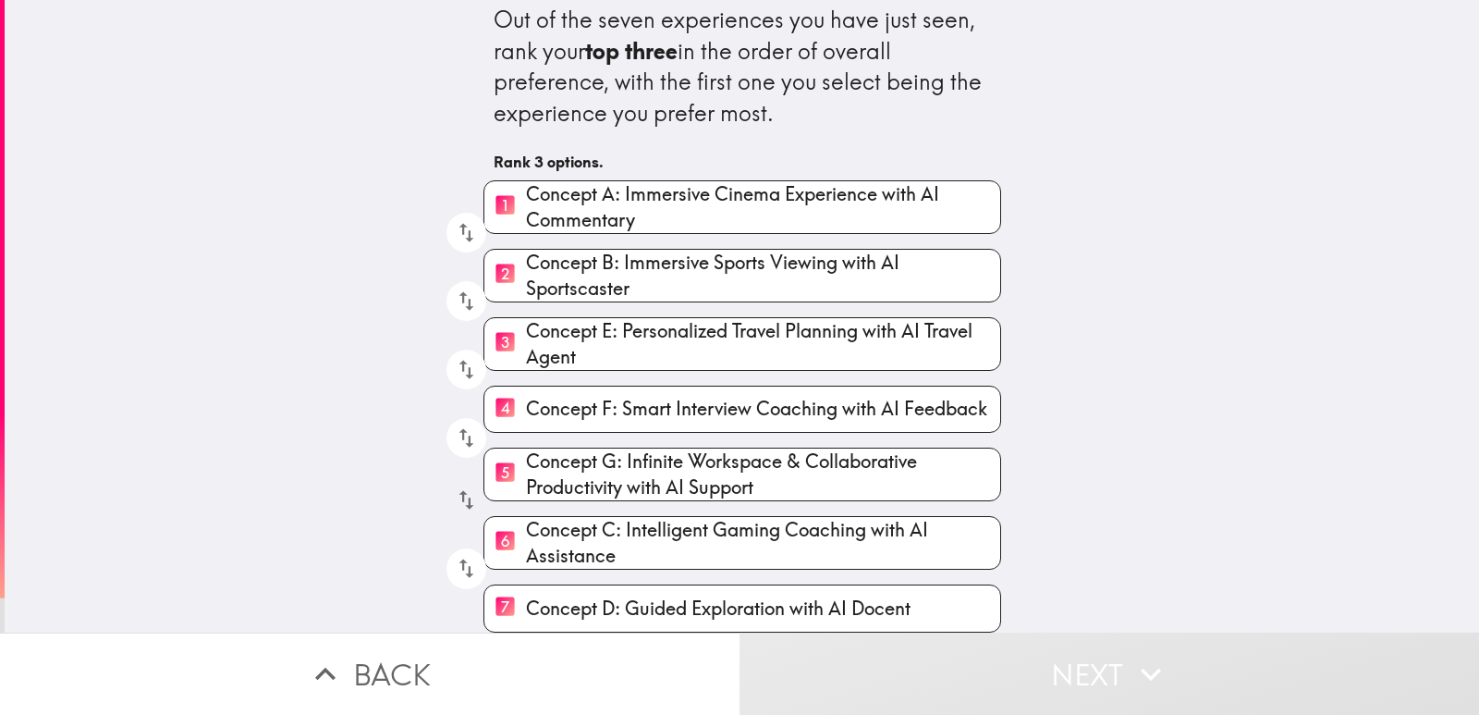
click at [454, 491] on icon "button" at bounding box center [466, 499] width 25 height 25
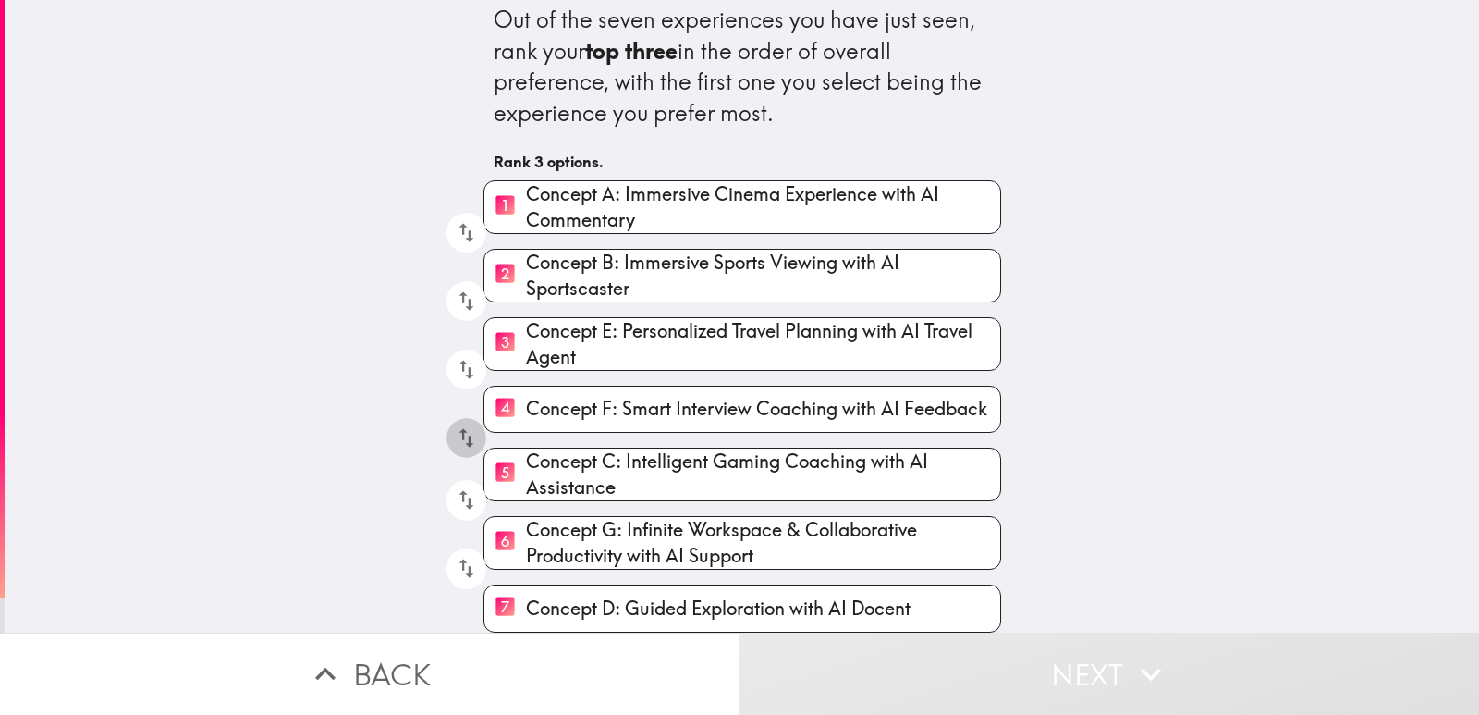
click at [459, 430] on icon "button" at bounding box center [466, 437] width 15 height 19
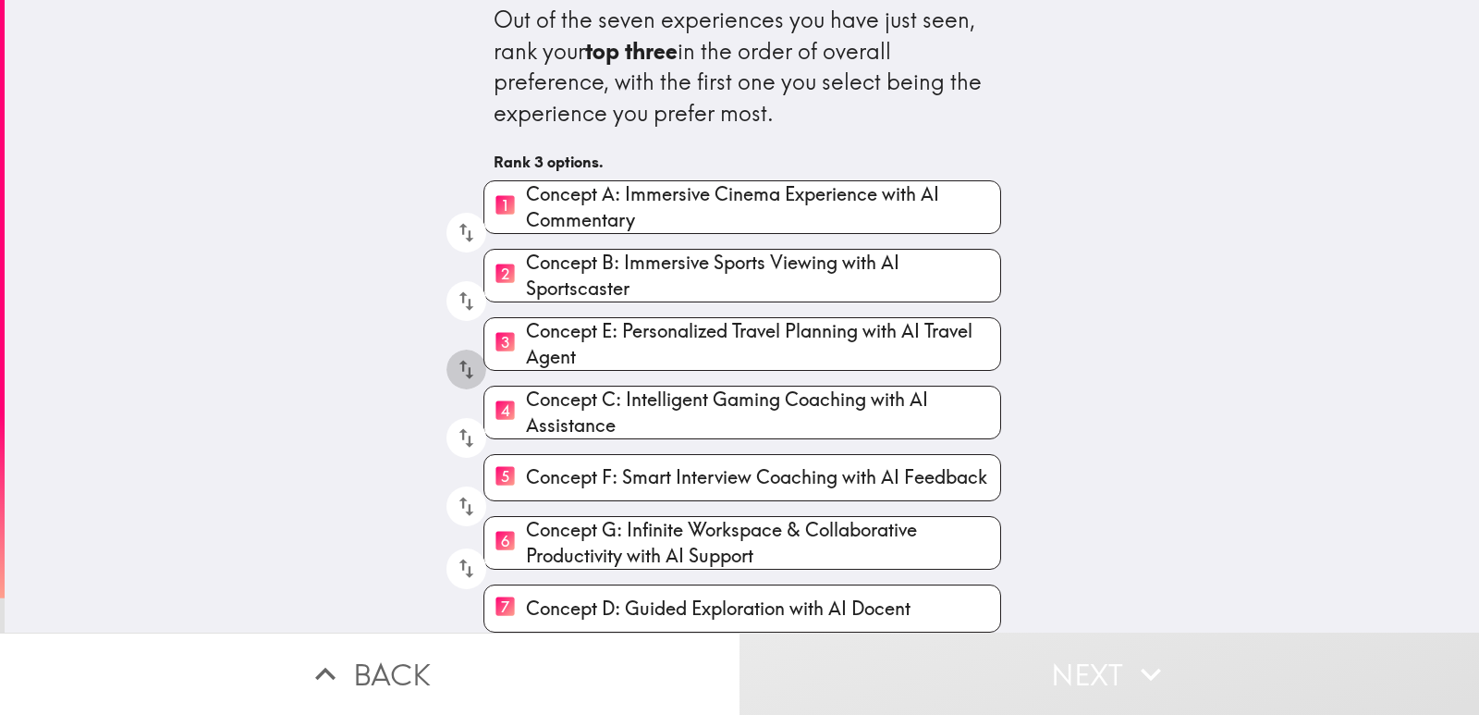
click at [454, 361] on icon "button" at bounding box center [466, 369] width 25 height 25
click at [454, 562] on icon "button" at bounding box center [466, 568] width 25 height 25
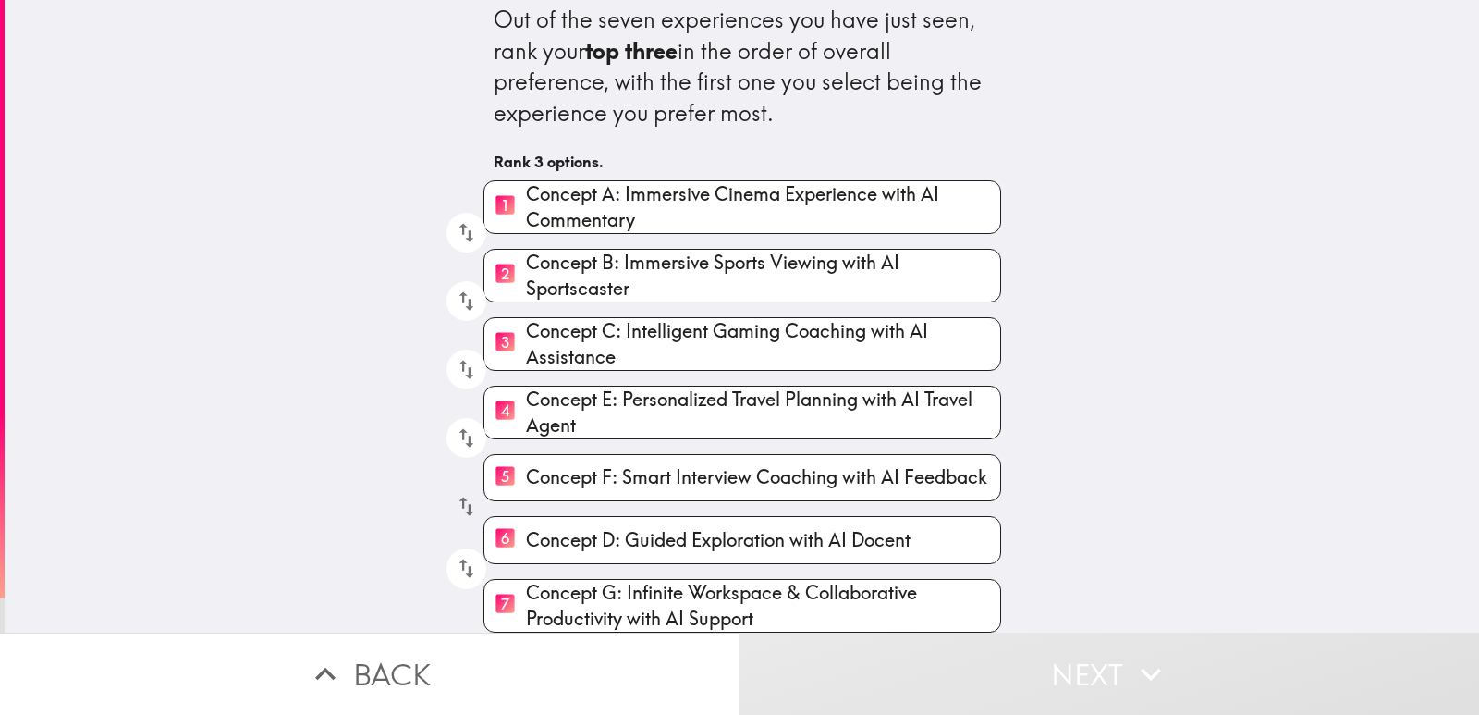
click at [454, 499] on icon "button" at bounding box center [466, 506] width 25 height 25
click at [459, 432] on icon "button" at bounding box center [466, 437] width 15 height 19
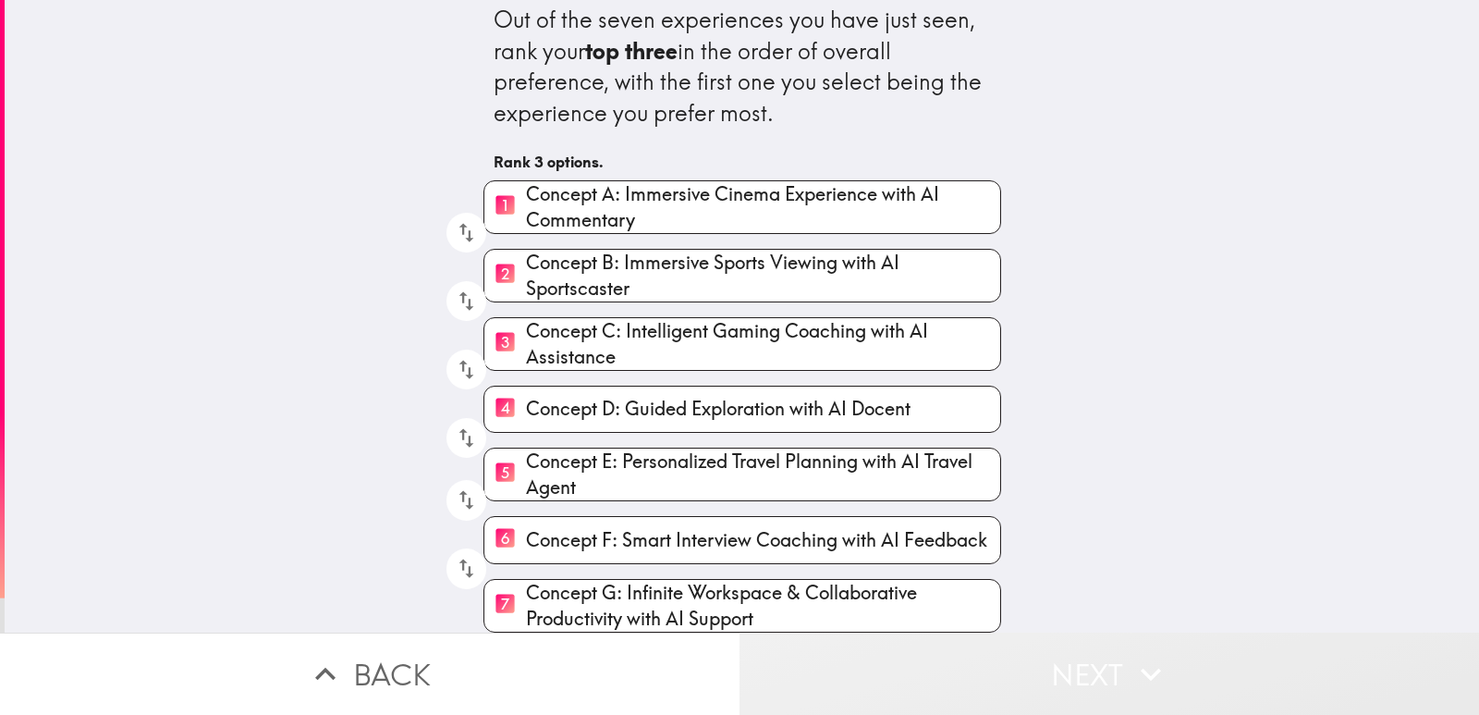
click at [865, 651] on button "Next" at bounding box center [1110, 673] width 740 height 82
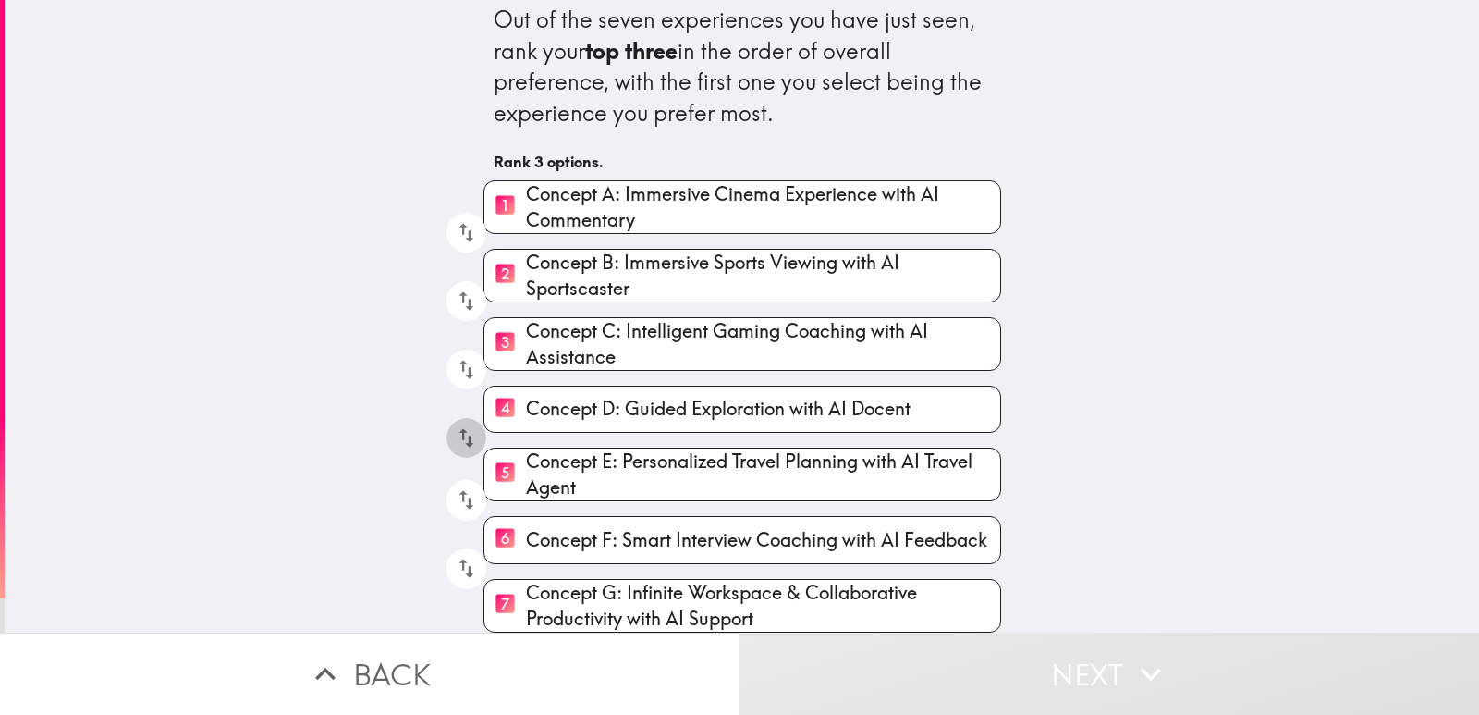
click at [454, 425] on icon "button" at bounding box center [466, 437] width 25 height 25
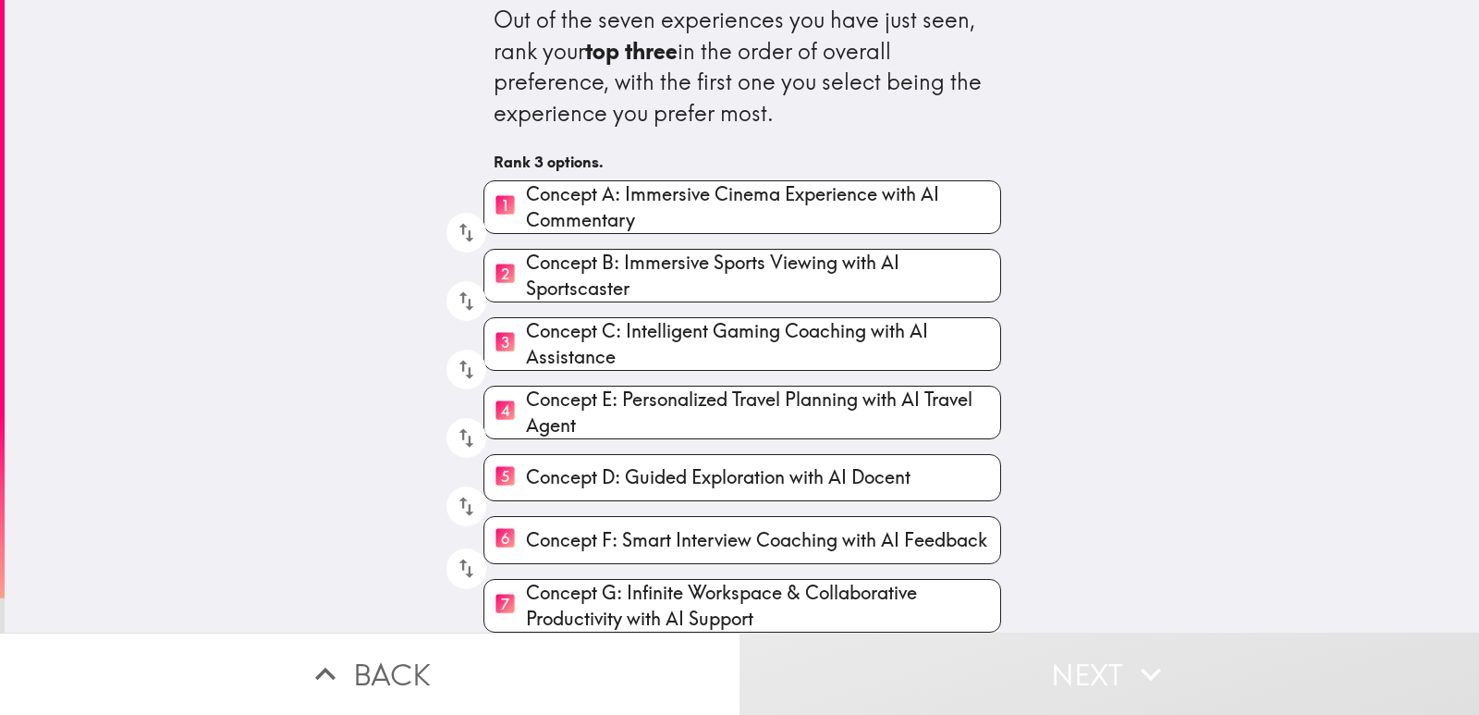
click at [908, 666] on button "Next" at bounding box center [1110, 673] width 740 height 82
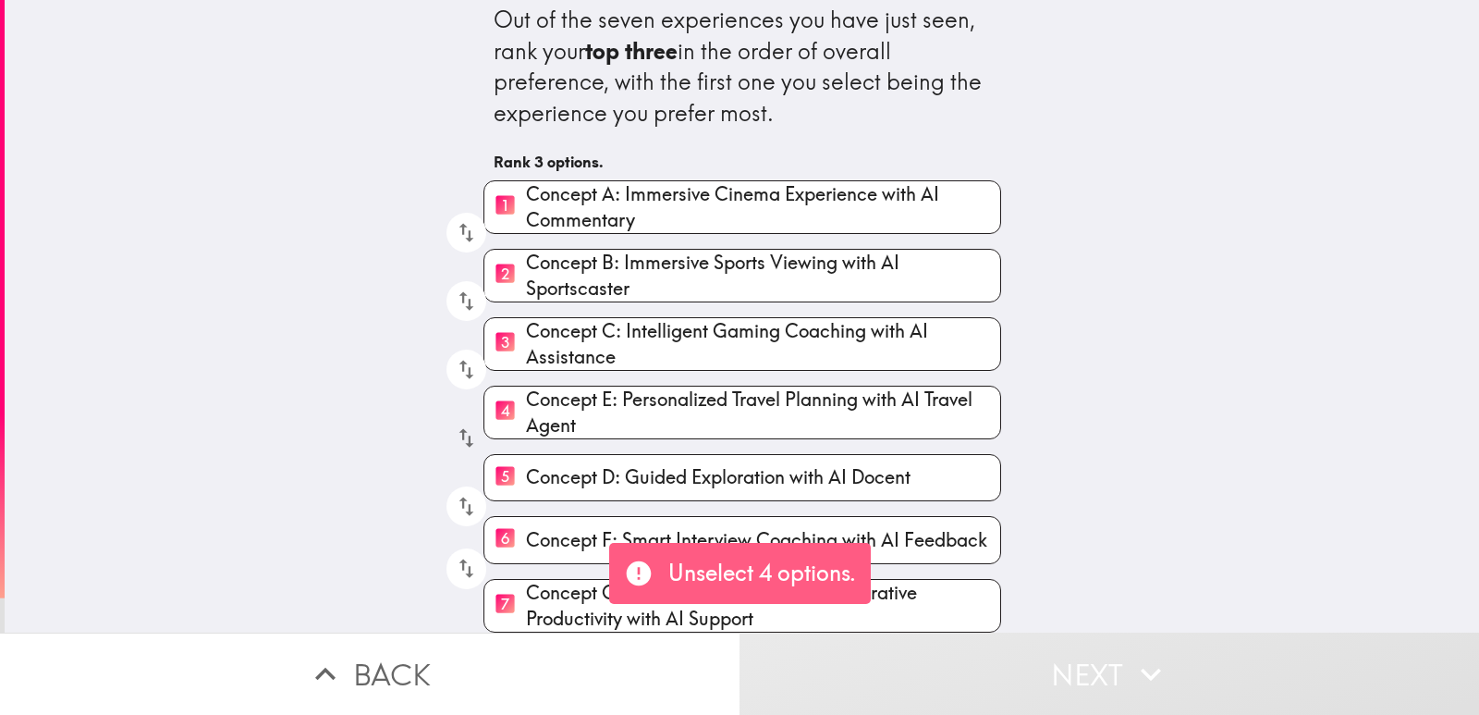
click at [454, 425] on icon "button" at bounding box center [466, 437] width 25 height 25
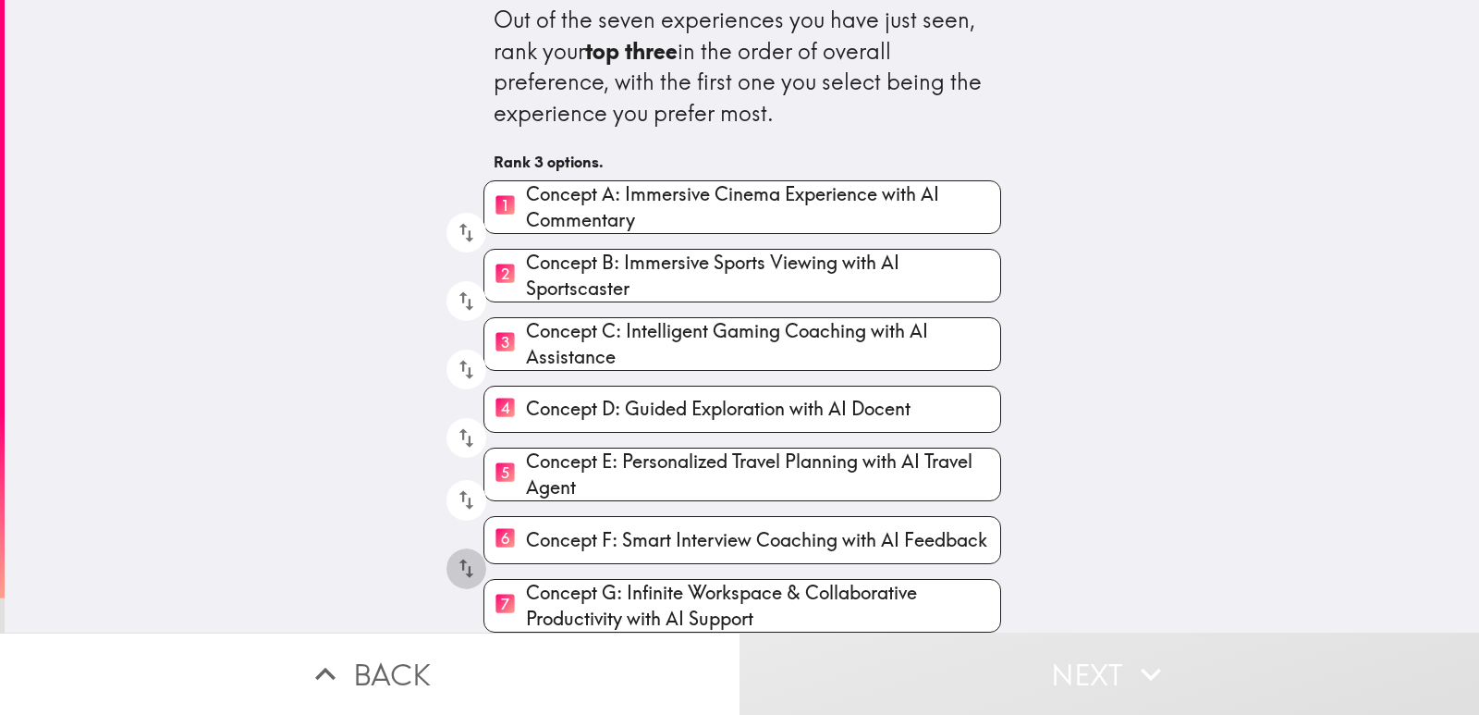
click at [454, 556] on icon "button" at bounding box center [466, 568] width 25 height 25
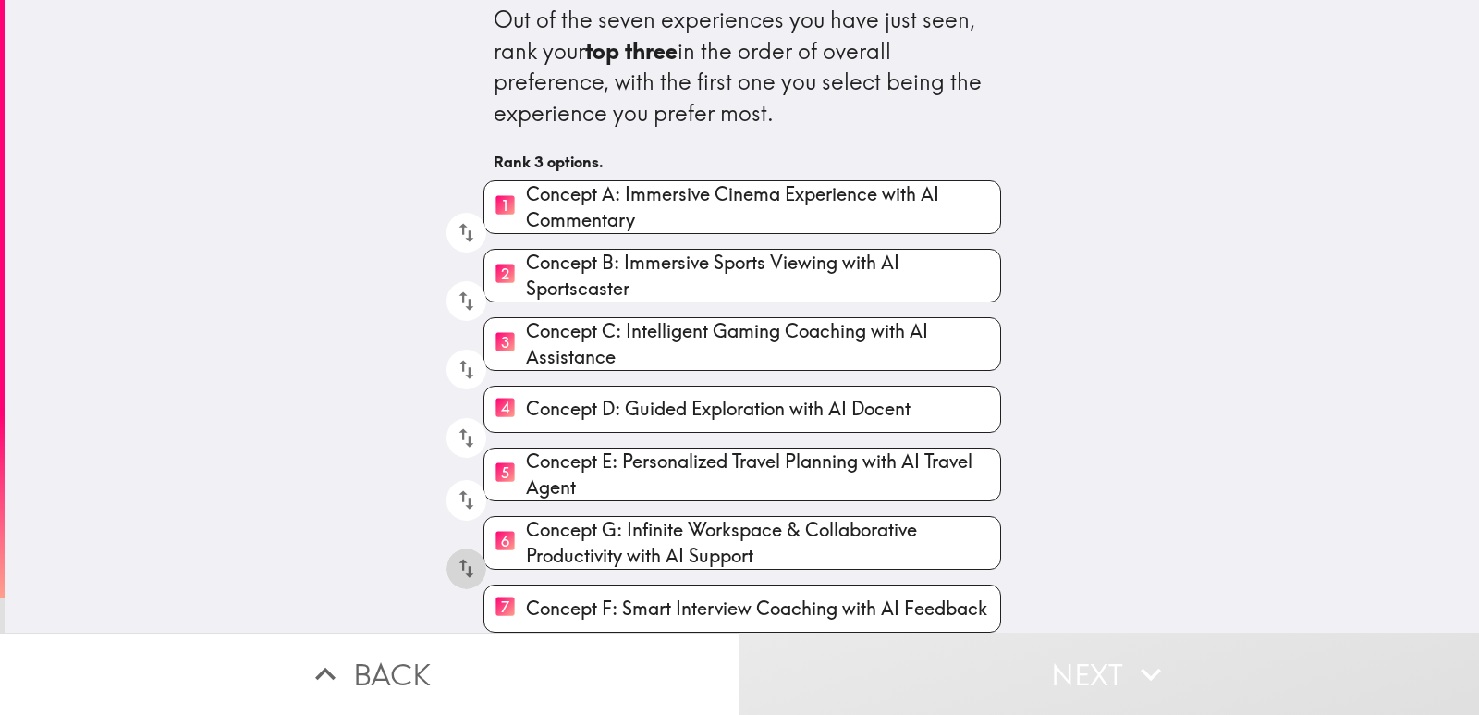
click at [454, 556] on icon "button" at bounding box center [466, 568] width 25 height 25
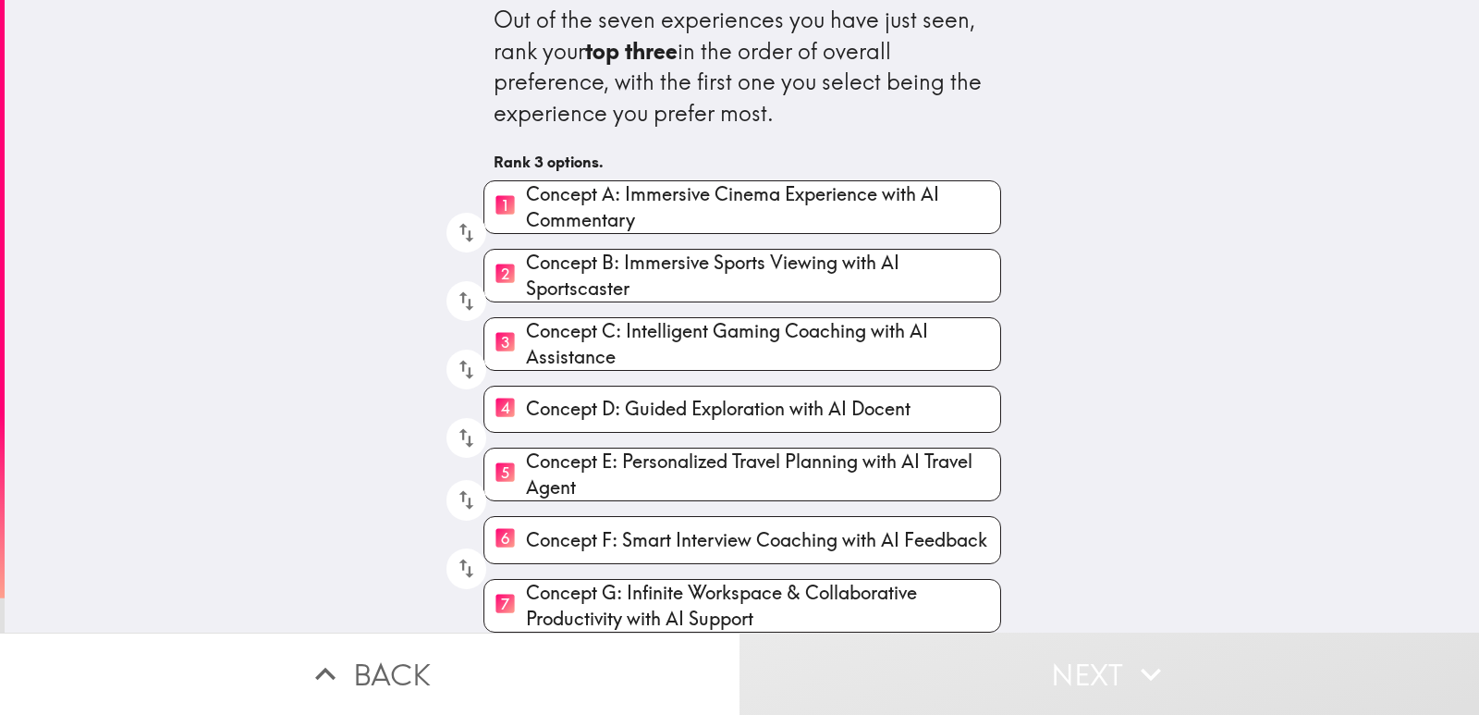
click at [888, 657] on button "Next" at bounding box center [1110, 673] width 740 height 82
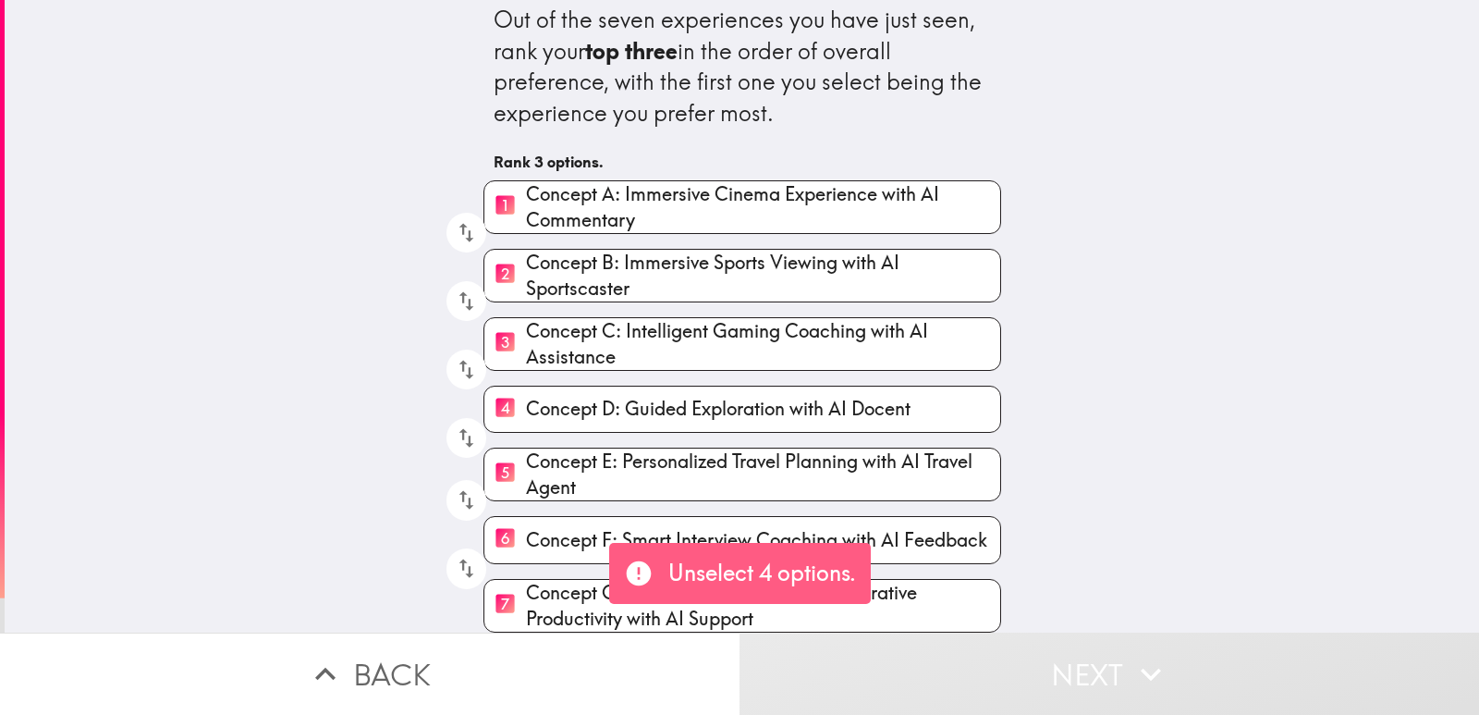
scroll to position [0, 0]
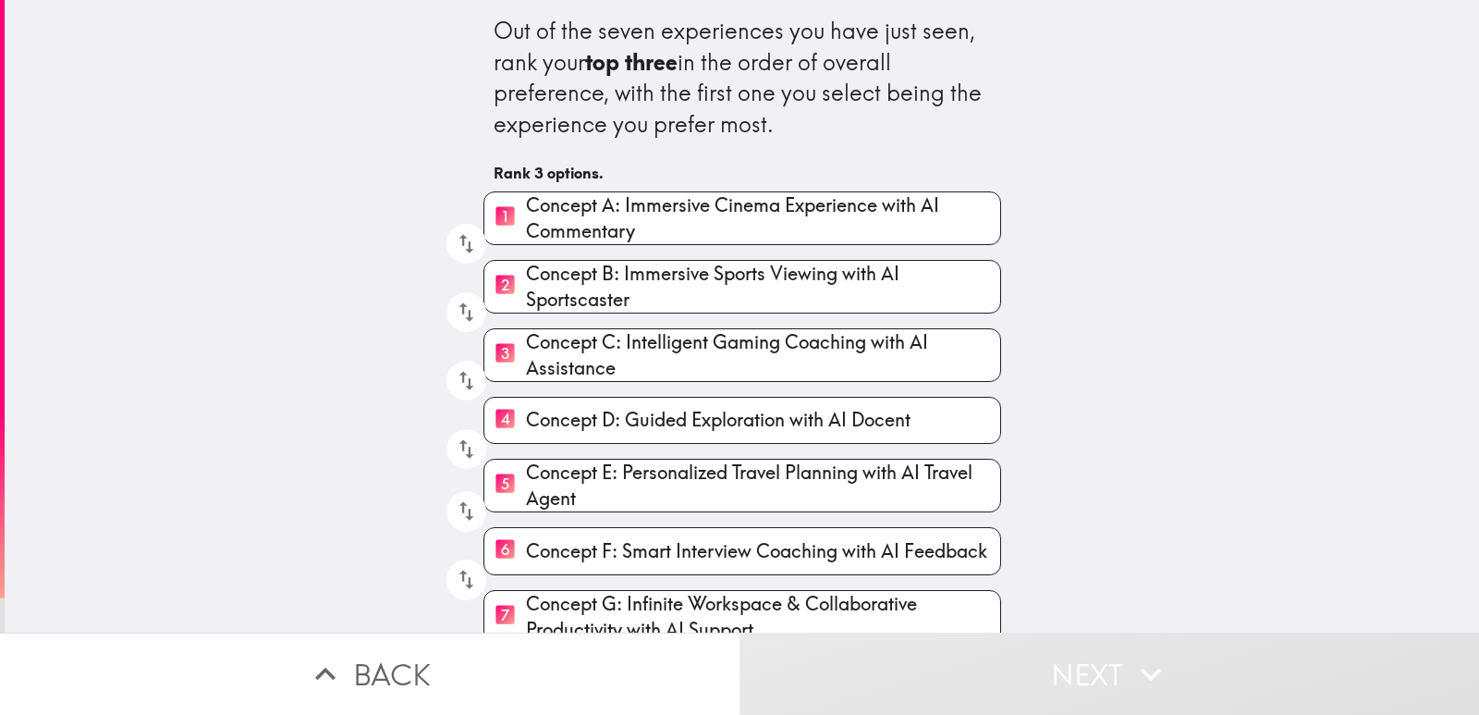
click at [384, 666] on button "Back" at bounding box center [370, 673] width 740 height 82
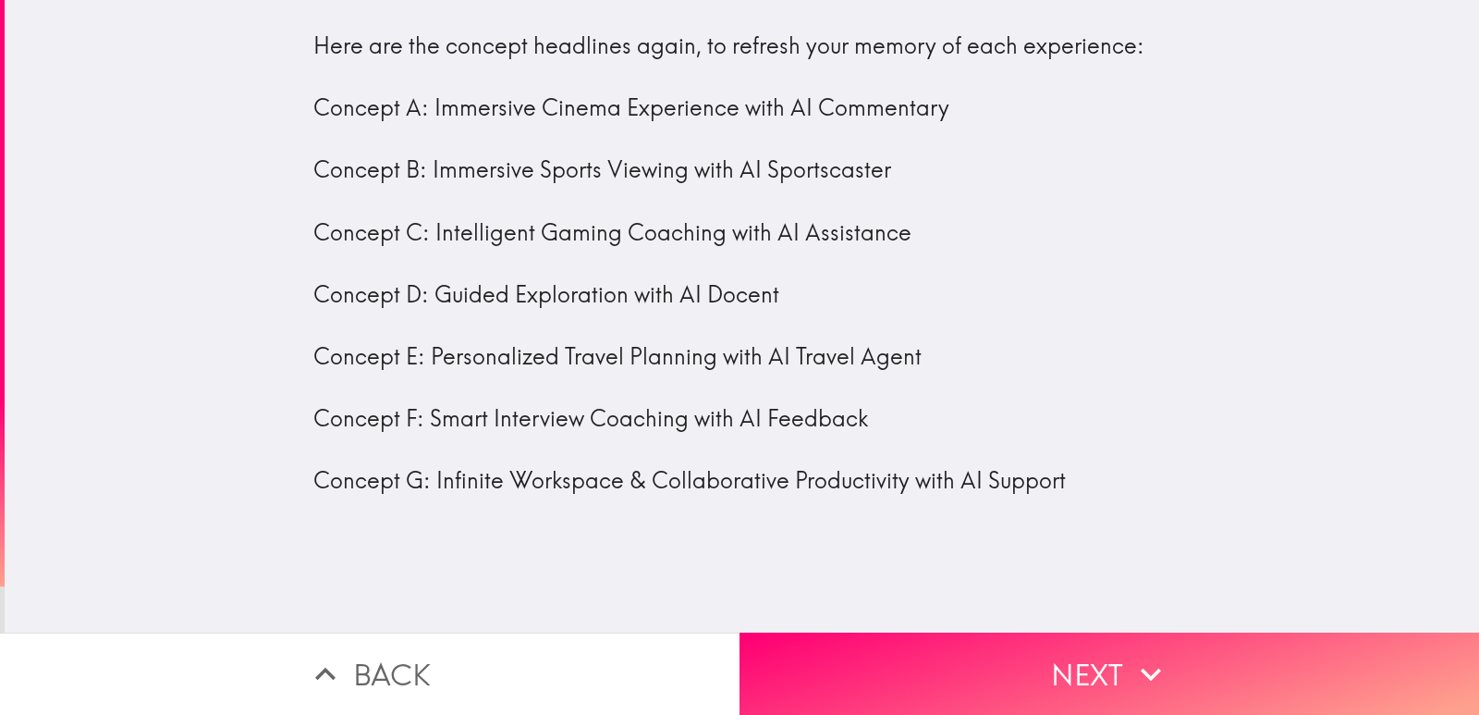
click at [413, 663] on button "Back" at bounding box center [370, 673] width 740 height 82
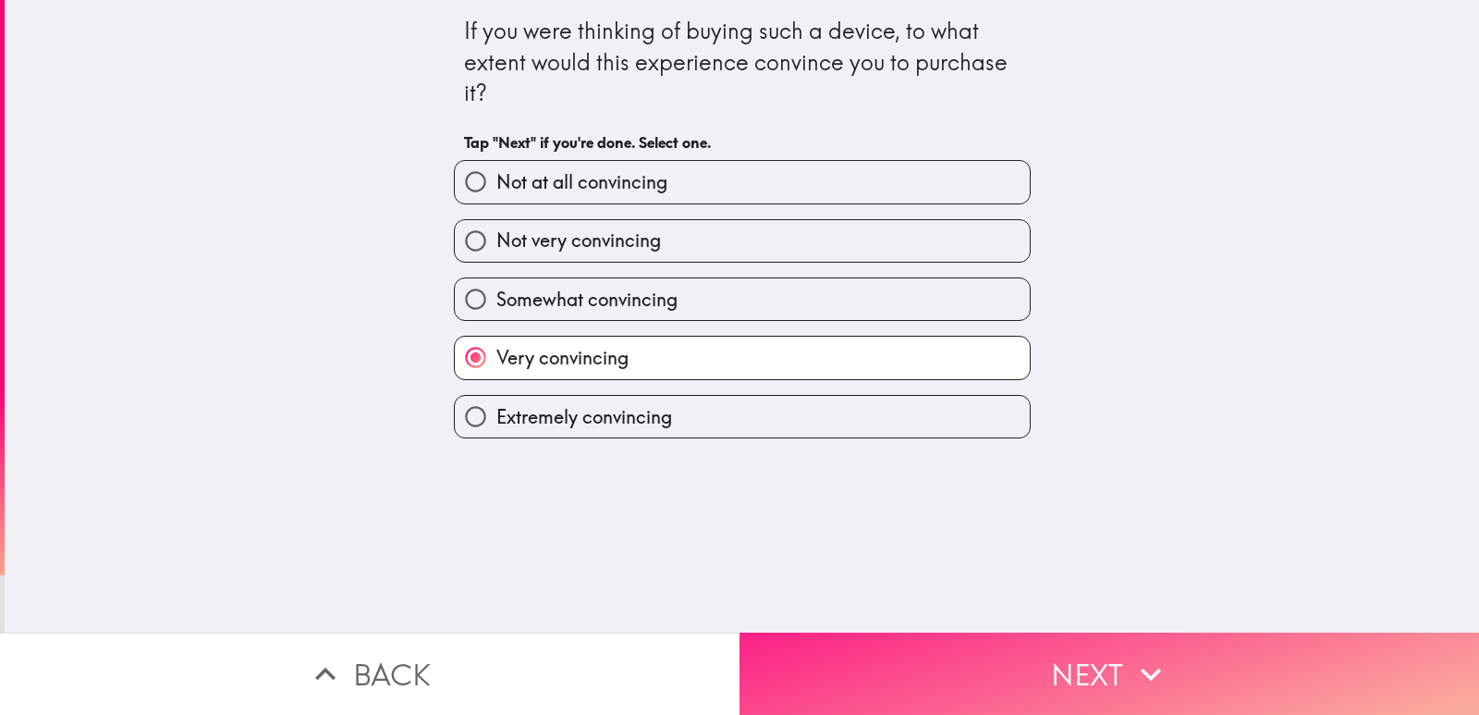
click at [923, 656] on button "Next" at bounding box center [1110, 673] width 740 height 82
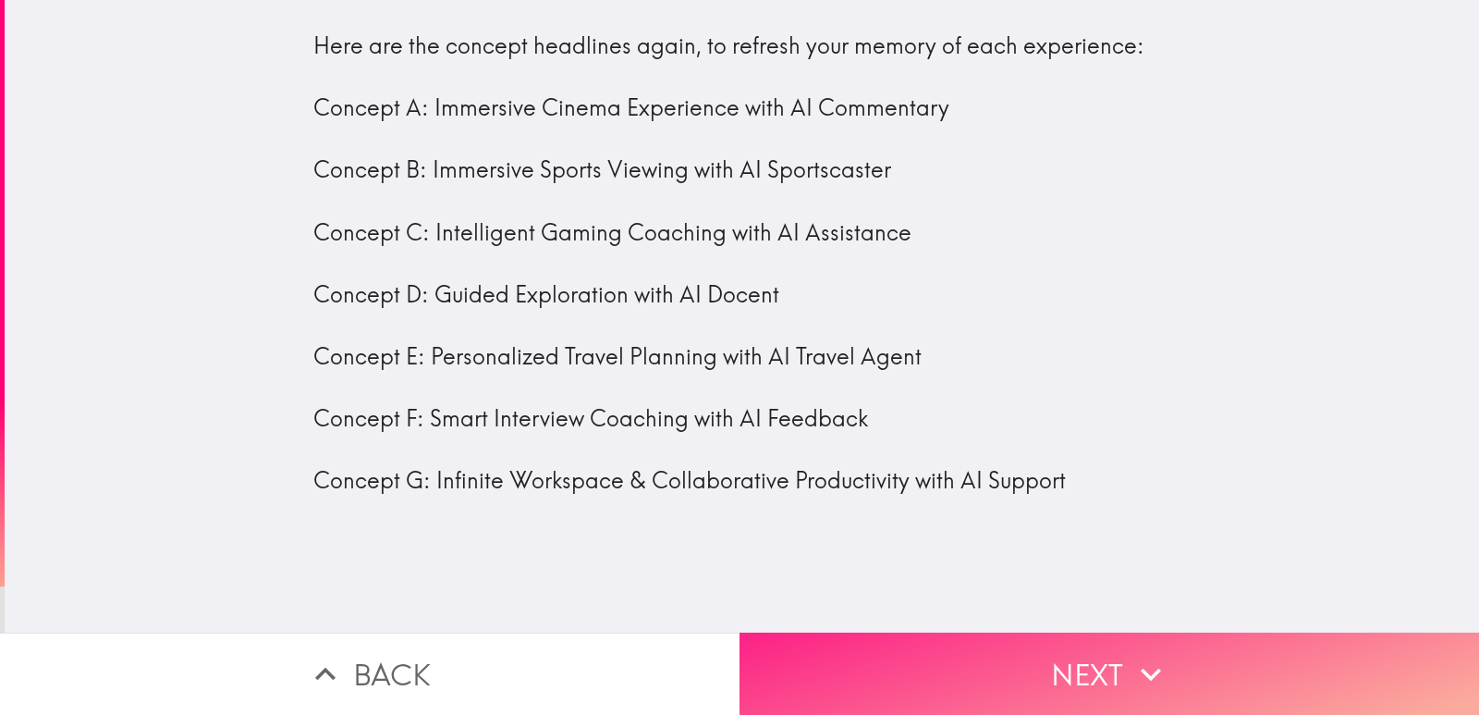
click at [912, 671] on button "Next" at bounding box center [1110, 673] width 740 height 82
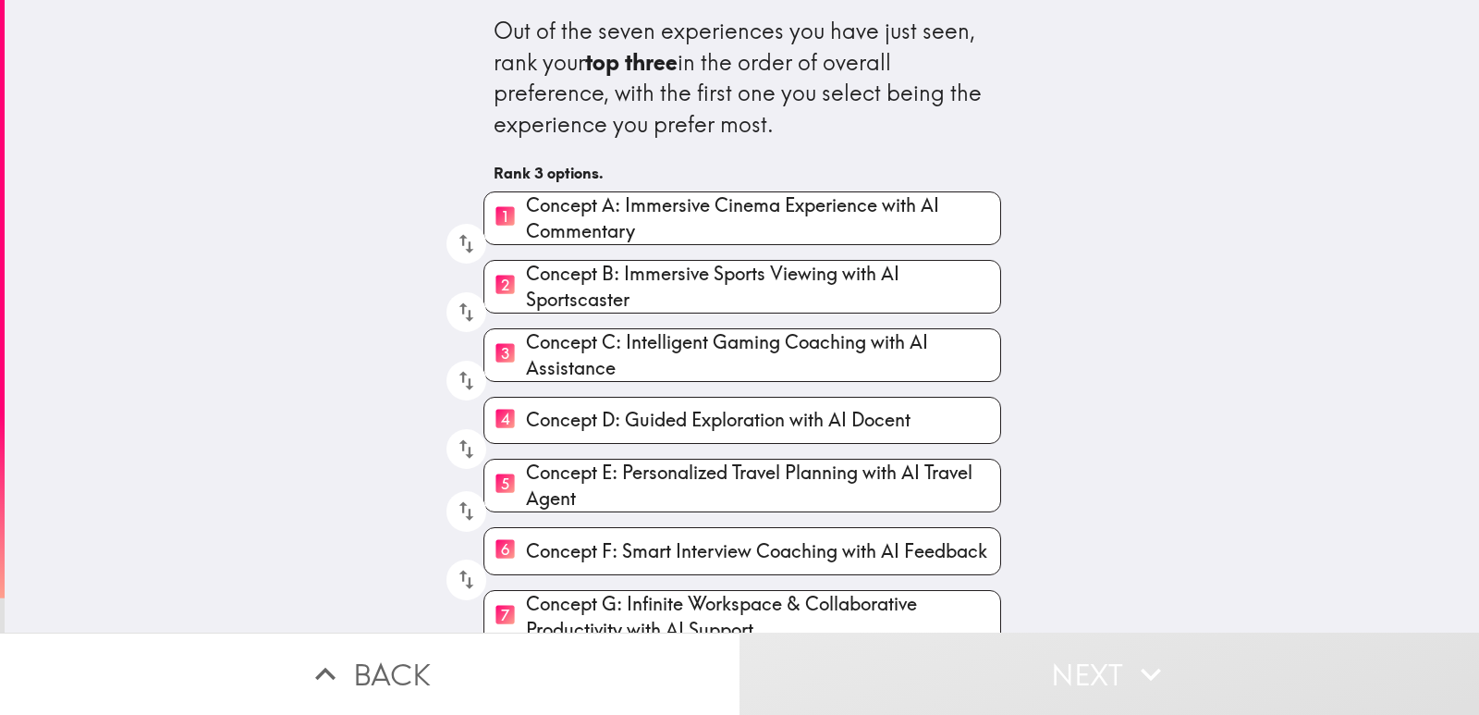
scroll to position [25, 0]
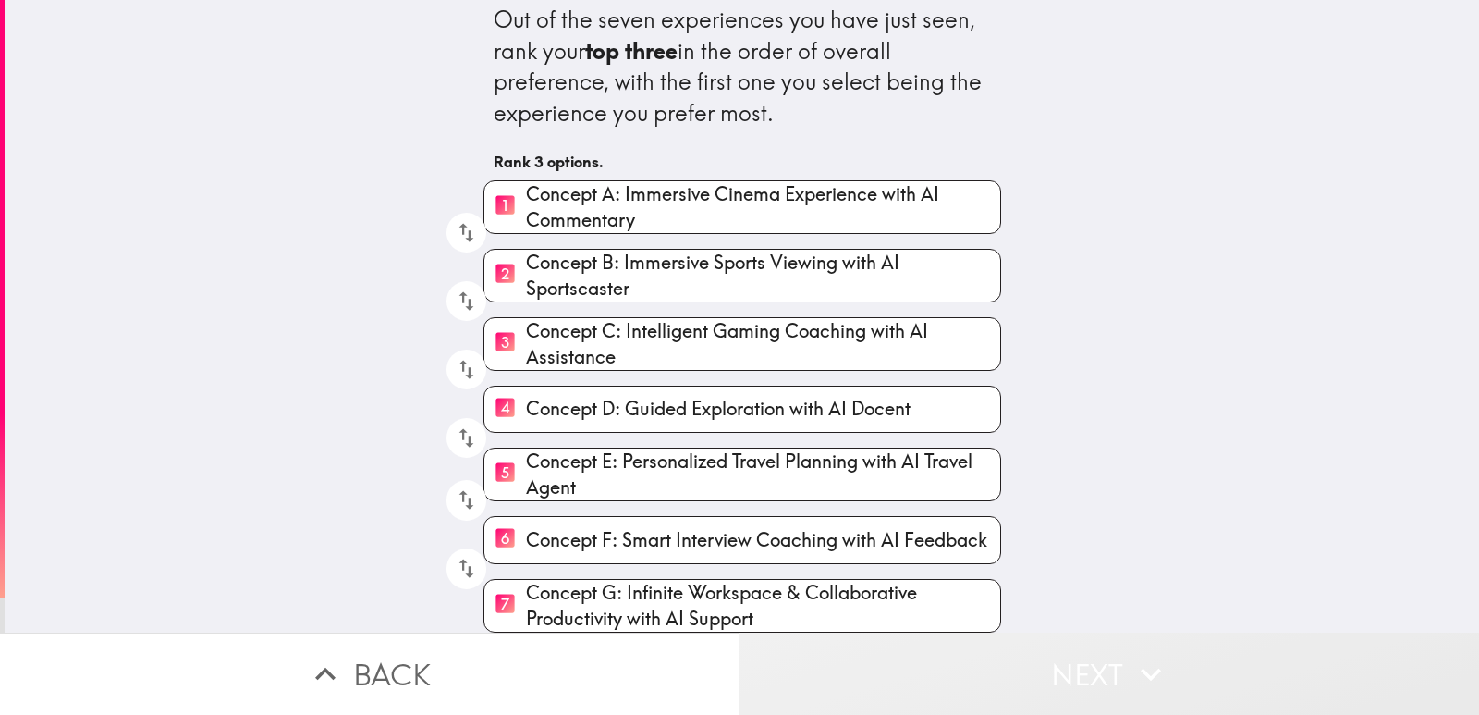
click at [835, 675] on button "Next" at bounding box center [1110, 673] width 740 height 82
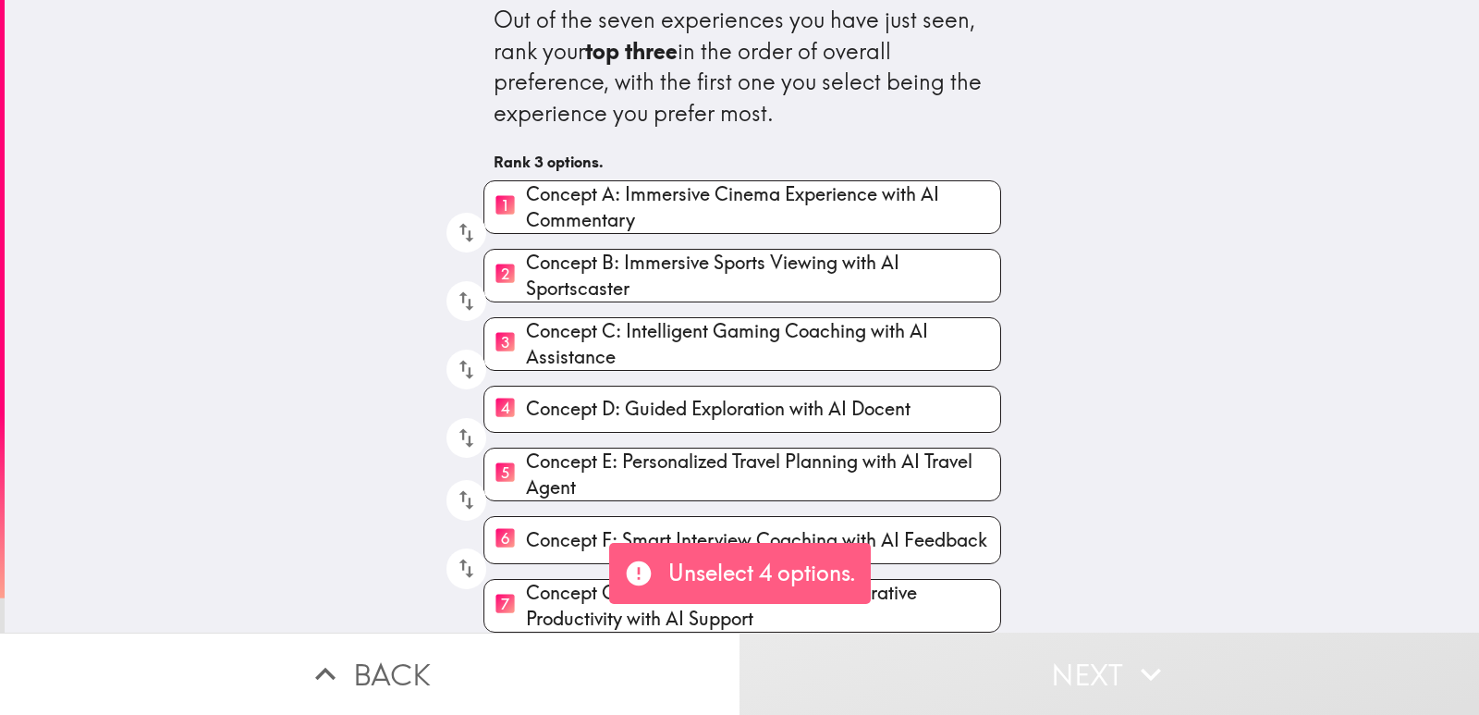
click at [835, 675] on button "Next" at bounding box center [1110, 673] width 740 height 82
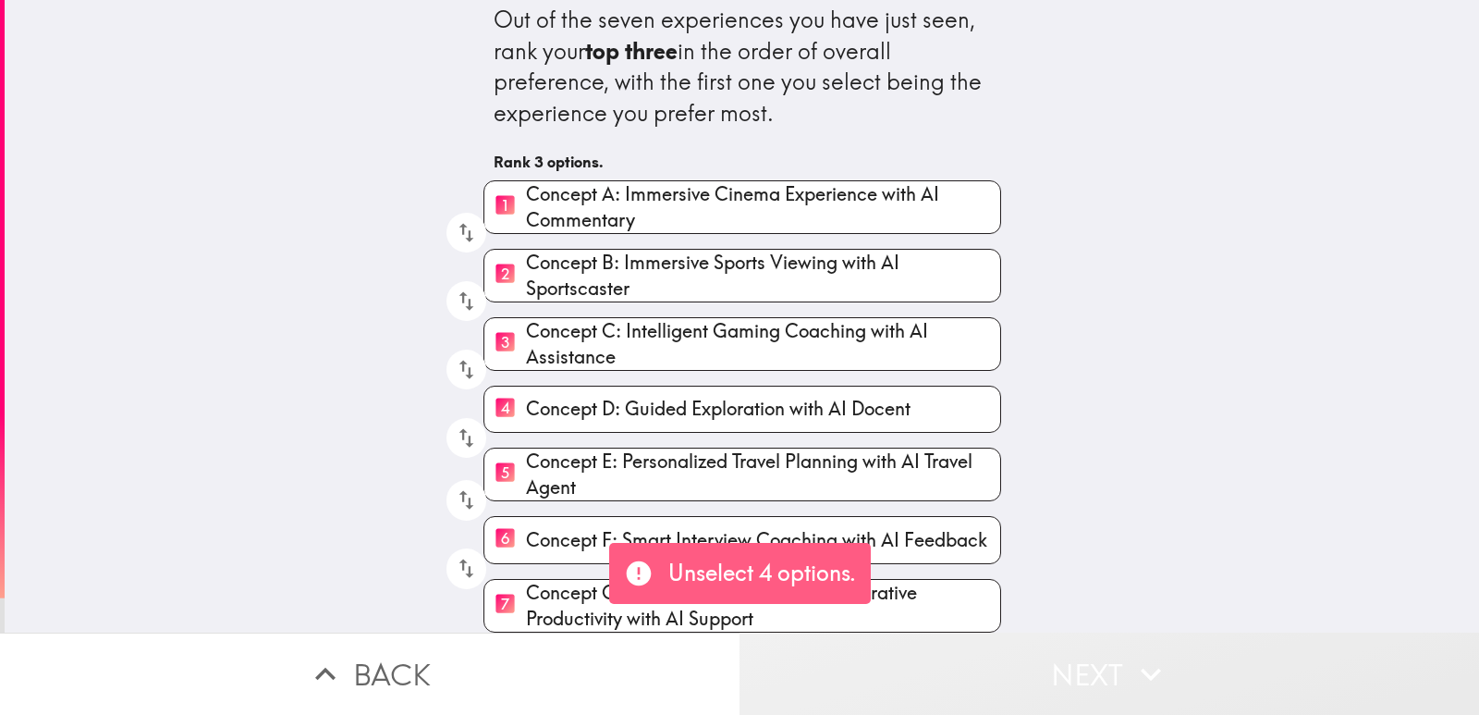
click at [835, 675] on button "Next" at bounding box center [1110, 673] width 740 height 82
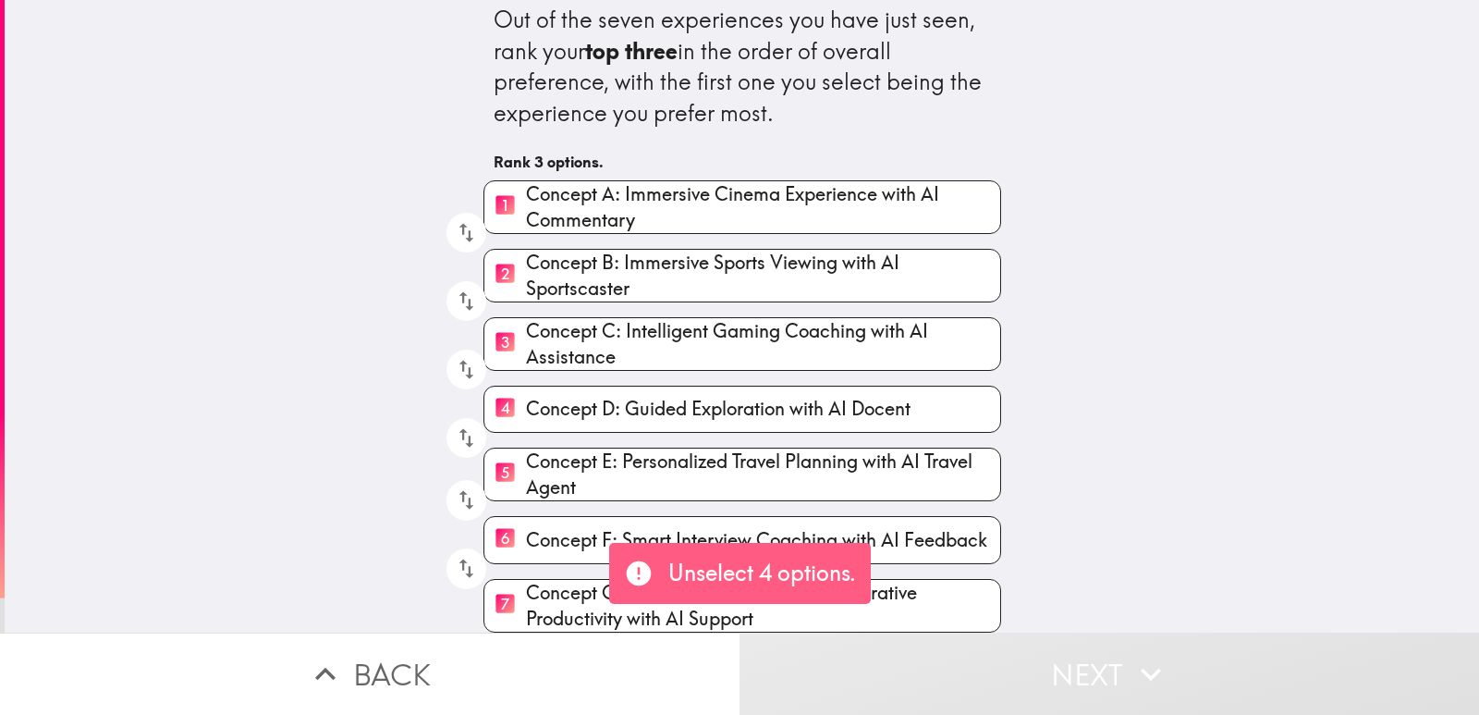
click at [835, 675] on button "Next" at bounding box center [1110, 673] width 740 height 82
click at [700, 579] on p "Unselect 4 options." at bounding box center [762, 572] width 188 height 31
click at [628, 563] on icon at bounding box center [639, 573] width 30 height 30
click at [636, 570] on icon at bounding box center [638, 573] width 25 height 25
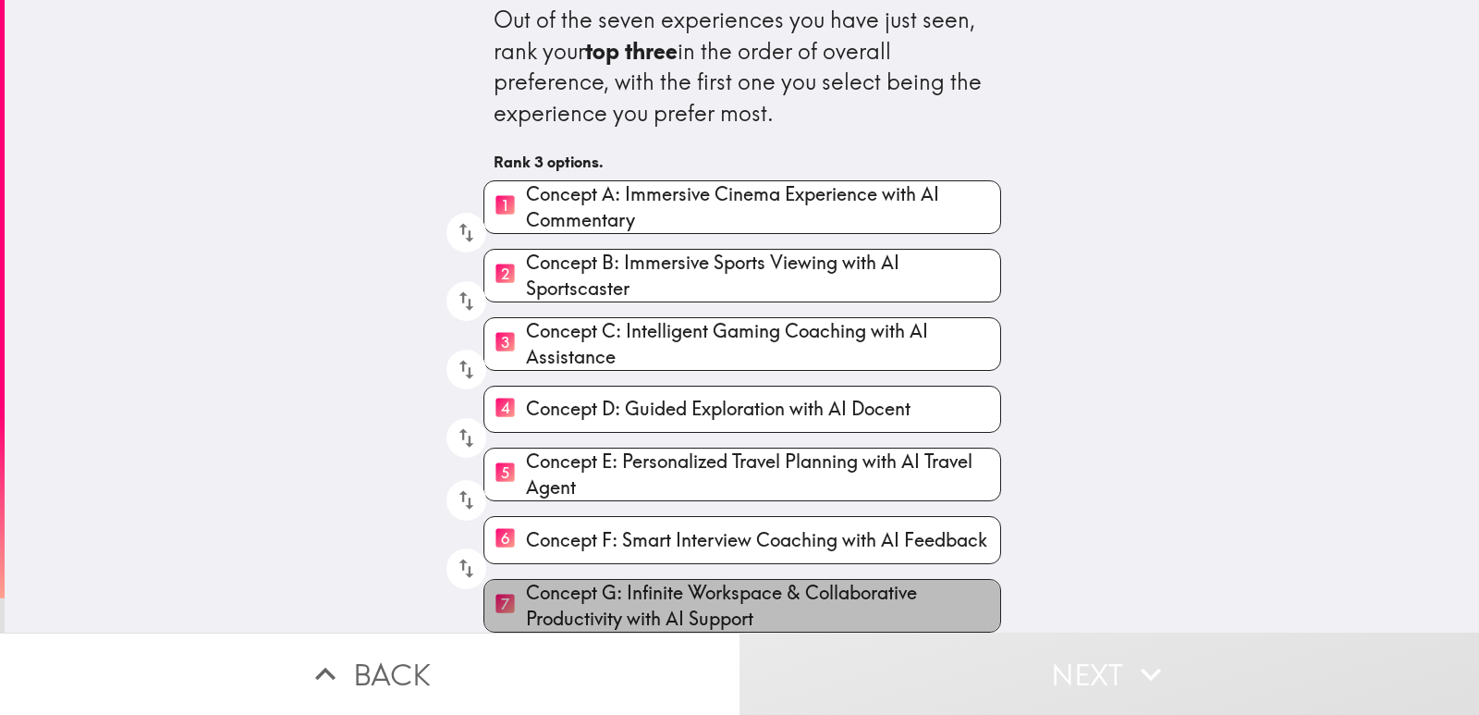
click at [808, 580] on span "Concept G: Infinite Workspace & Collaborative Productivity with AI Support" at bounding box center [763, 606] width 474 height 52
click at [526, 582] on input "7 Concept G: Infinite Workspace & Collaborative Productivity with AI Support" at bounding box center [505, 604] width 42 height 45
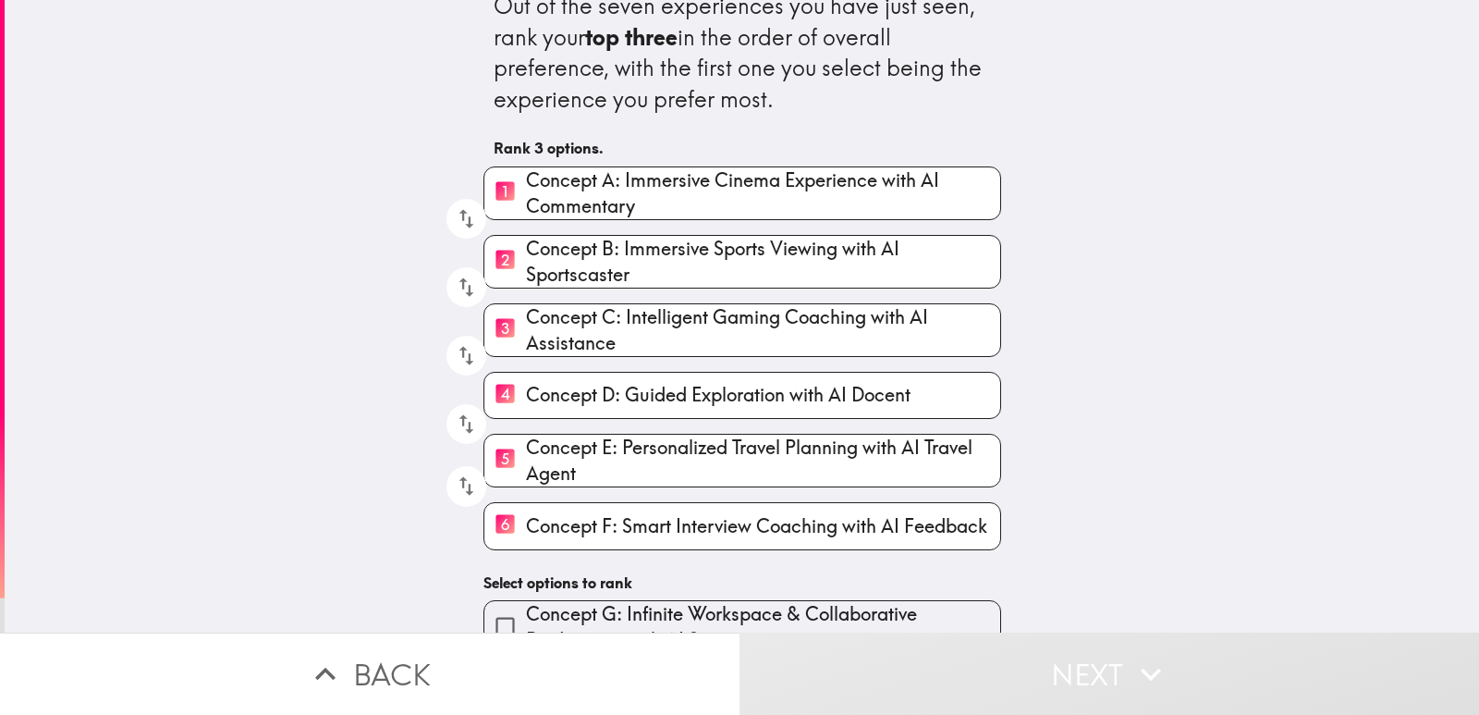
scroll to position [60, 0]
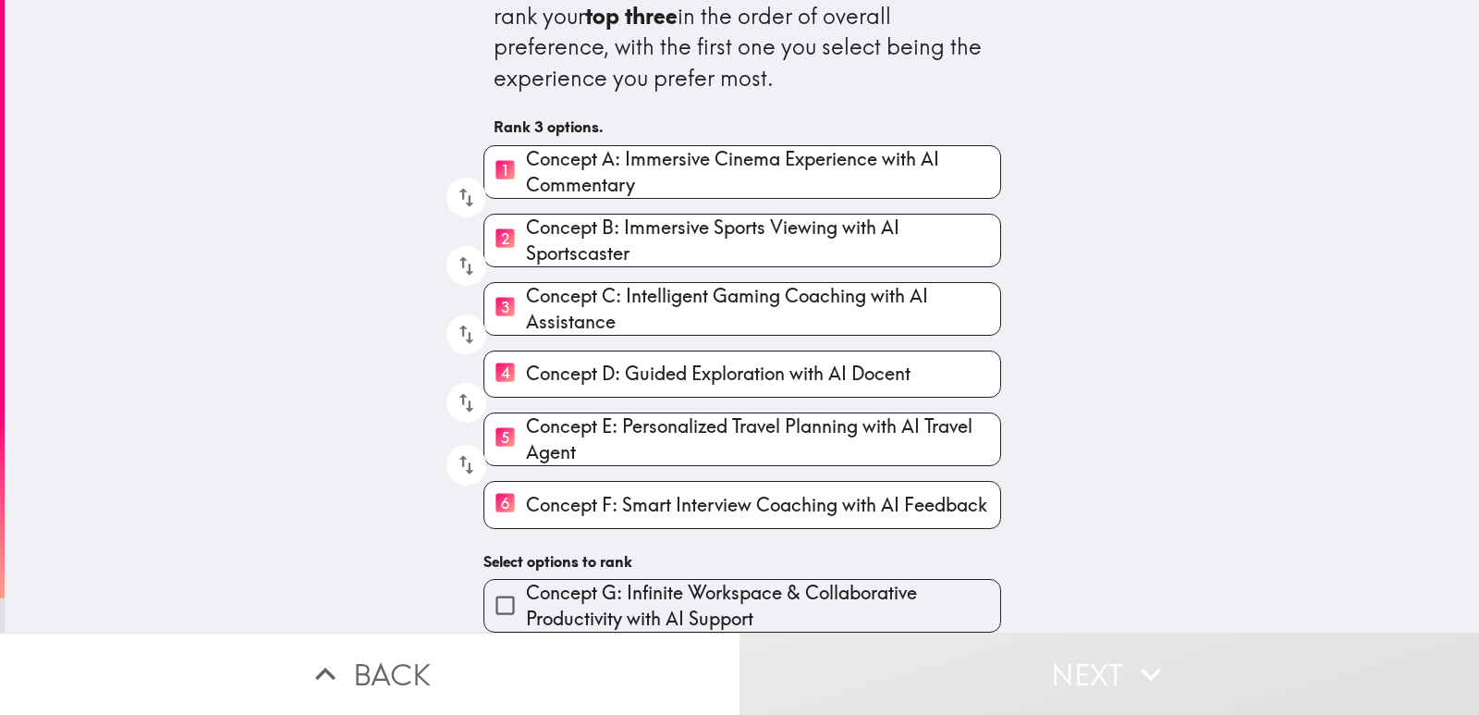
click at [690, 496] on span "Concept F: Smart Interview Coaching with AI Feedback" at bounding box center [756, 505] width 461 height 26
click at [526, 496] on input "6 Concept F: Smart Interview Coaching with AI Feedback" at bounding box center [505, 504] width 42 height 45
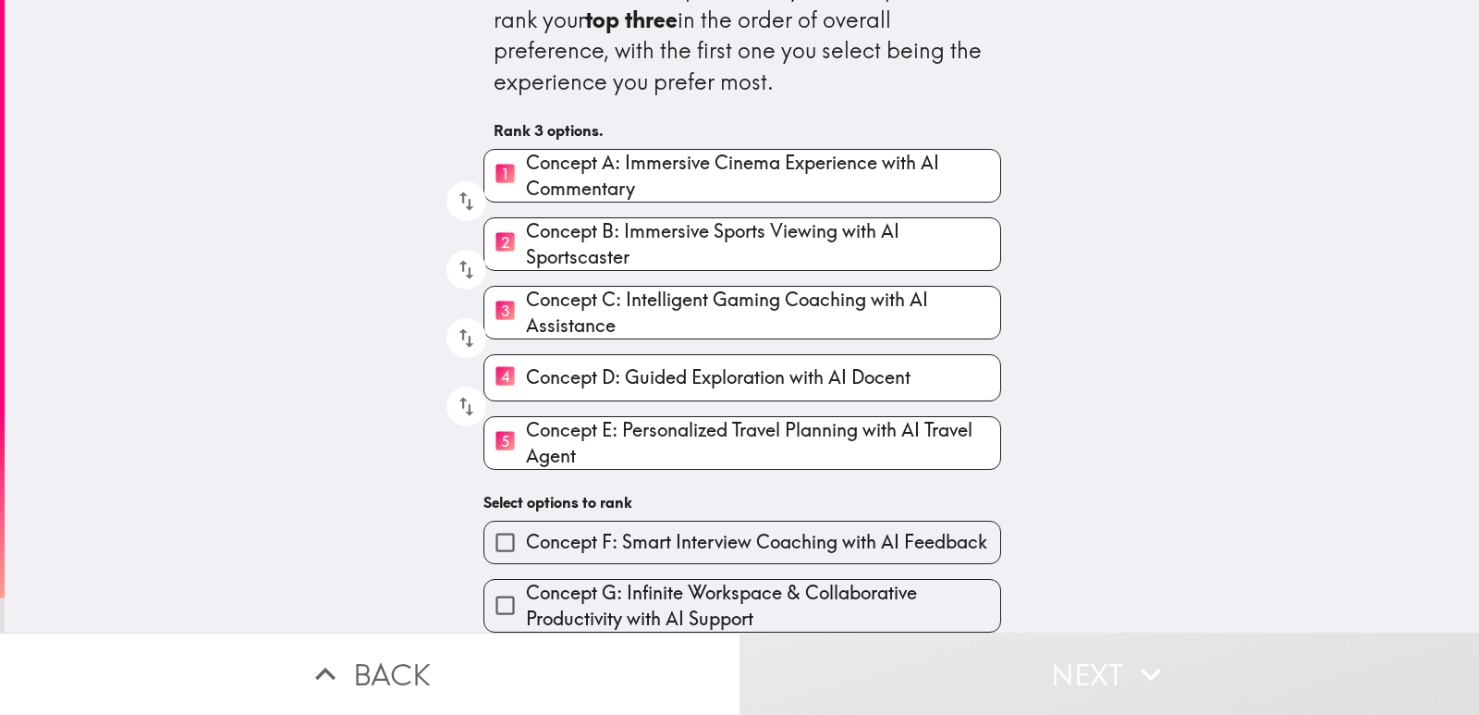
scroll to position [56, 0]
click at [597, 432] on span "Concept E: Personalized Travel Planning with AI Travel Agent" at bounding box center [763, 443] width 474 height 52
click at [526, 432] on input "5 Concept E: Personalized Travel Planning with AI Travel Agent" at bounding box center [505, 442] width 42 height 45
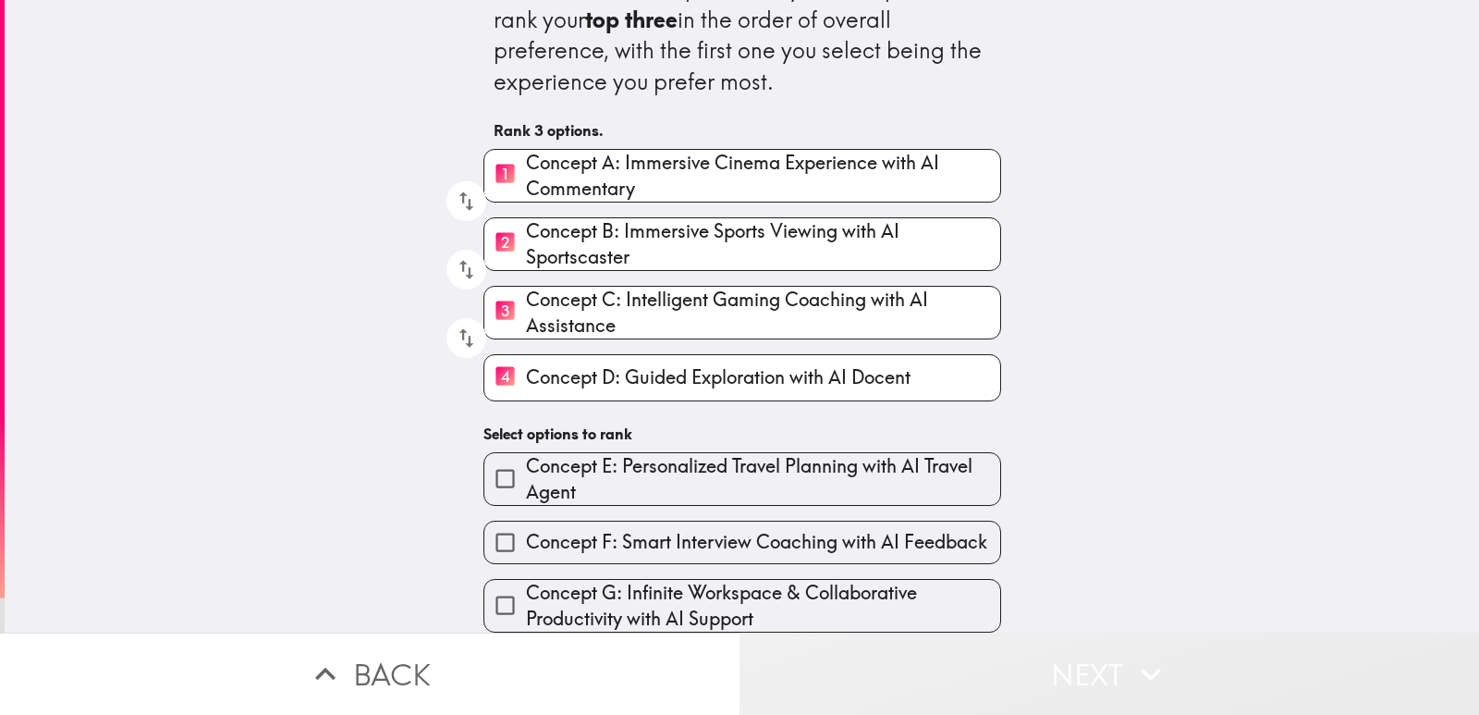
click at [1085, 667] on button "Next" at bounding box center [1110, 673] width 740 height 82
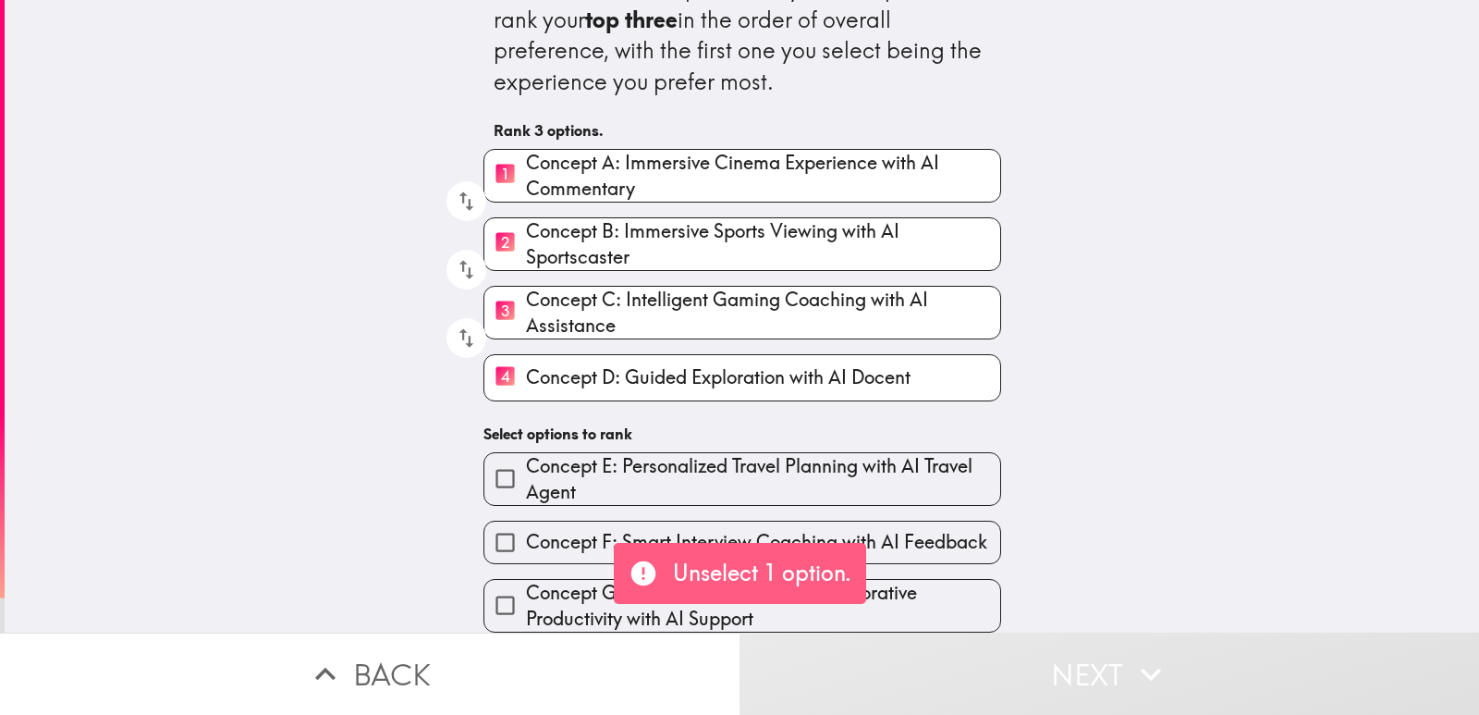
click at [537, 459] on span "Concept E: Personalized Travel Planning with AI Travel Agent" at bounding box center [763, 479] width 474 height 52
click at [526, 459] on input "Concept E: Personalized Travel Planning with AI Travel Agent" at bounding box center [505, 479] width 42 height 42
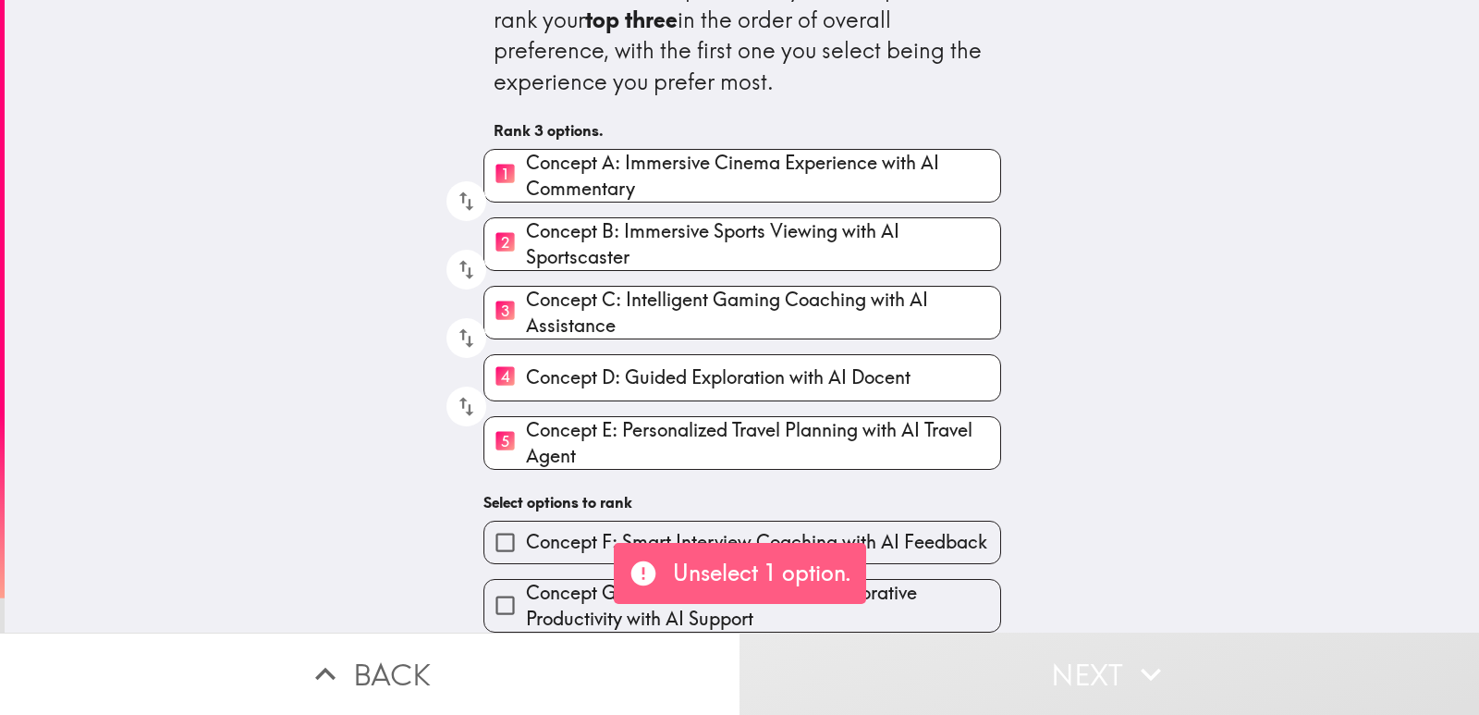
click at [889, 699] on button "Next" at bounding box center [1110, 673] width 740 height 82
click at [888, 675] on button "Next" at bounding box center [1110, 673] width 740 height 82
click at [551, 433] on span "Concept E: Personalized Travel Planning with AI Travel Agent" at bounding box center [763, 443] width 474 height 52
click at [526, 433] on input "5 Concept E: Personalized Travel Planning with AI Travel Agent" at bounding box center [505, 442] width 42 height 45
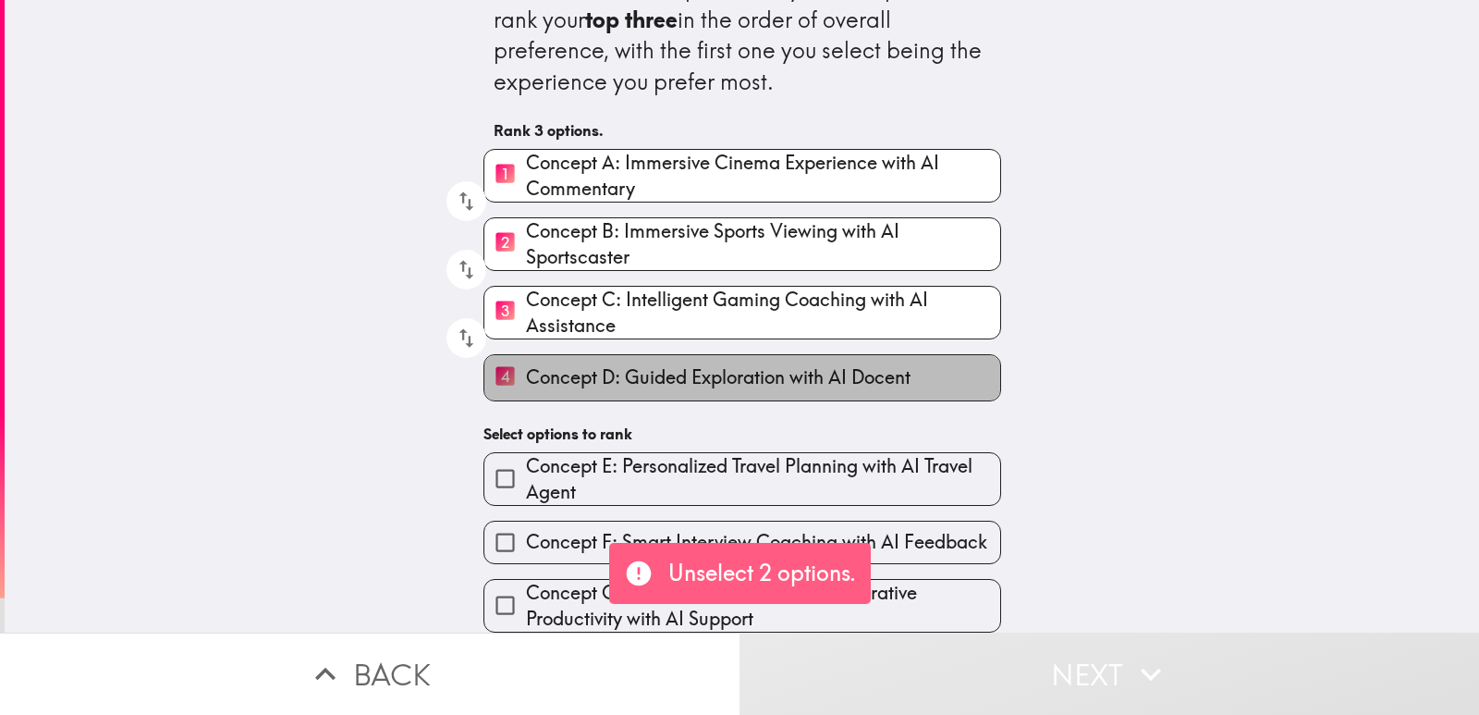
click at [557, 364] on span "Concept D: Guided Exploration with AI Docent" at bounding box center [718, 377] width 385 height 26
click at [526, 363] on input "4 Concept D: Guided Exploration with AI Docent" at bounding box center [505, 377] width 42 height 45
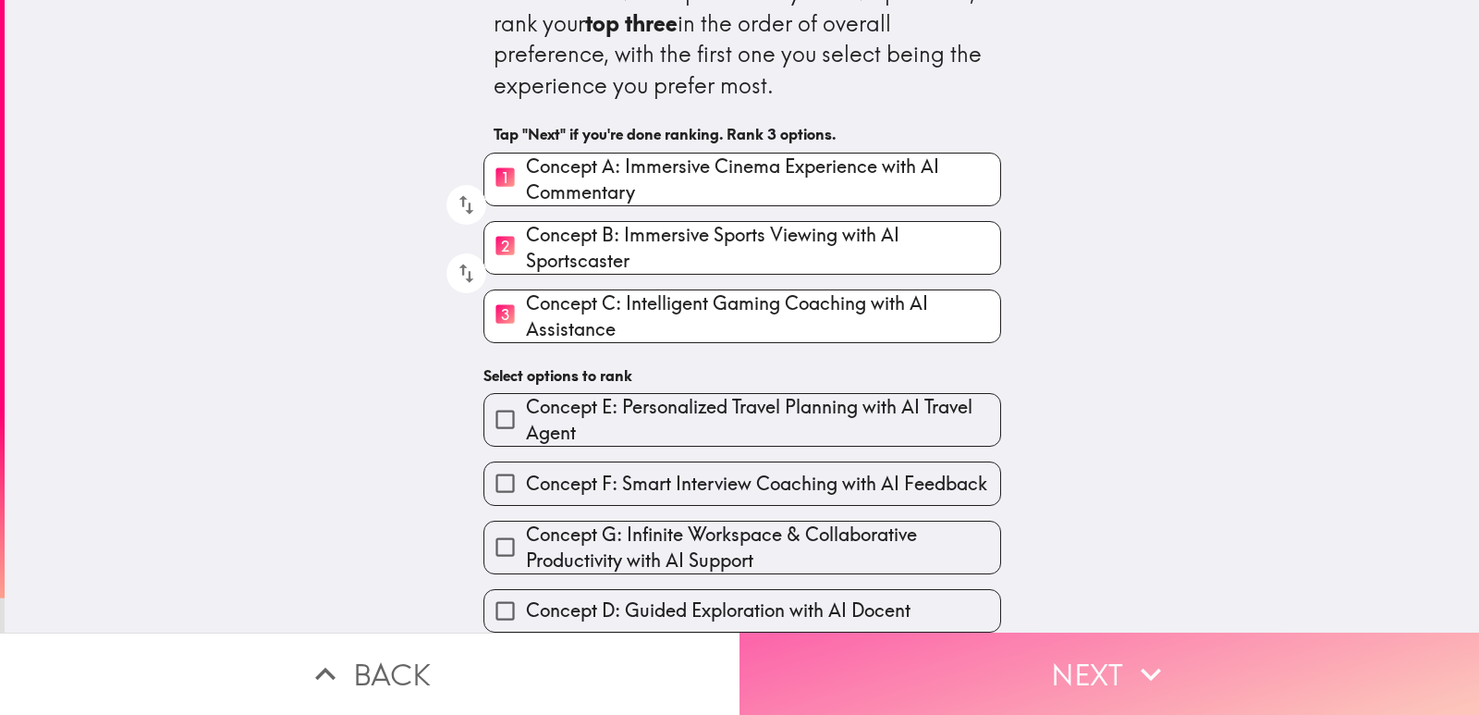
click at [1044, 653] on button "Next" at bounding box center [1110, 673] width 740 height 82
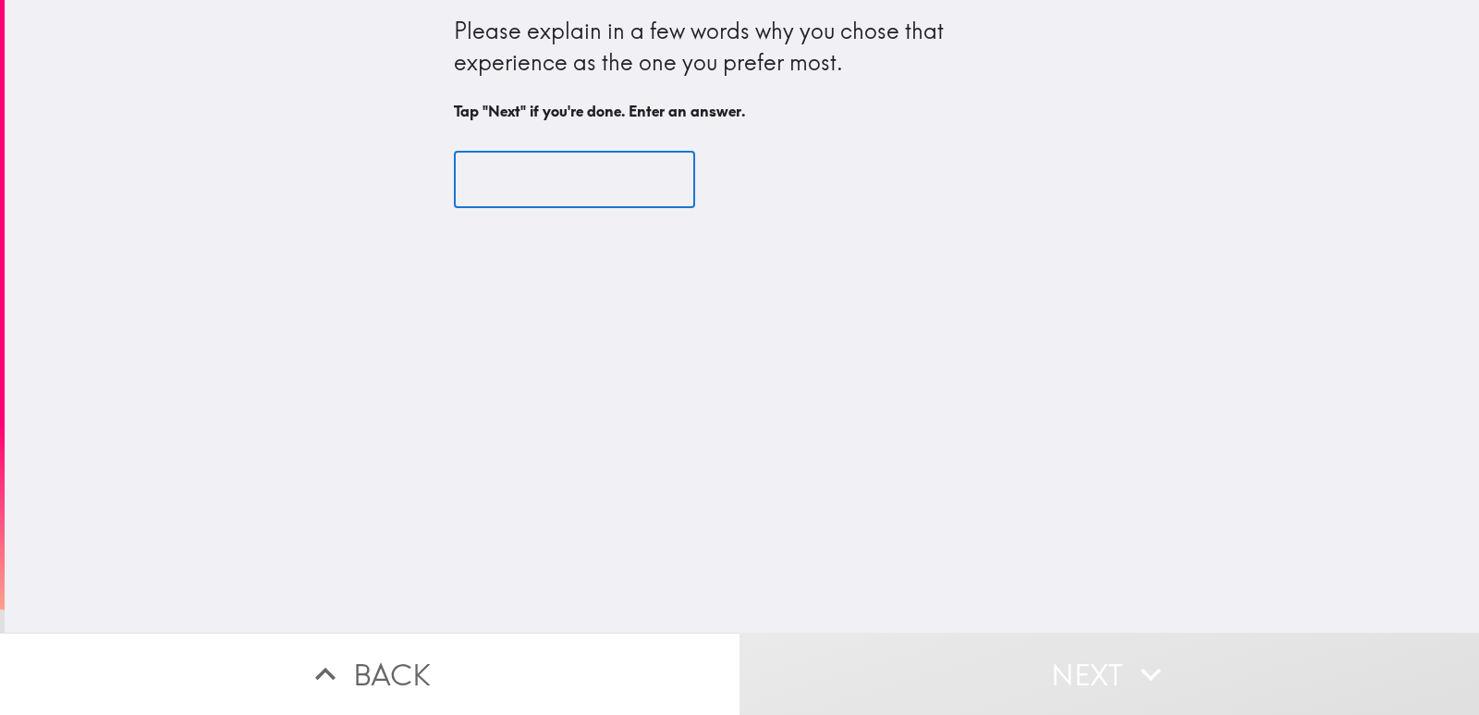
click at [544, 176] on input "text" at bounding box center [574, 180] width 241 height 57
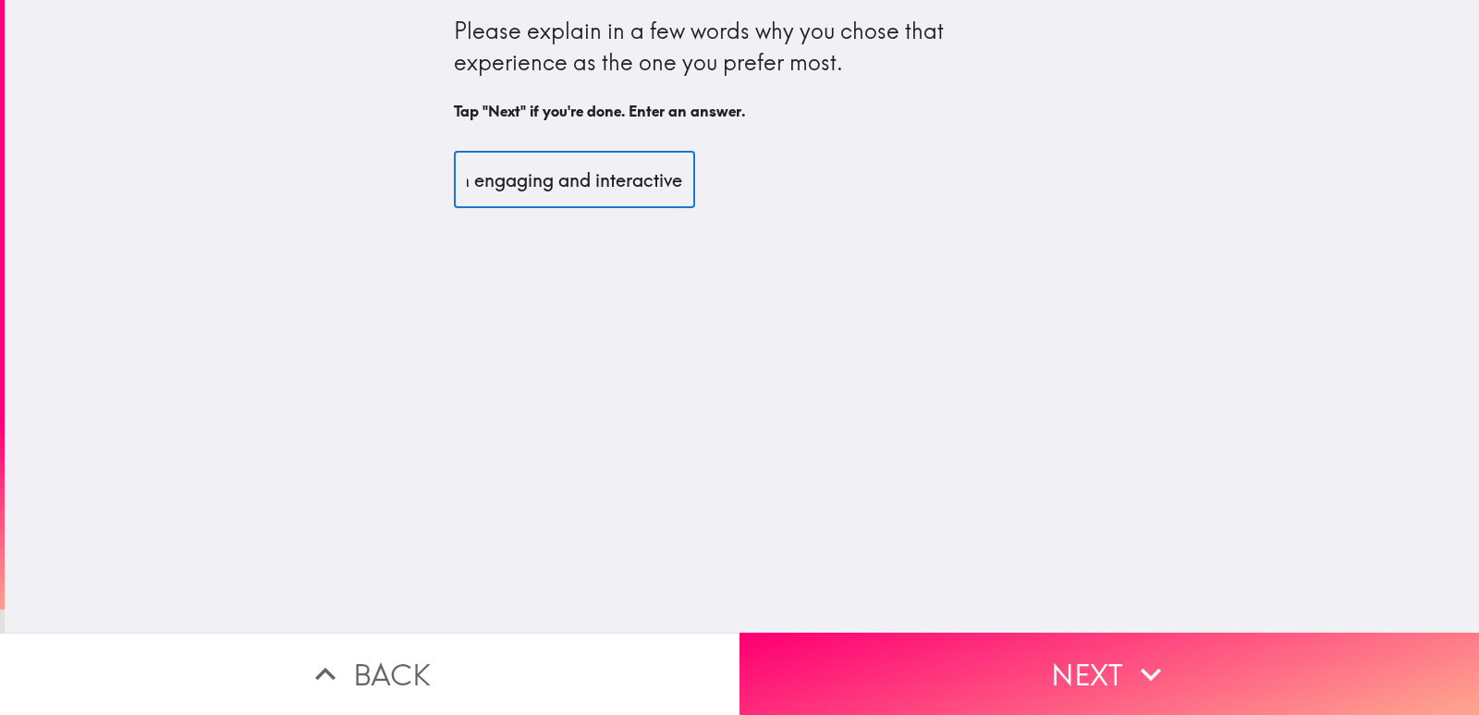
scroll to position [0, 106]
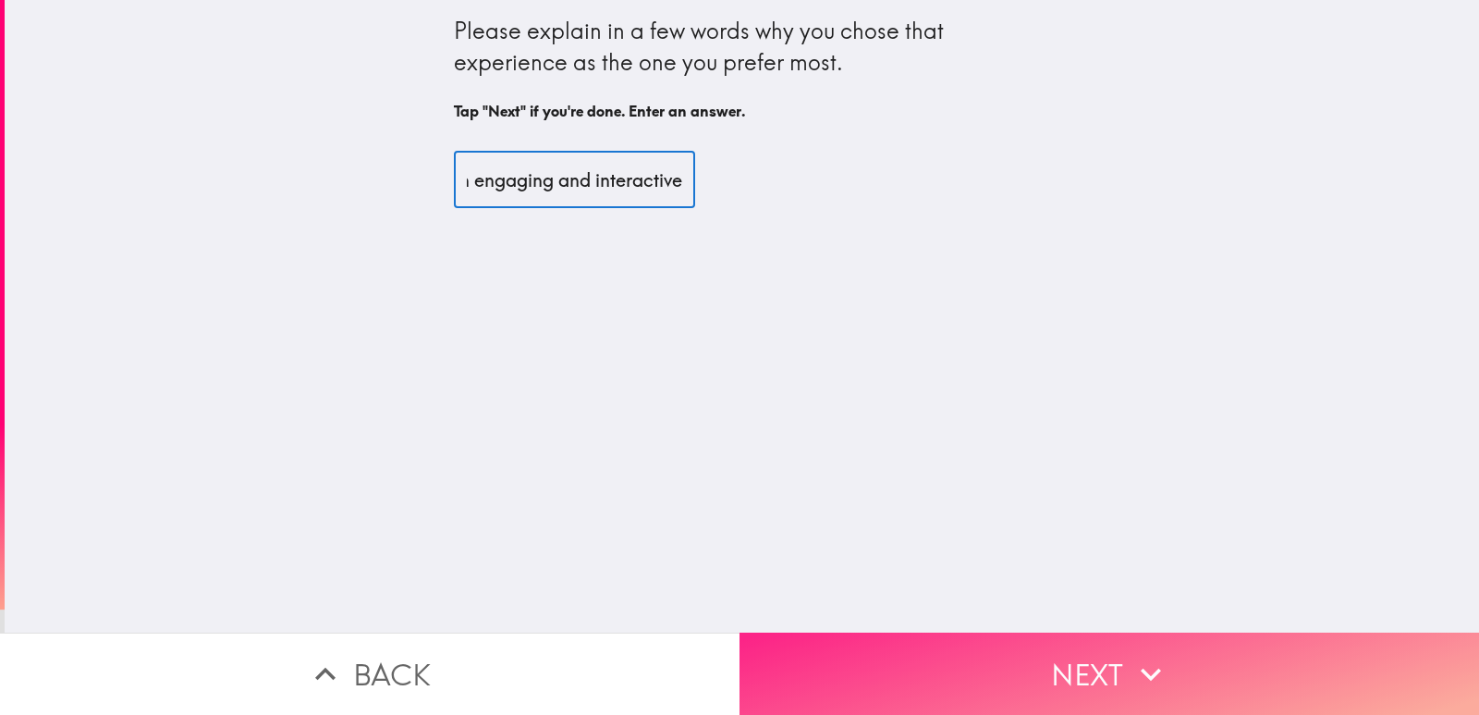
type input "if offers an engaging and interactive"
click at [878, 657] on button "Next" at bounding box center [1110, 673] width 740 height 82
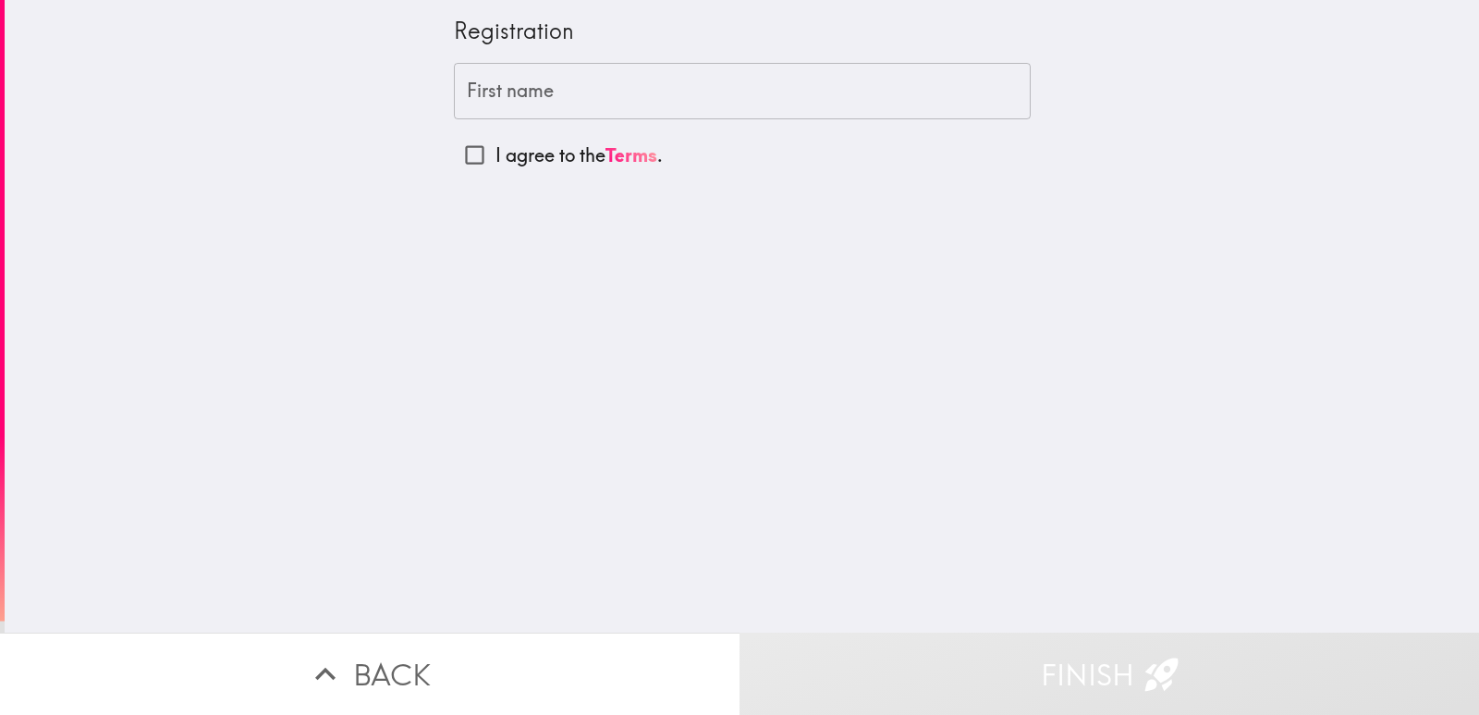
click at [569, 90] on input "First name" at bounding box center [742, 91] width 577 height 57
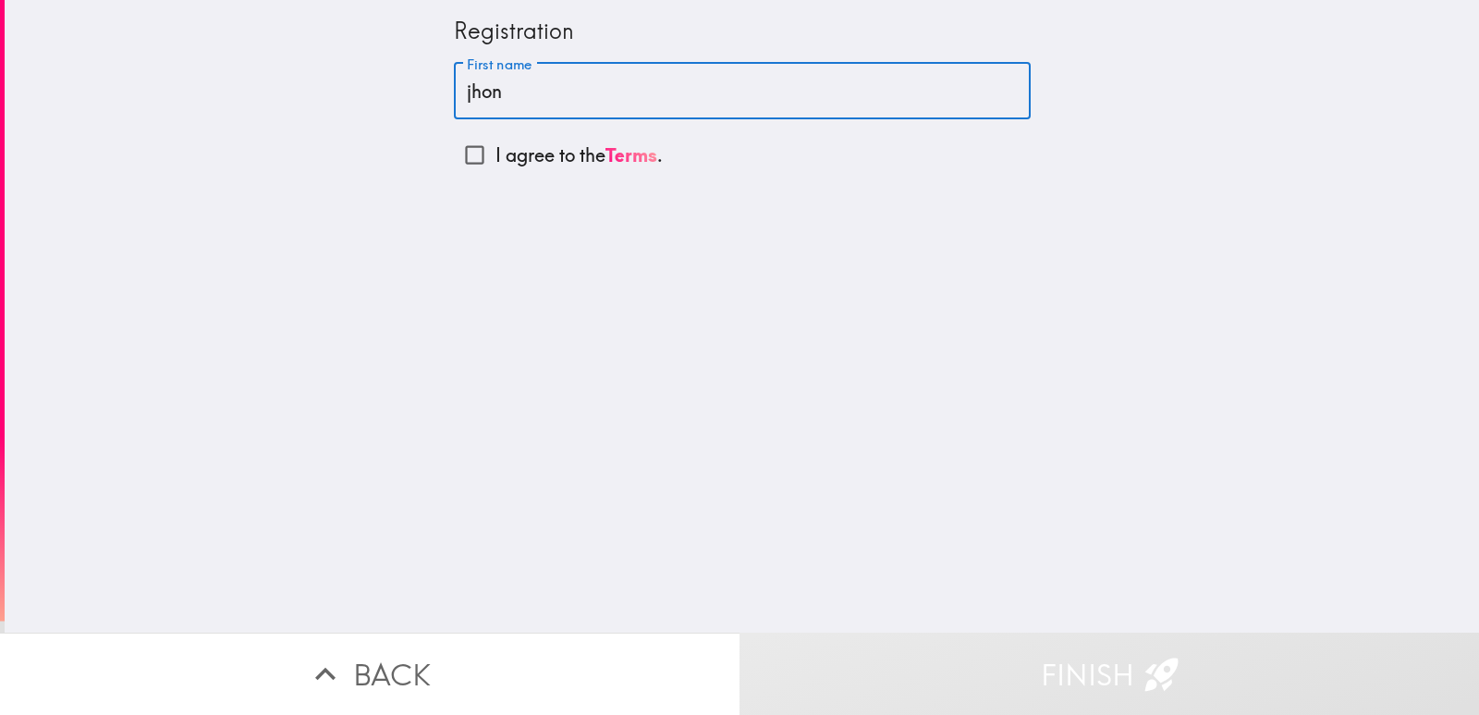
type input "jhon"
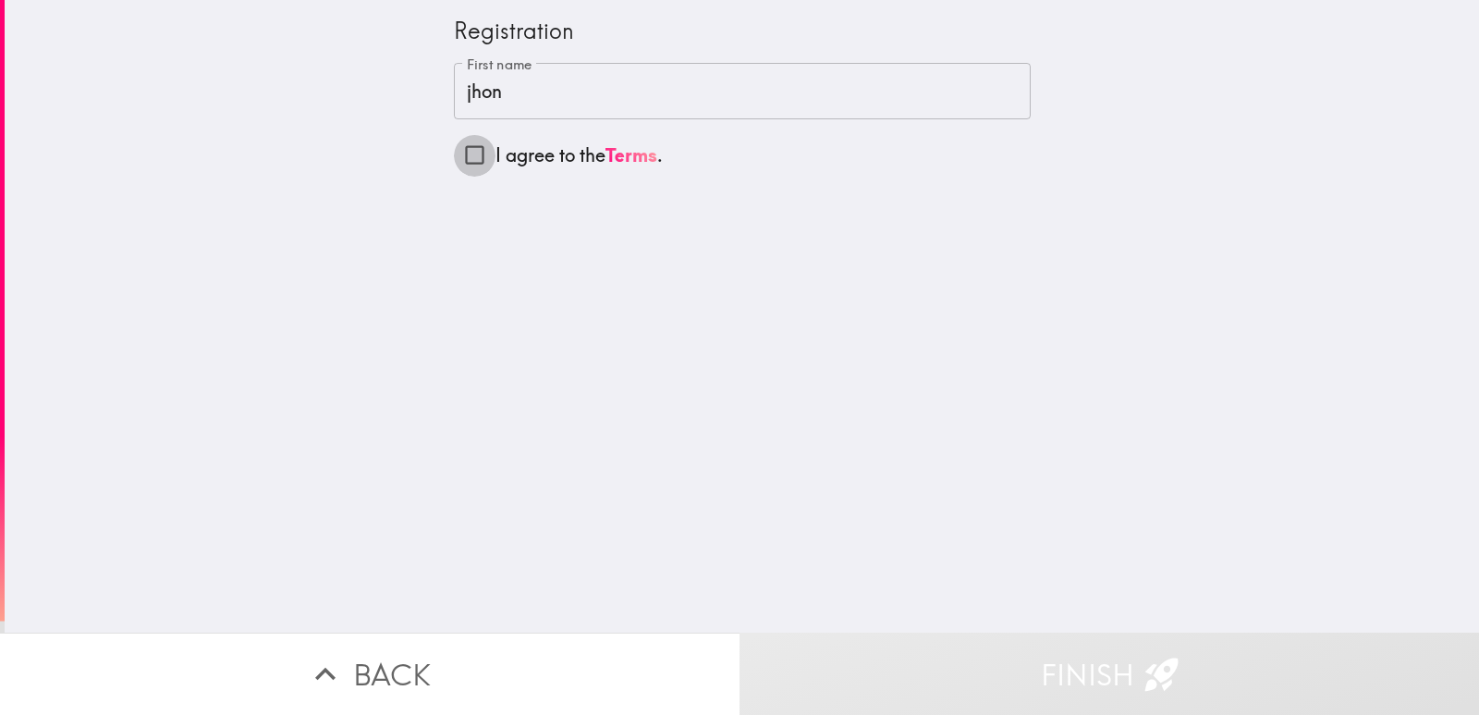
click at [466, 153] on input "I agree to the Terms ." at bounding box center [475, 155] width 42 height 42
checkbox input "true"
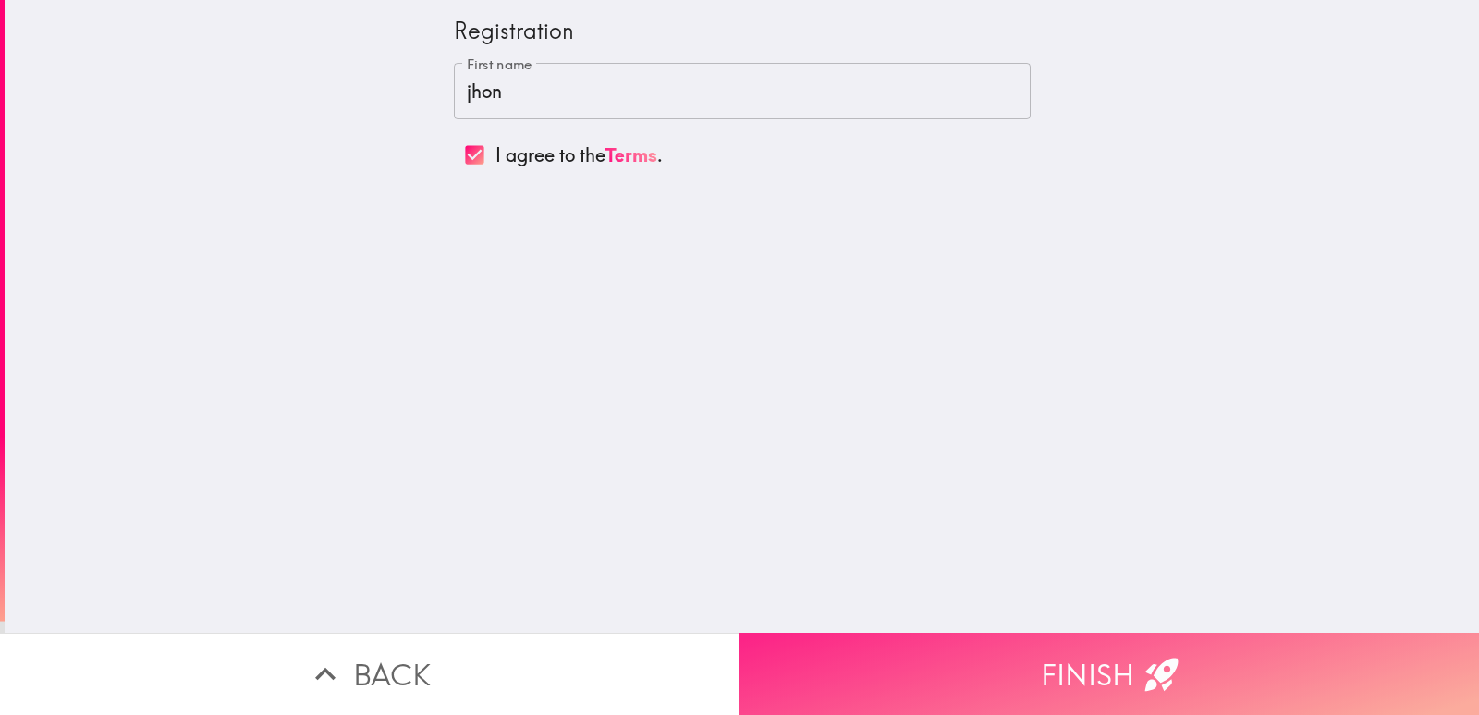
click at [1060, 663] on button "Finish" at bounding box center [1110, 673] width 740 height 82
